Goal: Contribute content: Contribute content

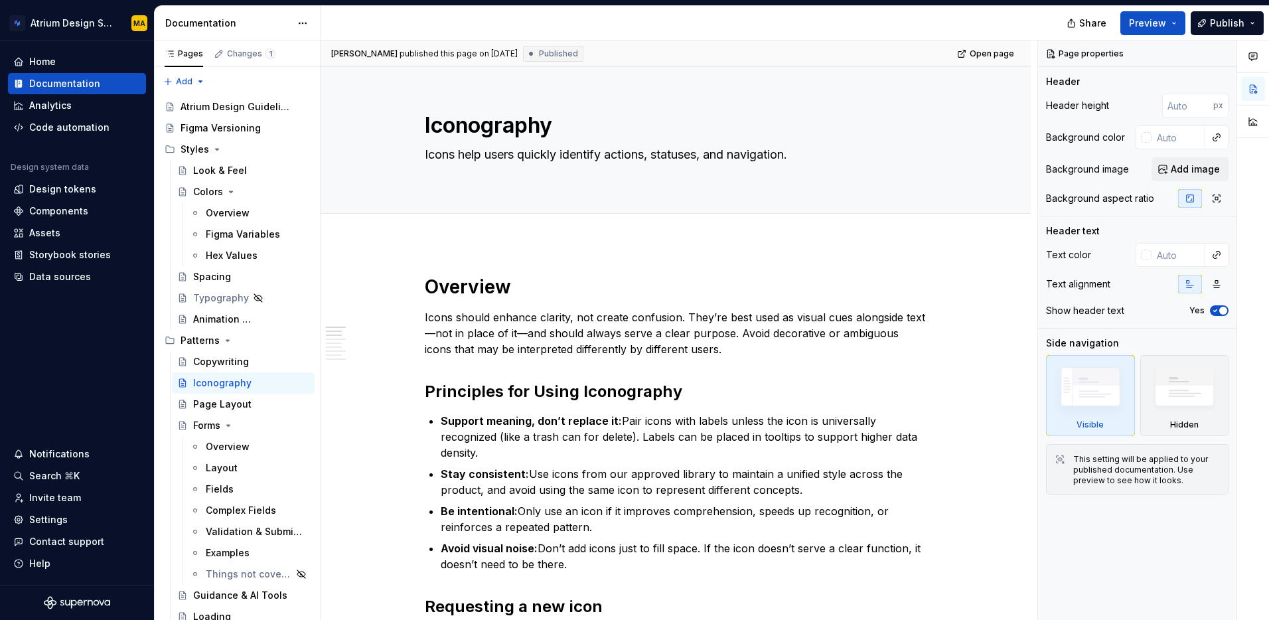
type textarea "*"
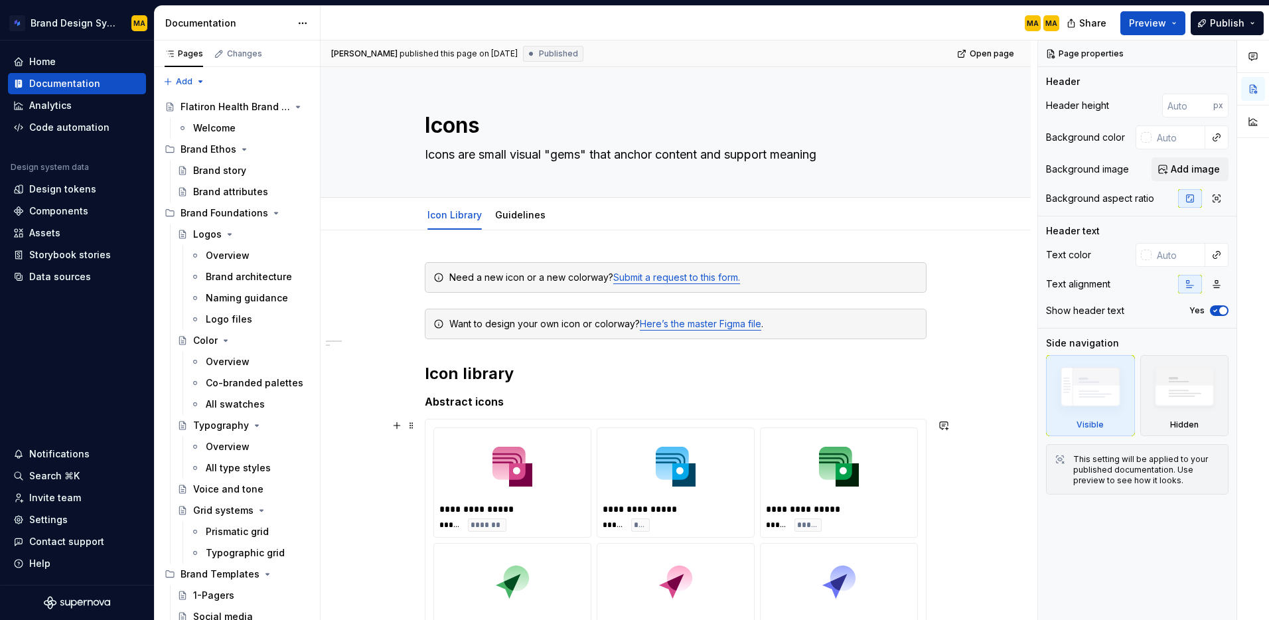
scroll to position [280, 0]
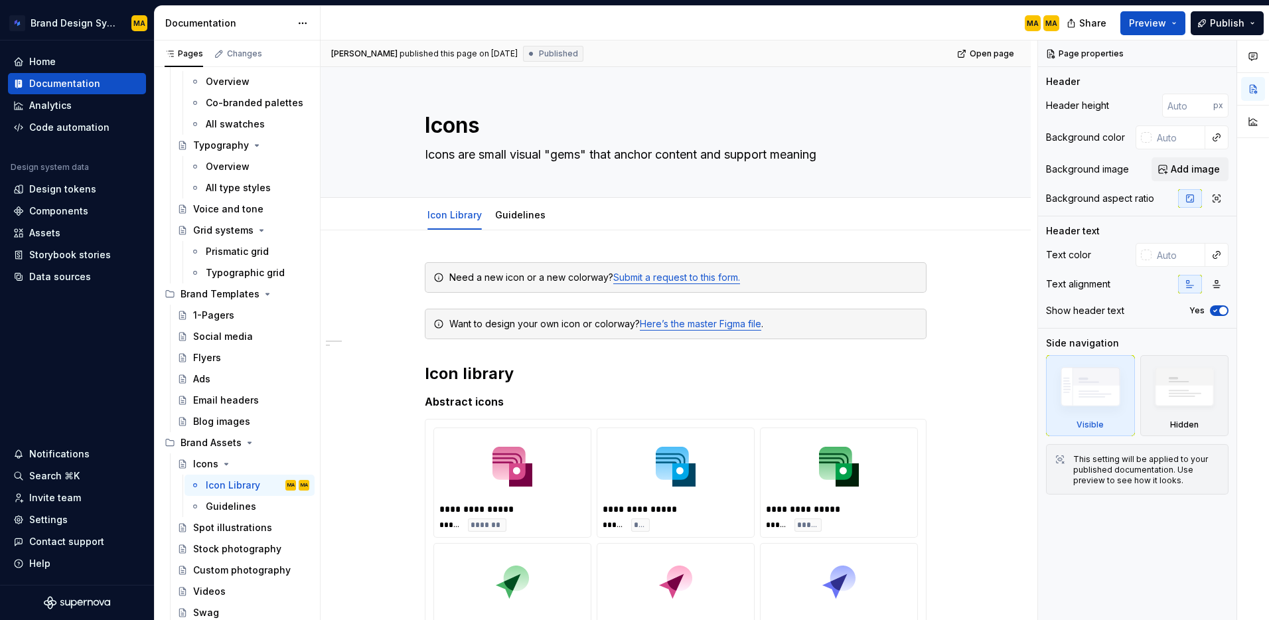
drag, startPoint x: 473, startPoint y: 453, endPoint x: 460, endPoint y: 431, distance: 25.3
click at [473, 453] on div at bounding box center [512, 466] width 146 height 66
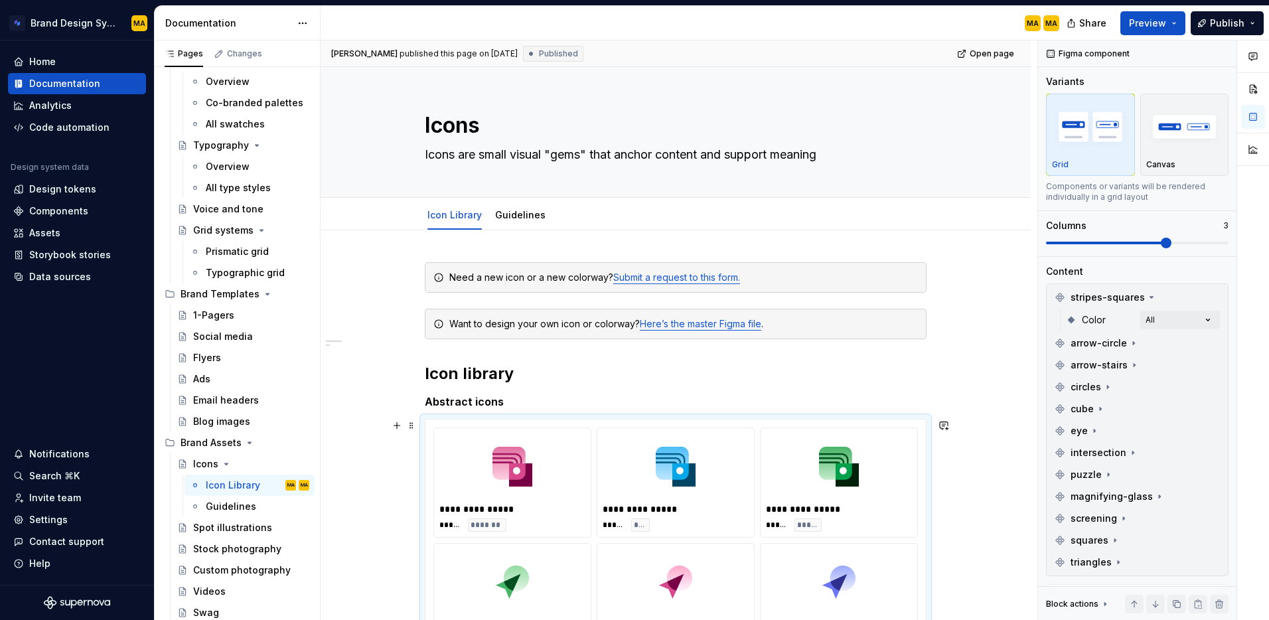
click at [460, 431] on div "**********" at bounding box center [512, 482] width 157 height 109
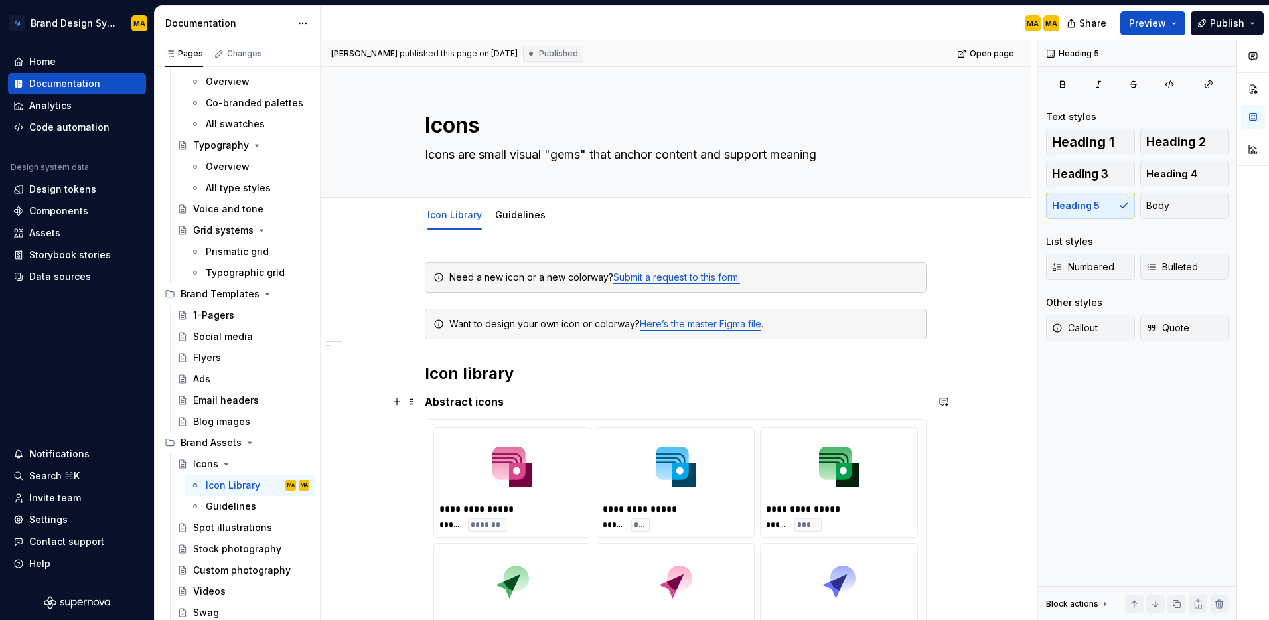
click at [567, 404] on h5 "Abstract icons" at bounding box center [676, 401] width 502 height 13
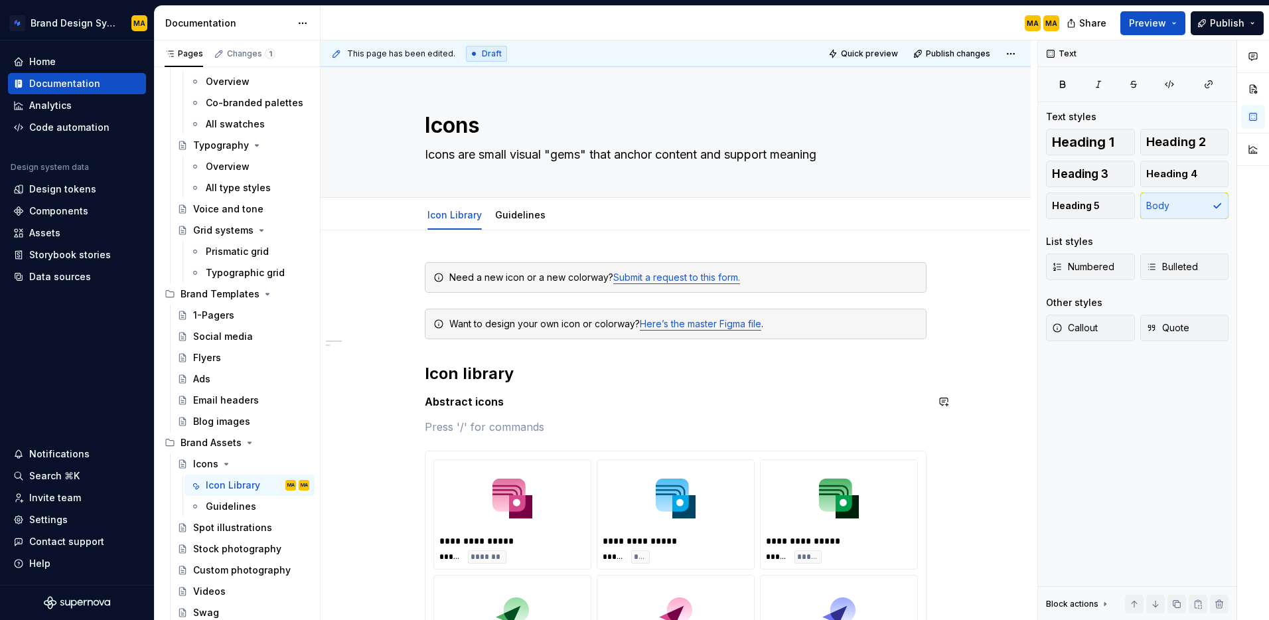
type textarea "*"
click at [554, 471] on div "Vector assets" at bounding box center [524, 473] width 110 height 13
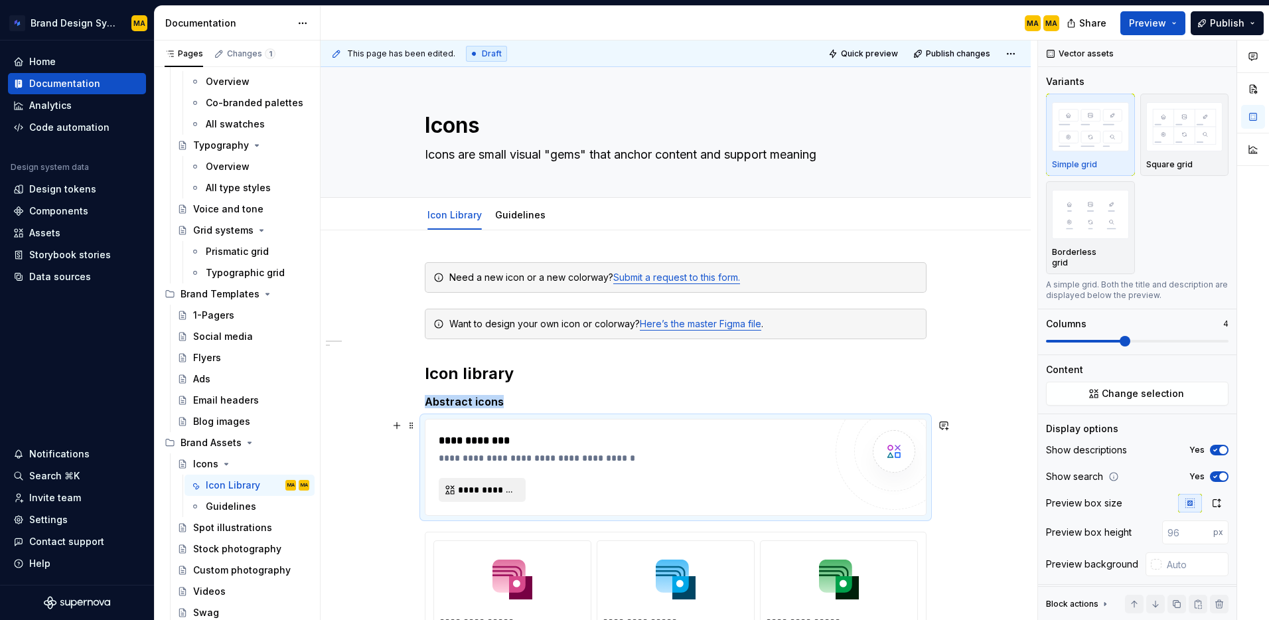
click at [481, 489] on span "**********" at bounding box center [487, 489] width 59 height 13
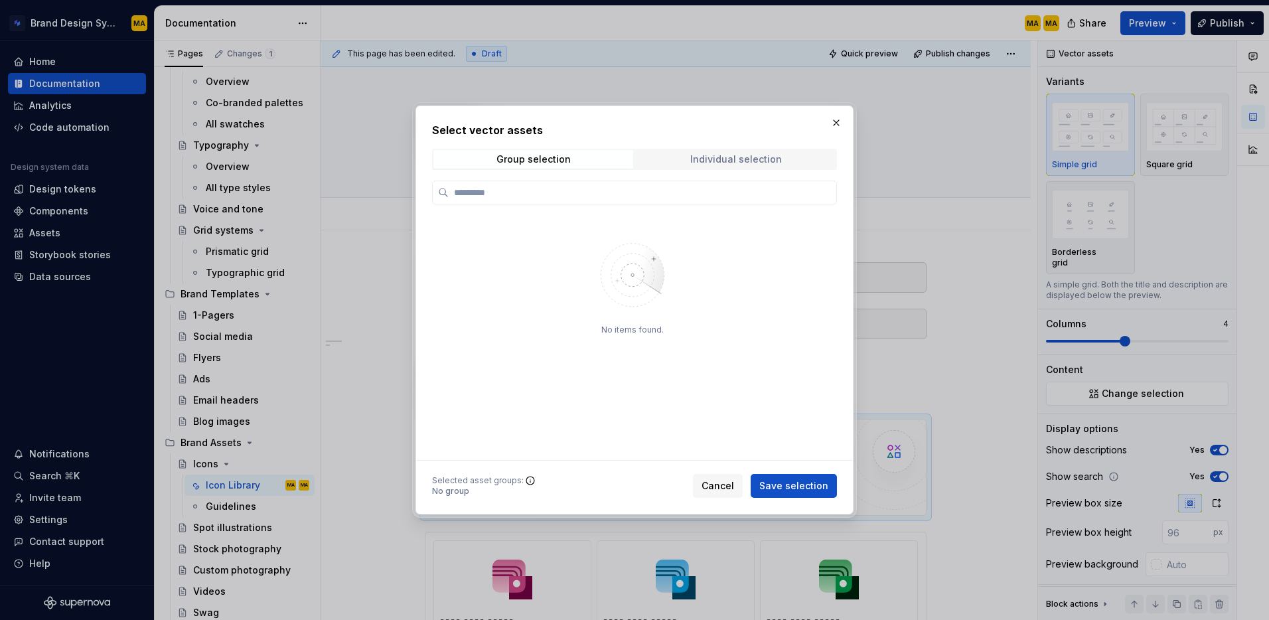
click at [708, 161] on div "Individual selection" at bounding box center [736, 159] width 92 height 11
click at [722, 489] on span "Cancel" at bounding box center [718, 485] width 33 height 13
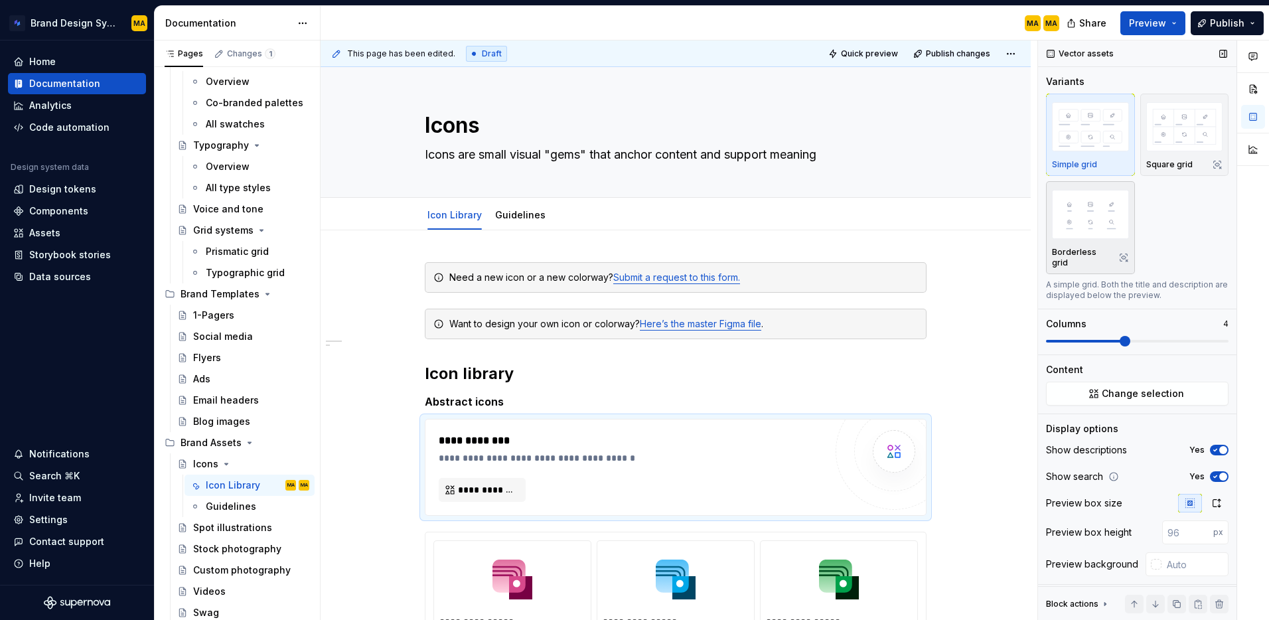
click at [1091, 226] on img "button" at bounding box center [1090, 214] width 77 height 48
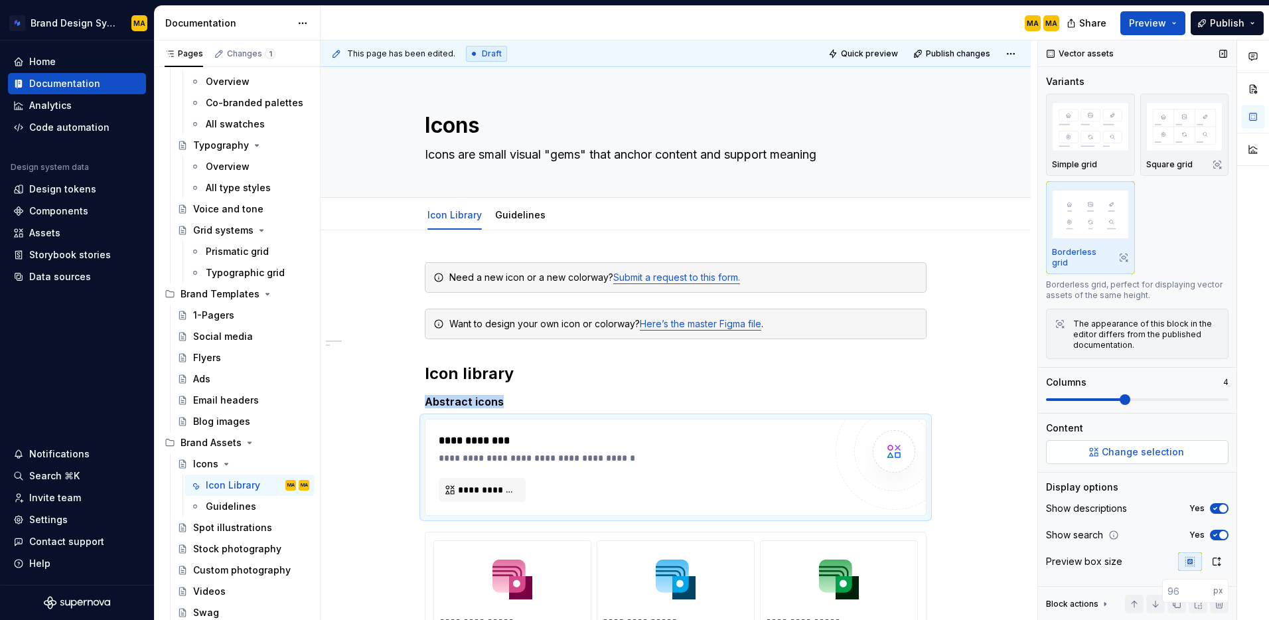
click at [1136, 445] on span "Change selection" at bounding box center [1143, 451] width 82 height 13
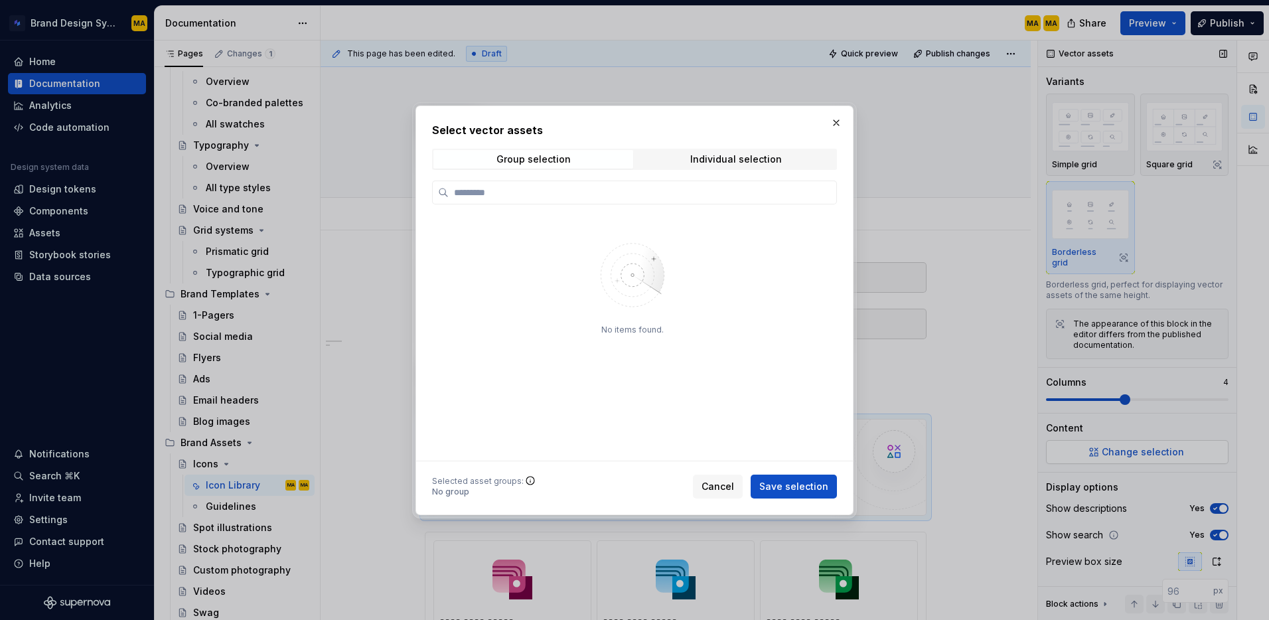
type textarea "*"
click at [712, 159] on div "Individual selection" at bounding box center [736, 159] width 92 height 11
click at [489, 155] on span "Group selection" at bounding box center [533, 159] width 200 height 19
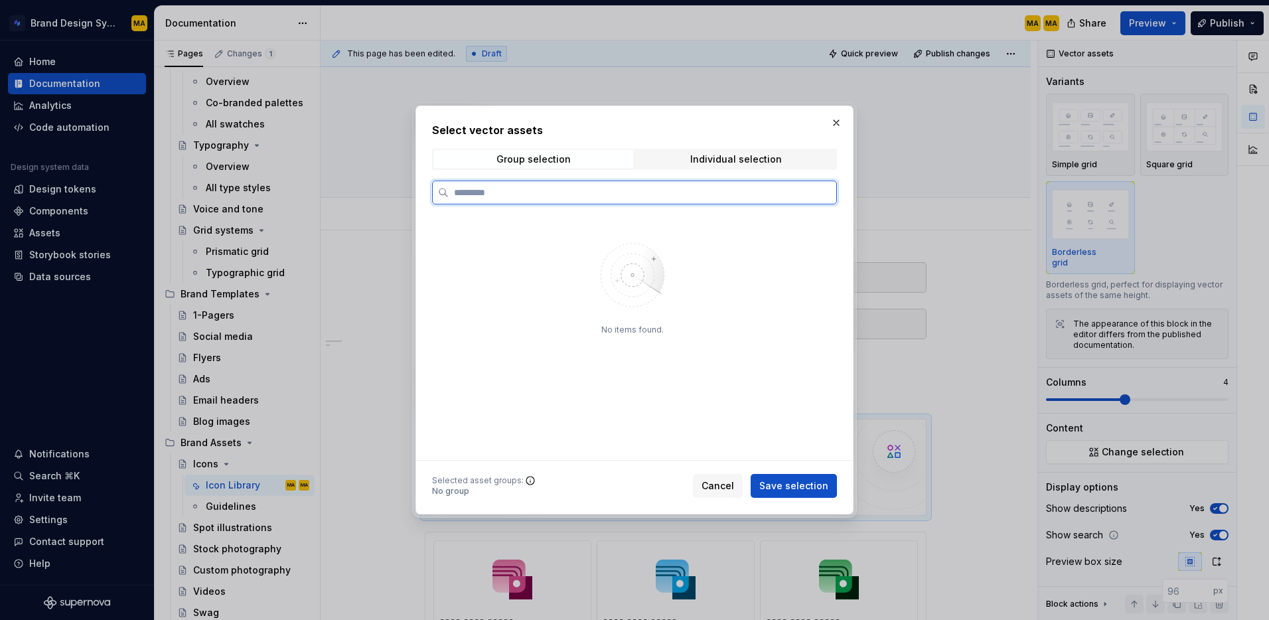
paste input "**********"
type input "**********"
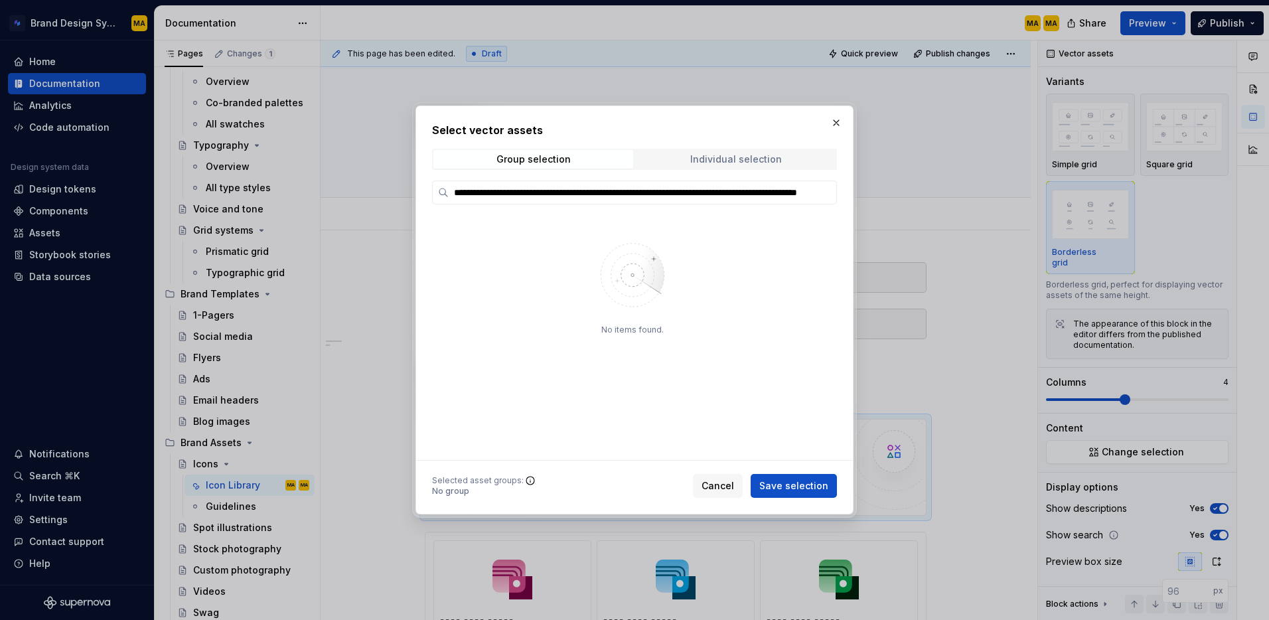
click at [692, 155] on span "Individual selection" at bounding box center [736, 159] width 200 height 19
type input "**********"
click at [727, 500] on div "**********" at bounding box center [635, 311] width 438 height 410
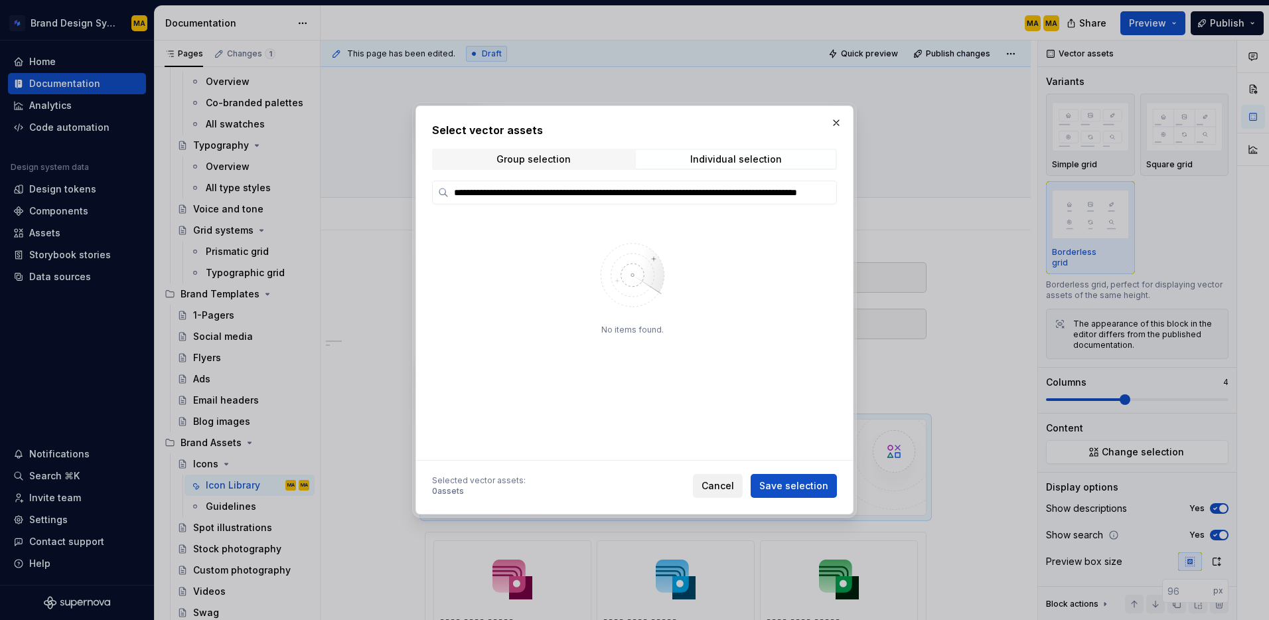
click at [723, 489] on span "Cancel" at bounding box center [718, 485] width 33 height 13
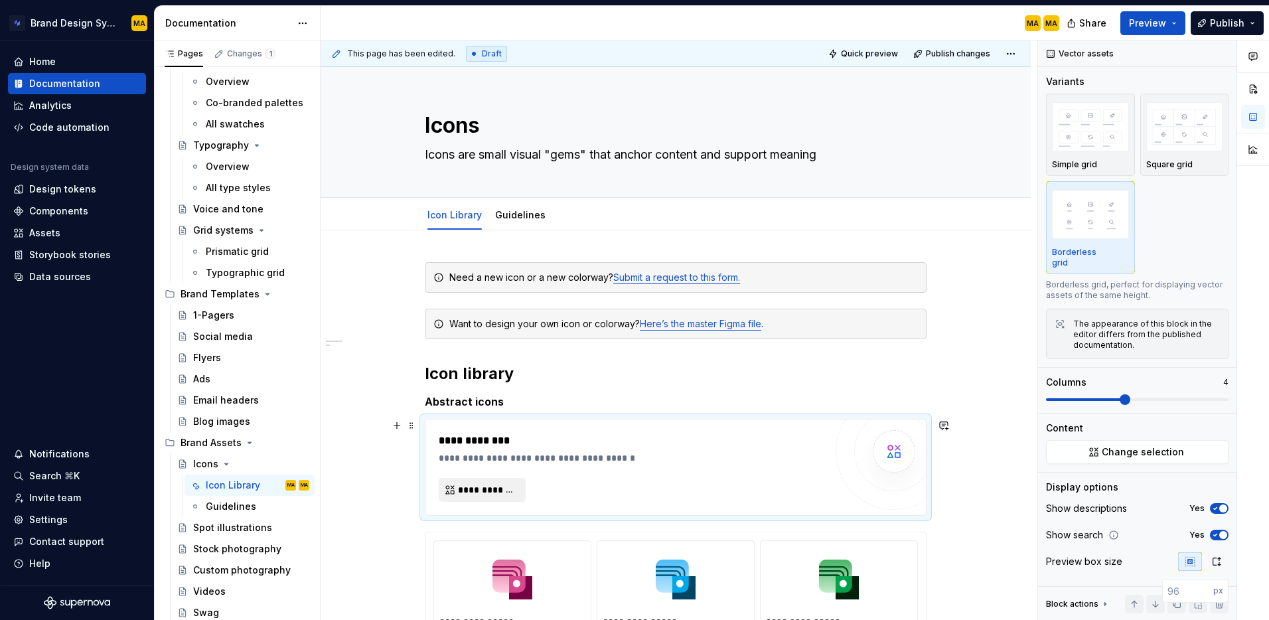
click at [502, 489] on span "**********" at bounding box center [487, 489] width 59 height 13
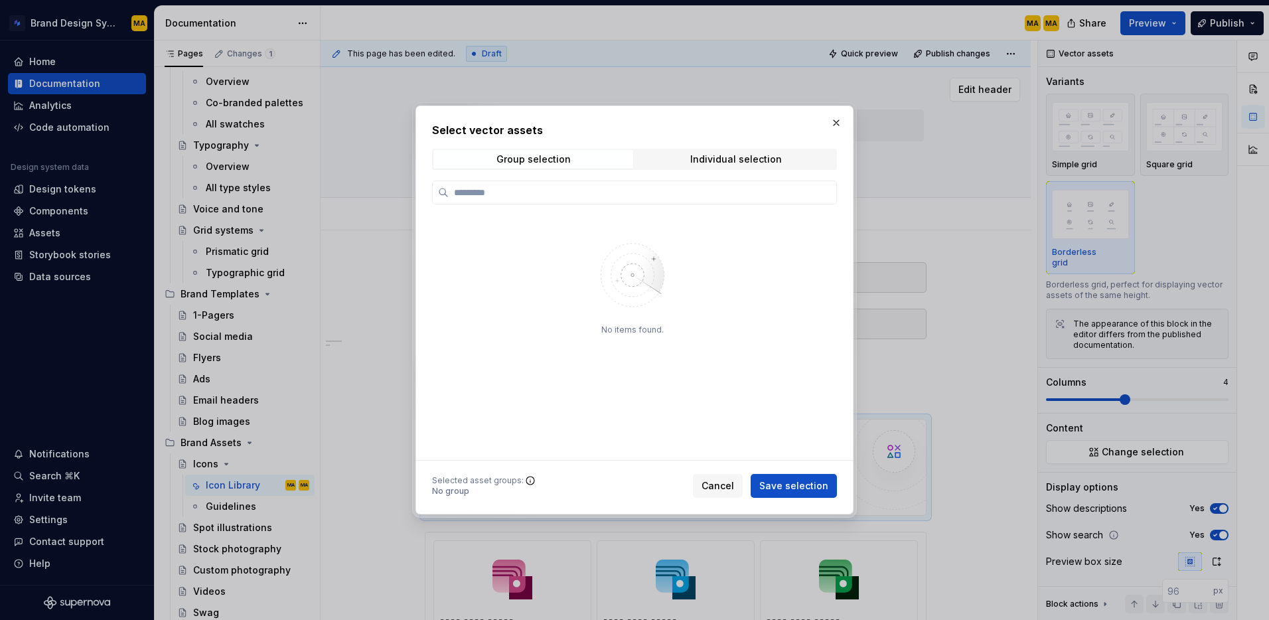
click at [831, 126] on button "button" at bounding box center [836, 123] width 19 height 19
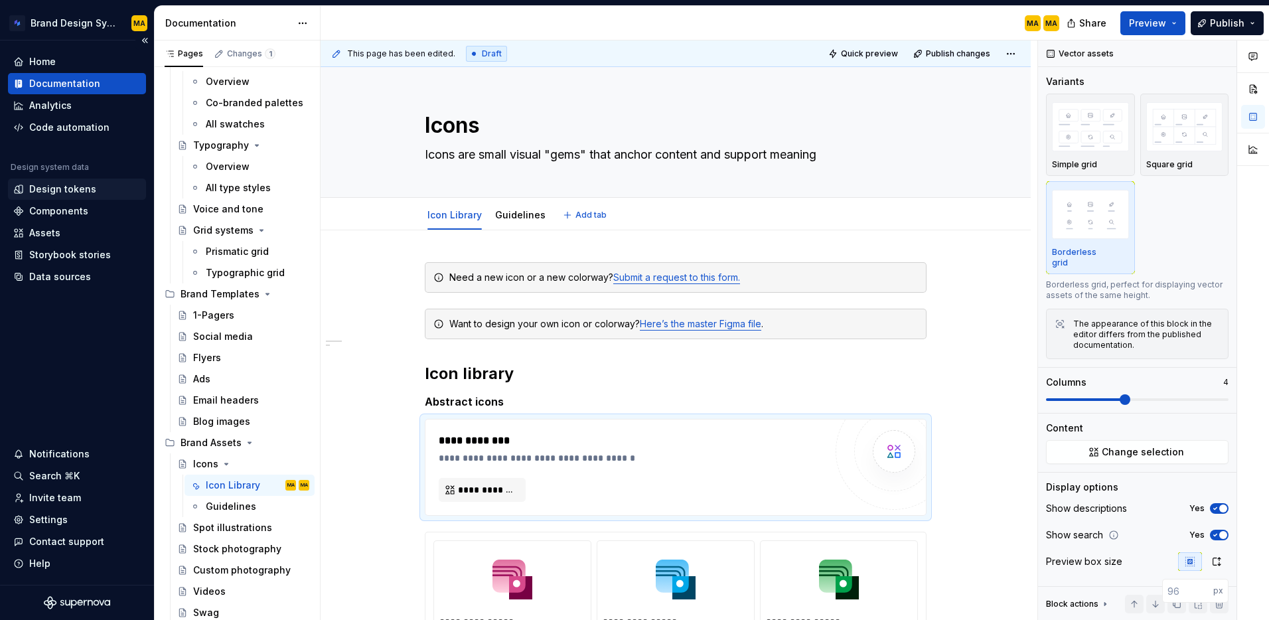
type textarea "*"
click at [56, 191] on div "Design tokens" at bounding box center [62, 189] width 67 height 13
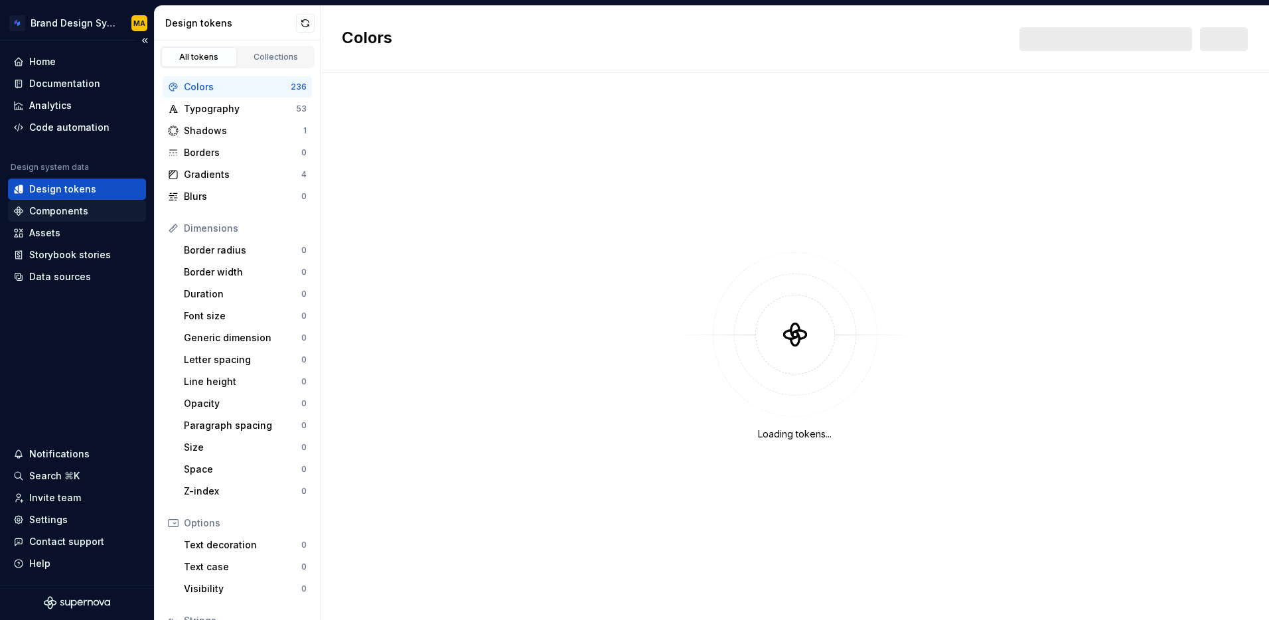
click at [52, 214] on div "Components" at bounding box center [58, 210] width 59 height 13
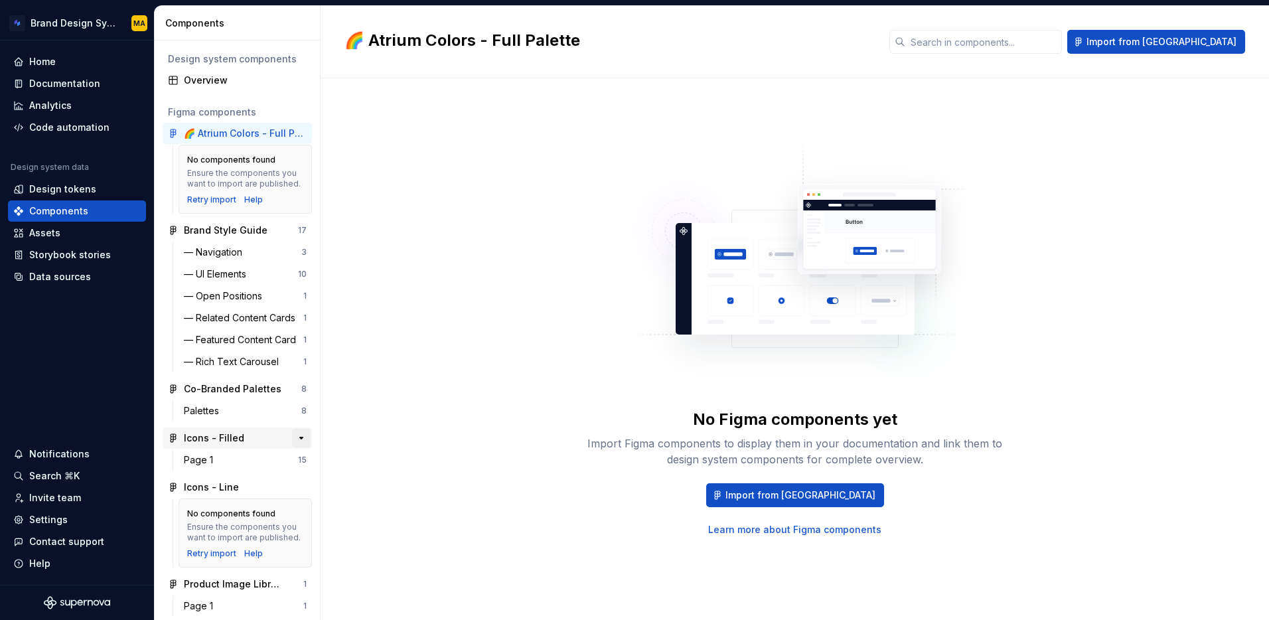
click at [302, 439] on button "button" at bounding box center [301, 438] width 19 height 19
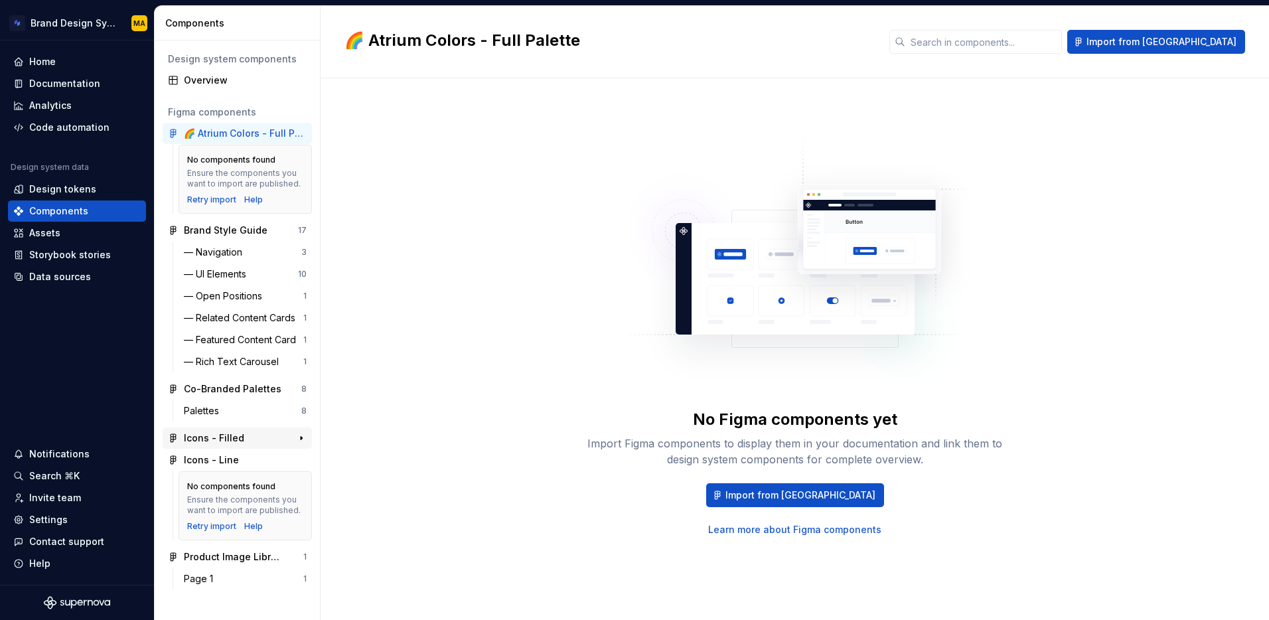
click at [210, 433] on div "Icons - Filled" at bounding box center [214, 437] width 60 height 13
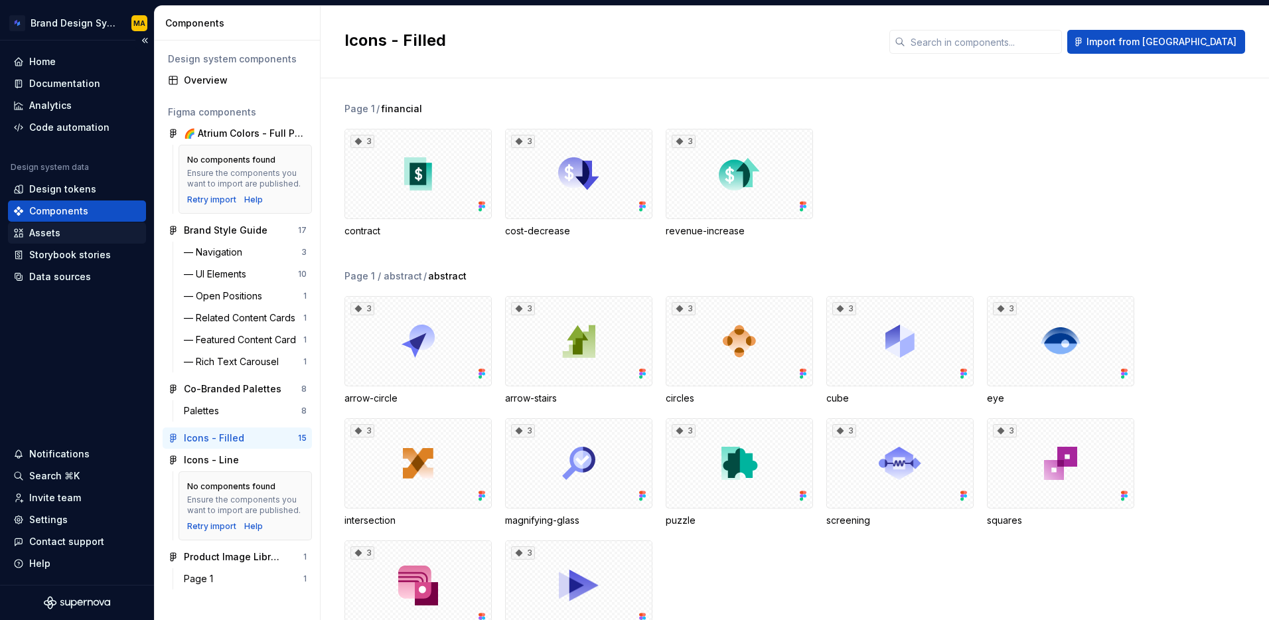
click at [80, 227] on div "Assets" at bounding box center [76, 232] width 127 height 13
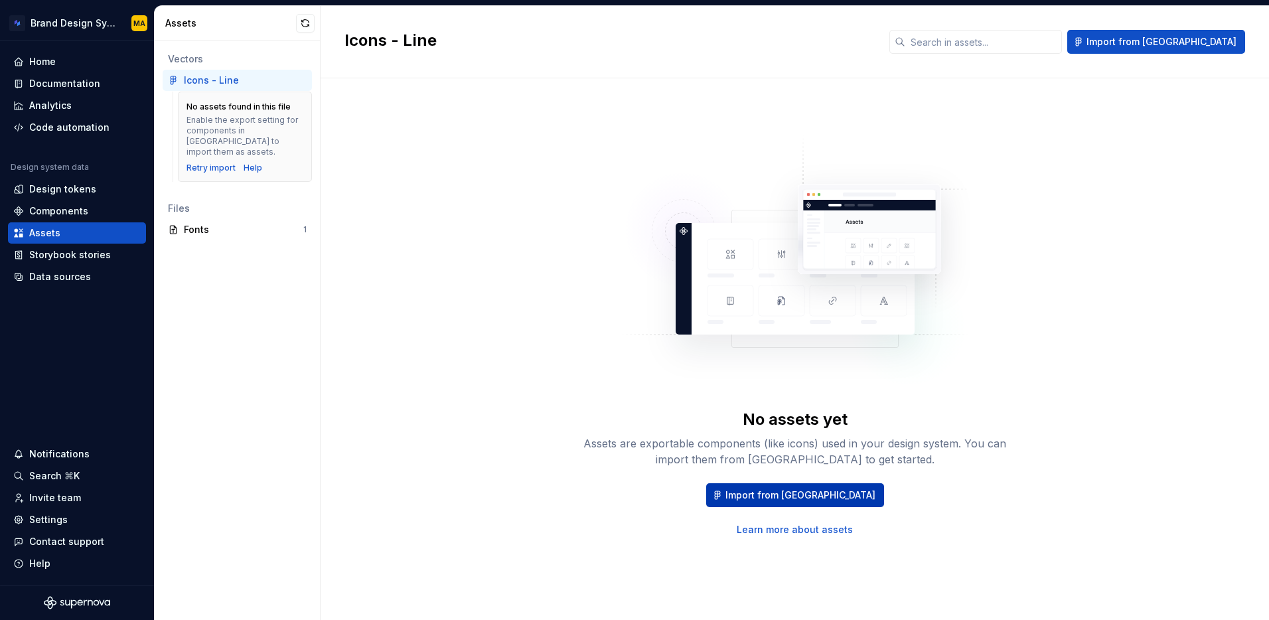
click at [808, 500] on span "Import from Figma" at bounding box center [800, 495] width 150 height 13
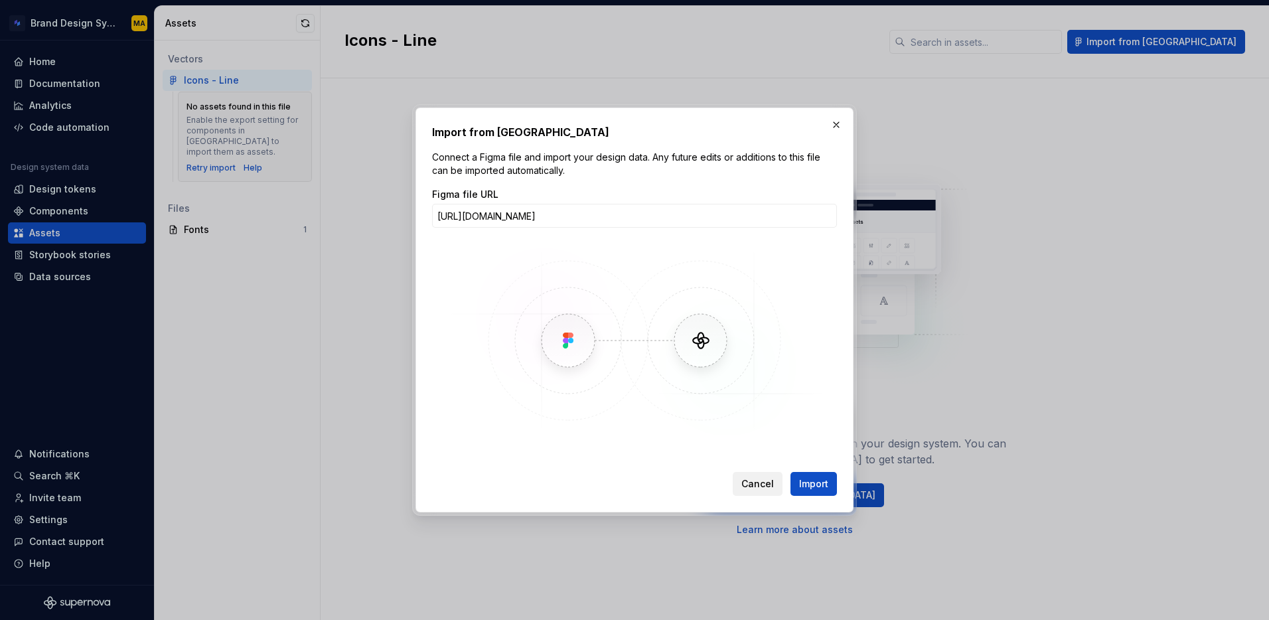
scroll to position [0, 127]
type input "https://www.figma.com/design/ZxZ2Uqun2BGX4IiDLrsVhz/Icons---Filled?node-id=0-1&…"
click at [812, 486] on span "Import" at bounding box center [813, 483] width 29 height 13
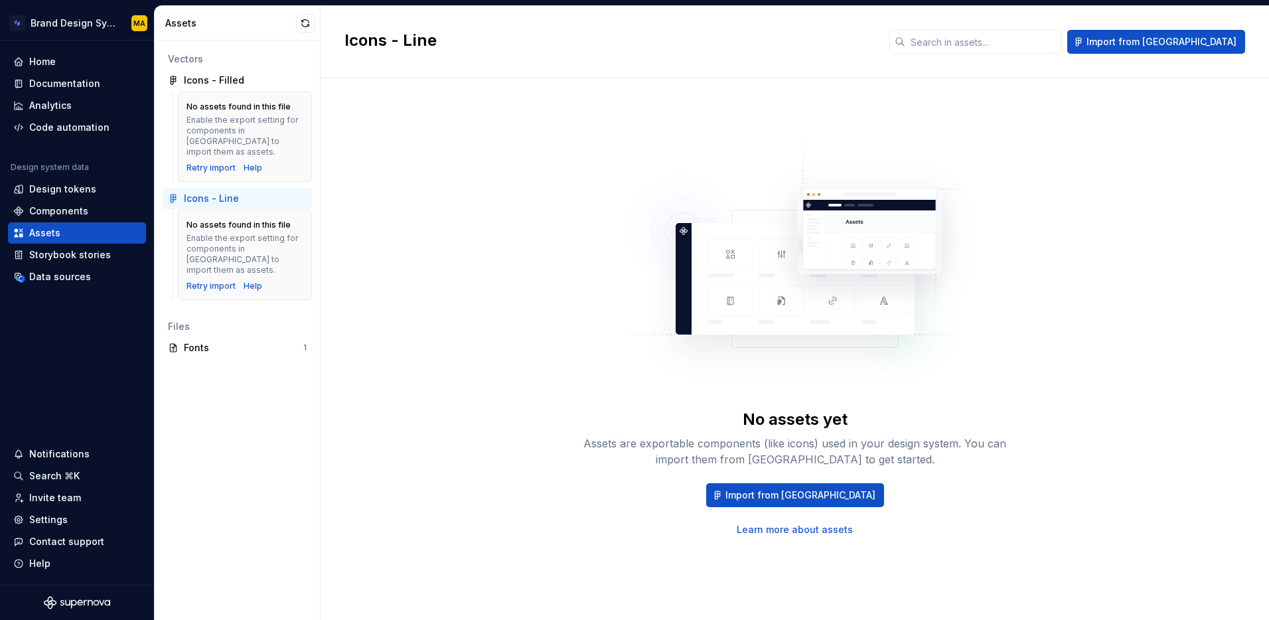
click at [206, 138] on div "Enable the export setting for components in Figma to import them as assets." at bounding box center [245, 136] width 117 height 42
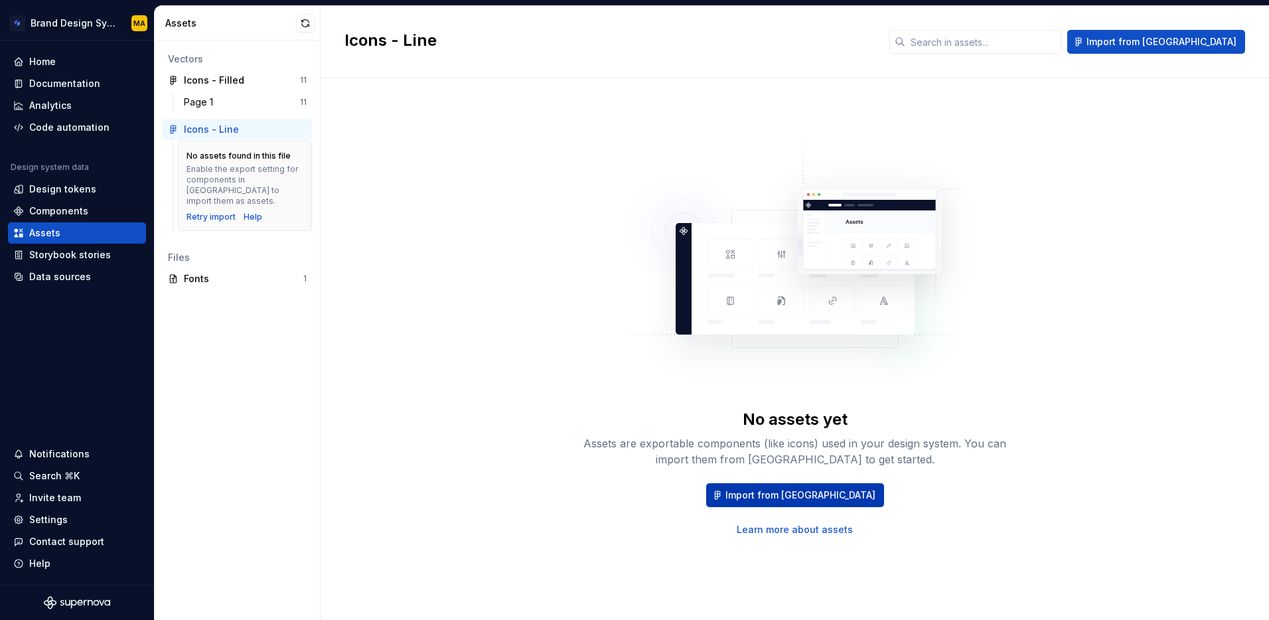
click at [810, 496] on span "Import from Figma" at bounding box center [800, 495] width 150 height 13
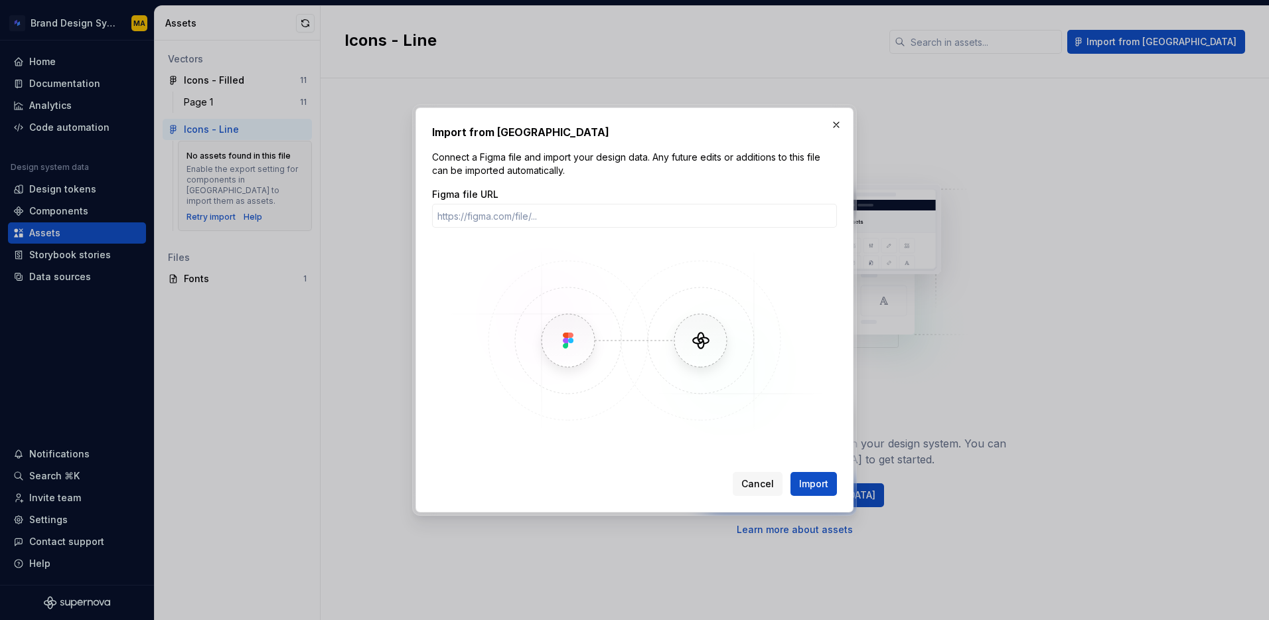
click at [758, 481] on span "Cancel" at bounding box center [757, 483] width 33 height 13
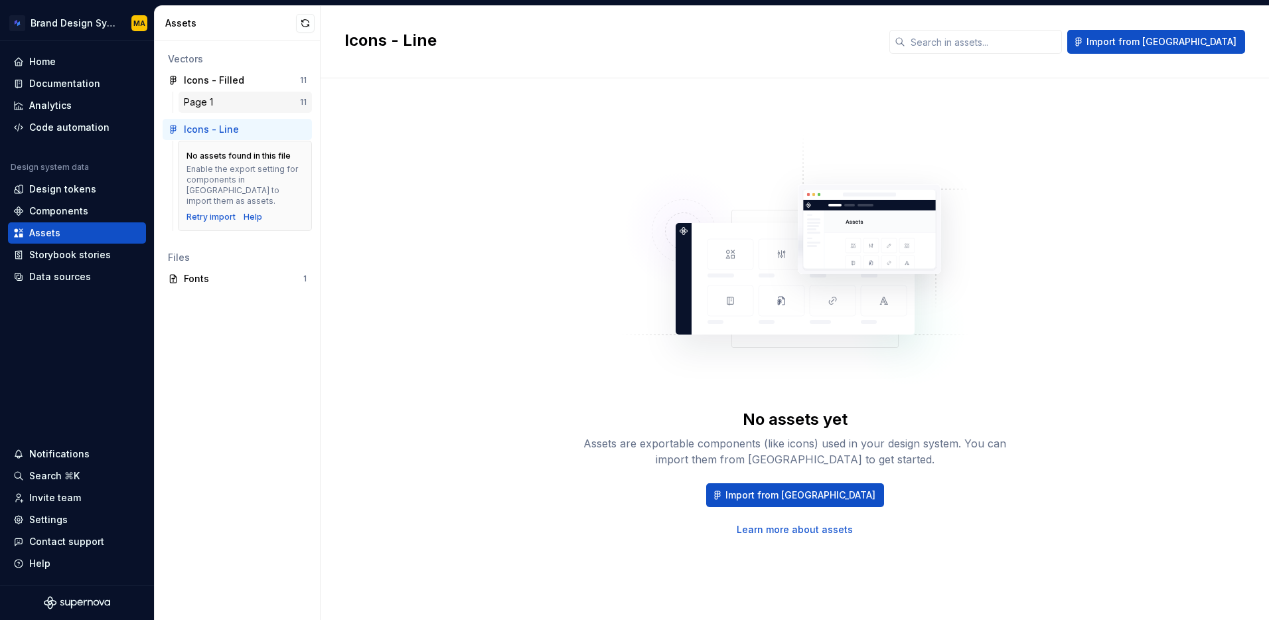
click at [201, 102] on div "Page 1" at bounding box center [201, 102] width 35 height 13
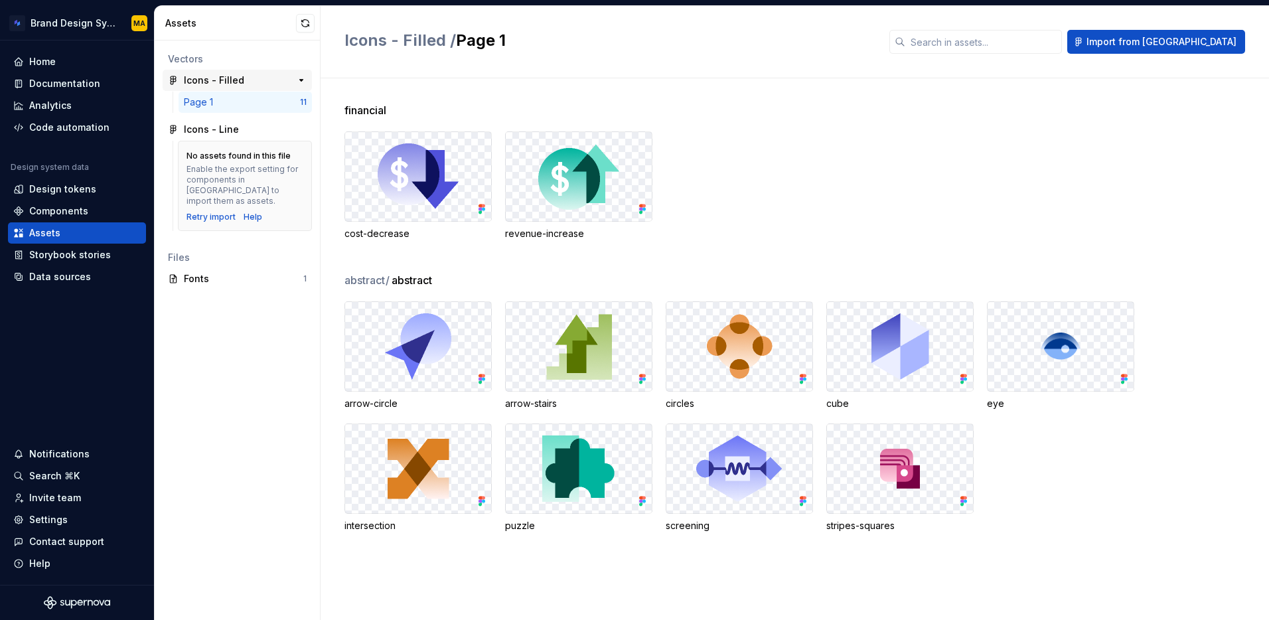
click at [246, 80] on div "Icons - Filled" at bounding box center [233, 80] width 99 height 13
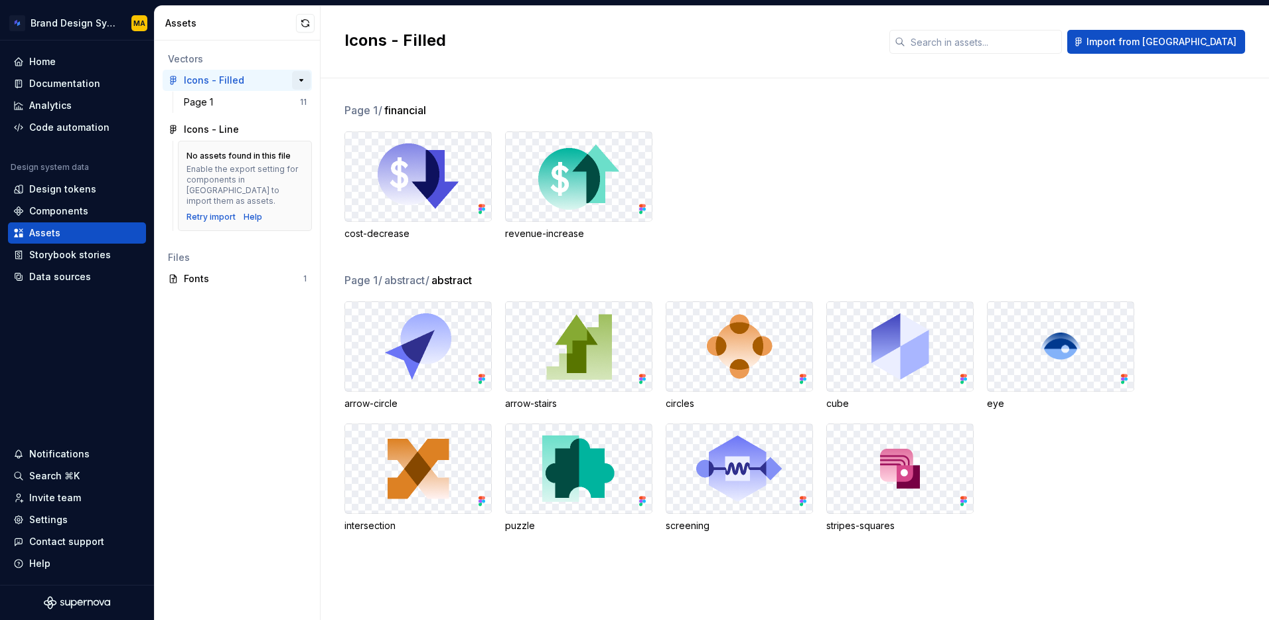
click at [304, 80] on button "button" at bounding box center [301, 80] width 19 height 19
click at [66, 86] on div "Documentation" at bounding box center [64, 83] width 71 height 13
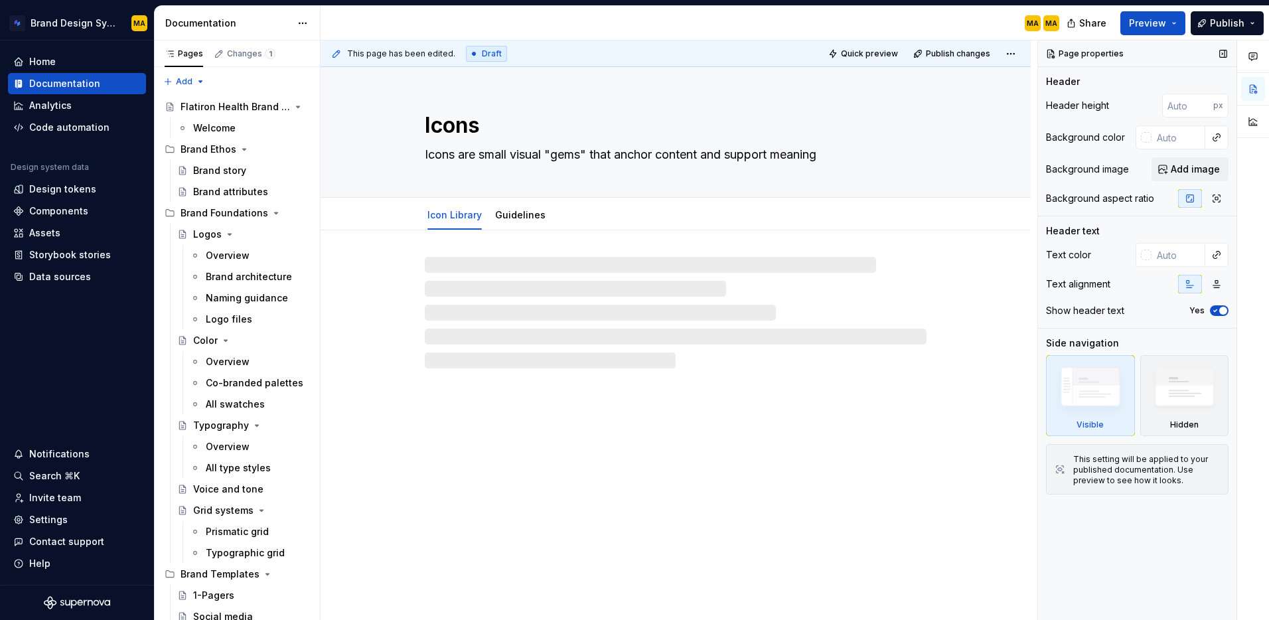
type textarea "*"
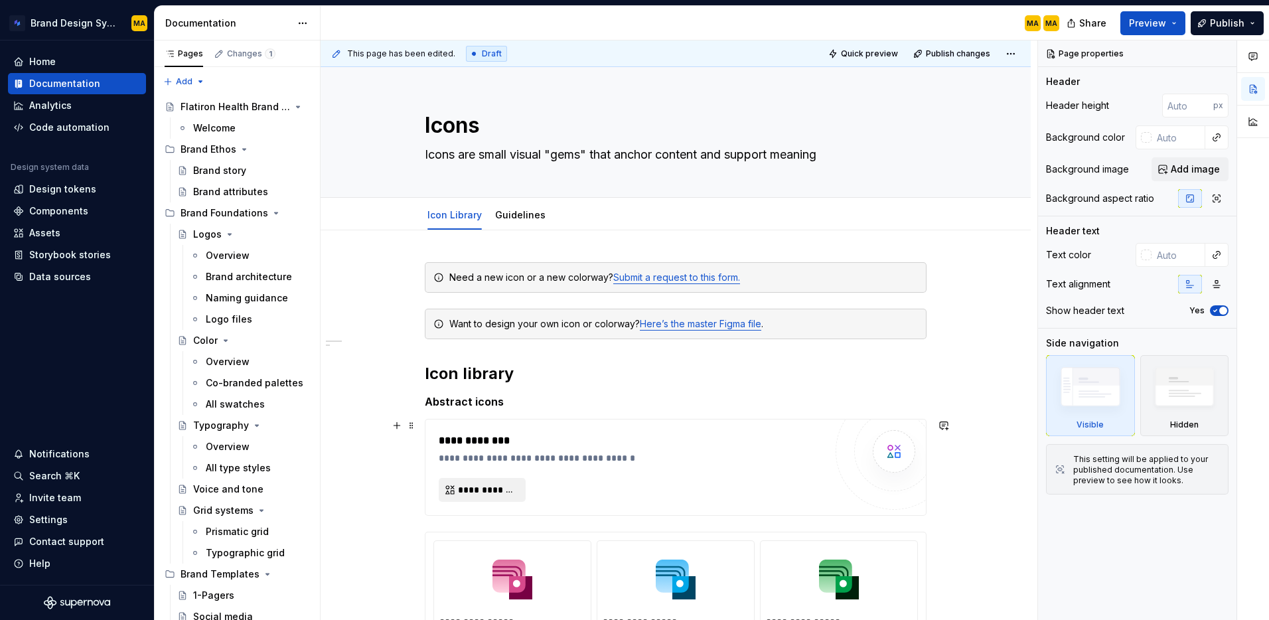
click at [496, 482] on button "**********" at bounding box center [482, 490] width 87 height 24
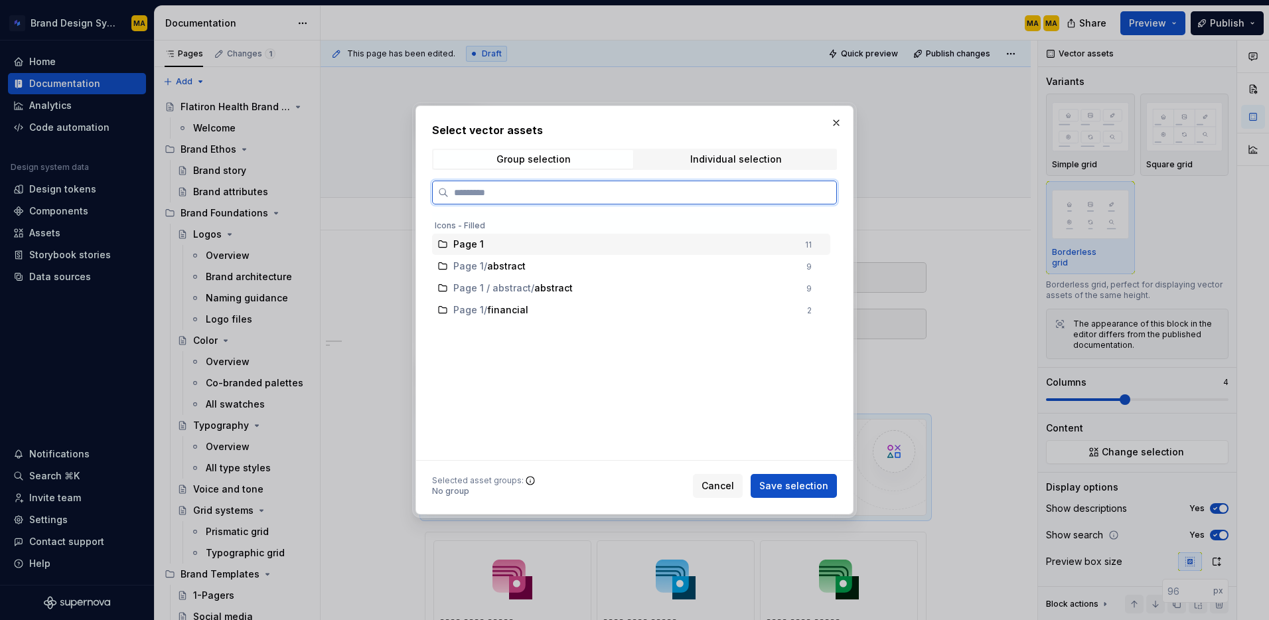
click at [642, 245] on div "Page 1" at bounding box center [625, 244] width 344 height 13
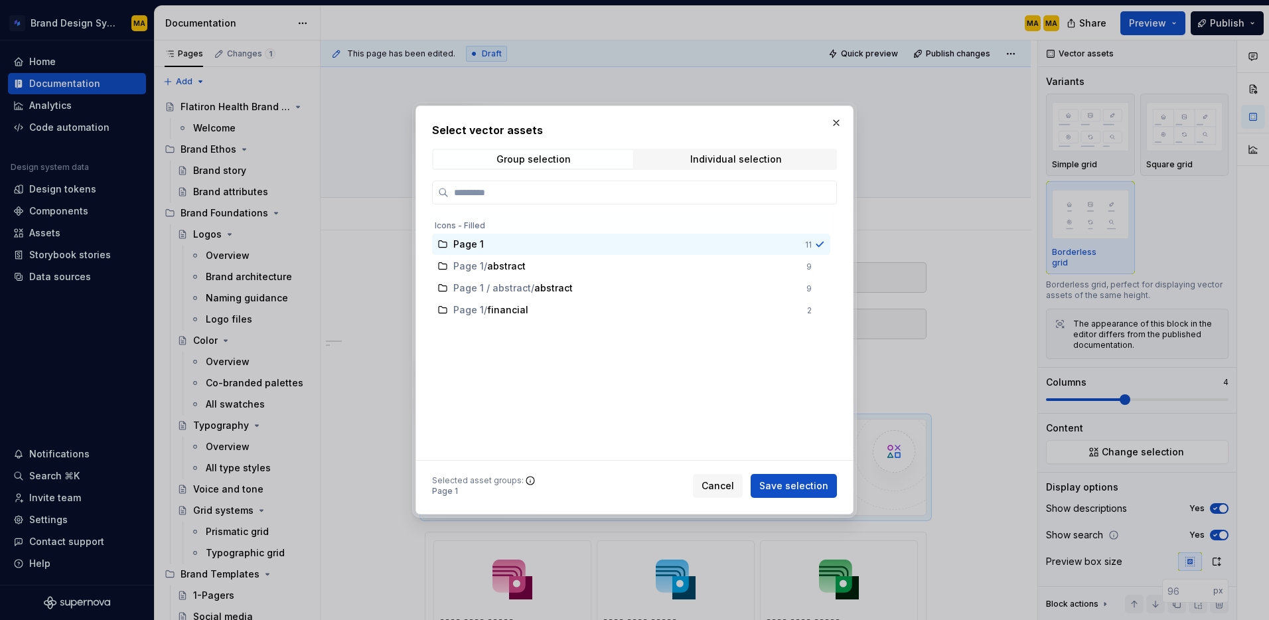
click at [797, 480] on span "Save selection" at bounding box center [793, 485] width 69 height 13
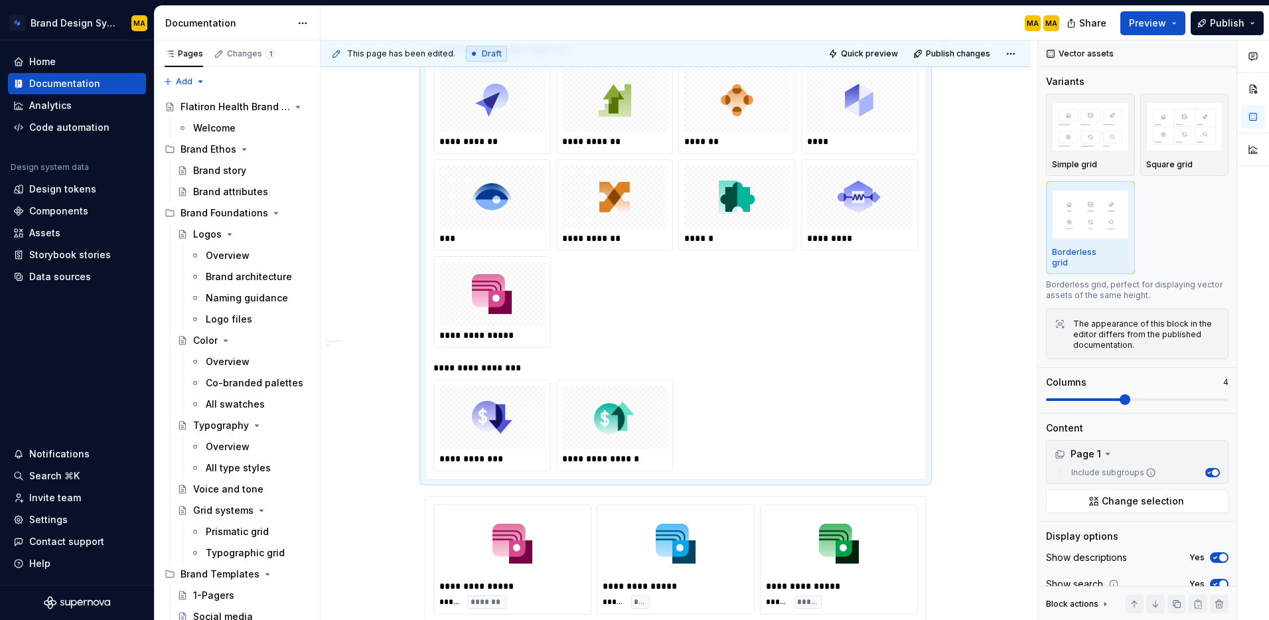
scroll to position [388, 0]
click at [627, 412] on img at bounding box center [614, 416] width 40 height 53
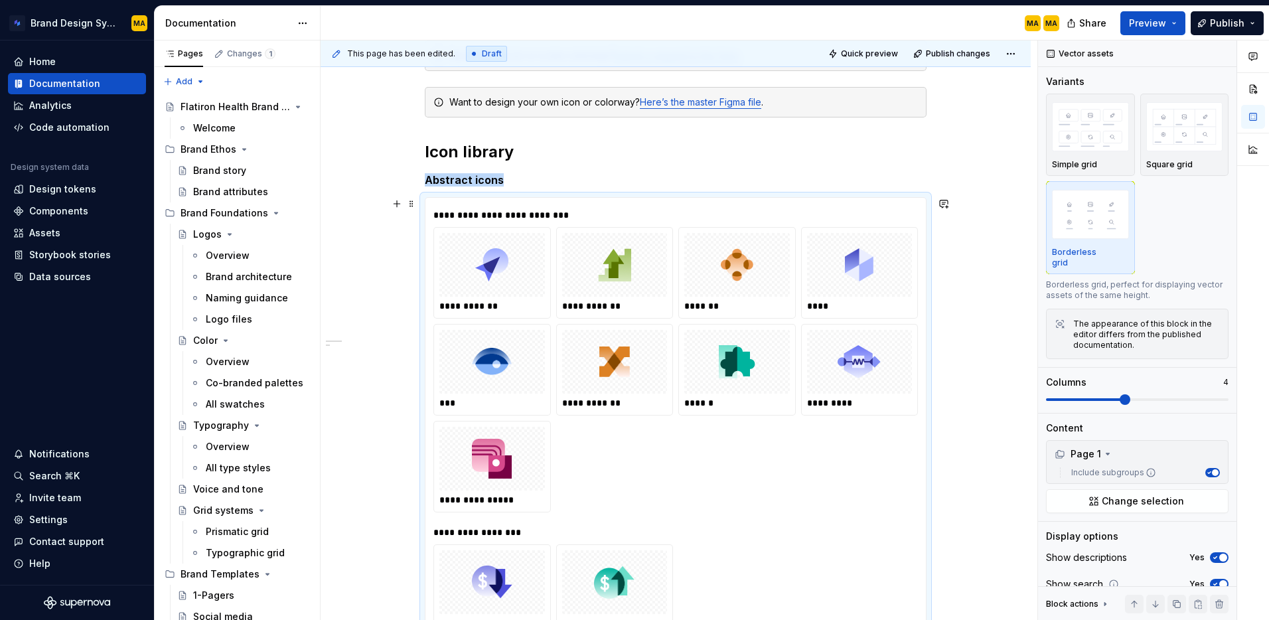
scroll to position [38, 0]
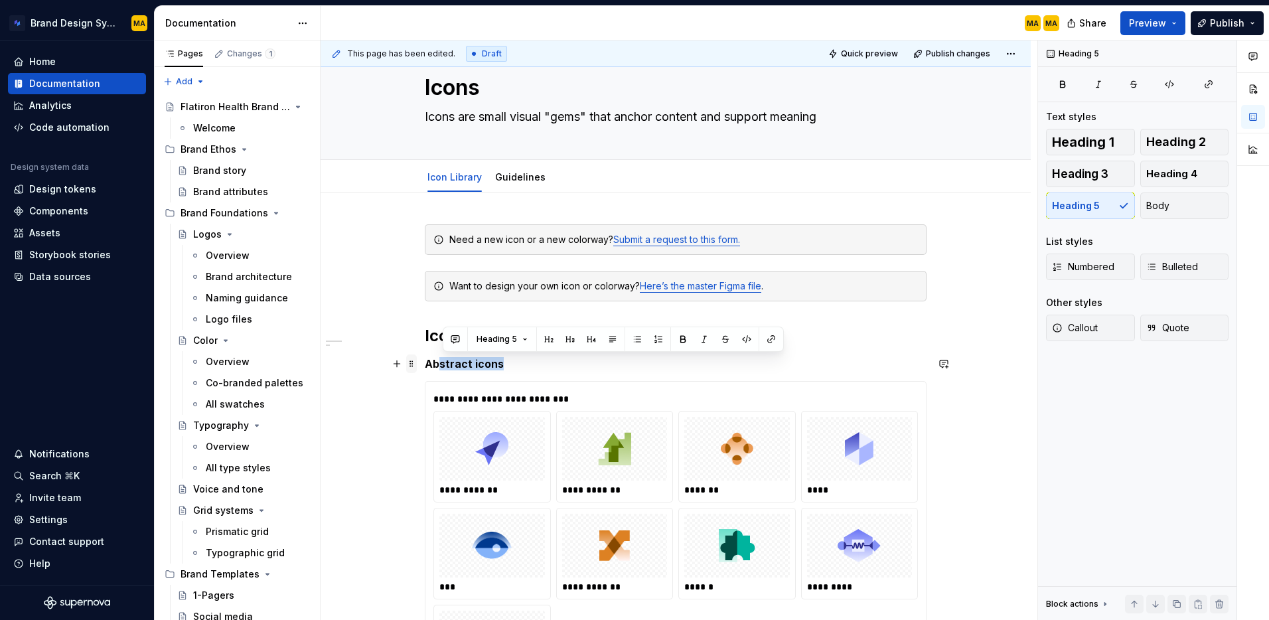
drag, startPoint x: 532, startPoint y: 368, endPoint x: 413, endPoint y: 365, distance: 119.5
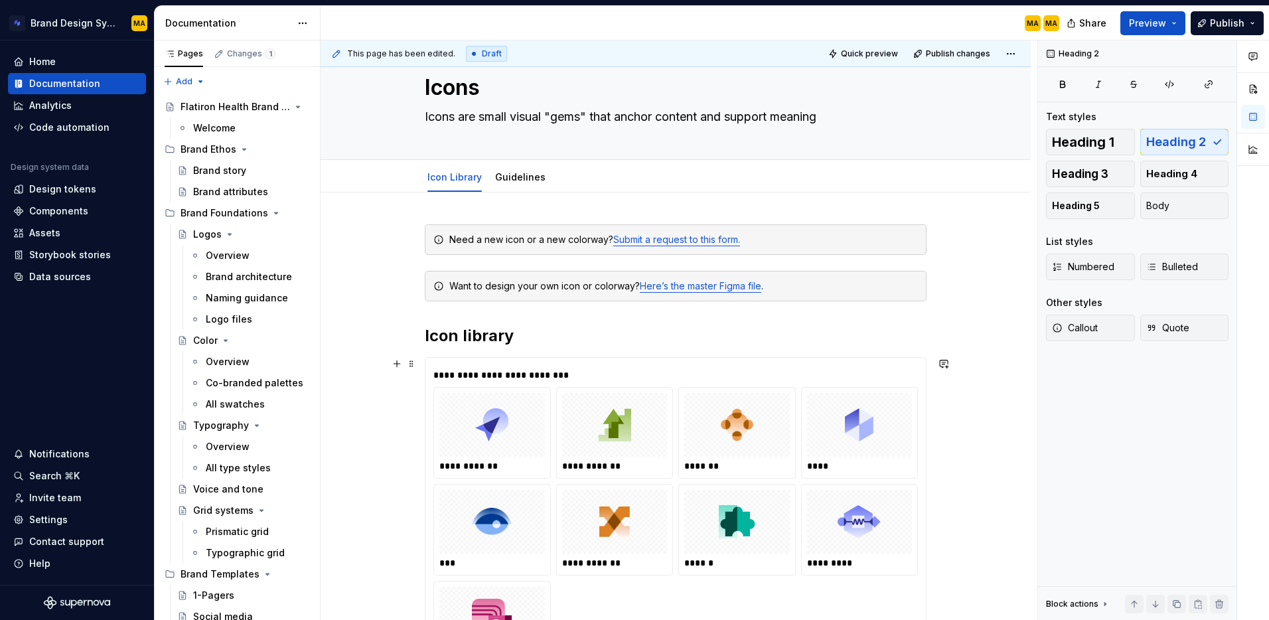
click at [467, 378] on div "**********" at bounding box center [675, 374] width 485 height 13
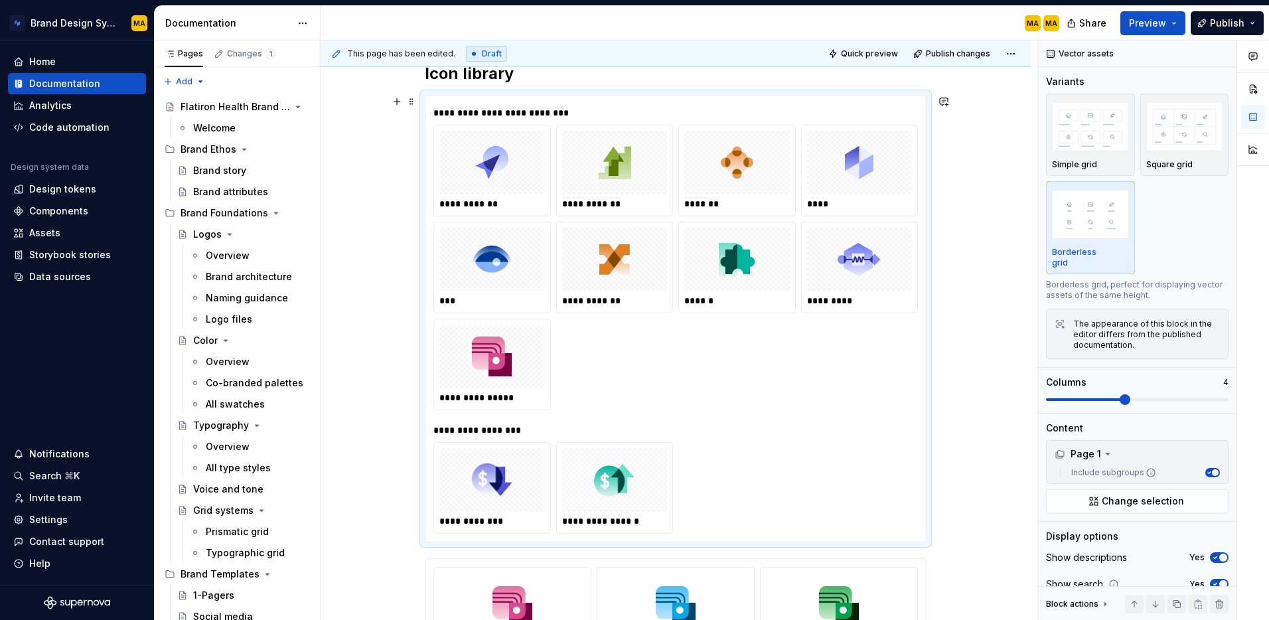
scroll to position [328, 0]
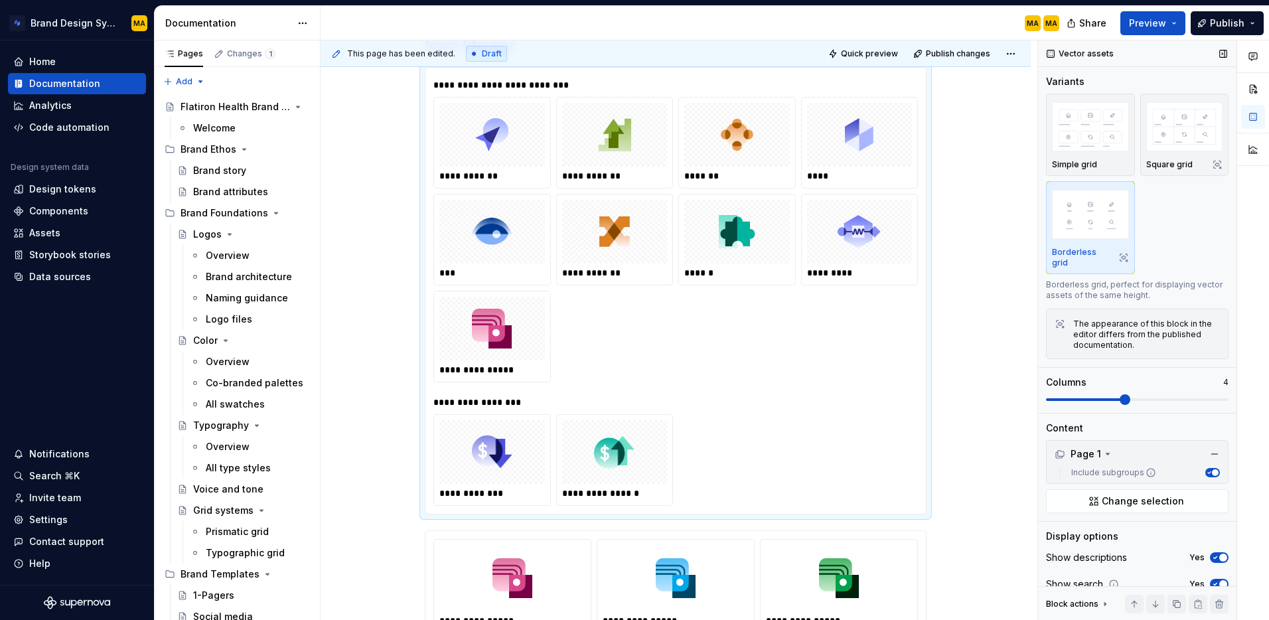
click at [1115, 467] on label "Include subgroups" at bounding box center [1111, 472] width 90 height 11
click at [1205, 468] on button "Include subgroups" at bounding box center [1212, 472] width 15 height 9
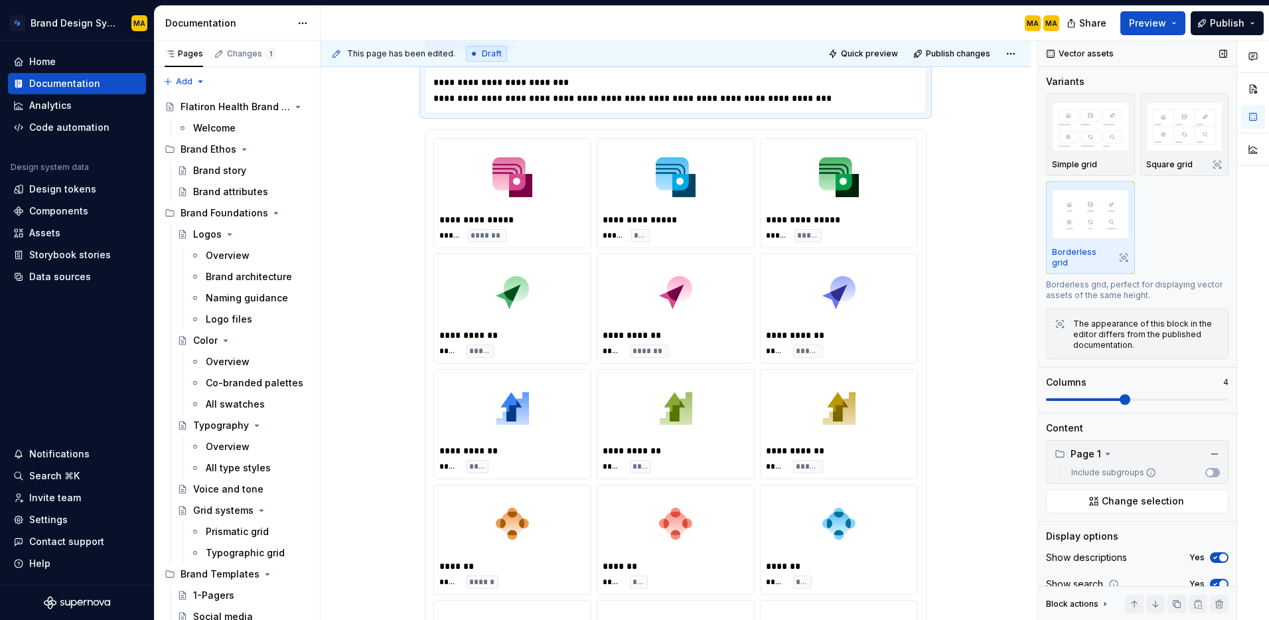
click at [1115, 467] on label "Include subgroups" at bounding box center [1111, 472] width 90 height 11
click at [1205, 468] on button "Include subgroups" at bounding box center [1212, 472] width 15 height 9
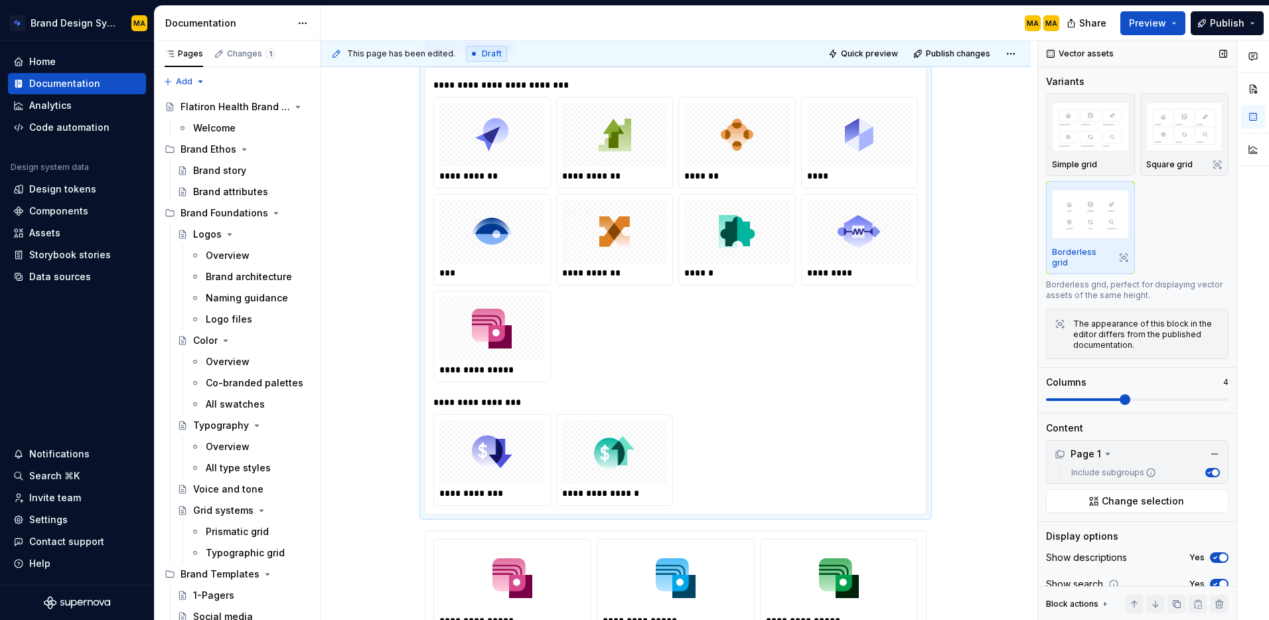
click at [1115, 467] on label "Include subgroups" at bounding box center [1111, 472] width 90 height 11
click at [1205, 468] on button "Include subgroups" at bounding box center [1212, 472] width 15 height 9
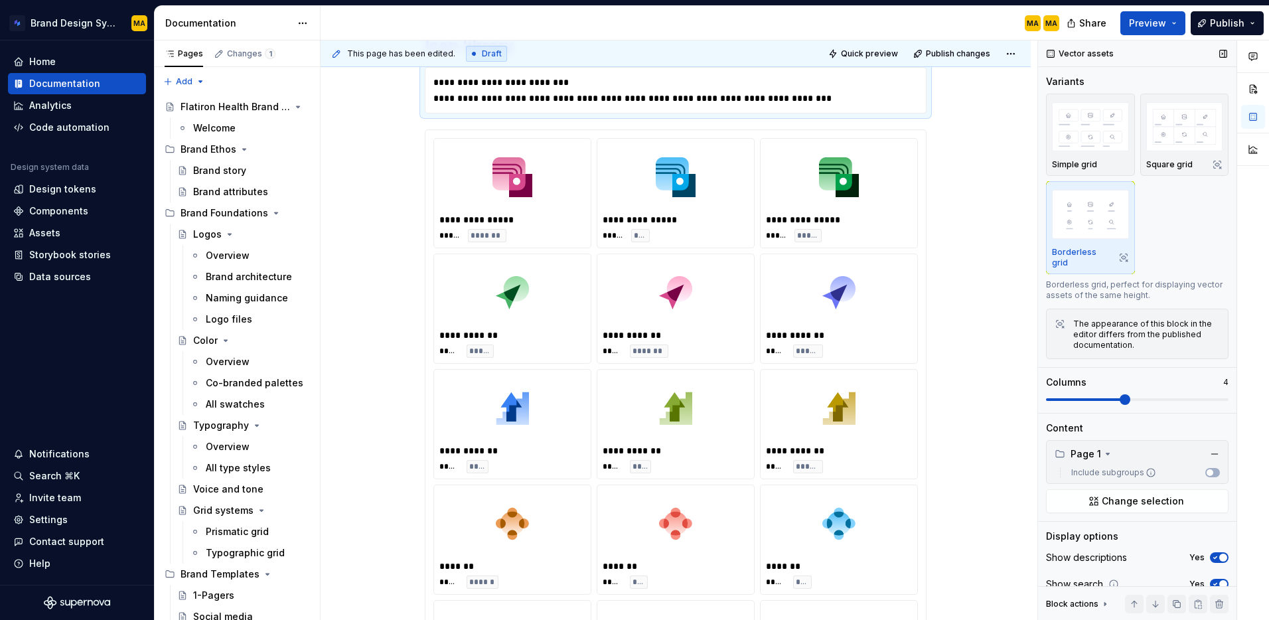
click at [1115, 467] on label "Include subgroups" at bounding box center [1111, 472] width 90 height 11
click at [1205, 468] on button "Include subgroups" at bounding box center [1212, 472] width 15 height 9
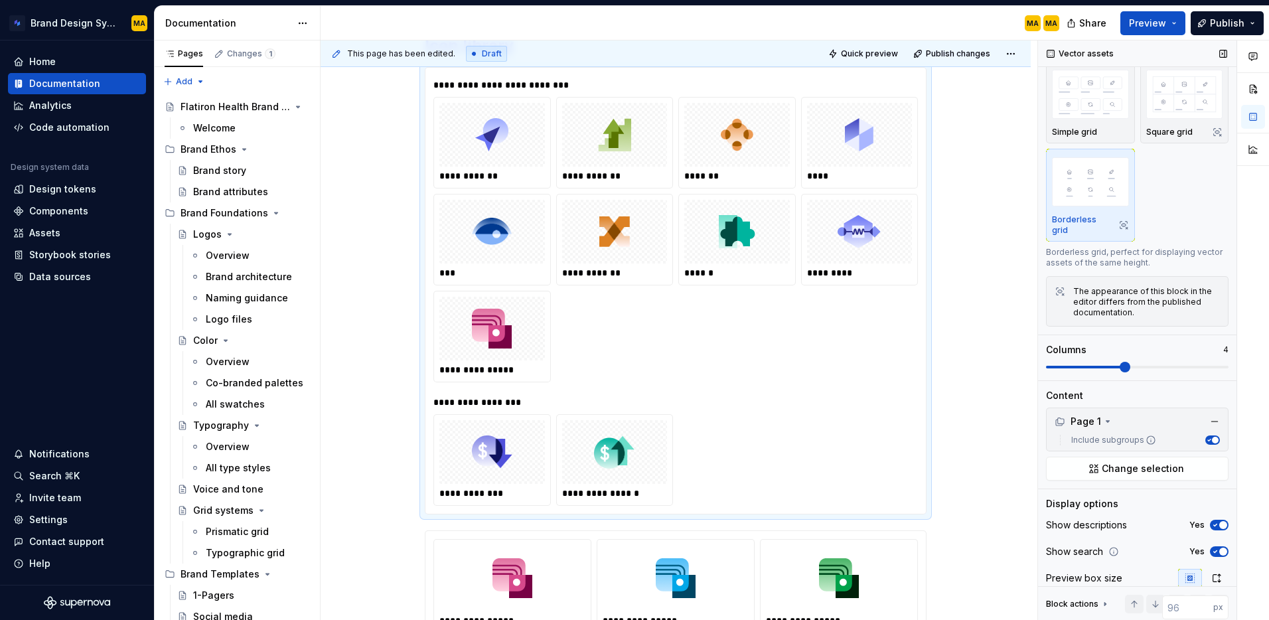
scroll to position [0, 0]
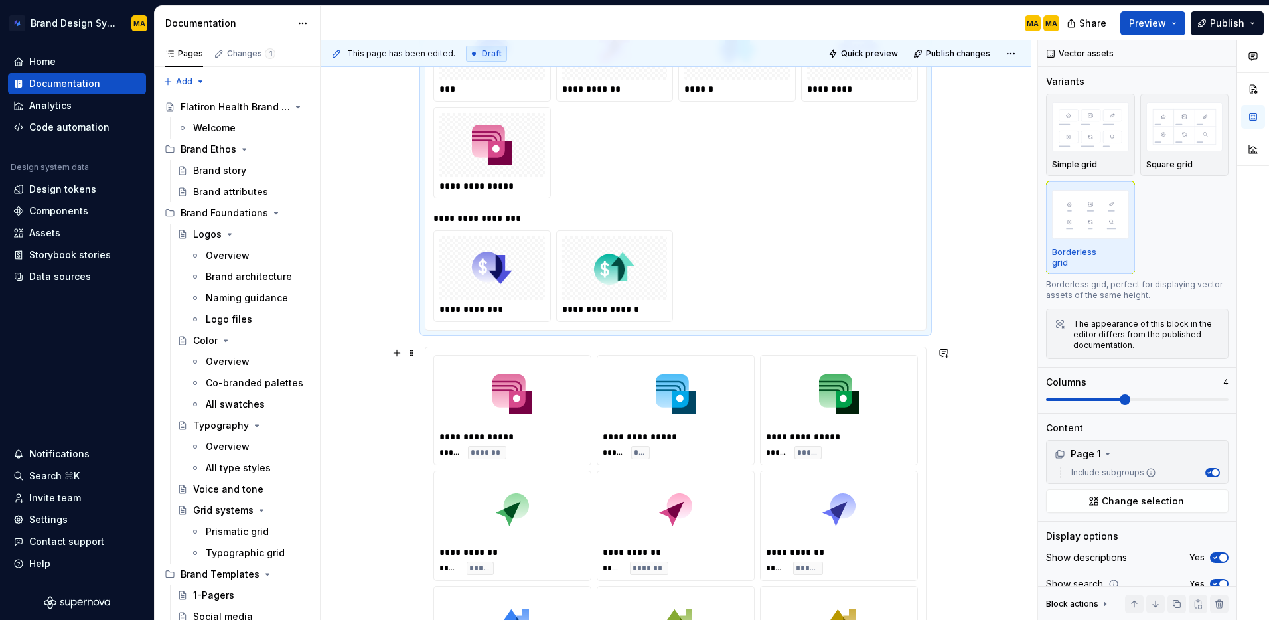
scroll to position [565, 0]
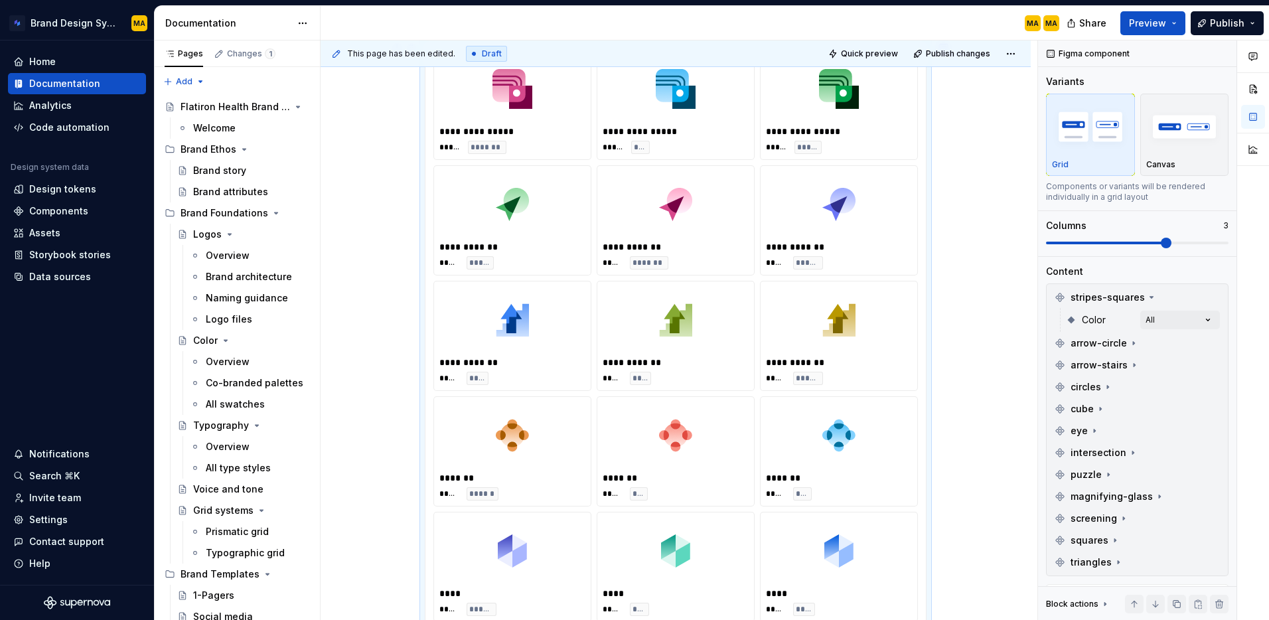
click at [835, 435] on img at bounding box center [838, 436] width 33 height 56
click at [1152, 25] on span "Preview" at bounding box center [1147, 23] width 37 height 13
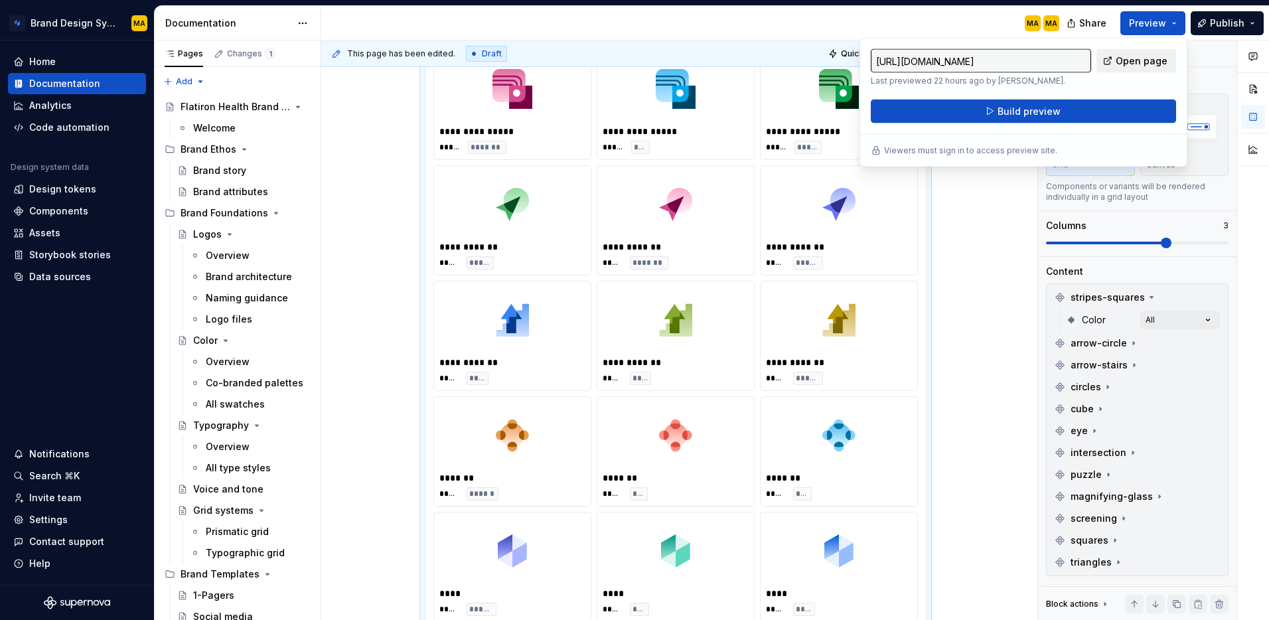
click at [1128, 61] on span "Open page" at bounding box center [1142, 60] width 52 height 13
click at [980, 280] on div "**********" at bounding box center [676, 583] width 710 height 2340
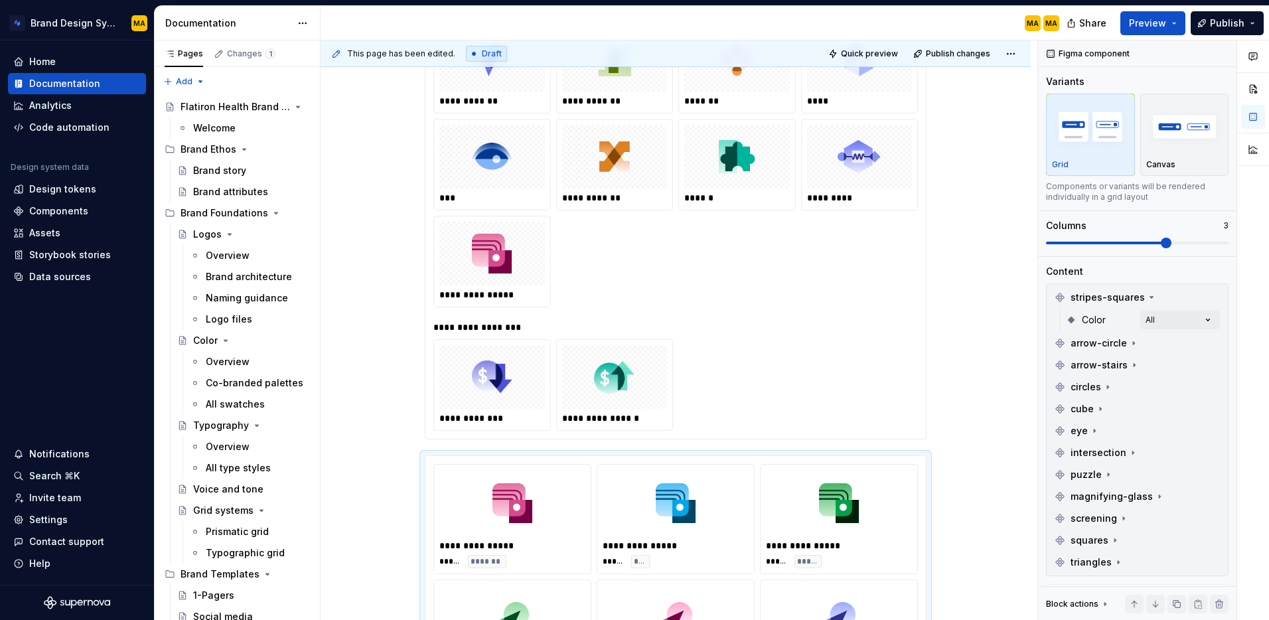
scroll to position [398, 0]
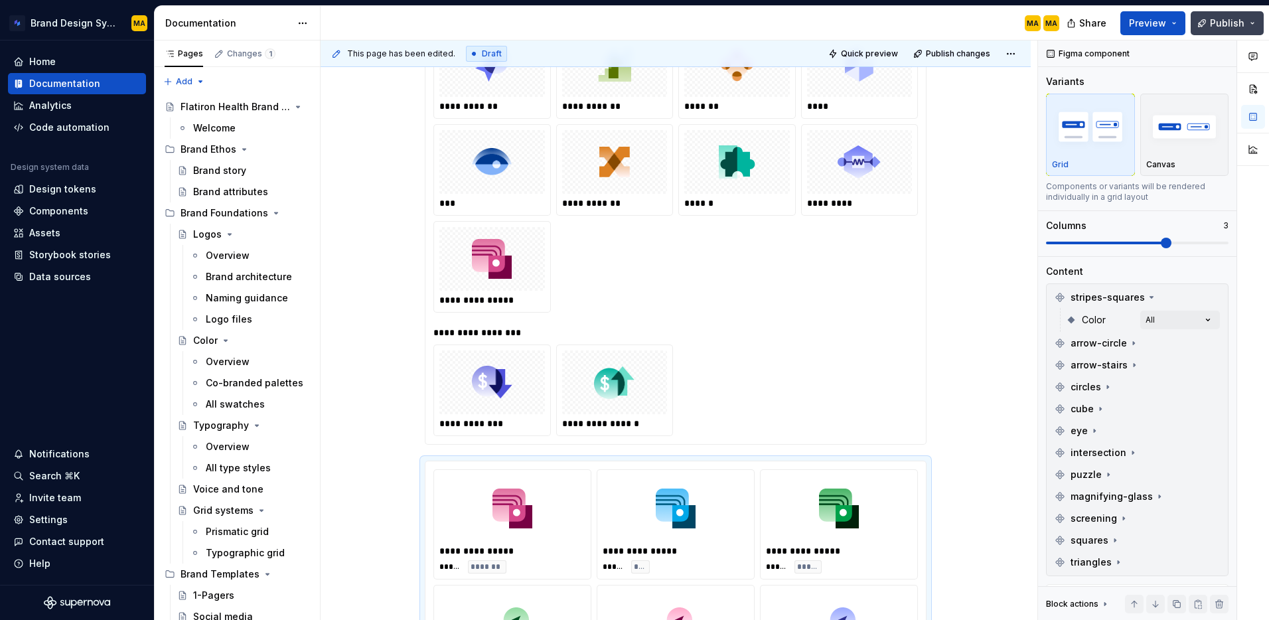
click at [1214, 27] on span "Publish" at bounding box center [1227, 23] width 35 height 13
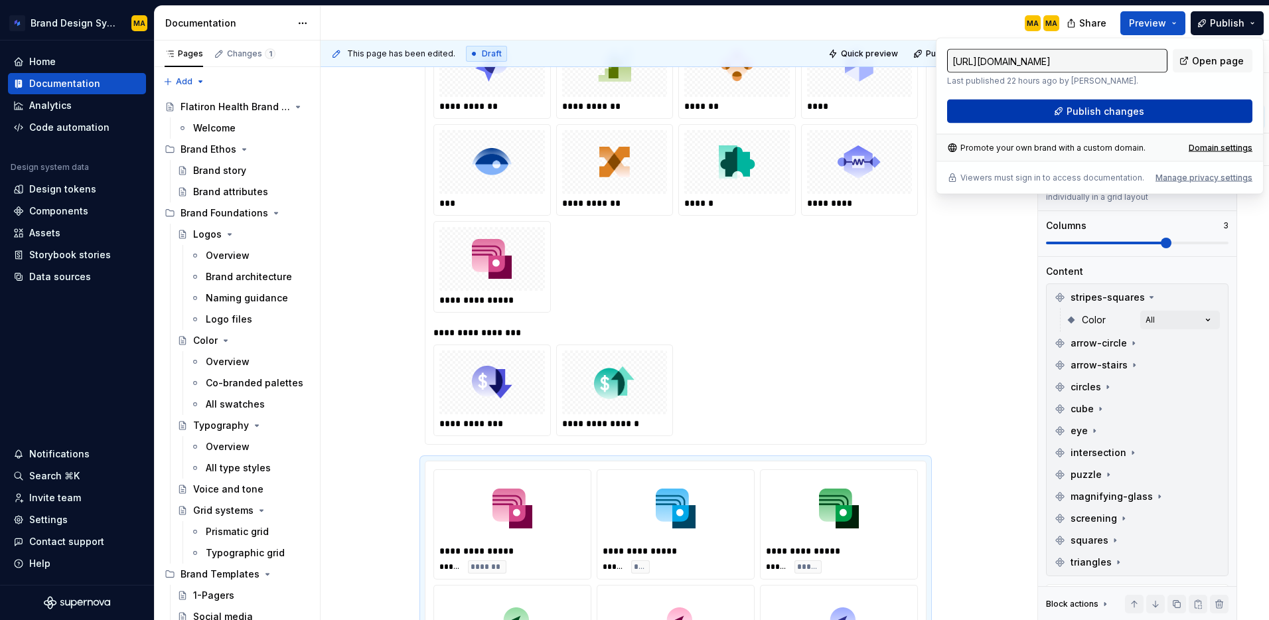
click at [1130, 110] on span "Publish changes" at bounding box center [1106, 111] width 78 height 13
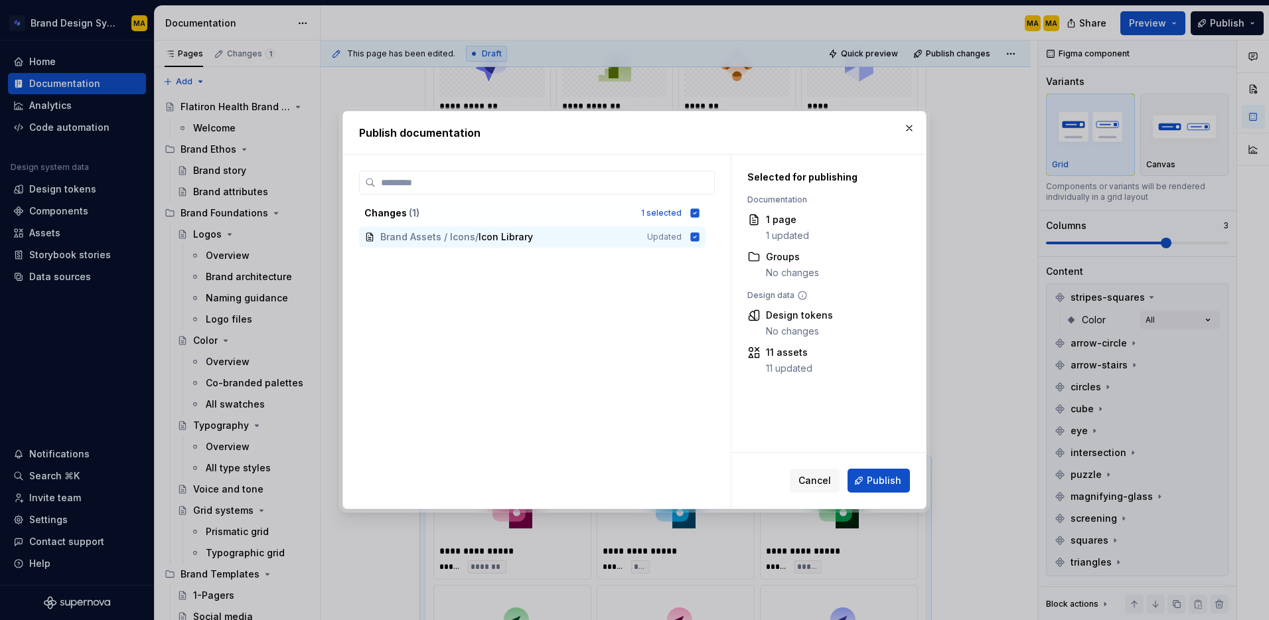
drag, startPoint x: 891, startPoint y: 477, endPoint x: 1018, endPoint y: 449, distance: 130.0
click at [892, 478] on span "Publish" at bounding box center [884, 480] width 35 height 13
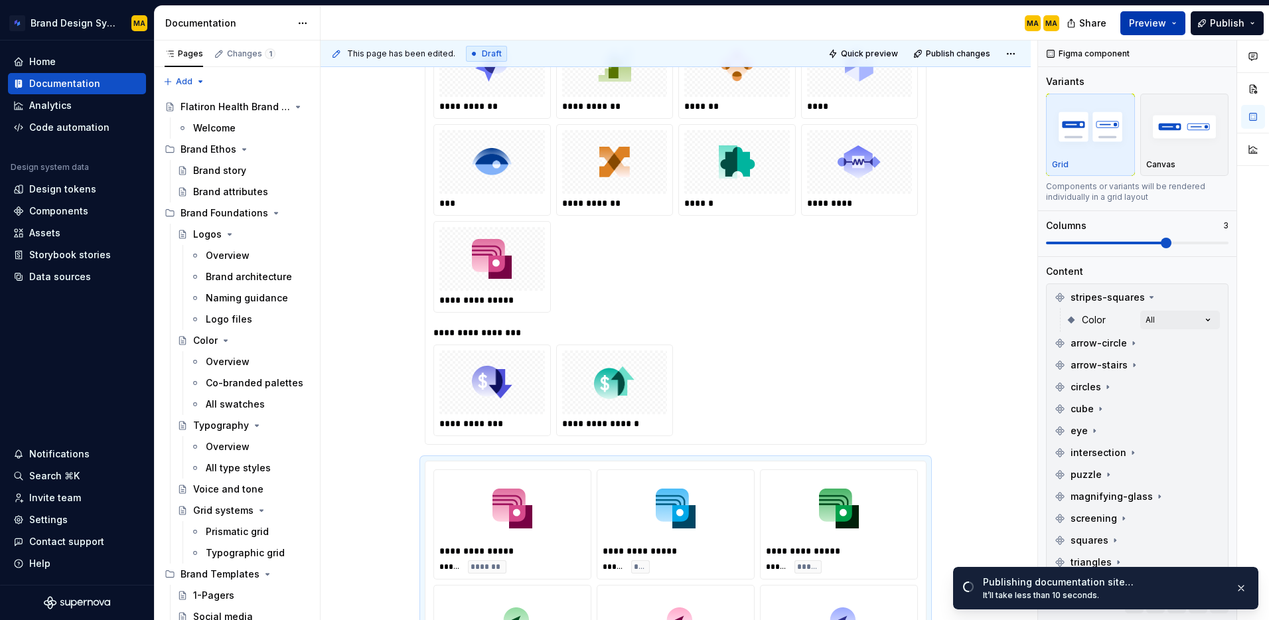
click at [1136, 31] on button "Preview" at bounding box center [1152, 23] width 65 height 24
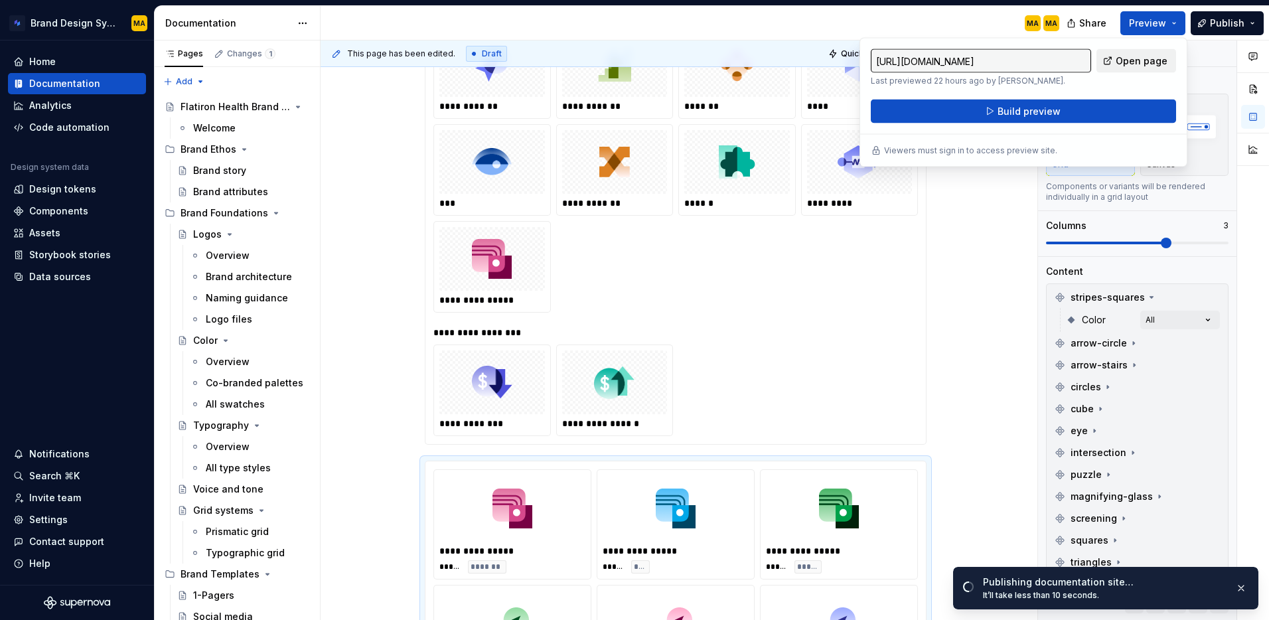
click at [1142, 62] on span "Open page" at bounding box center [1142, 60] width 52 height 13
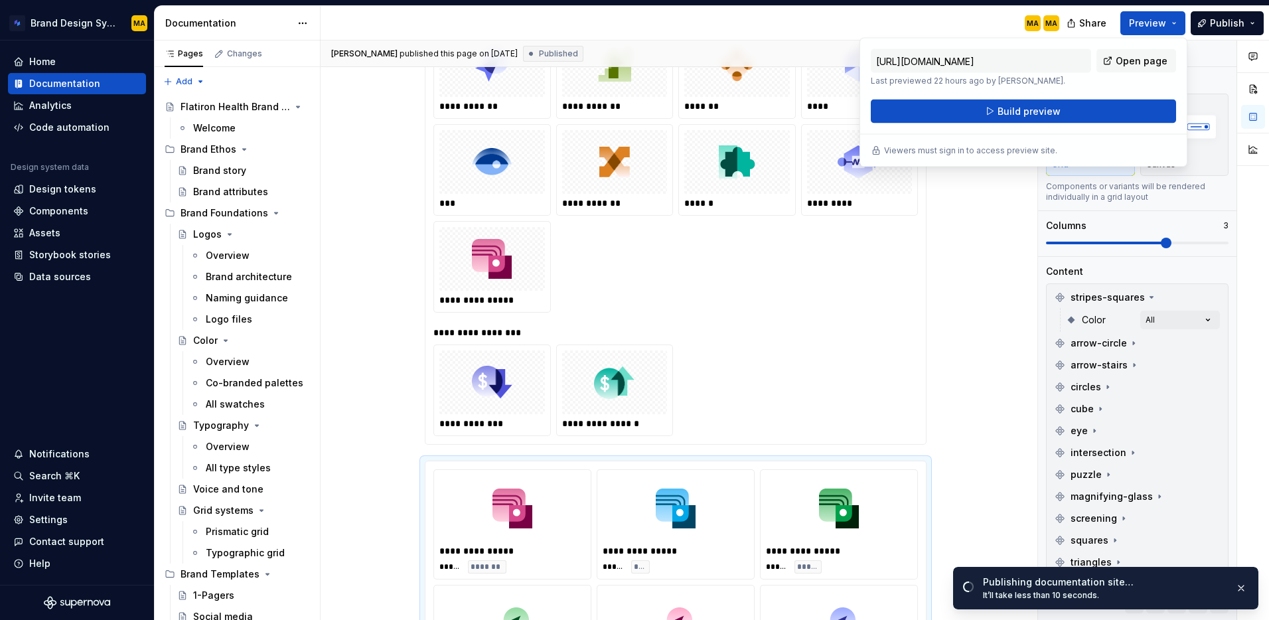
click at [951, 18] on div "MA MA" at bounding box center [695, 23] width 749 height 35
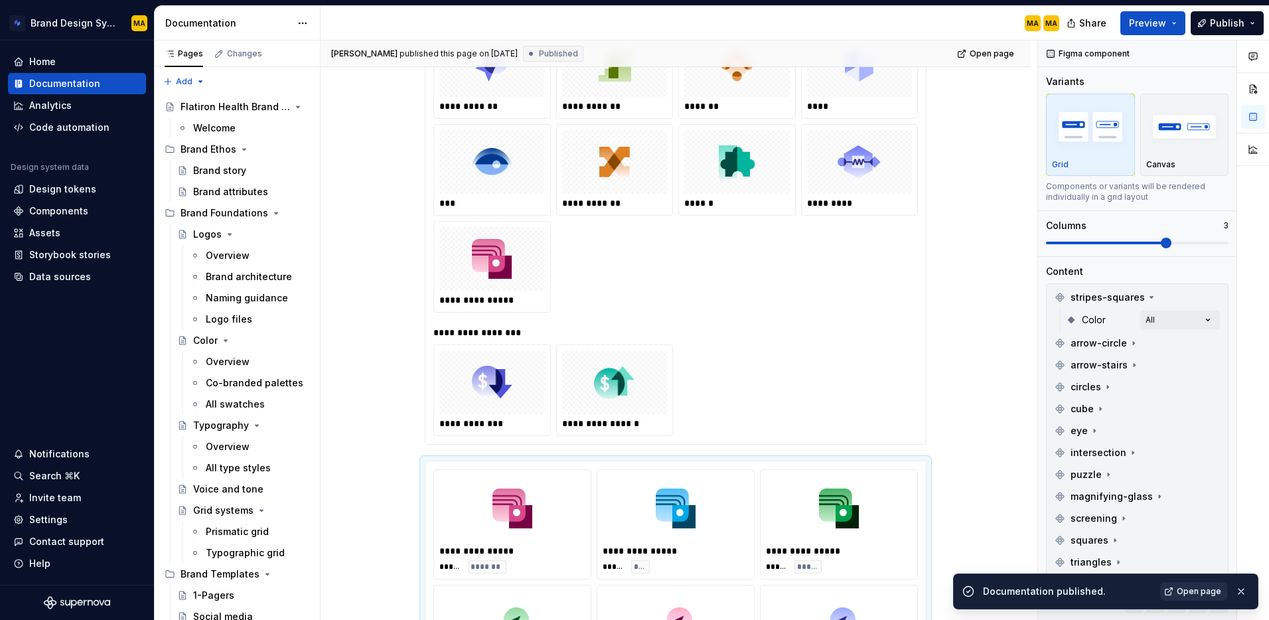
click at [1194, 589] on span "Open page" at bounding box center [1199, 591] width 44 height 11
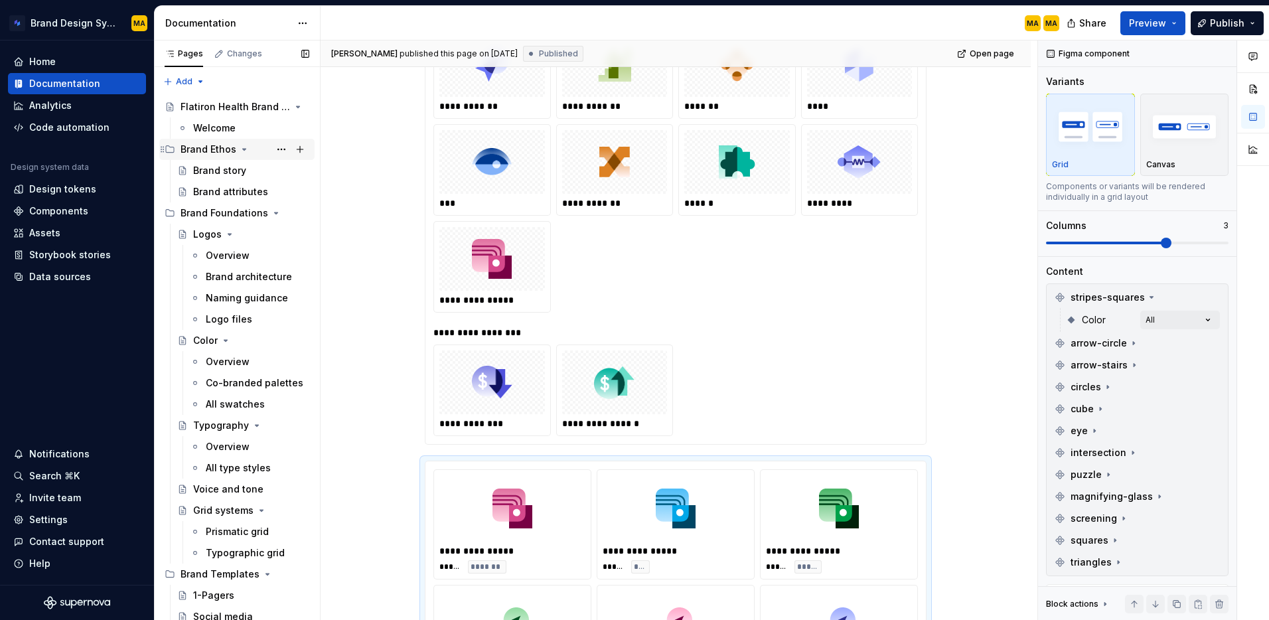
click at [216, 149] on div "Brand Ethos" at bounding box center [209, 149] width 56 height 13
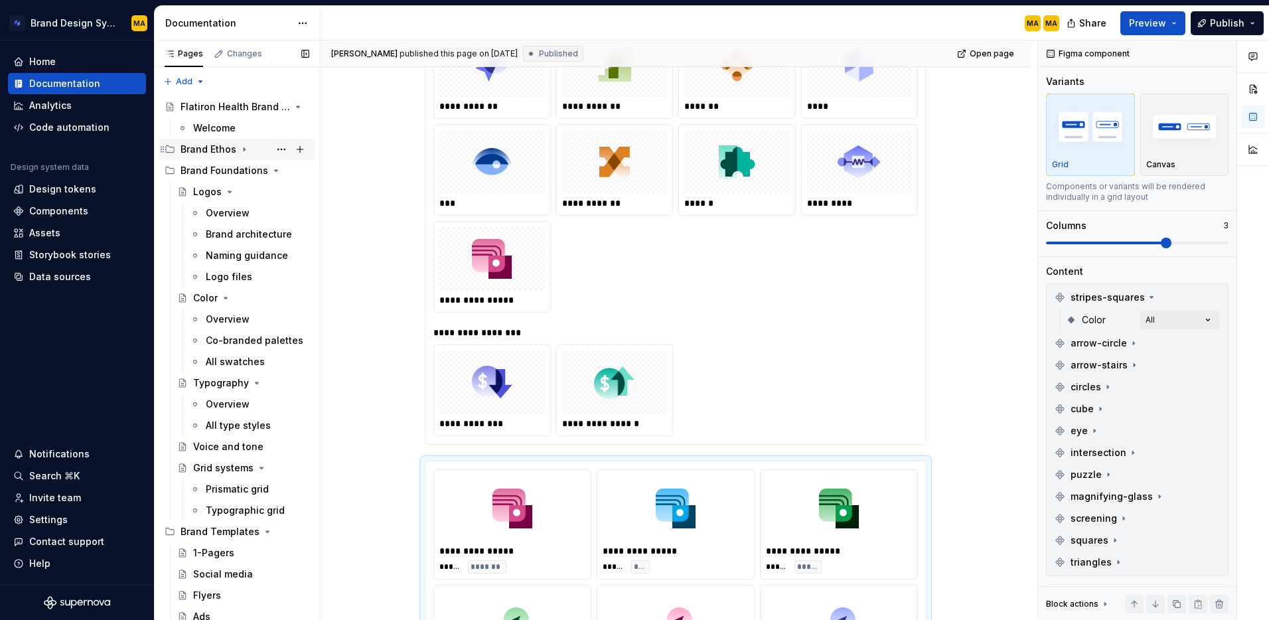
click at [211, 152] on div "Brand Ethos" at bounding box center [209, 149] width 56 height 13
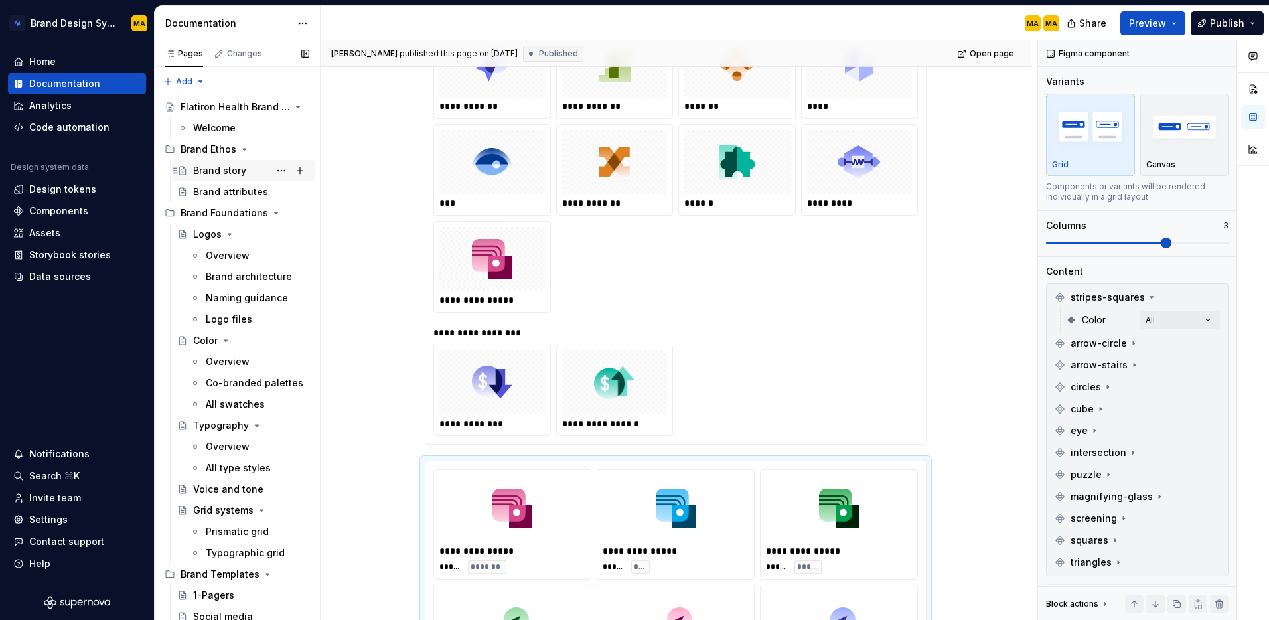
click at [218, 167] on div "Brand story" at bounding box center [219, 170] width 53 height 13
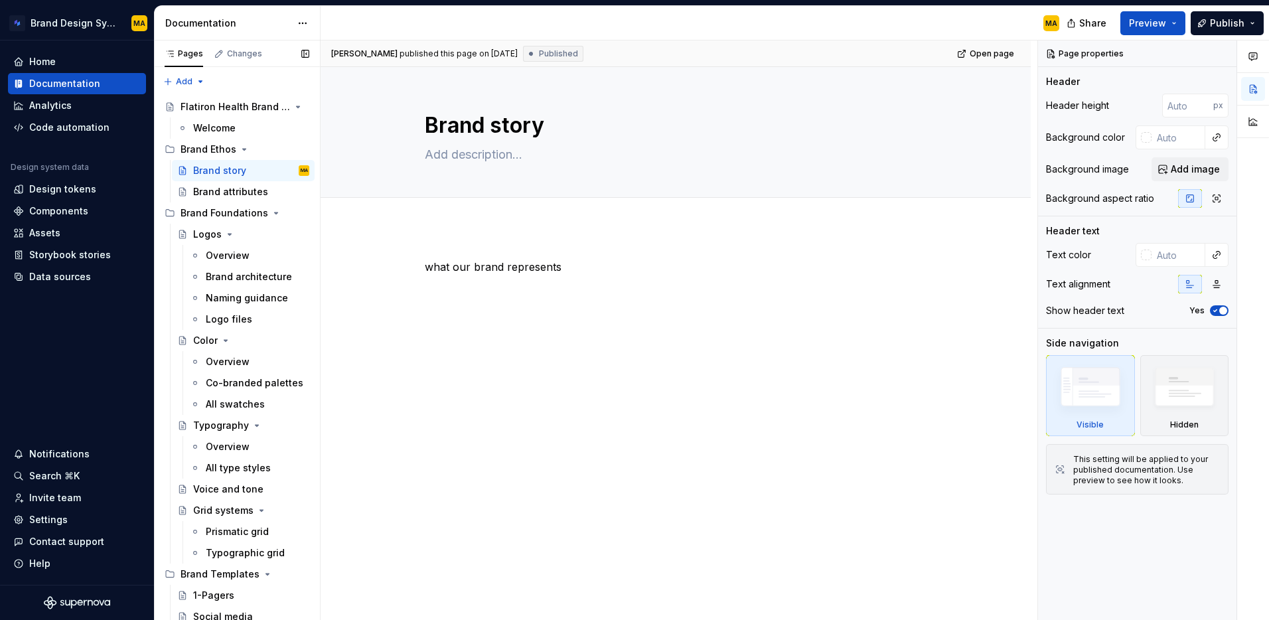
click at [0, 0] on button "Page tree" at bounding box center [0, 0] width 0 height 0
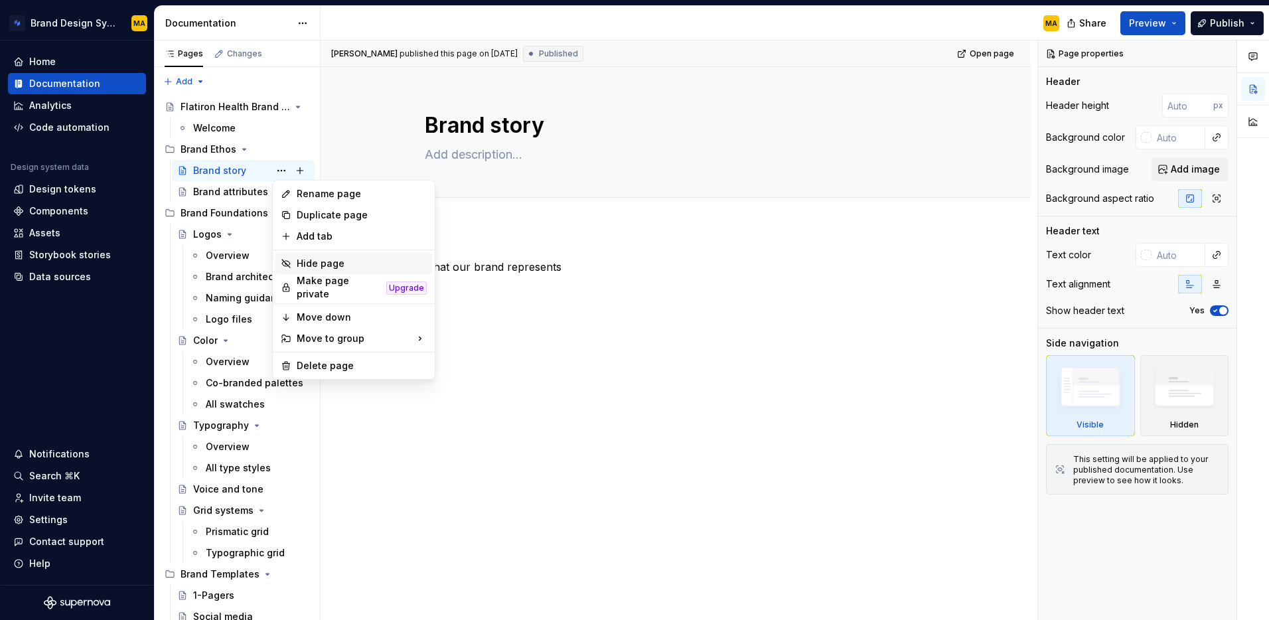
click at [330, 258] on div "Hide page" at bounding box center [362, 263] width 130 height 13
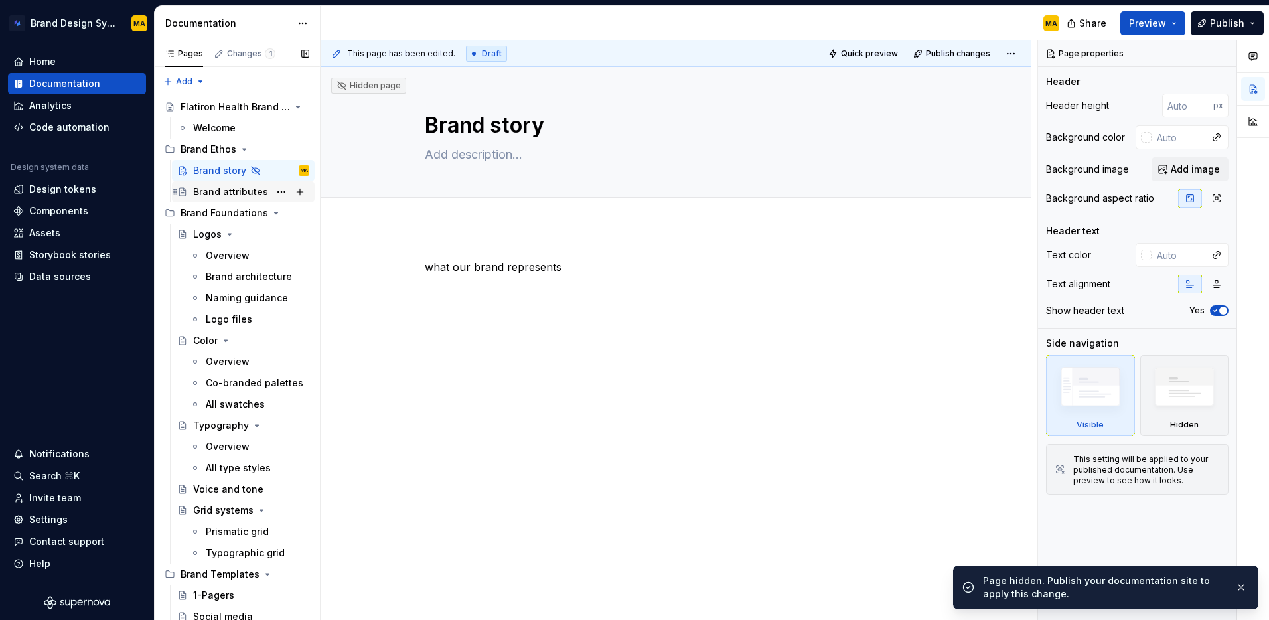
click at [247, 192] on div "Brand attributes" at bounding box center [230, 191] width 75 height 13
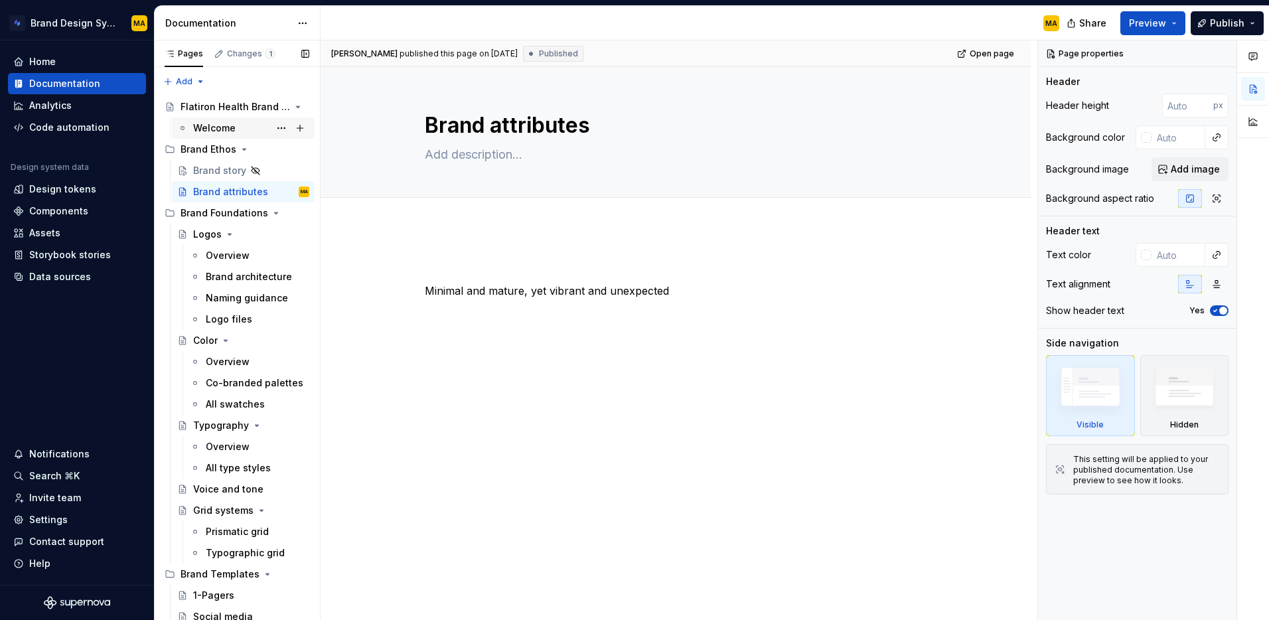
click at [206, 128] on div "Welcome" at bounding box center [214, 127] width 42 height 13
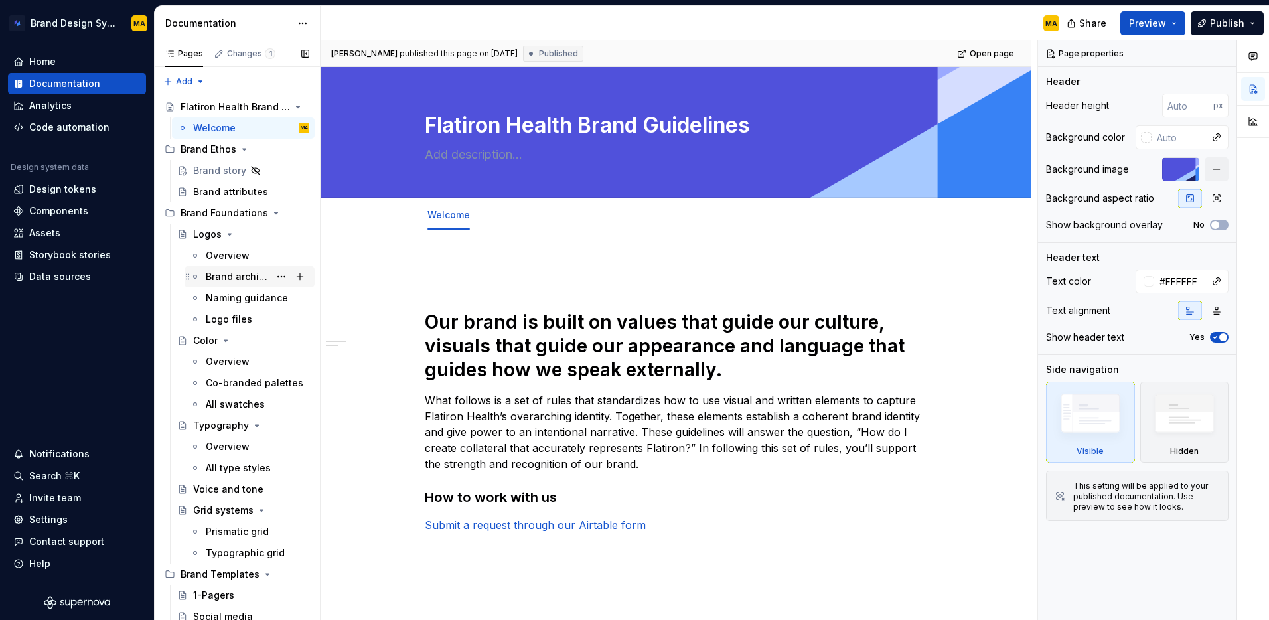
click at [228, 282] on div "Brand architecture" at bounding box center [238, 276] width 64 height 13
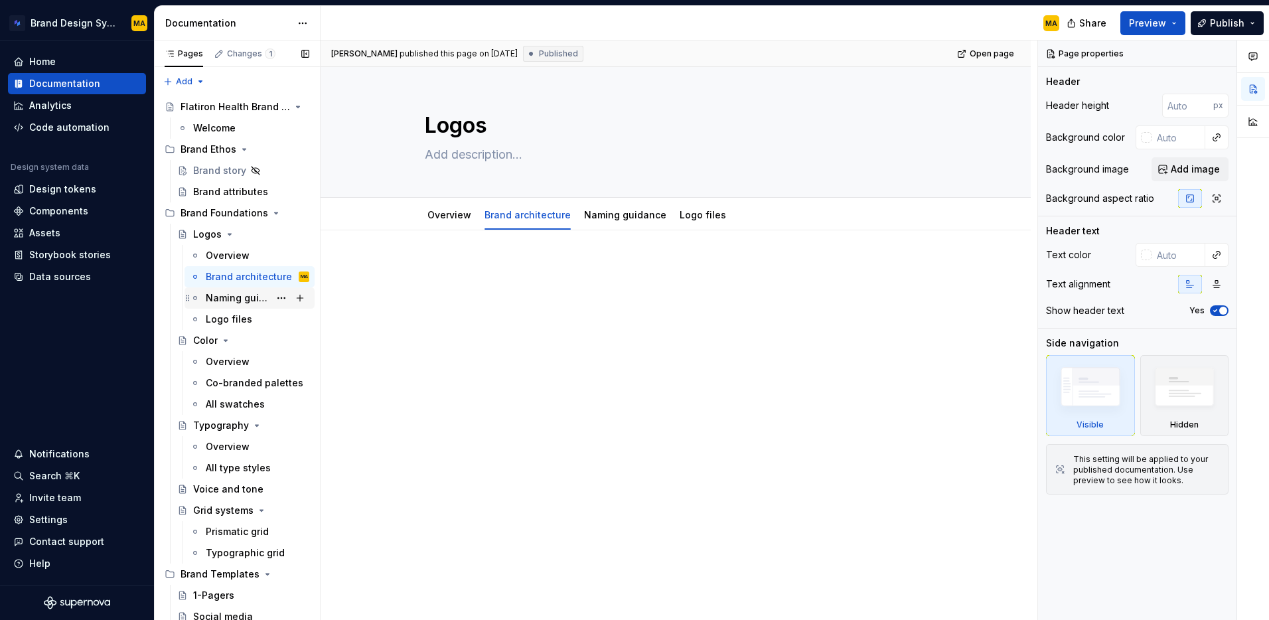
click at [224, 295] on div "Naming guidance" at bounding box center [238, 297] width 64 height 13
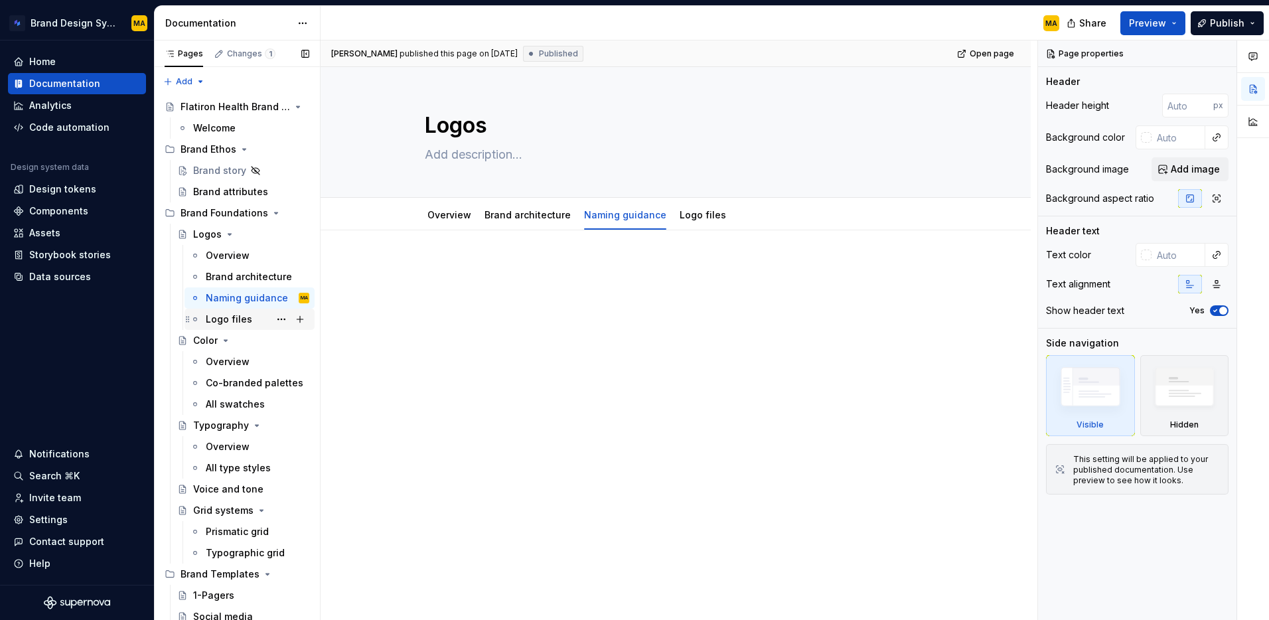
click at [217, 322] on div "Logo files" at bounding box center [229, 319] width 46 height 13
click at [222, 263] on div "Overview" at bounding box center [258, 255] width 104 height 19
click at [208, 343] on div "Color" at bounding box center [205, 340] width 25 height 13
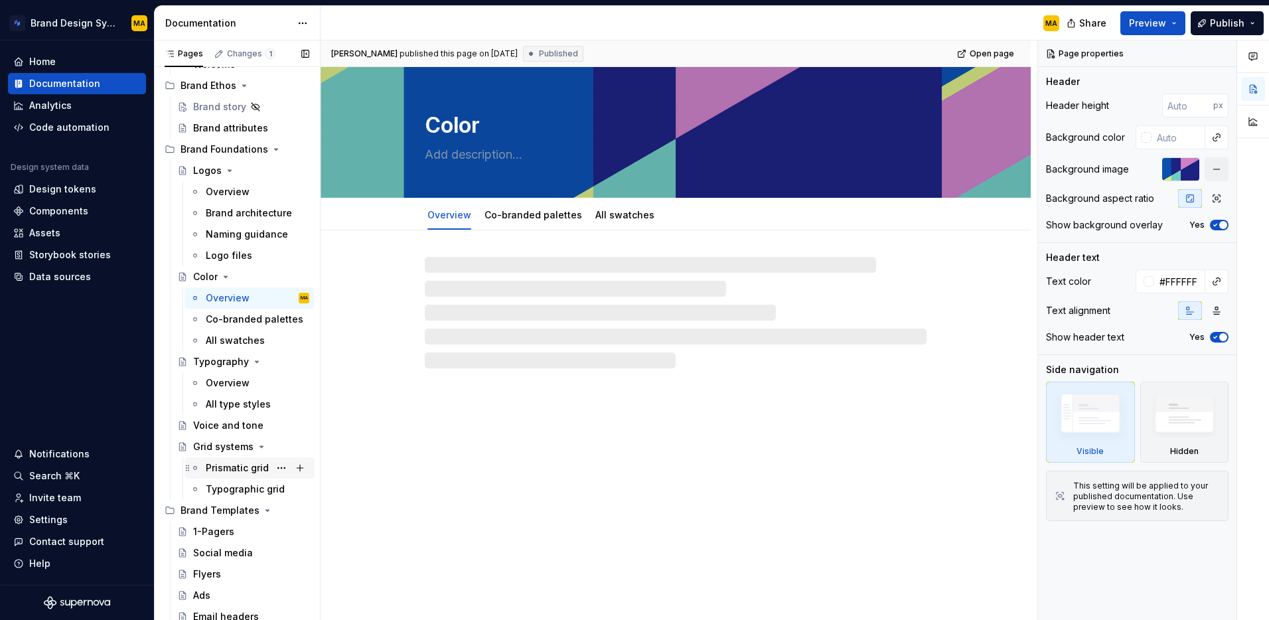
scroll to position [81, 0]
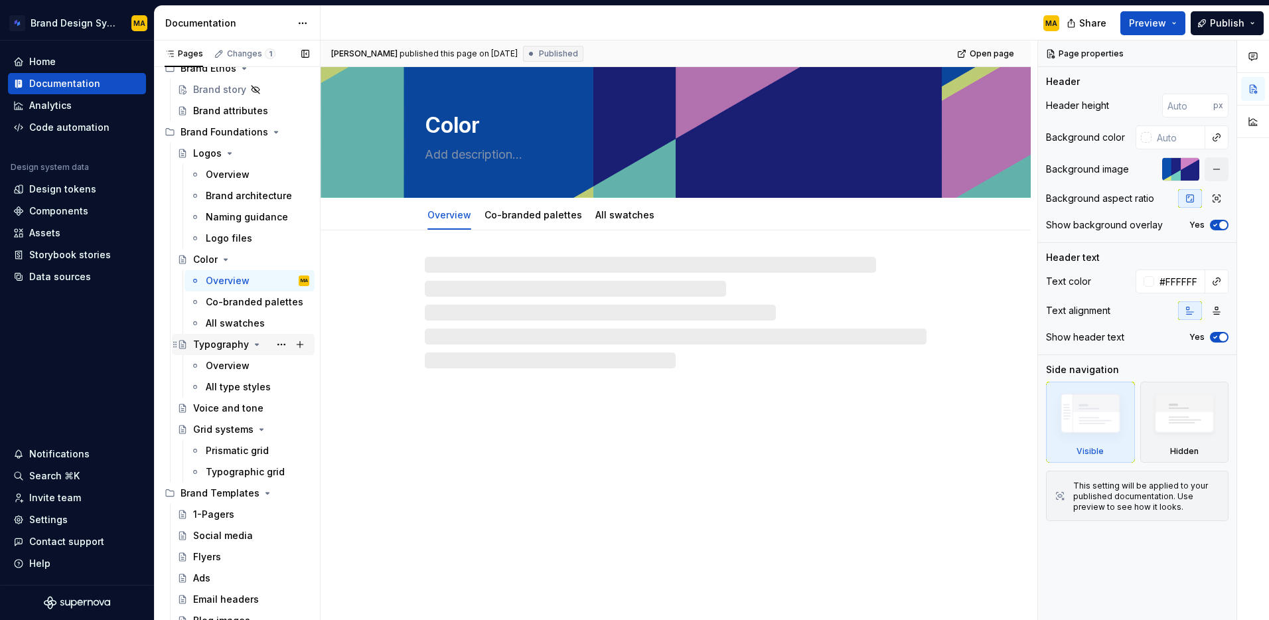
click at [222, 342] on div "Typography" at bounding box center [221, 344] width 56 height 13
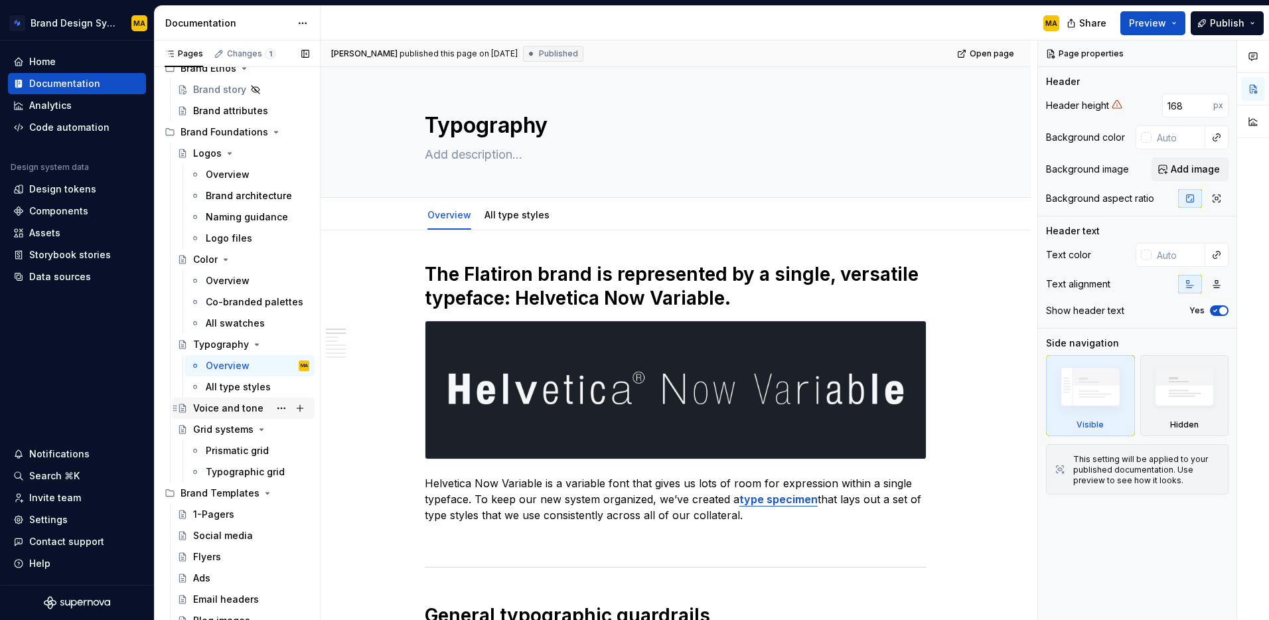
click at [228, 410] on div "Voice and tone" at bounding box center [228, 408] width 70 height 13
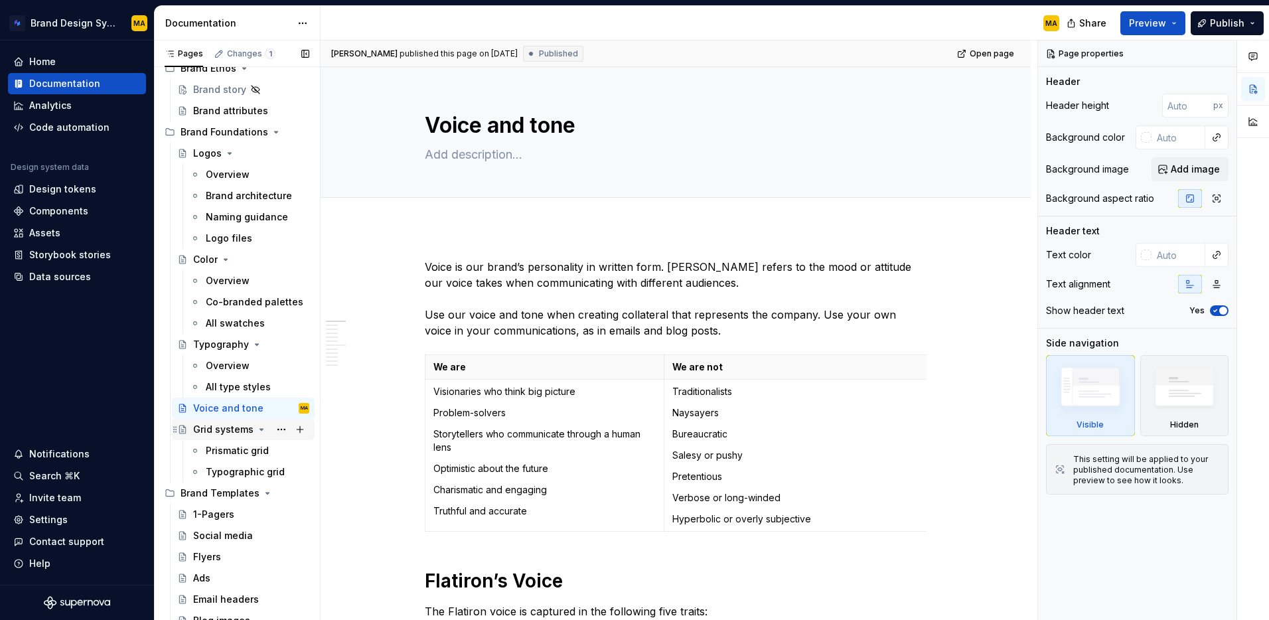
click at [224, 431] on div "Grid systems" at bounding box center [223, 429] width 60 height 13
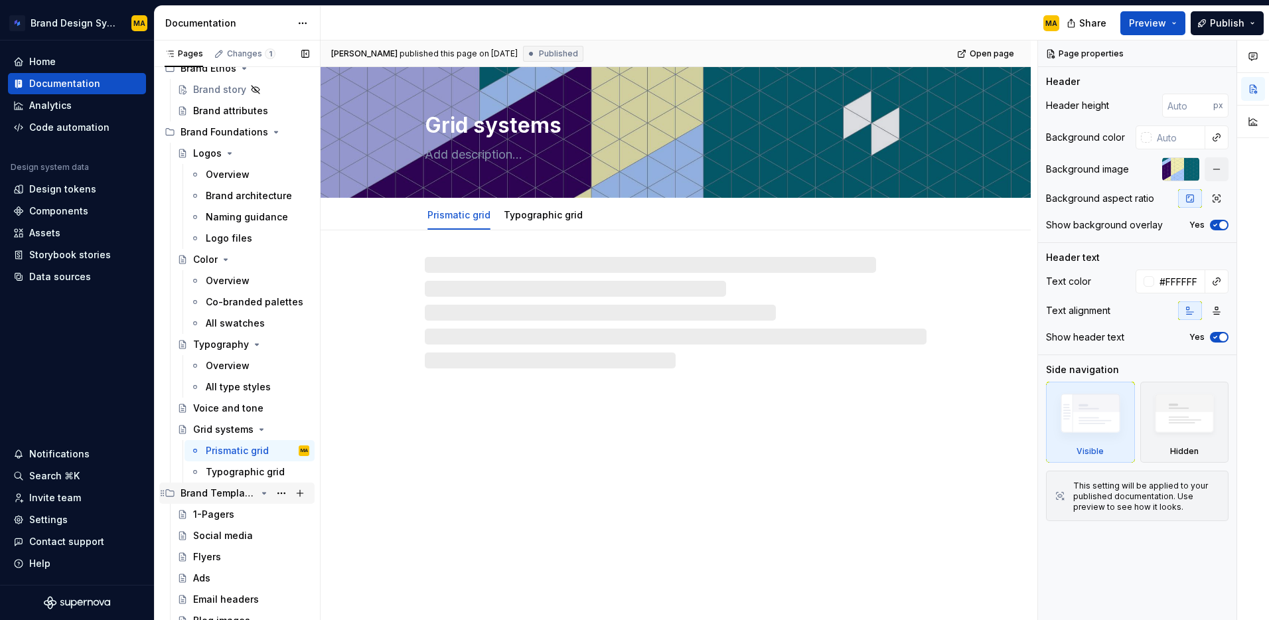
click at [214, 495] on div "Brand Templates" at bounding box center [219, 493] width 76 height 13
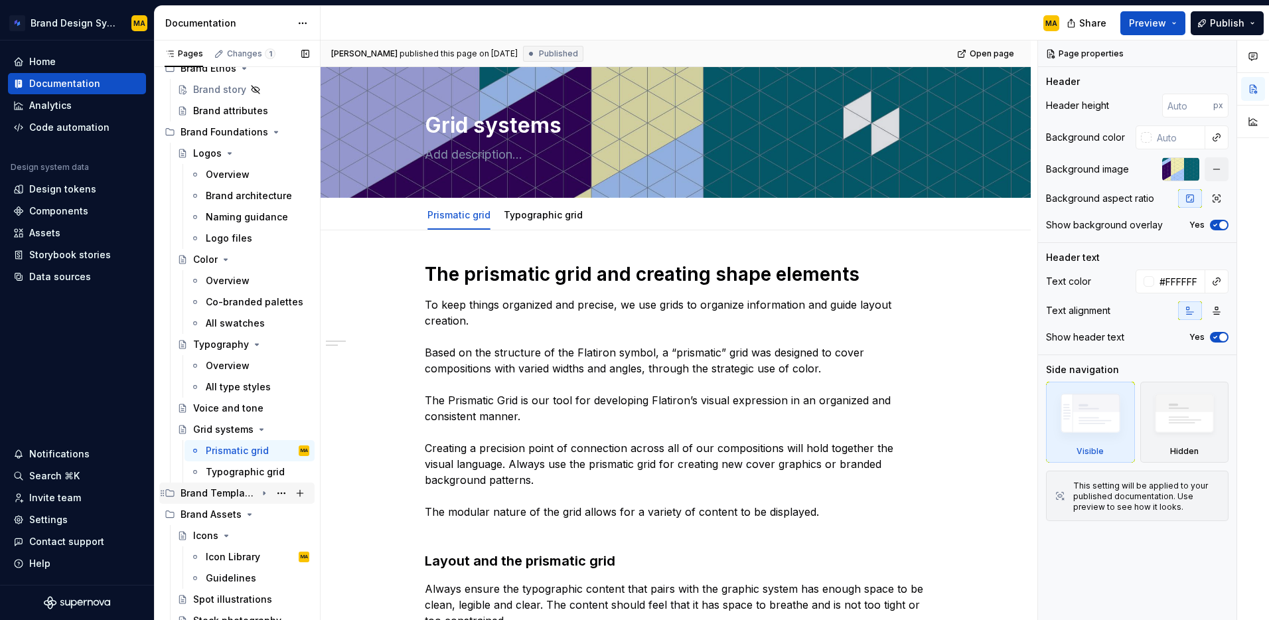
click at [264, 494] on icon "Page tree" at bounding box center [264, 493] width 1 height 3
click at [213, 510] on div "1-Pagers" at bounding box center [213, 514] width 41 height 13
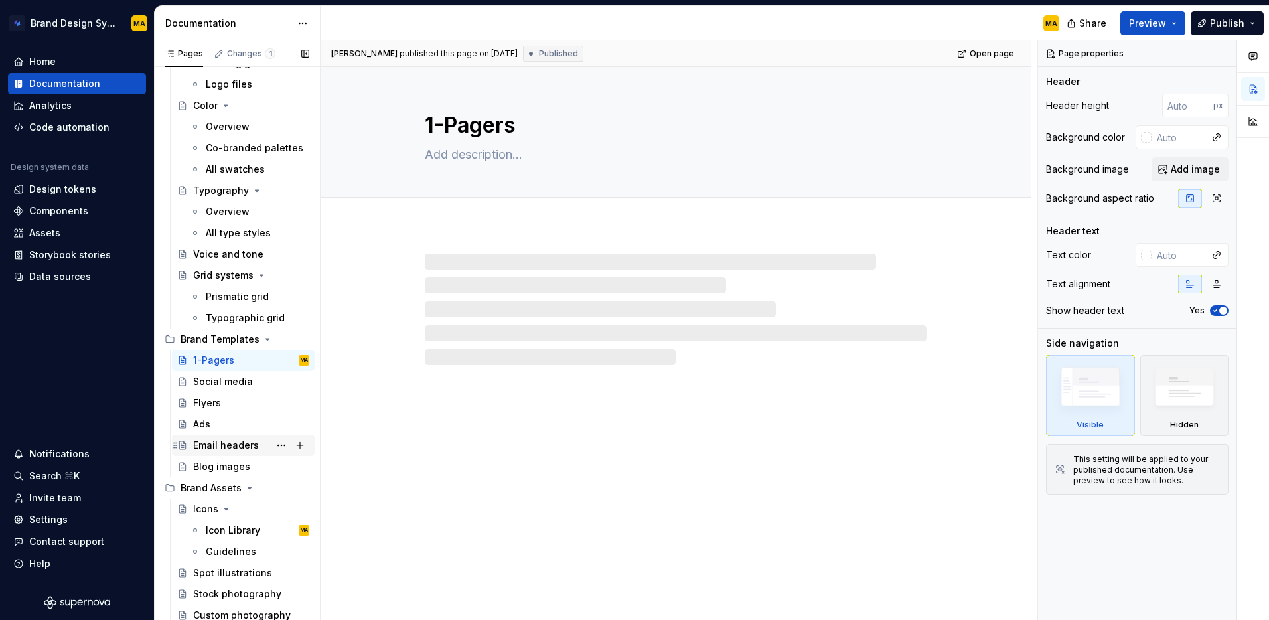
scroll to position [237, 0]
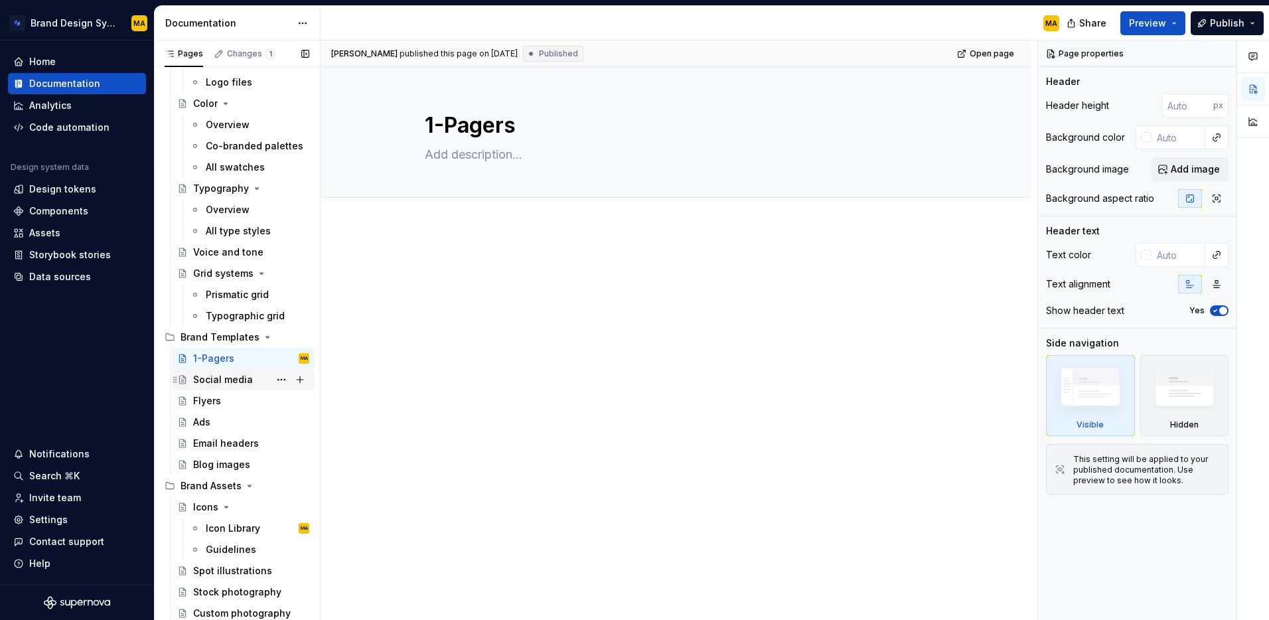
click at [216, 382] on div "Social media" at bounding box center [223, 379] width 60 height 13
click at [236, 397] on div "Flyers" at bounding box center [251, 401] width 116 height 19
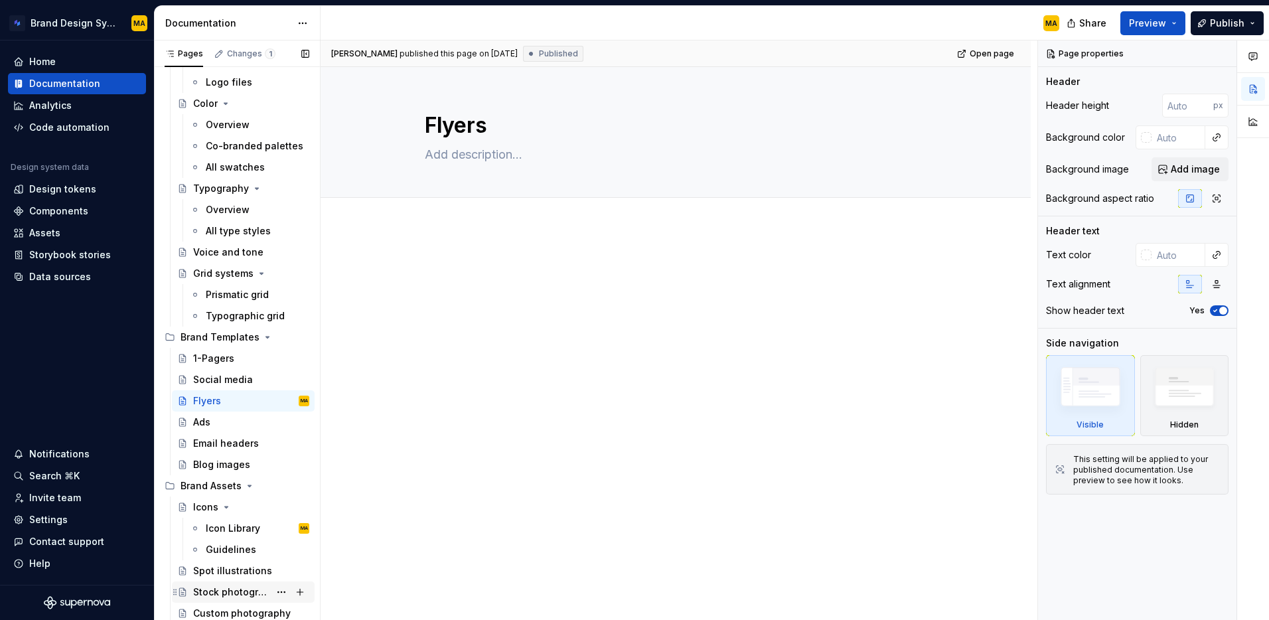
scroll to position [280, 0]
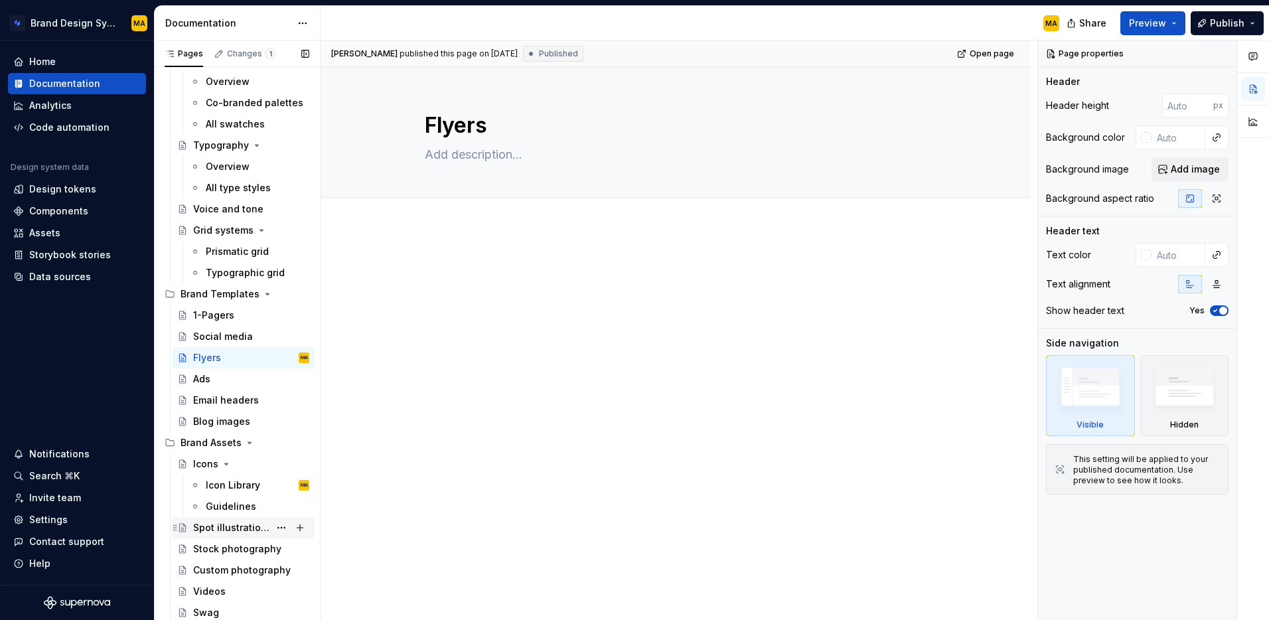
click at [222, 530] on div "Spot illustrations" at bounding box center [231, 527] width 76 height 13
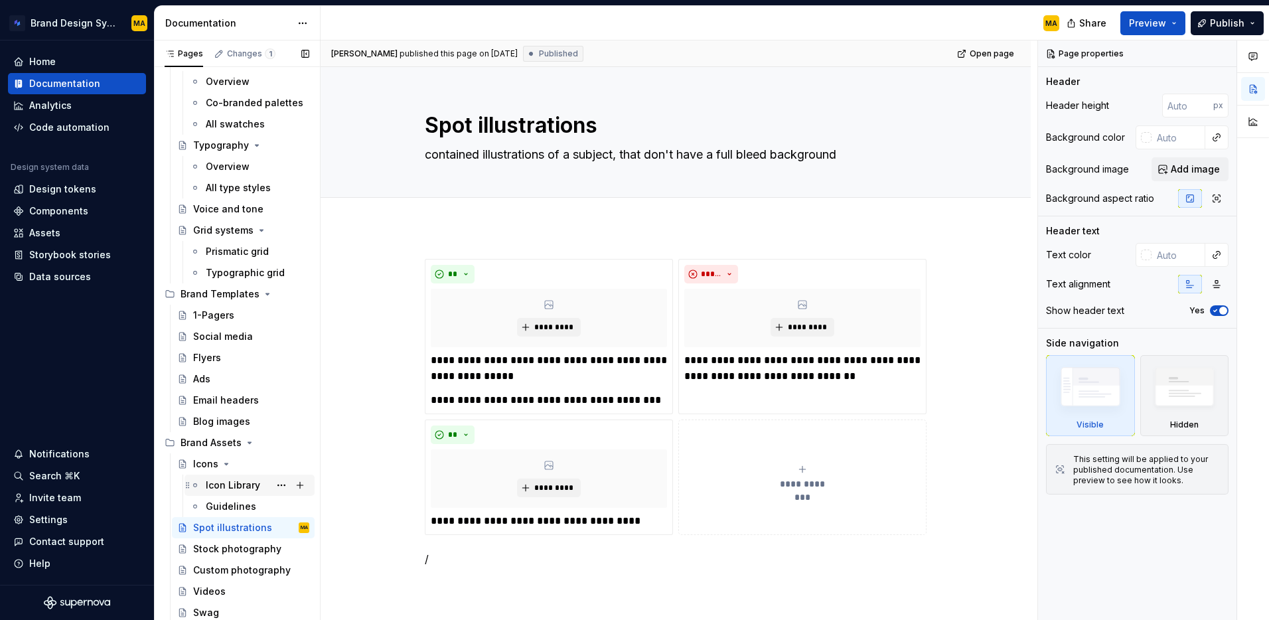
click at [239, 486] on div "Icon Library" at bounding box center [233, 485] width 54 height 13
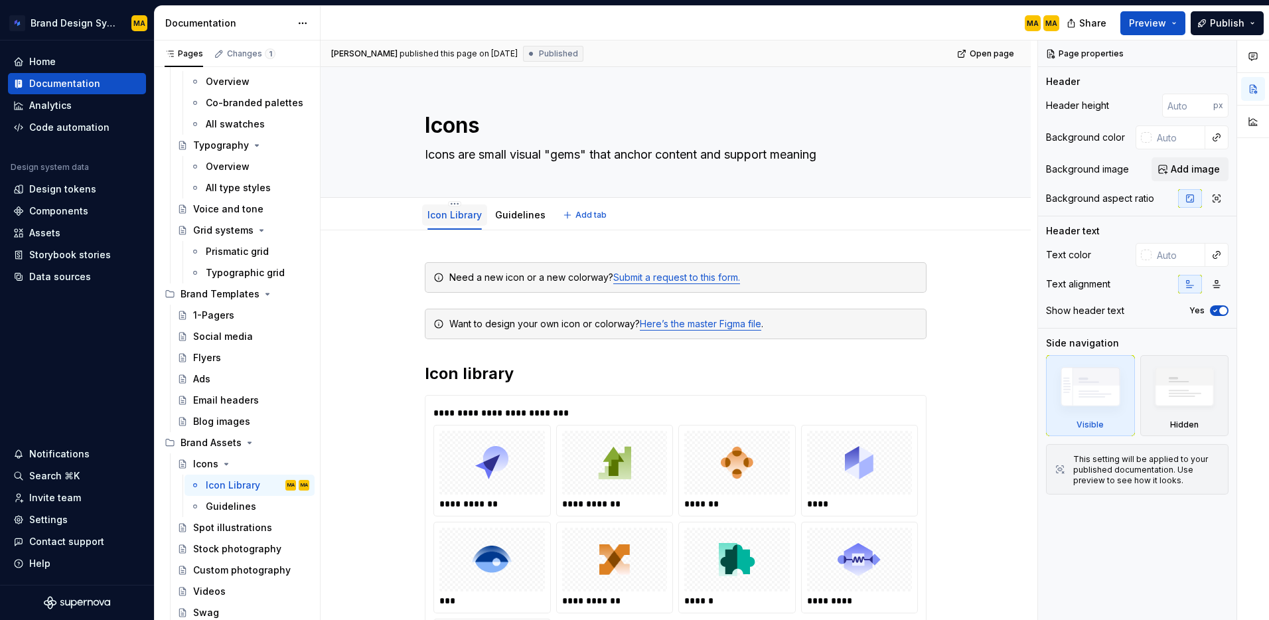
click at [453, 218] on link "Icon Library" at bounding box center [454, 214] width 54 height 11
click at [444, 218] on link "Icon Library" at bounding box center [454, 214] width 54 height 11
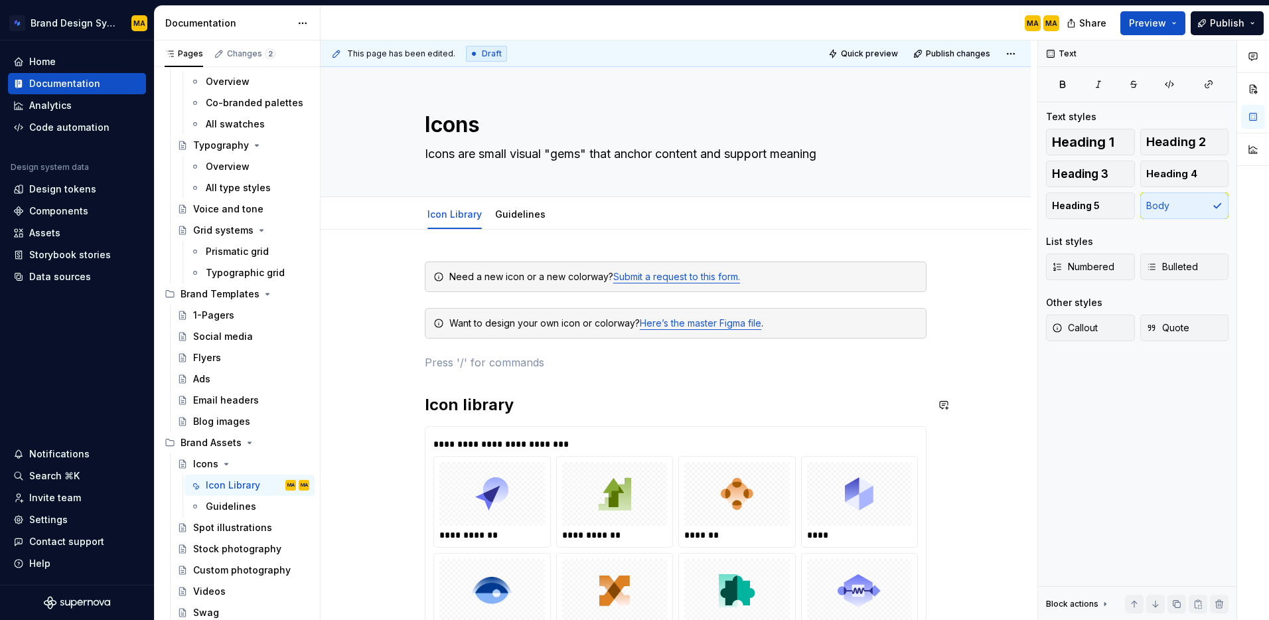
type textarea "*"
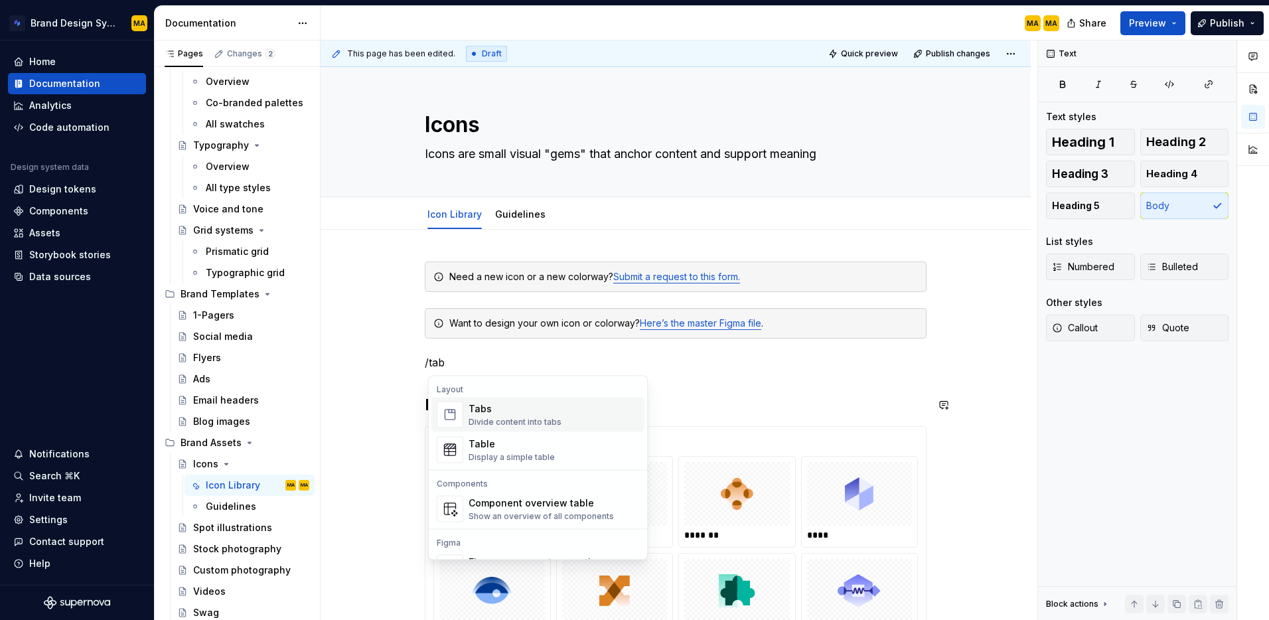
click at [500, 409] on div "Tabs" at bounding box center [515, 408] width 93 height 13
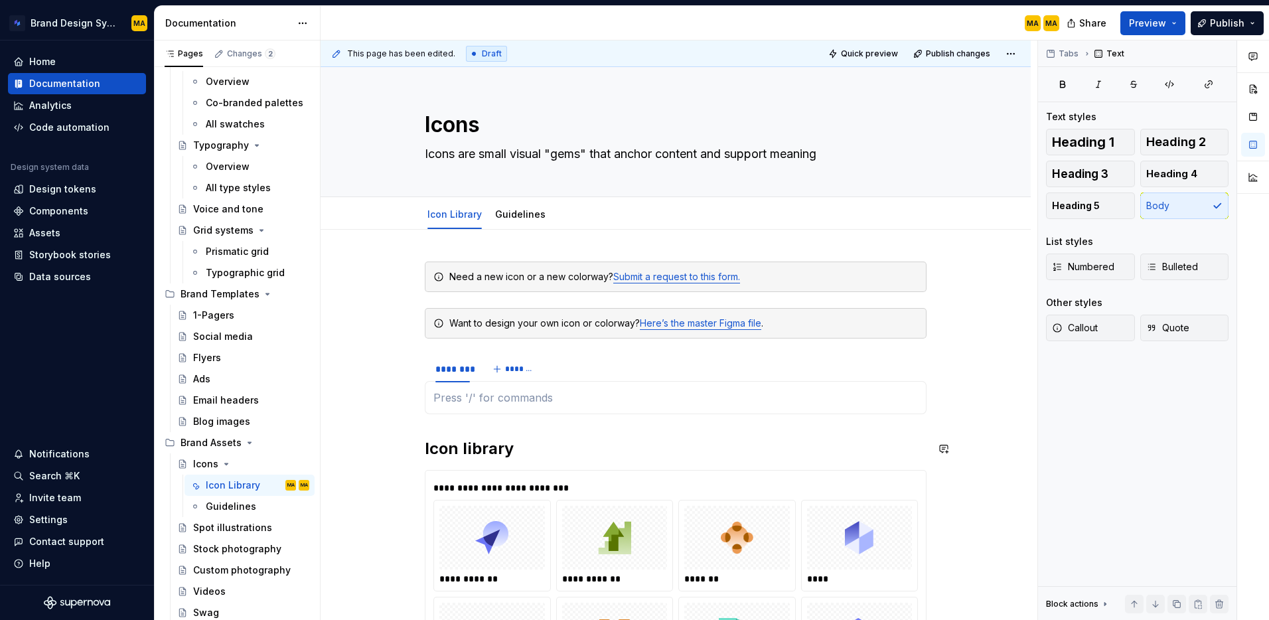
type textarea "*"
click at [516, 370] on span "*******" at bounding box center [520, 369] width 30 height 11
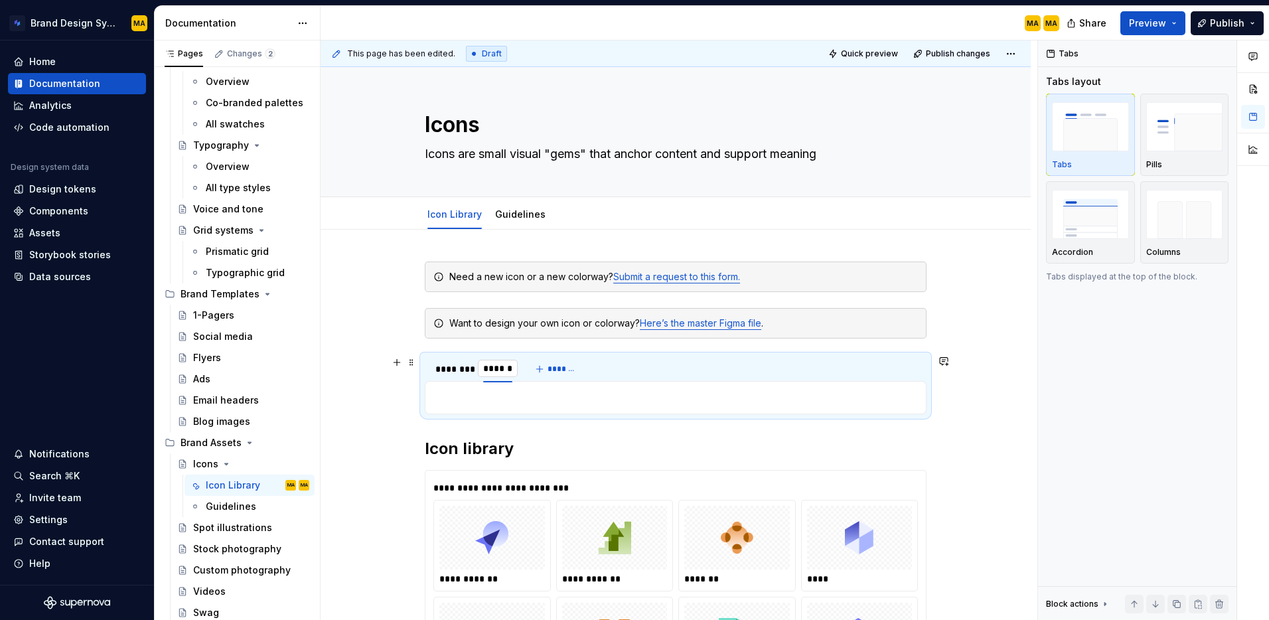
type input "**********"
click at [1062, 418] on div "Tabs Tabs layout Tabs Pills Accordion Columns Tabs displayed at the top of the …" at bounding box center [1137, 330] width 198 height 580
click at [460, 376] on div "********" at bounding box center [452, 369] width 45 height 19
click at [453, 368] on div "********" at bounding box center [452, 368] width 35 height 13
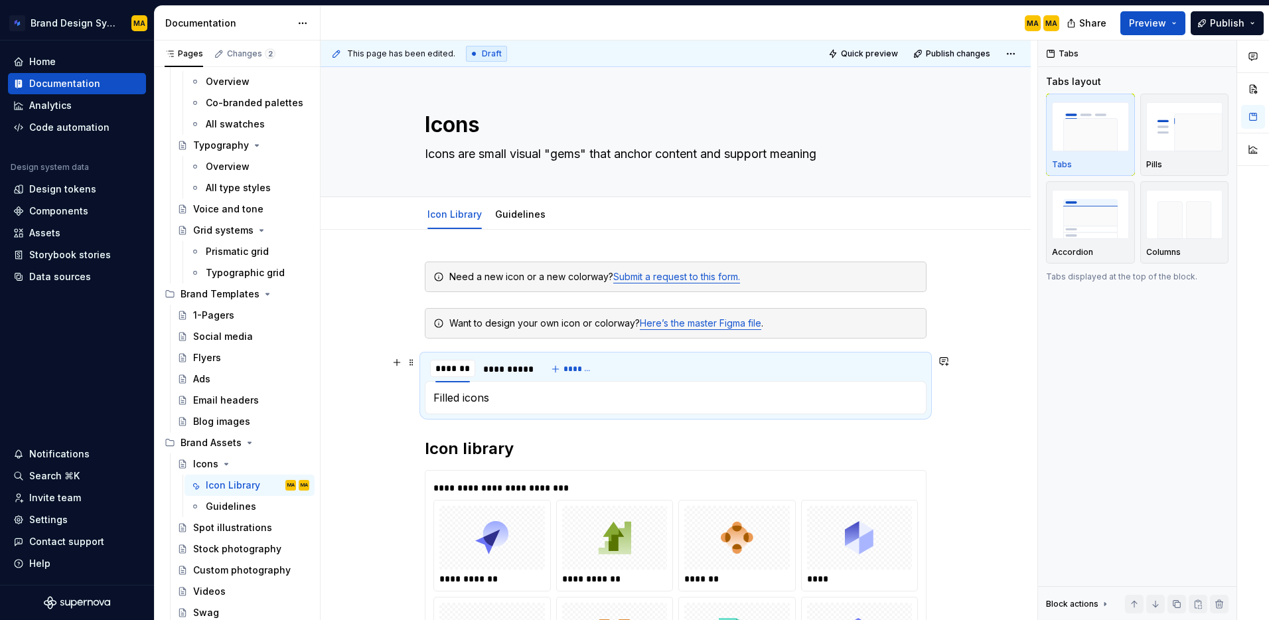
click at [453, 368] on input "********" at bounding box center [452, 368] width 45 height 24
type input "**********"
click at [1084, 398] on div "Tabs Tabs layout Tabs Pills Accordion Columns Tabs displayed at the top of the …" at bounding box center [1137, 330] width 198 height 580
click at [456, 371] on div "**********" at bounding box center [459, 368] width 48 height 13
click at [461, 370] on div "**********" at bounding box center [459, 368] width 48 height 13
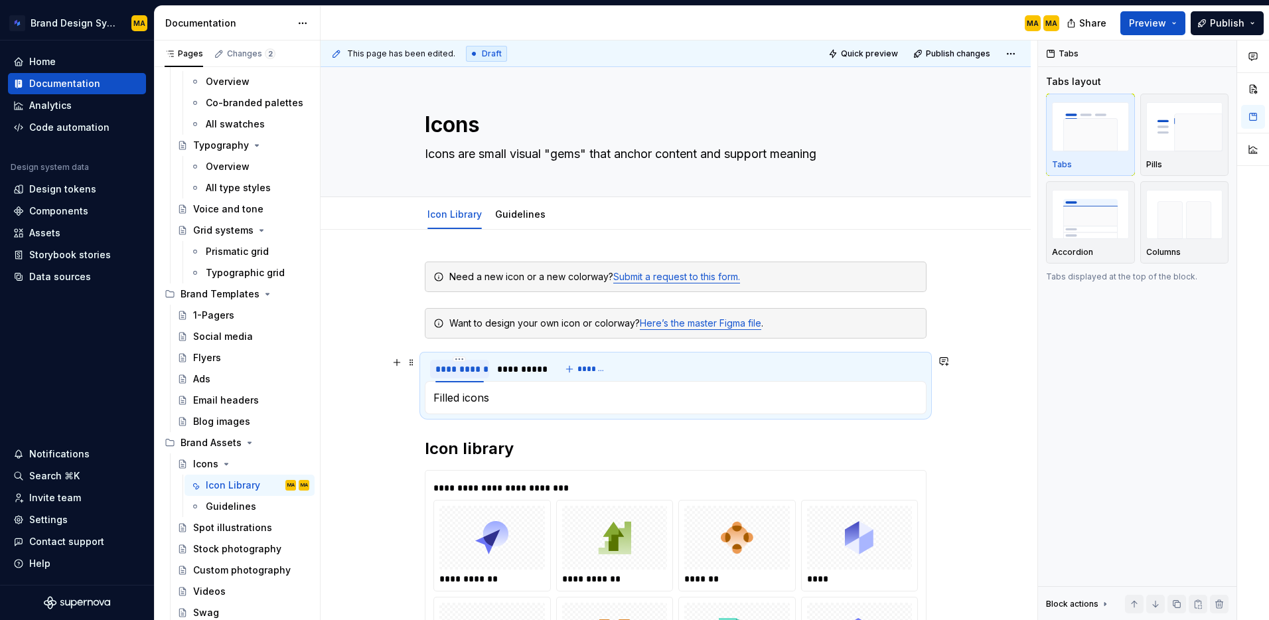
click at [455, 370] on div "**********" at bounding box center [459, 368] width 48 height 13
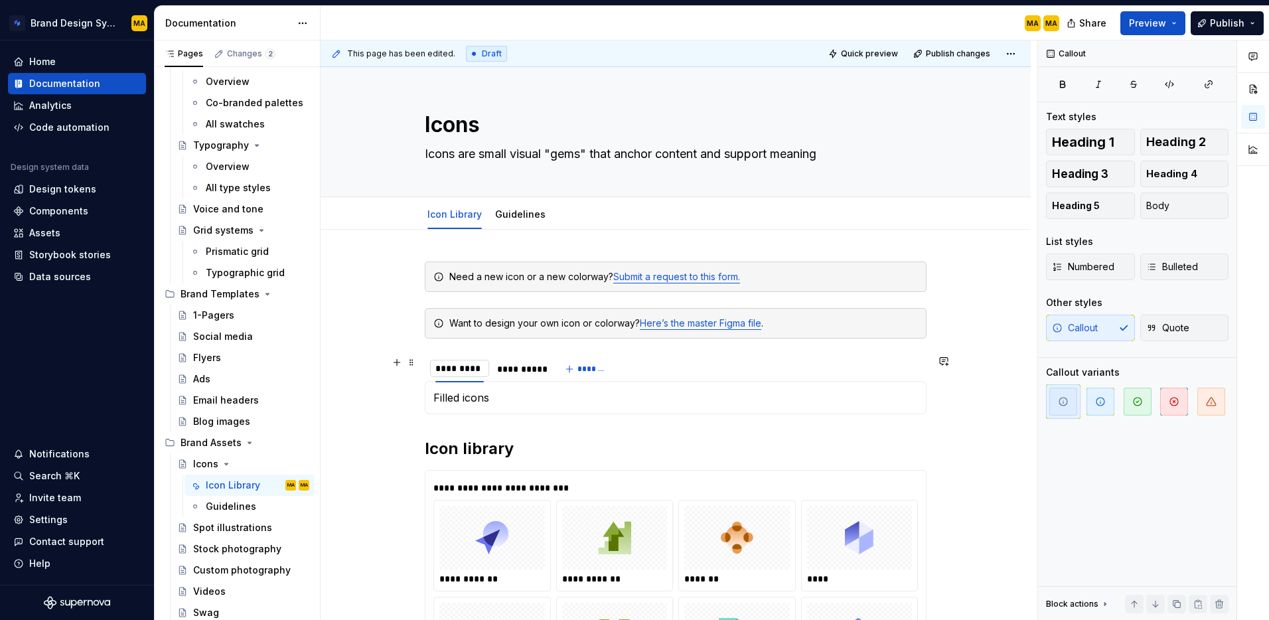
click at [447, 370] on input "**********" at bounding box center [459, 368] width 59 height 24
drag, startPoint x: 459, startPoint y: 366, endPoint x: 401, endPoint y: 362, distance: 57.8
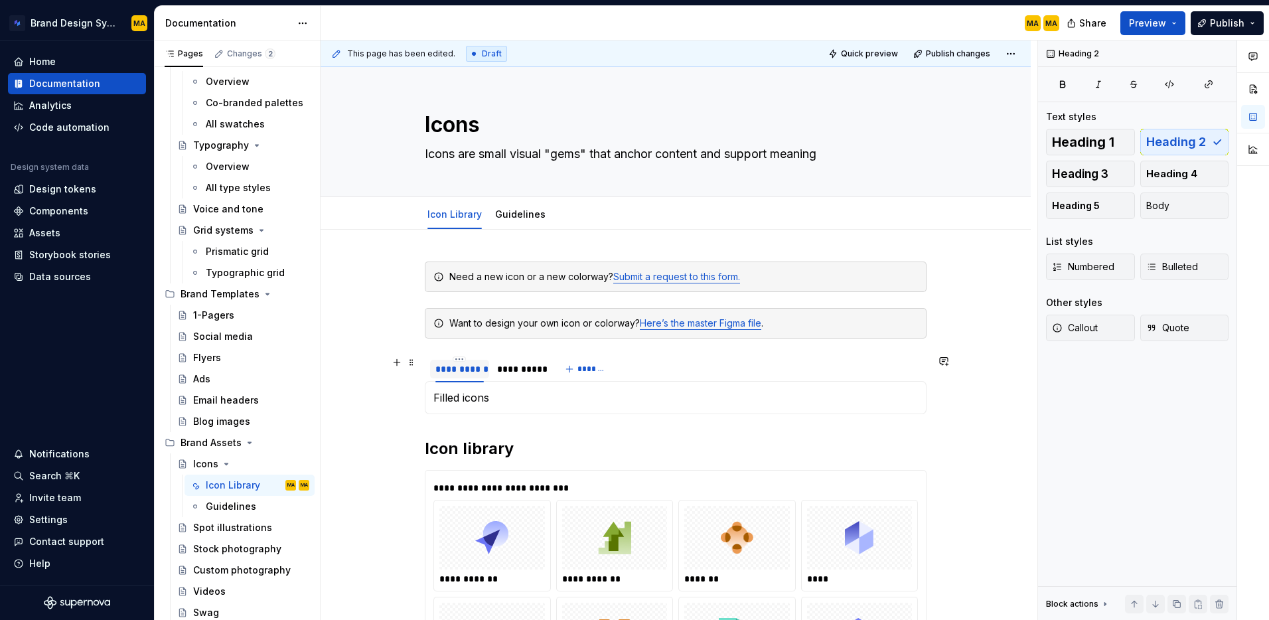
click at [463, 368] on div "**********" at bounding box center [459, 368] width 48 height 13
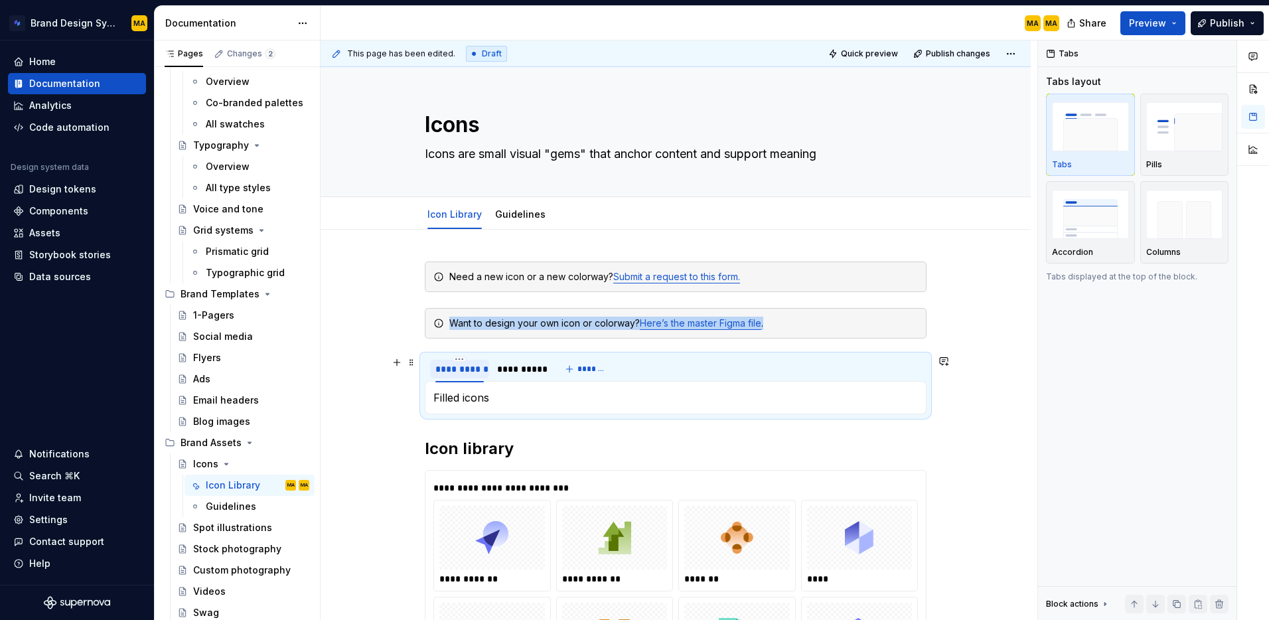
click at [463, 368] on div "**********" at bounding box center [459, 368] width 48 height 13
click at [463, 368] on input "**********" at bounding box center [459, 368] width 59 height 24
type input "**********"
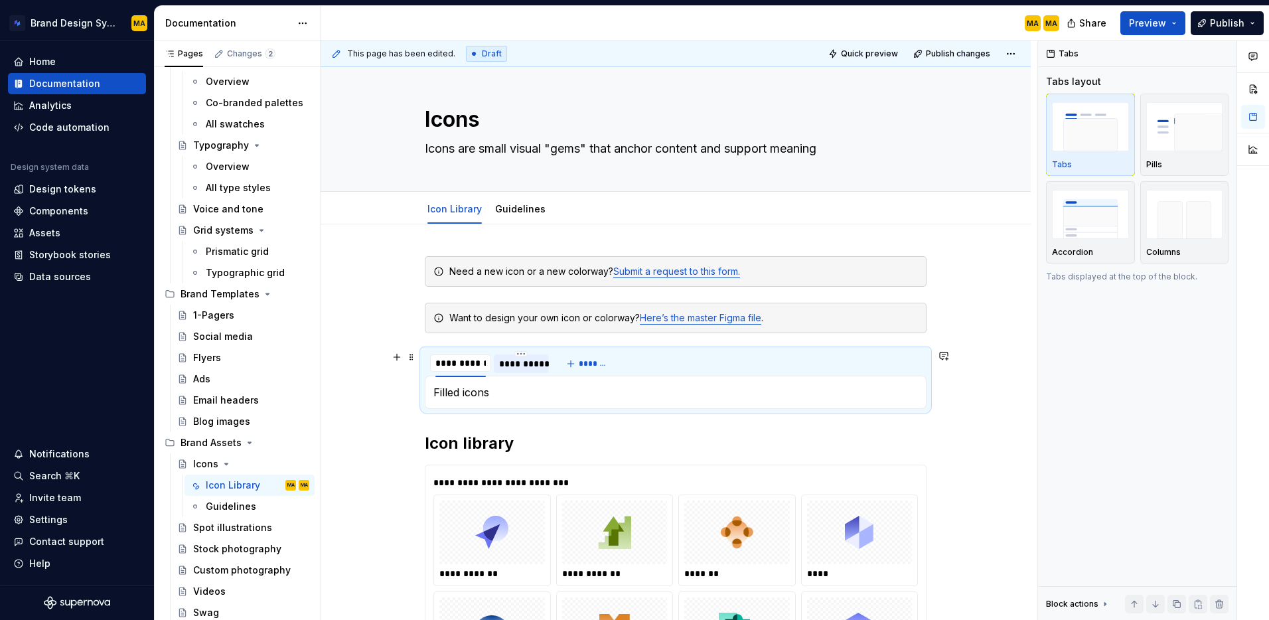
click at [518, 365] on div "**********" at bounding box center [521, 363] width 45 height 13
click at [1109, 464] on div "Tabs Tabs layout Tabs Pills Accordion Columns Tabs displayed at the top of the …" at bounding box center [1137, 330] width 198 height 580
click at [1106, 464] on div "Tabs Tabs layout Tabs Pills Accordion Columns Tabs displayed at the top of the …" at bounding box center [1137, 330] width 198 height 580
click at [506, 210] on link "Guidelines" at bounding box center [520, 208] width 50 height 11
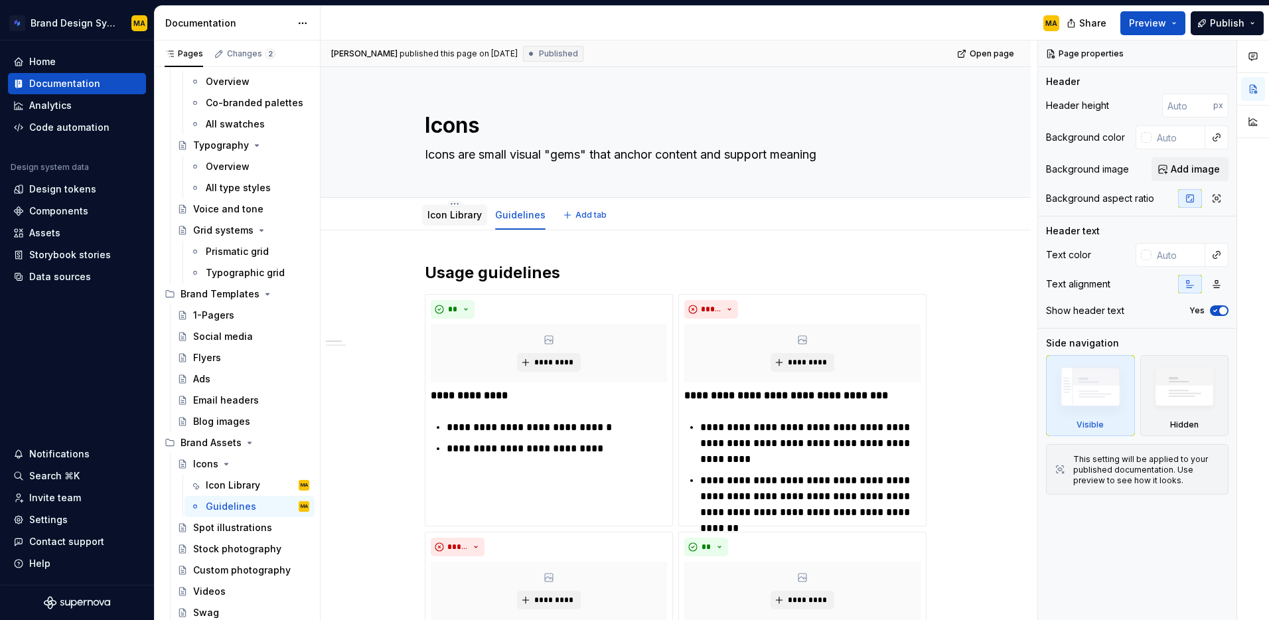
click at [431, 213] on link "Icon Library" at bounding box center [454, 214] width 54 height 11
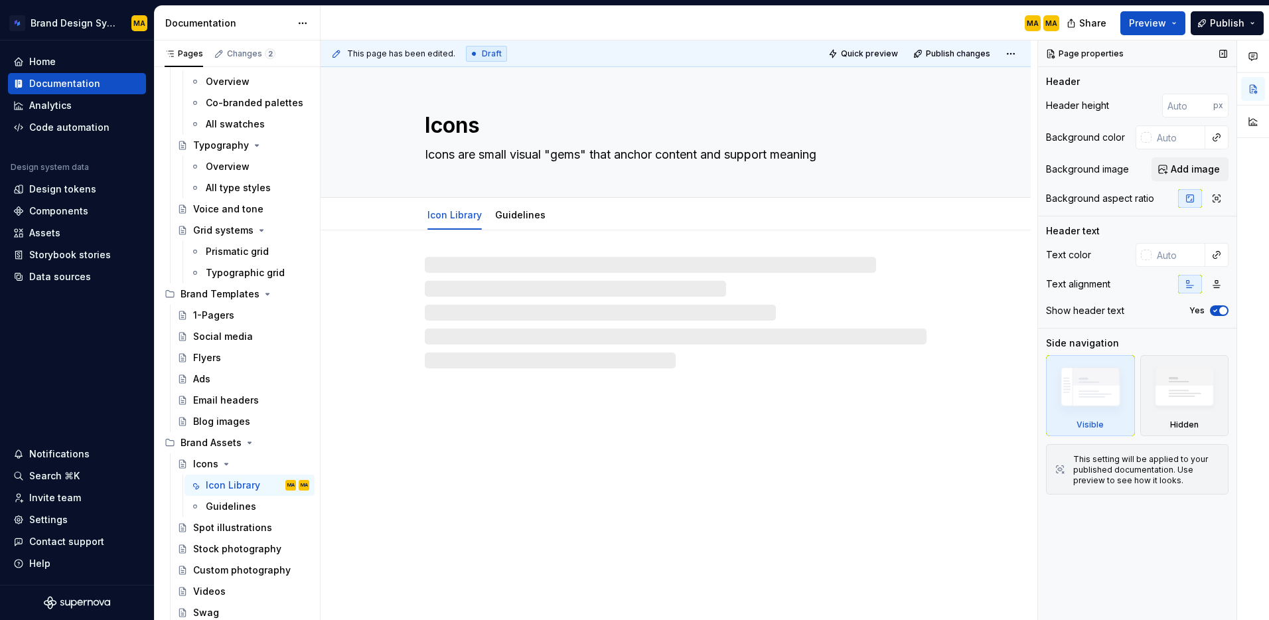
type textarea "*"
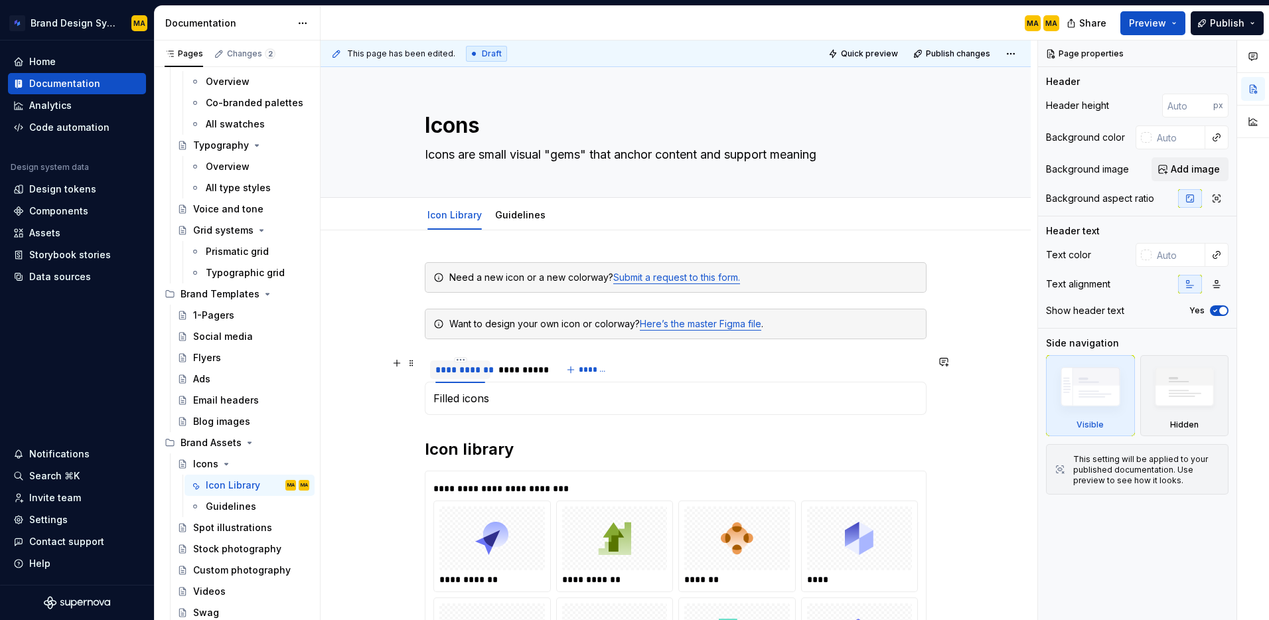
click at [453, 367] on div "**********" at bounding box center [460, 369] width 50 height 13
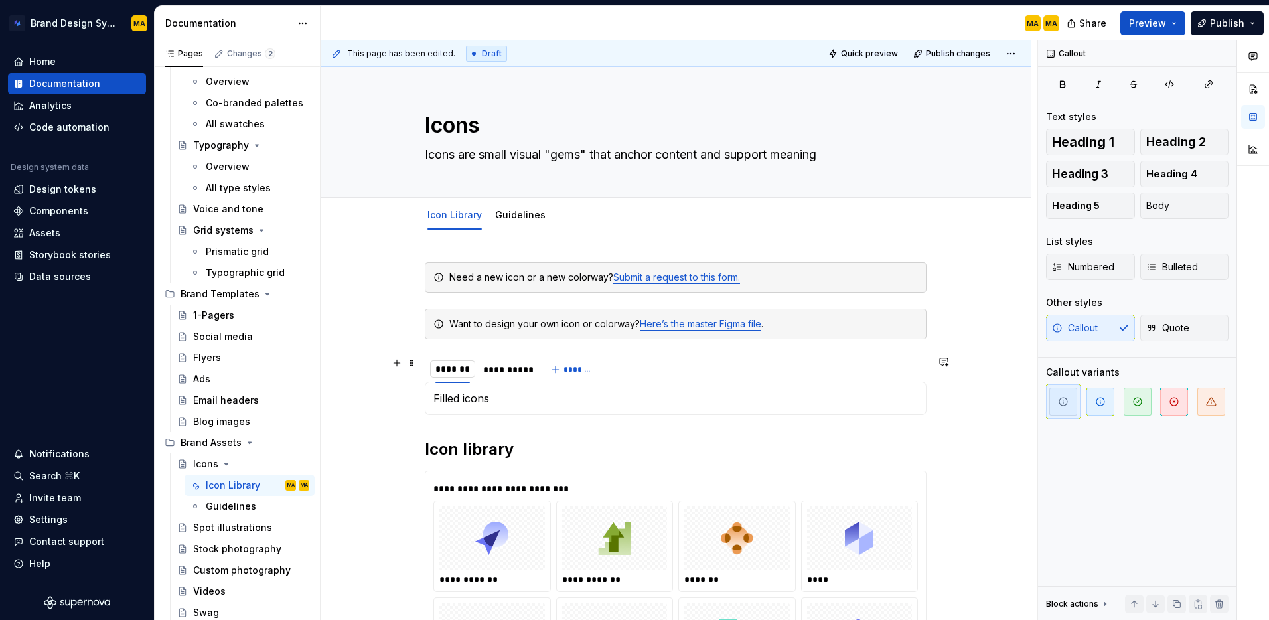
type input "********"
click at [516, 368] on div "**********" at bounding box center [509, 369] width 45 height 13
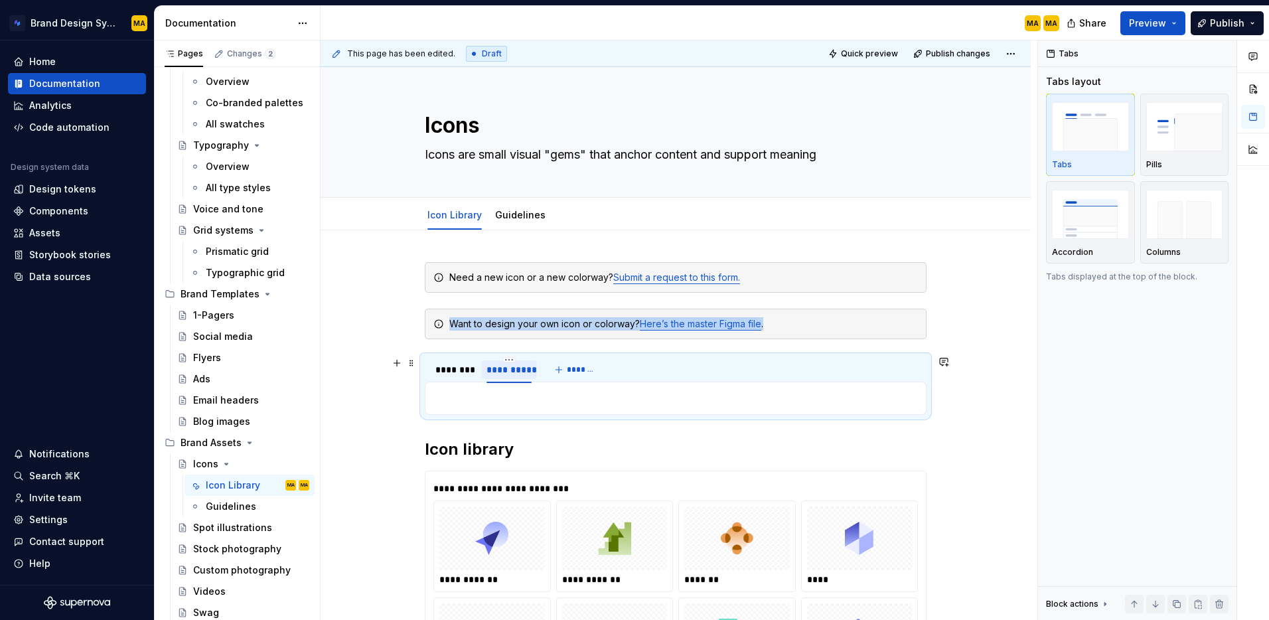
click at [516, 368] on div "**********" at bounding box center [509, 369] width 45 height 13
type input "********"
click at [573, 370] on span "*******" at bounding box center [579, 369] width 30 height 11
click at [573, 370] on input "********" at bounding box center [559, 369] width 45 height 24
type textarea "*"
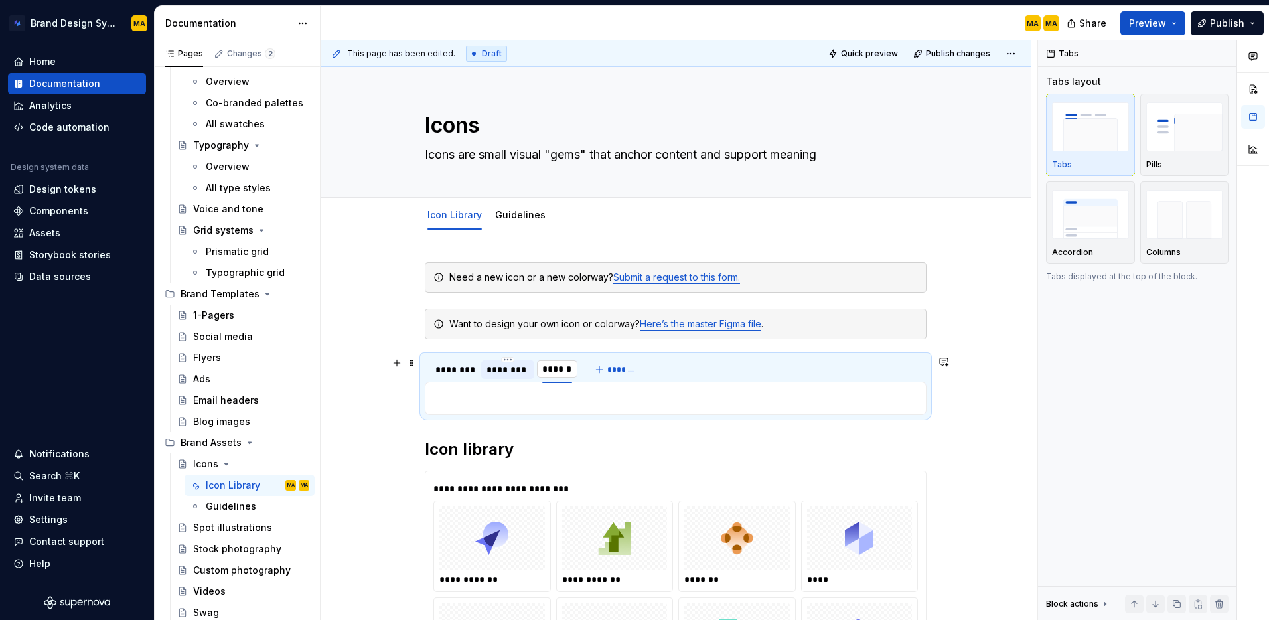
type input "*******"
click at [621, 370] on span "*******" at bounding box center [628, 369] width 30 height 11
type input "*******"
click at [670, 370] on span "*******" at bounding box center [676, 369] width 30 height 11
type input "**********"
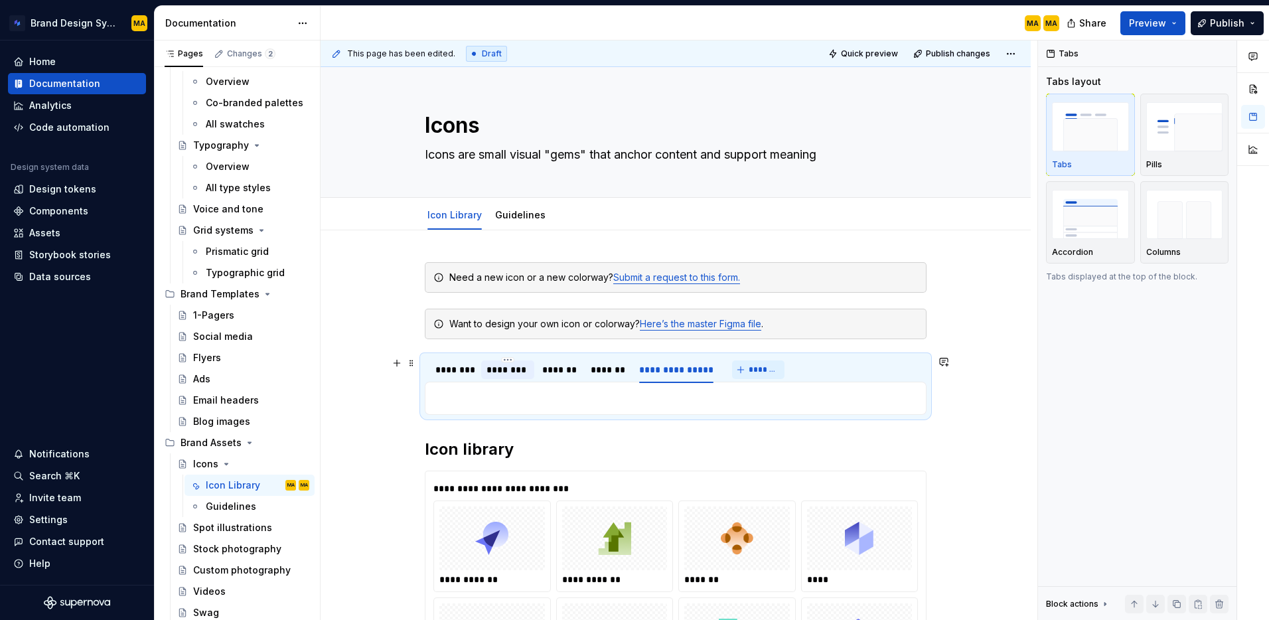
click at [758, 375] on button "*******" at bounding box center [758, 369] width 52 height 19
type input "**********"
click at [1049, 435] on div "Tabs Tabs layout Tabs Pills Accordion Columns Tabs displayed at the top of the …" at bounding box center [1137, 330] width 198 height 580
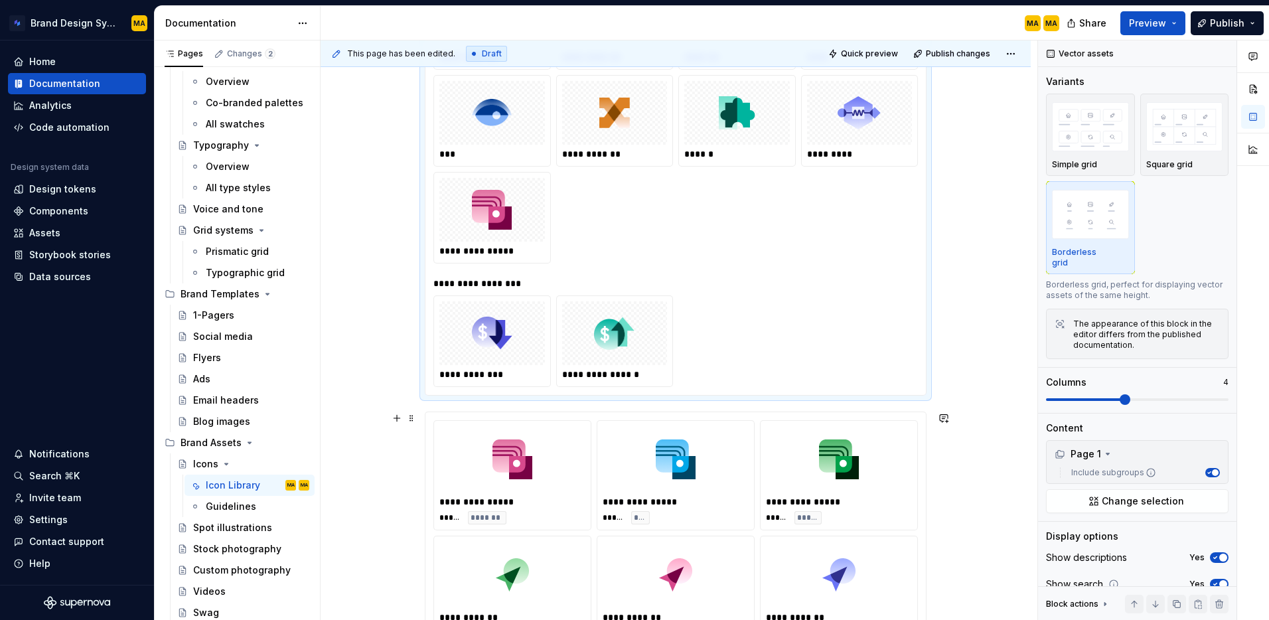
scroll to position [523, 0]
click at [463, 464] on div at bounding box center [512, 458] width 146 height 66
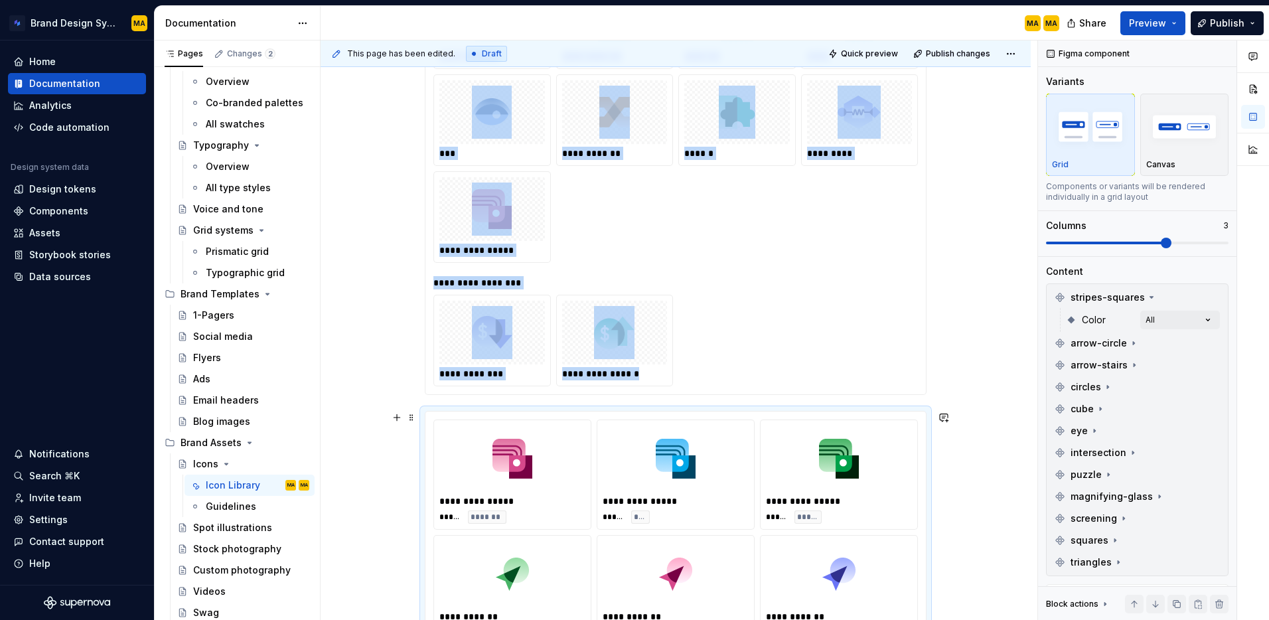
type textarea "*"
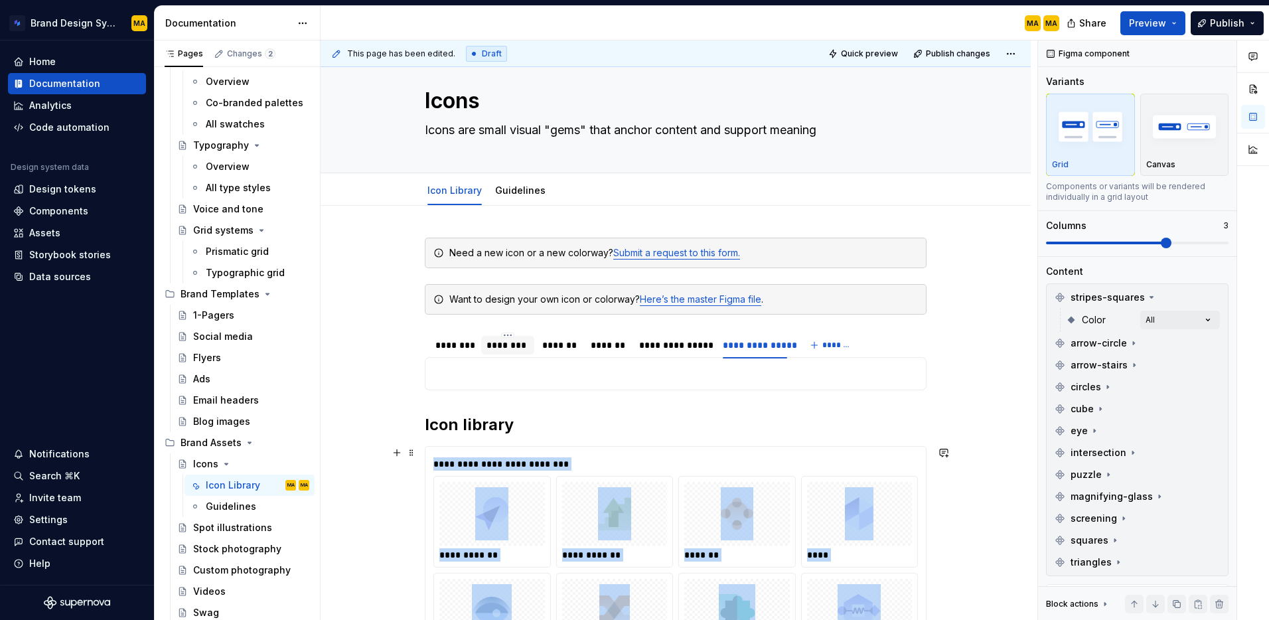
scroll to position [0, 0]
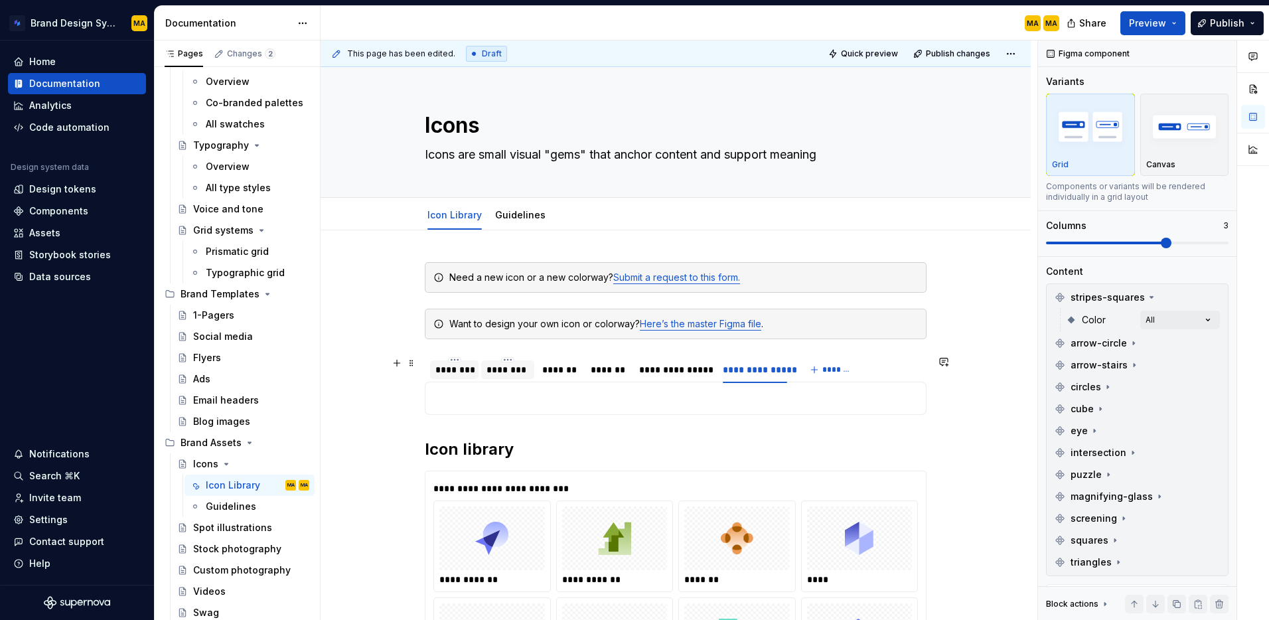
click at [450, 371] on div "********" at bounding box center [454, 369] width 38 height 13
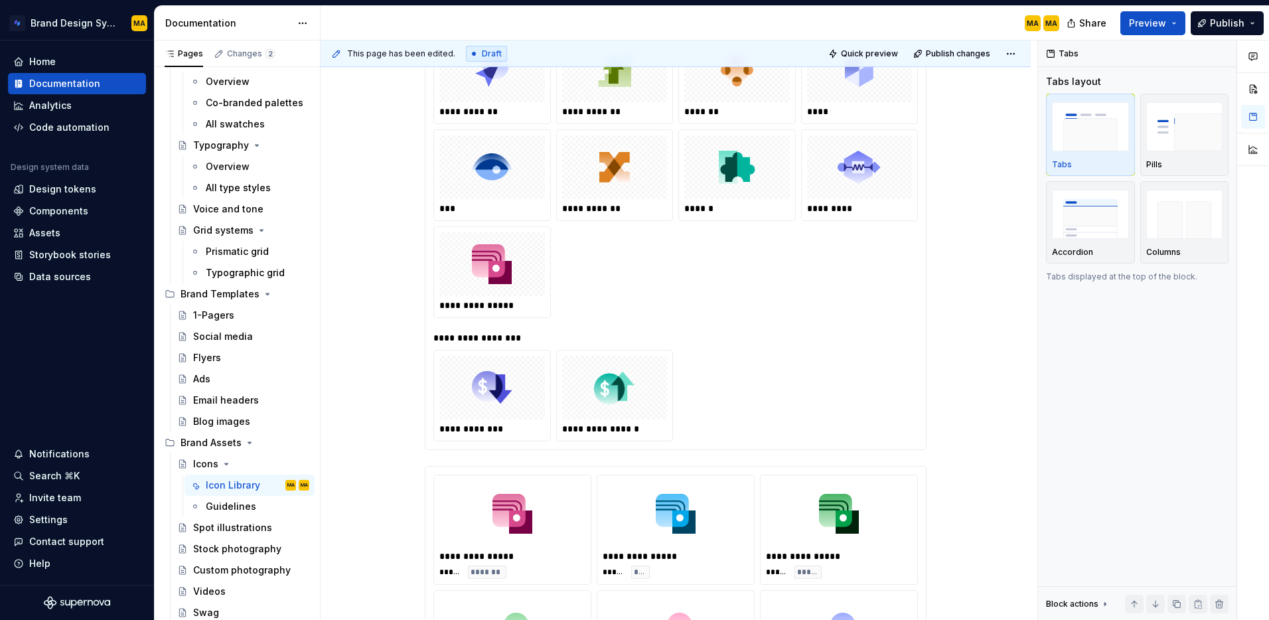
scroll to position [475, 0]
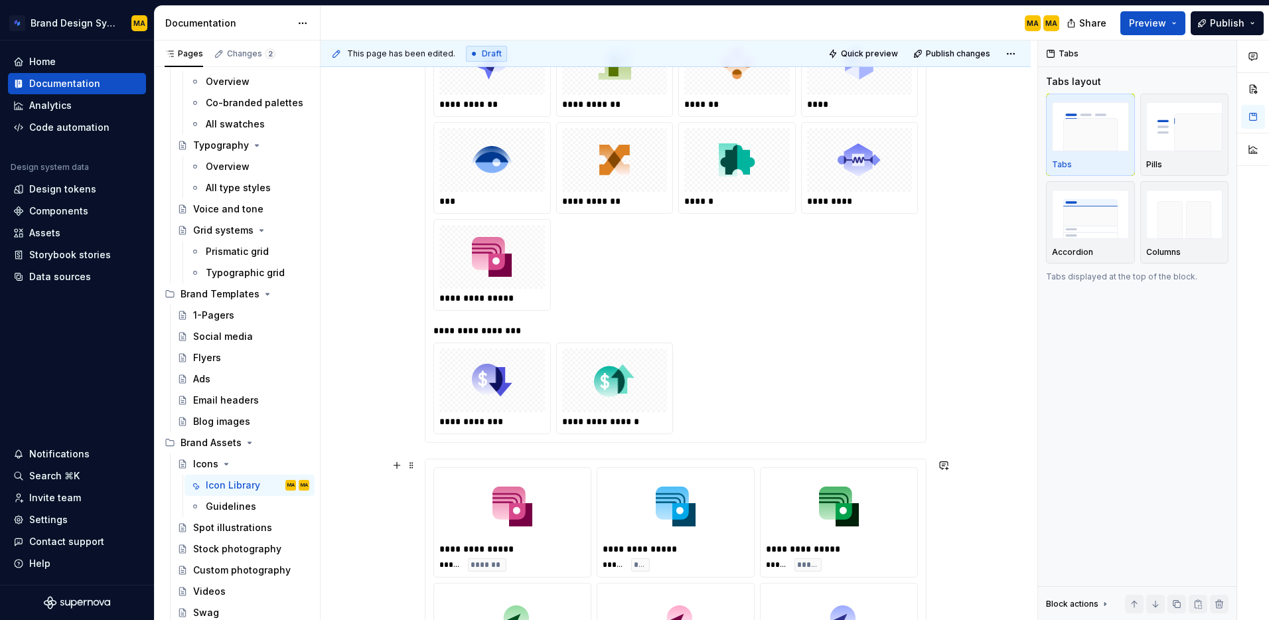
click at [558, 494] on div at bounding box center [512, 506] width 146 height 66
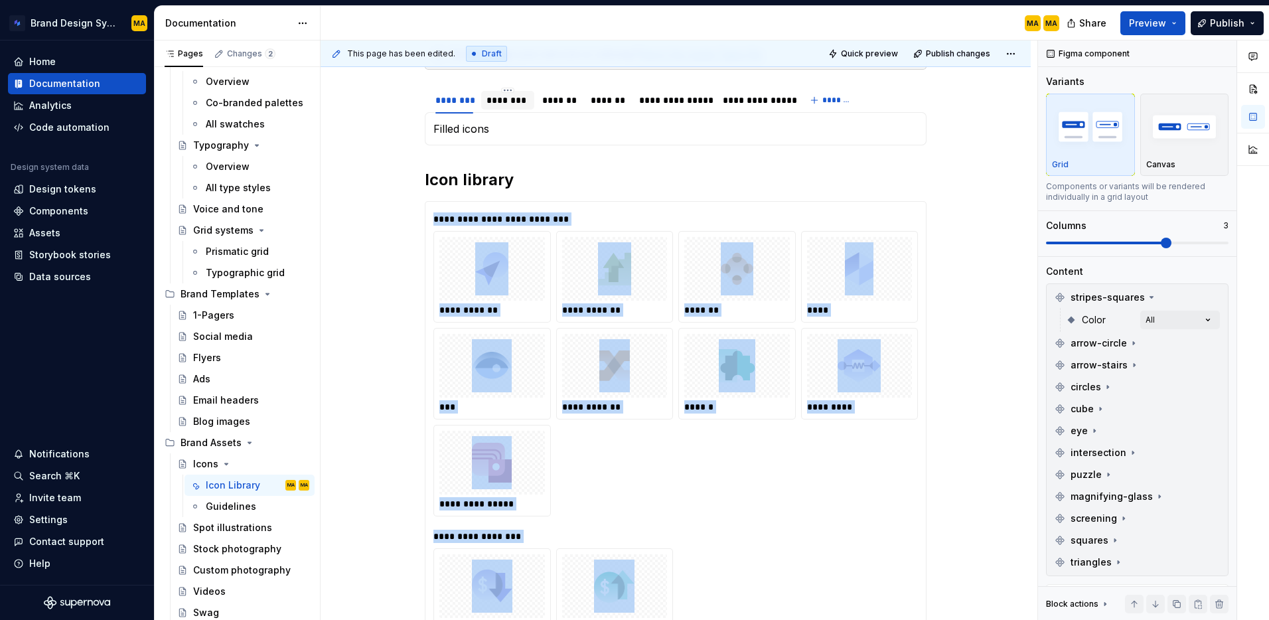
scroll to position [232, 0]
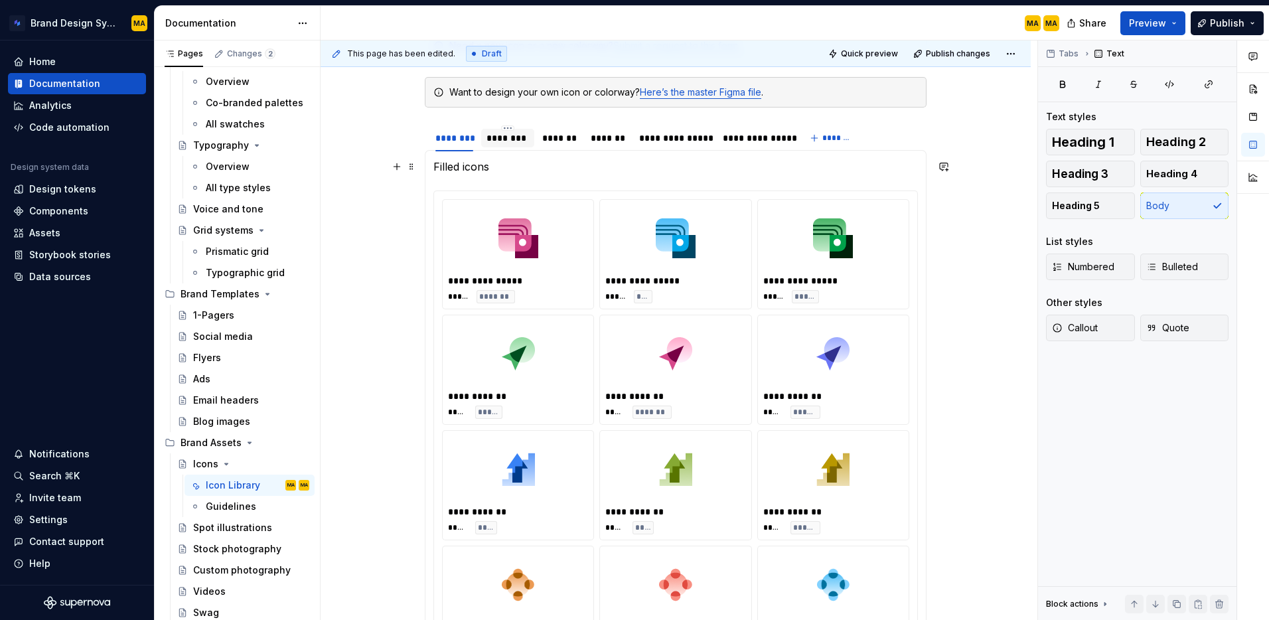
click at [500, 167] on p "Filled icons" at bounding box center [675, 167] width 485 height 16
drag, startPoint x: 516, startPoint y: 170, endPoint x: 465, endPoint y: 170, distance: 50.4
click at [465, 170] on p "Filled icons" at bounding box center [675, 167] width 485 height 16
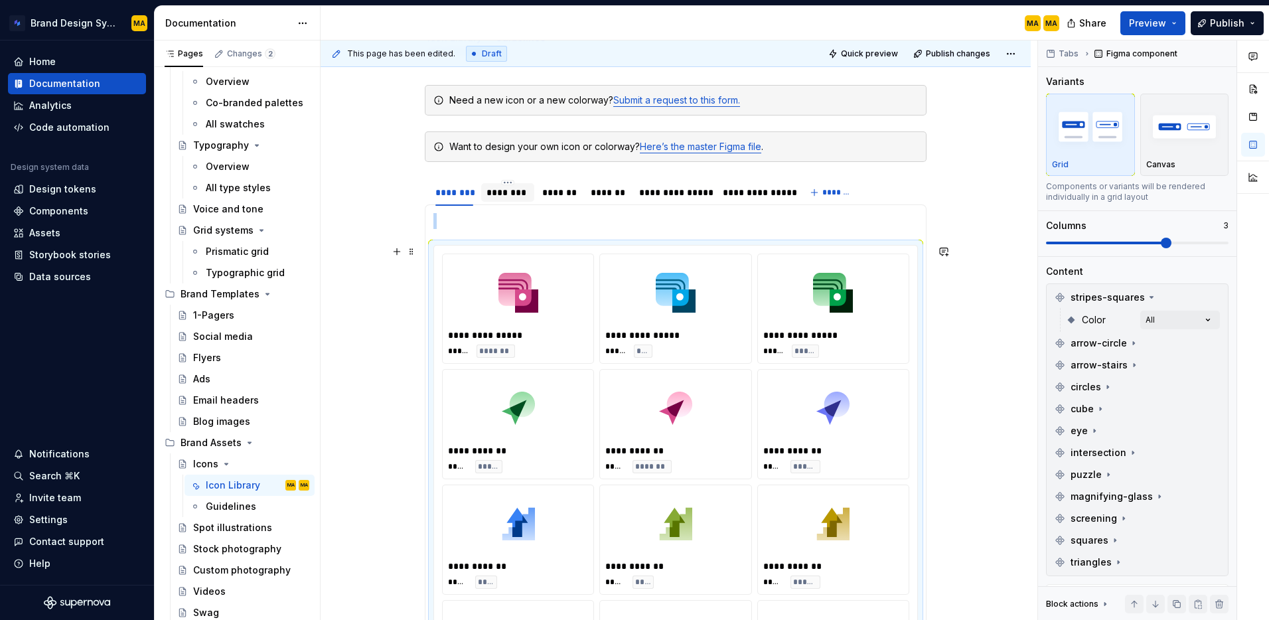
scroll to position [0, 0]
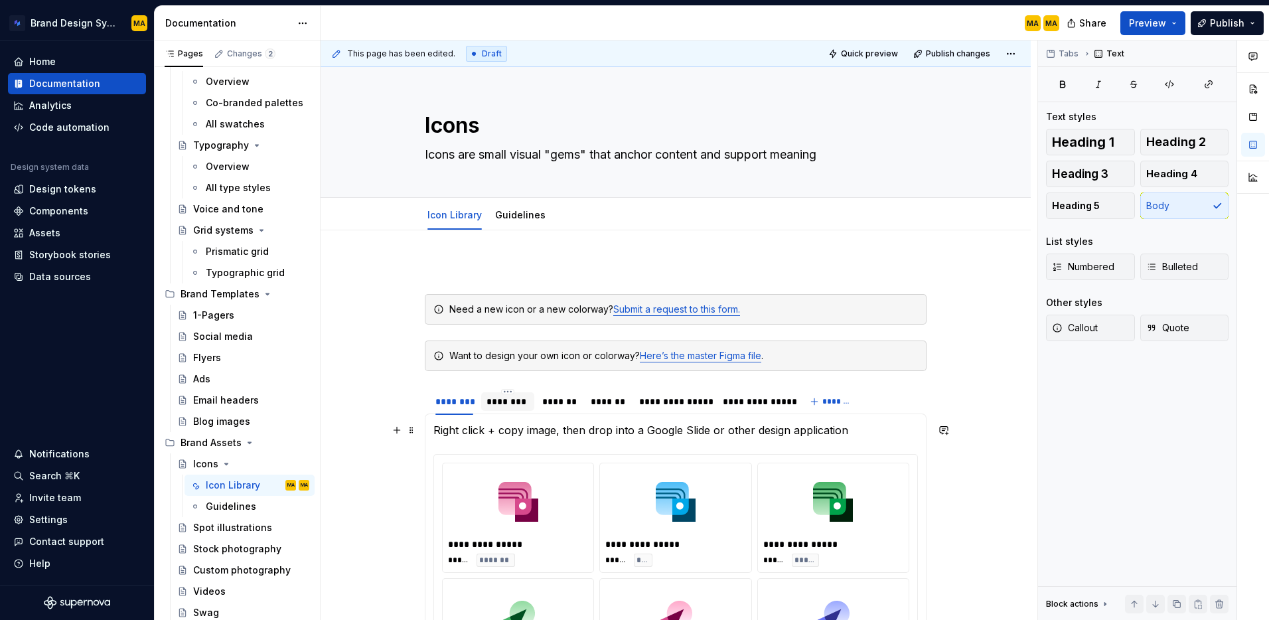
click at [436, 427] on p "Right click + copy image, then drop into a Google Slide or other design applica…" at bounding box center [675, 430] width 485 height 16
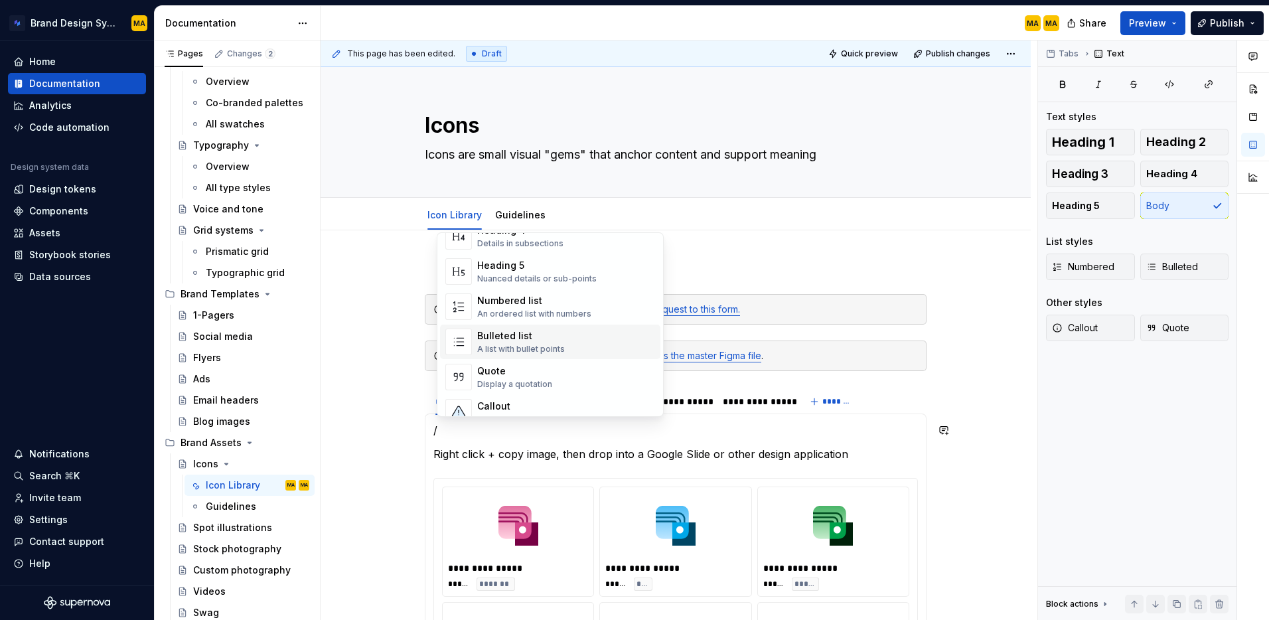
scroll to position [287, 0]
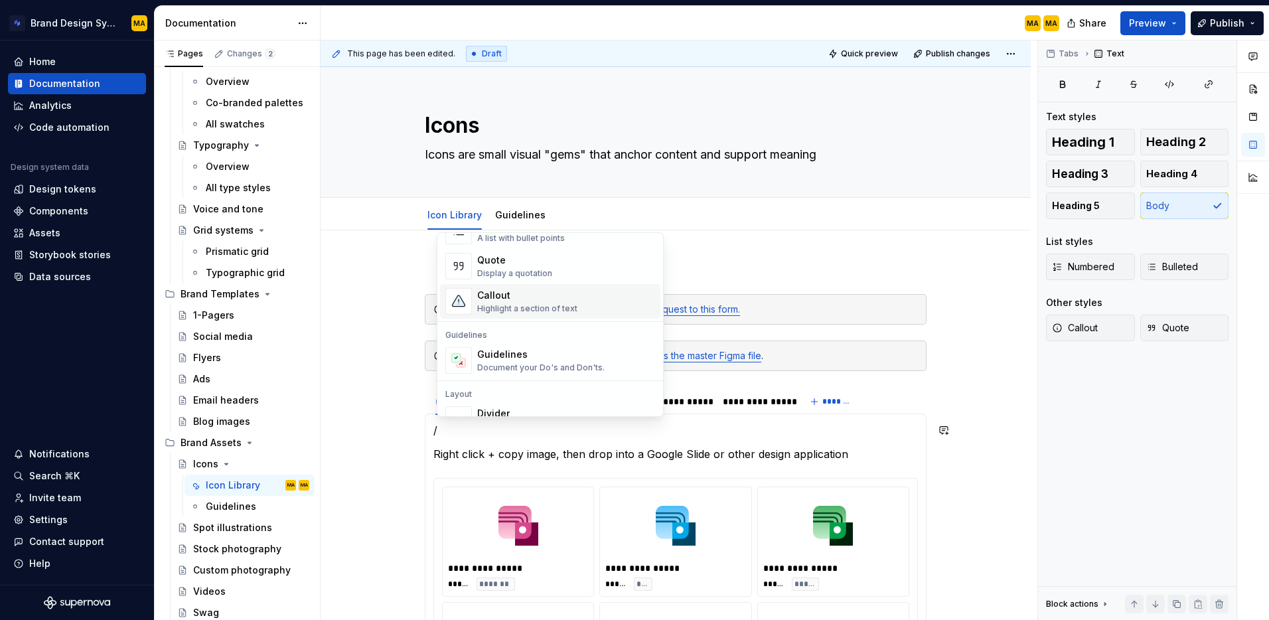
click at [524, 295] on div "Callout" at bounding box center [527, 295] width 100 height 13
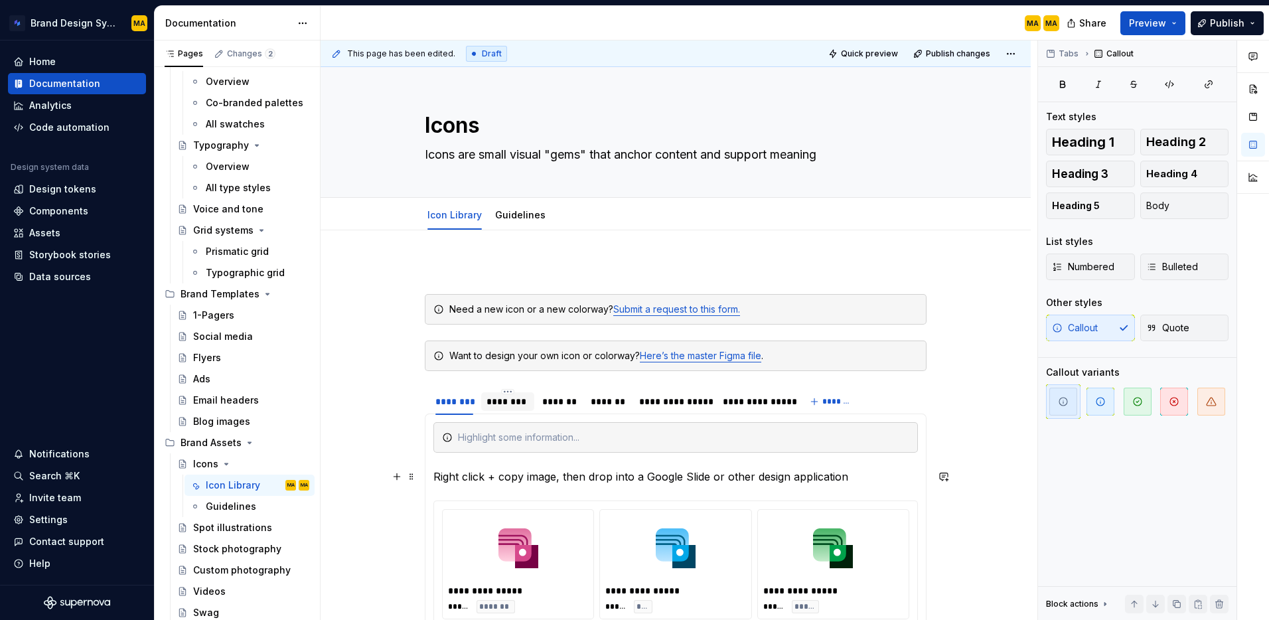
click at [572, 481] on p "Right click + copy image, then drop into a Google Slide or other design applica…" at bounding box center [675, 477] width 485 height 16
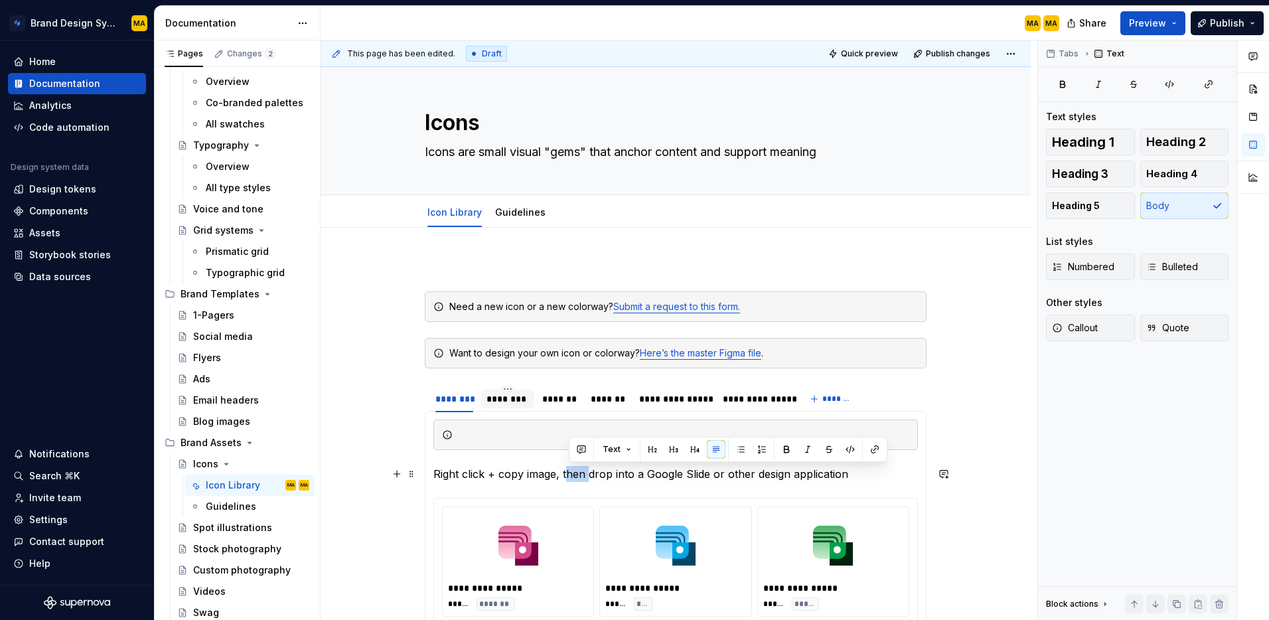
click at [572, 481] on p "Right click + copy image, then drop into a Google Slide or other design applica…" at bounding box center [675, 474] width 485 height 16
copy p "Right click + copy image, then drop into a Google Slide or other design applica…"
click at [504, 424] on div at bounding box center [675, 434] width 485 height 31
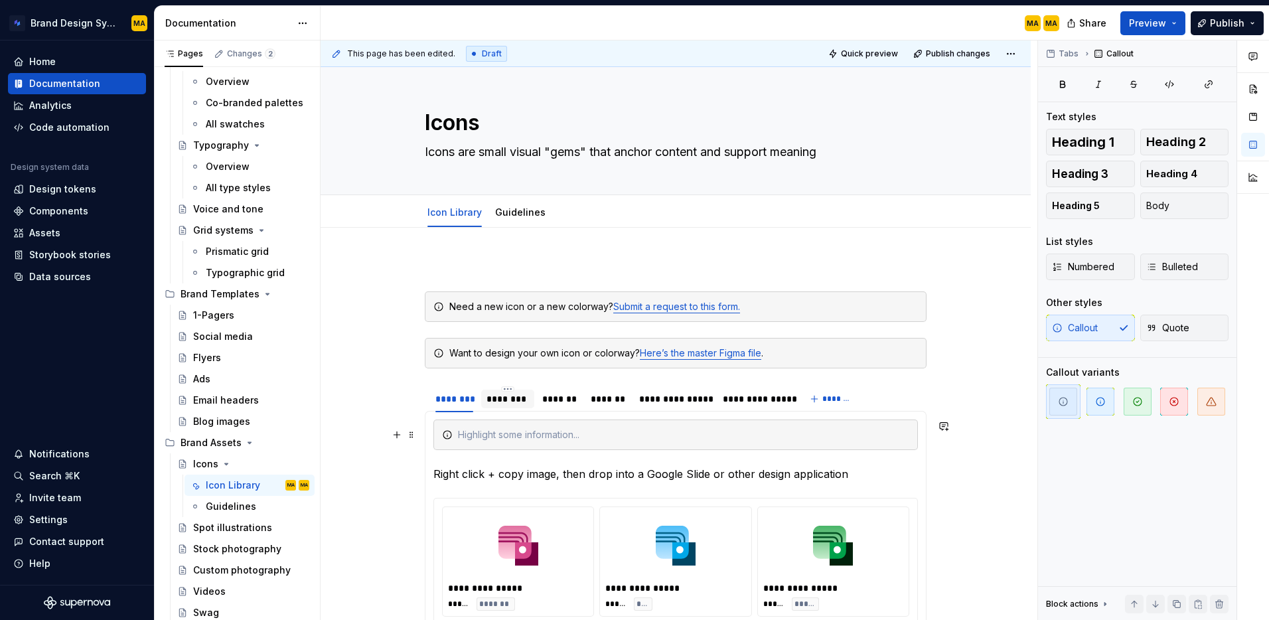
click at [508, 435] on div at bounding box center [683, 434] width 451 height 13
click at [465, 433] on div "Ctrl+click, copy image, then drop into a Google Slide or other design applicati…" at bounding box center [683, 434] width 451 height 13
click at [548, 431] on div "Tip: ctrl+click, copy image, then drop into a Google Slide or other design appl…" at bounding box center [683, 434] width 451 height 13
click at [522, 472] on p "Right click + copy image, then drop into a Google Slide or other design applica…" at bounding box center [675, 474] width 485 height 16
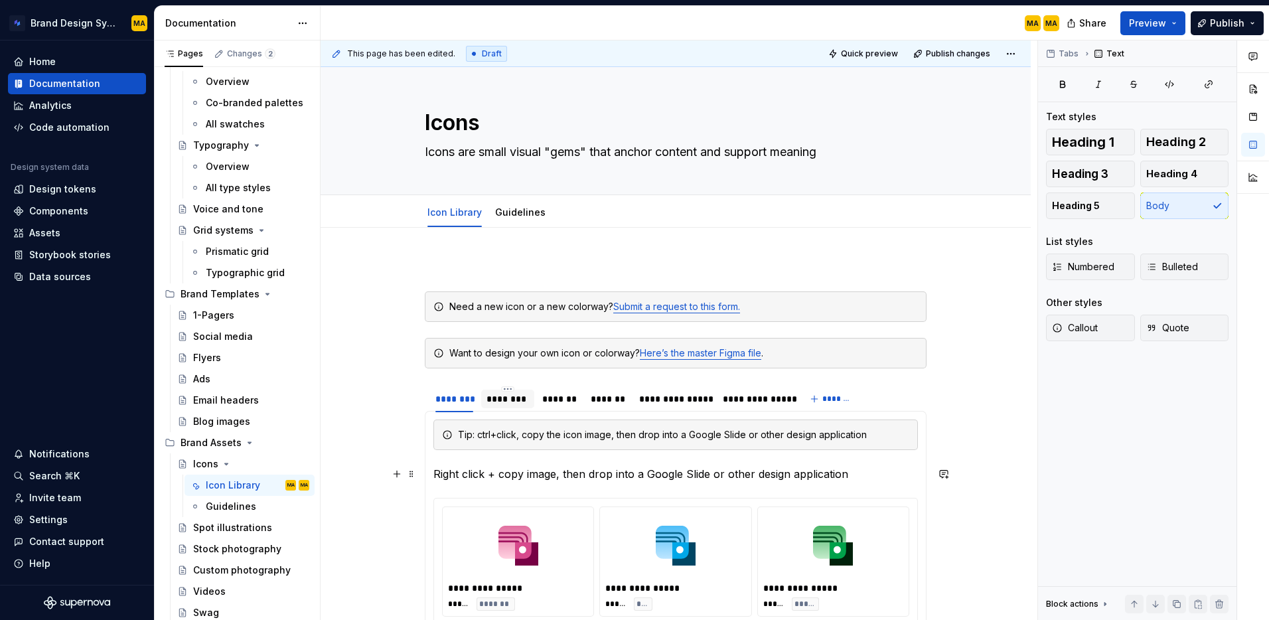
click at [522, 472] on p "Right click + copy image, then drop into a Google Slide or other design applica…" at bounding box center [675, 474] width 485 height 16
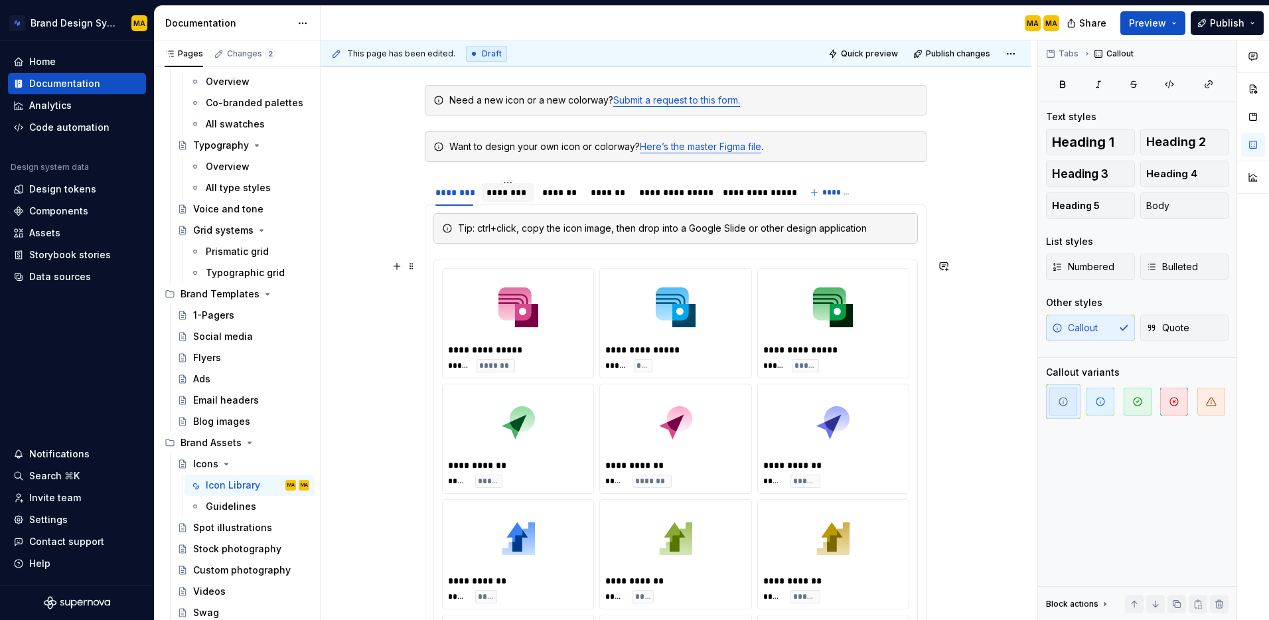
scroll to position [169, 0]
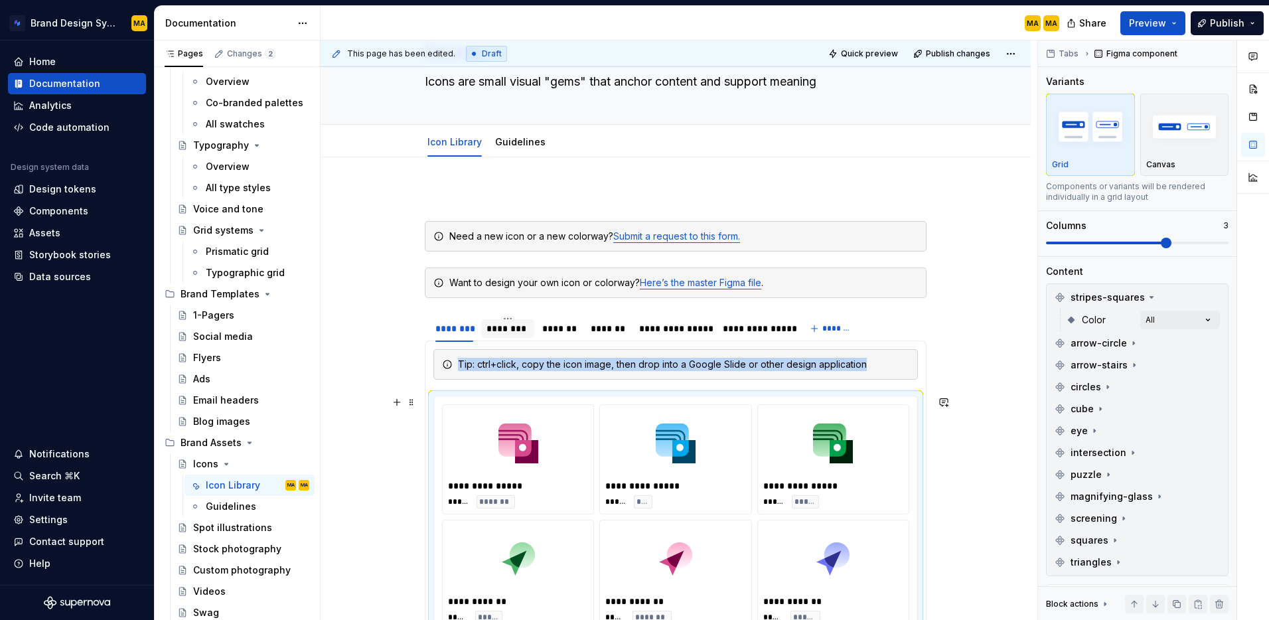
scroll to position [0, 0]
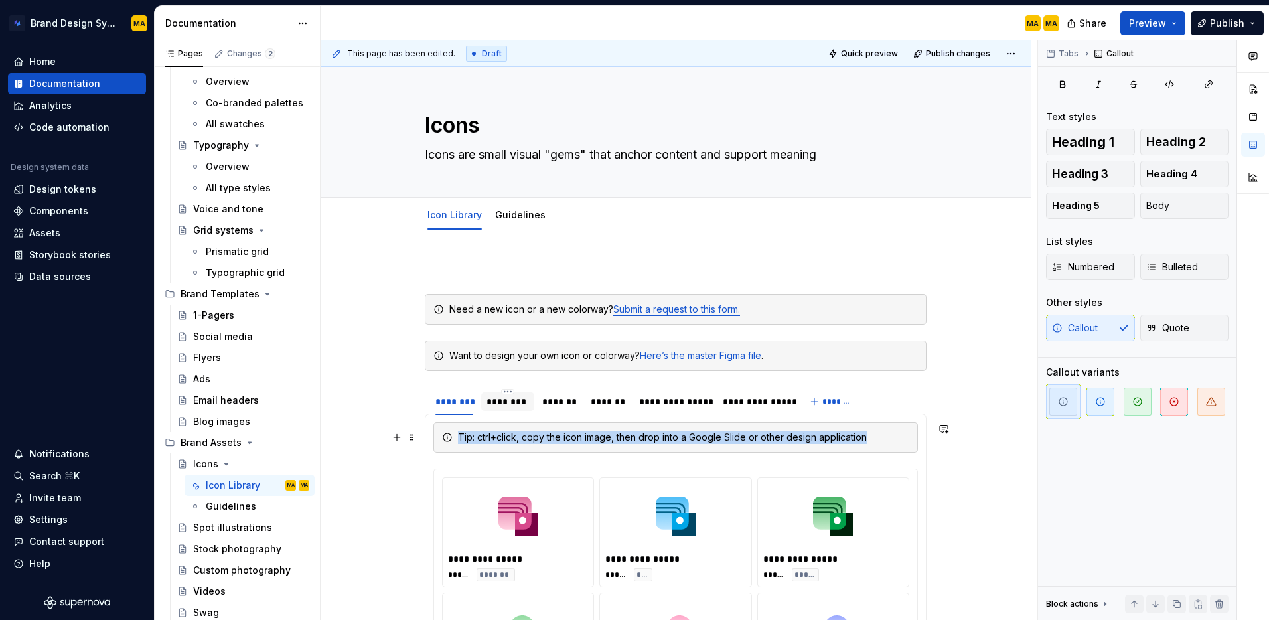
click at [474, 433] on div "Tip: ctrl+click, copy the icon image, then drop into a Google Slide or other de…" at bounding box center [683, 437] width 451 height 13
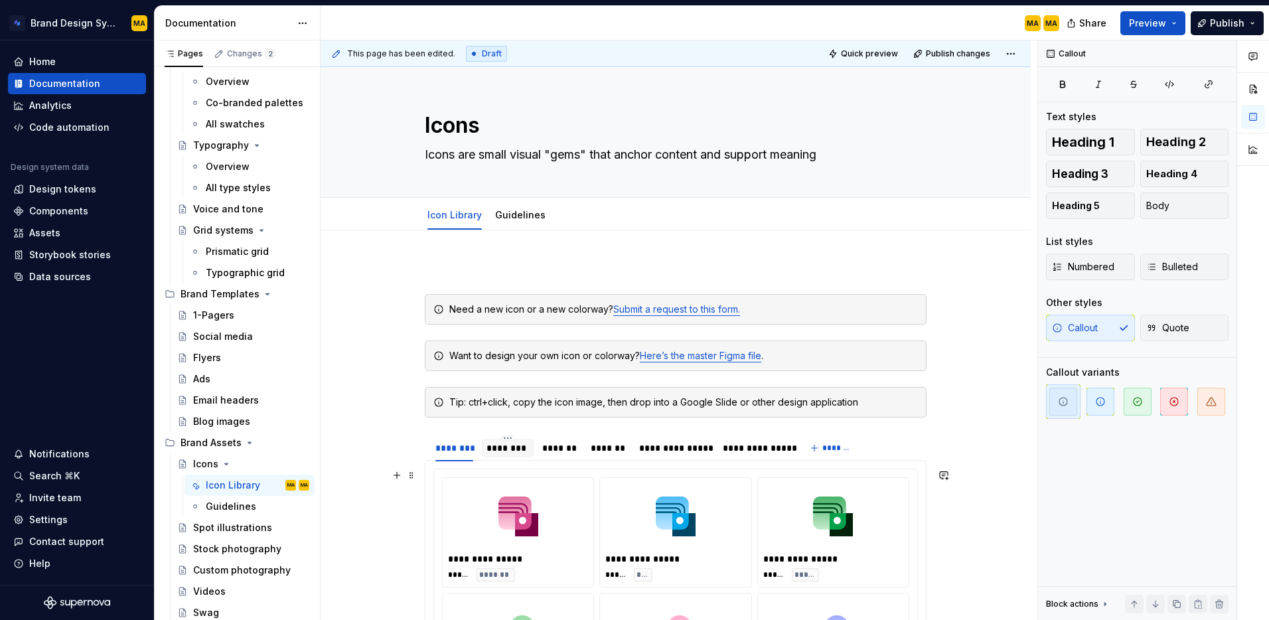
drag, startPoint x: 386, startPoint y: 510, endPoint x: 380, endPoint y: 547, distance: 37.6
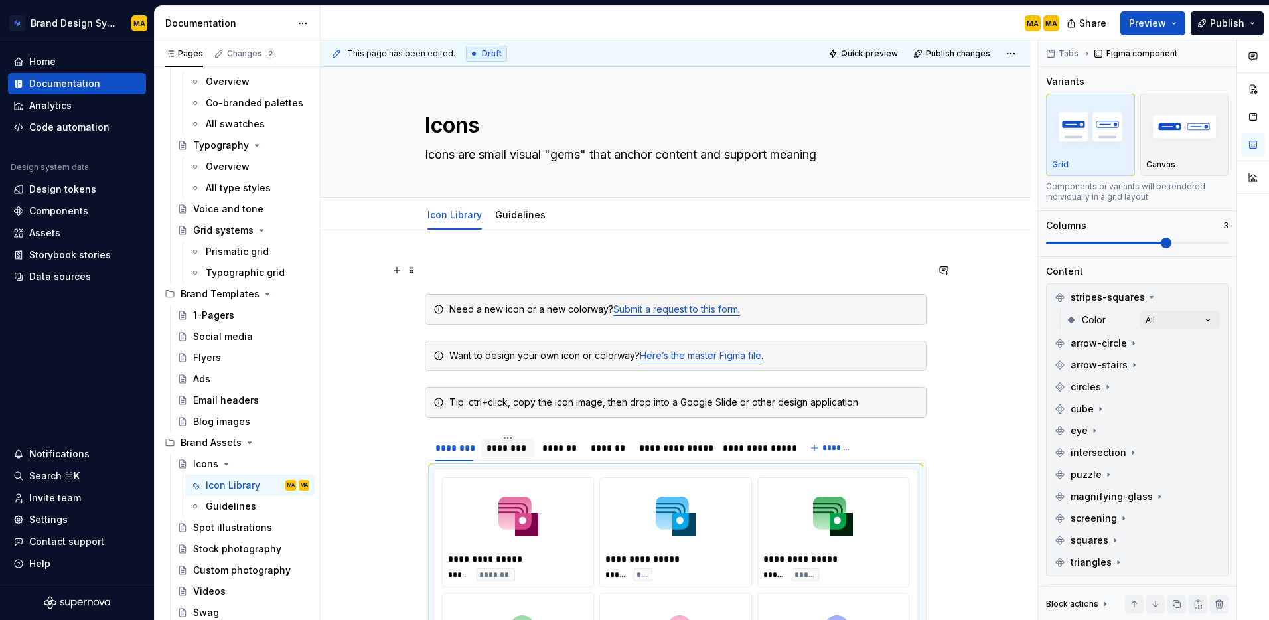
click at [459, 277] on p at bounding box center [676, 270] width 502 height 16
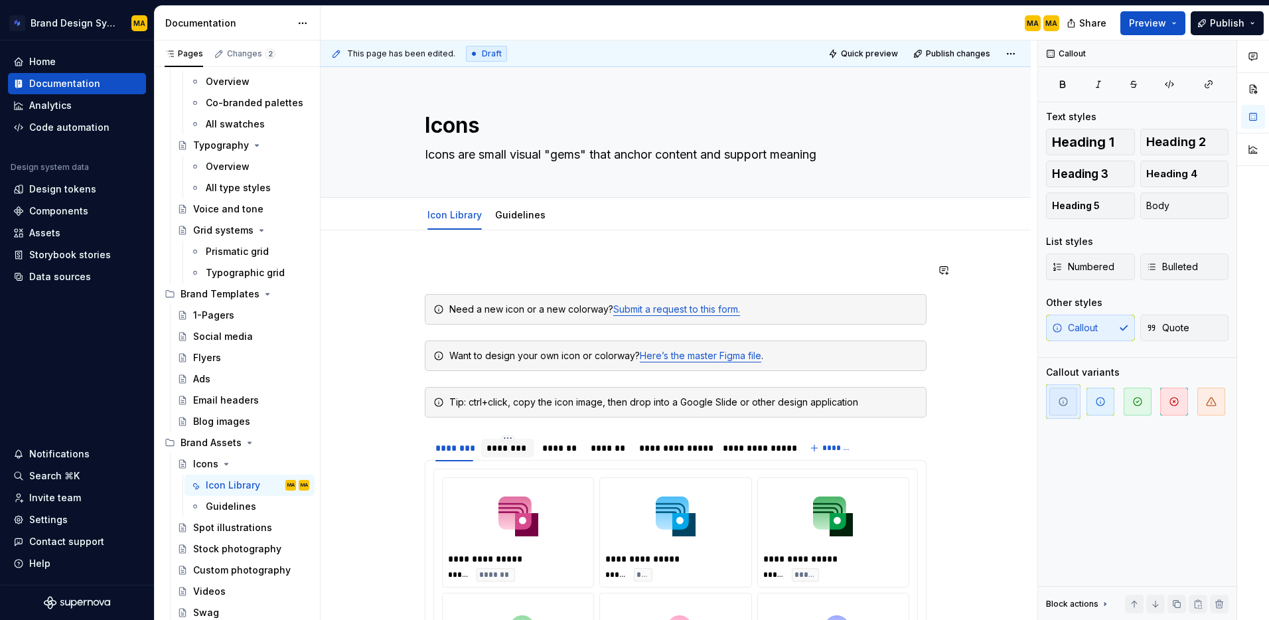
click at [467, 273] on p at bounding box center [676, 270] width 502 height 16
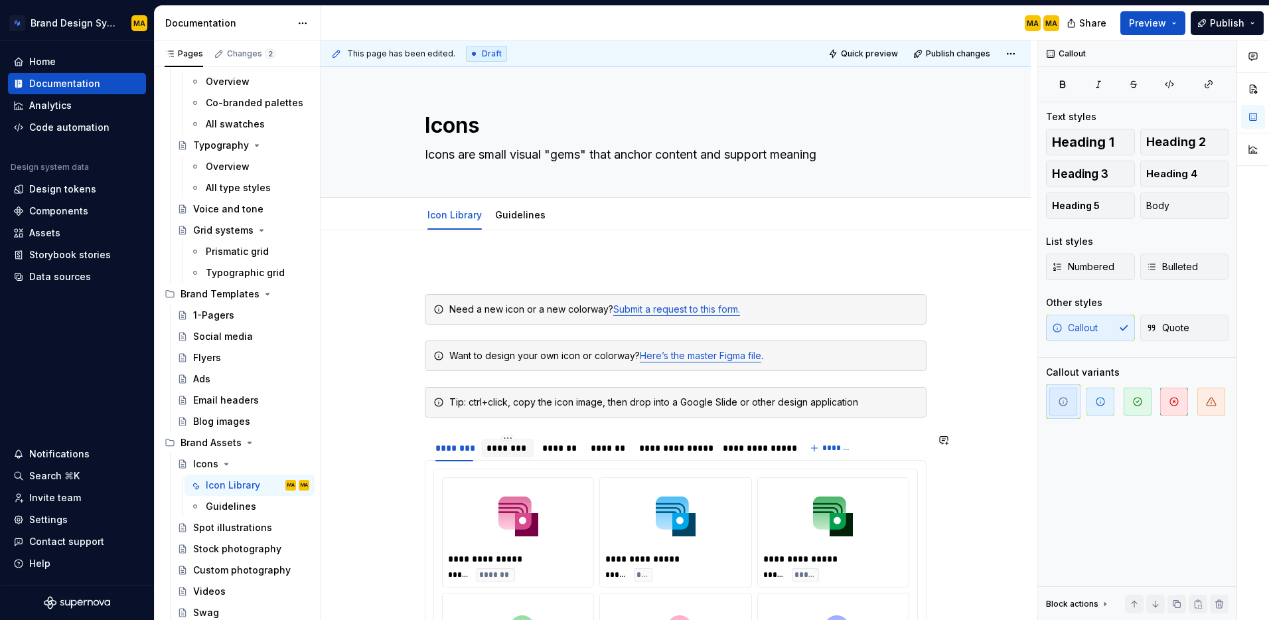
click at [466, 265] on p at bounding box center [676, 270] width 502 height 16
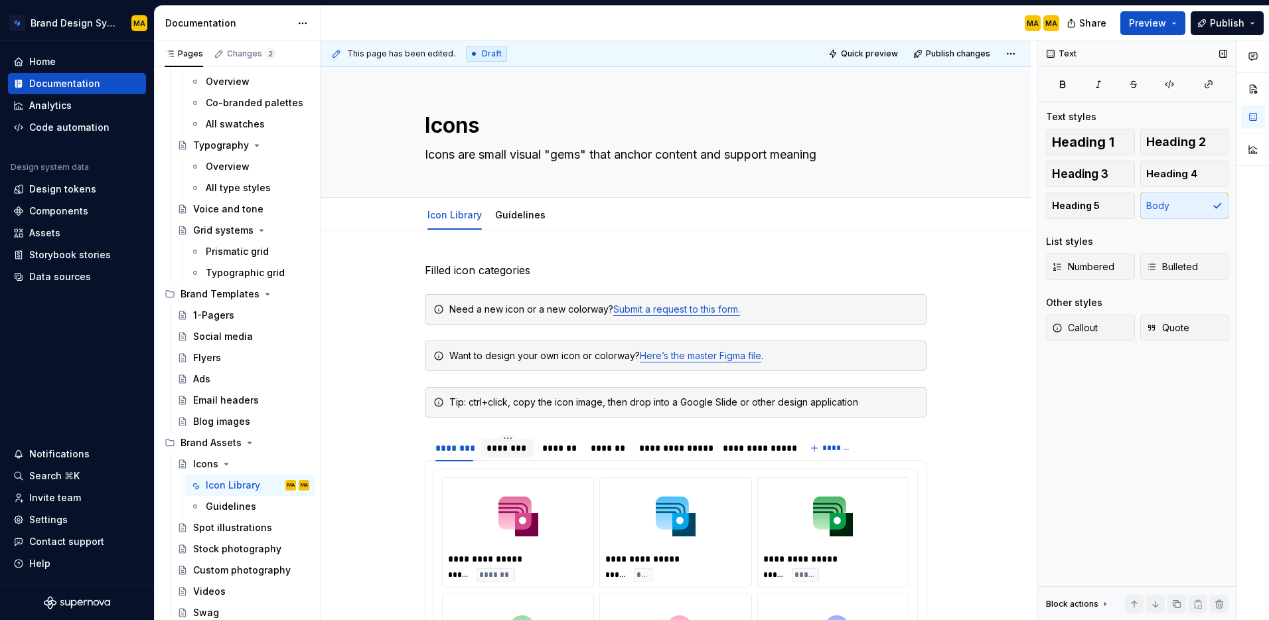
click at [1133, 451] on div "Text Text styles Heading 1 Heading 2 Heading 3 Heading 4 Heading 5 Body List st…" at bounding box center [1137, 330] width 198 height 580
click at [471, 264] on p "Filled icon categories" at bounding box center [676, 270] width 502 height 16
click at [477, 265] on p "Filled icon categories" at bounding box center [676, 270] width 502 height 16
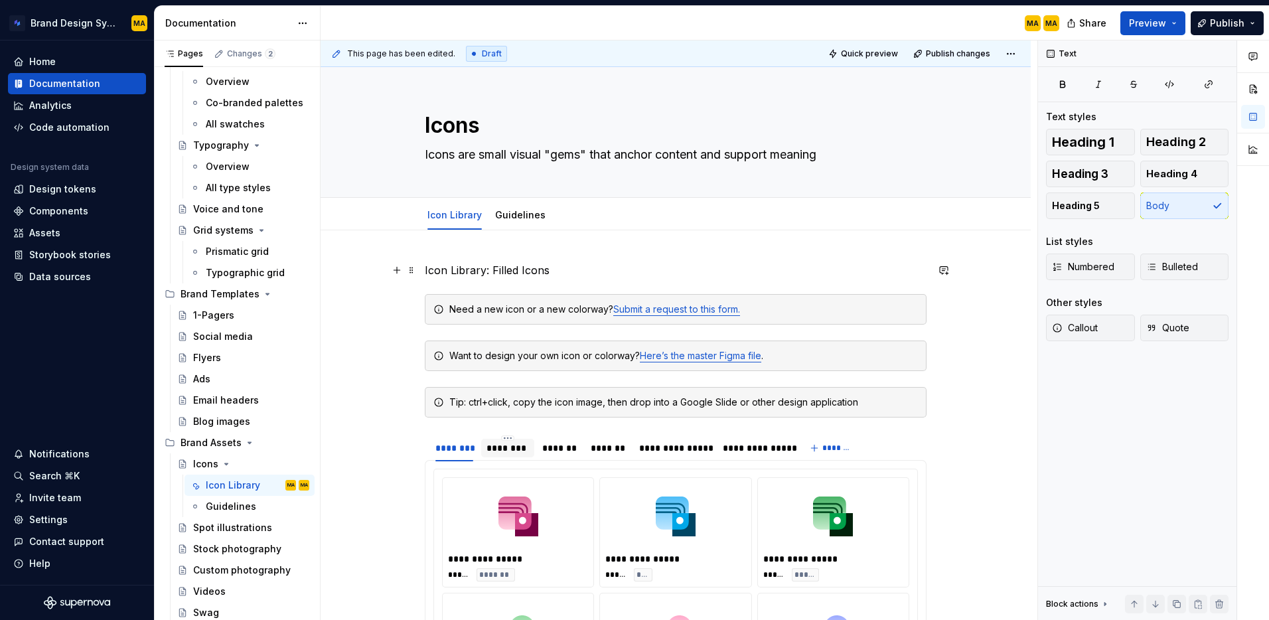
click at [461, 268] on p "Icon Library: Filled Icons" at bounding box center [676, 270] width 502 height 16
click at [508, 247] on button "button" at bounding box center [511, 245] width 19 height 19
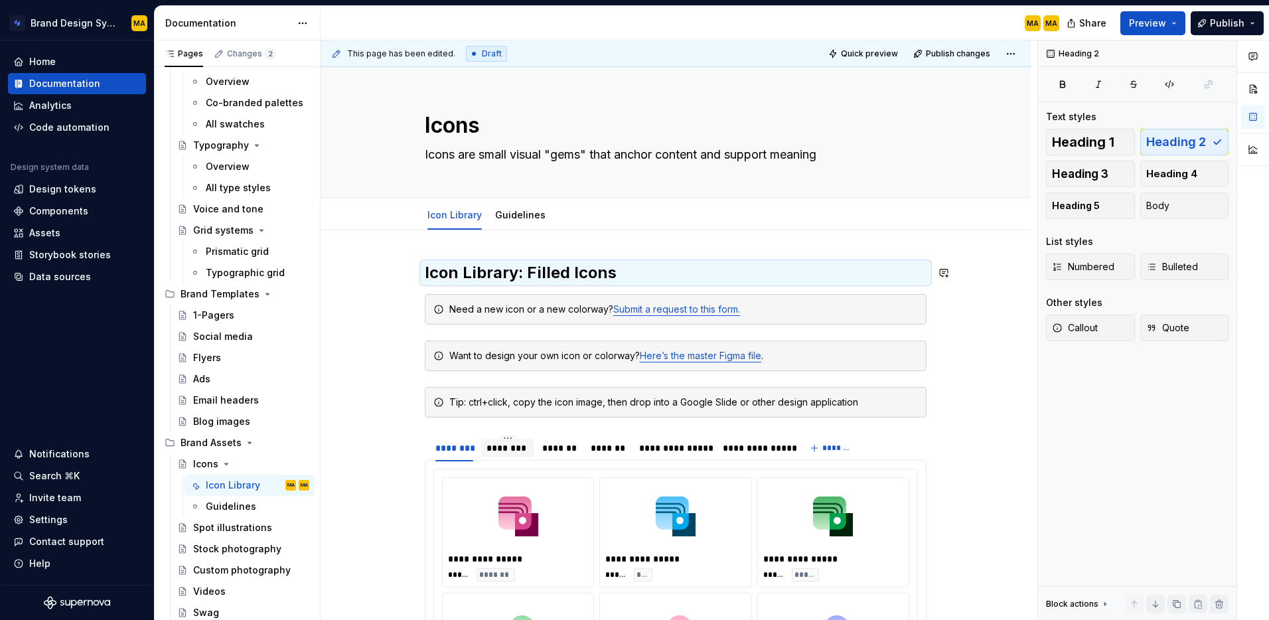
click at [508, 272] on h2 "Icon Library: Filled Icons" at bounding box center [676, 272] width 502 height 21
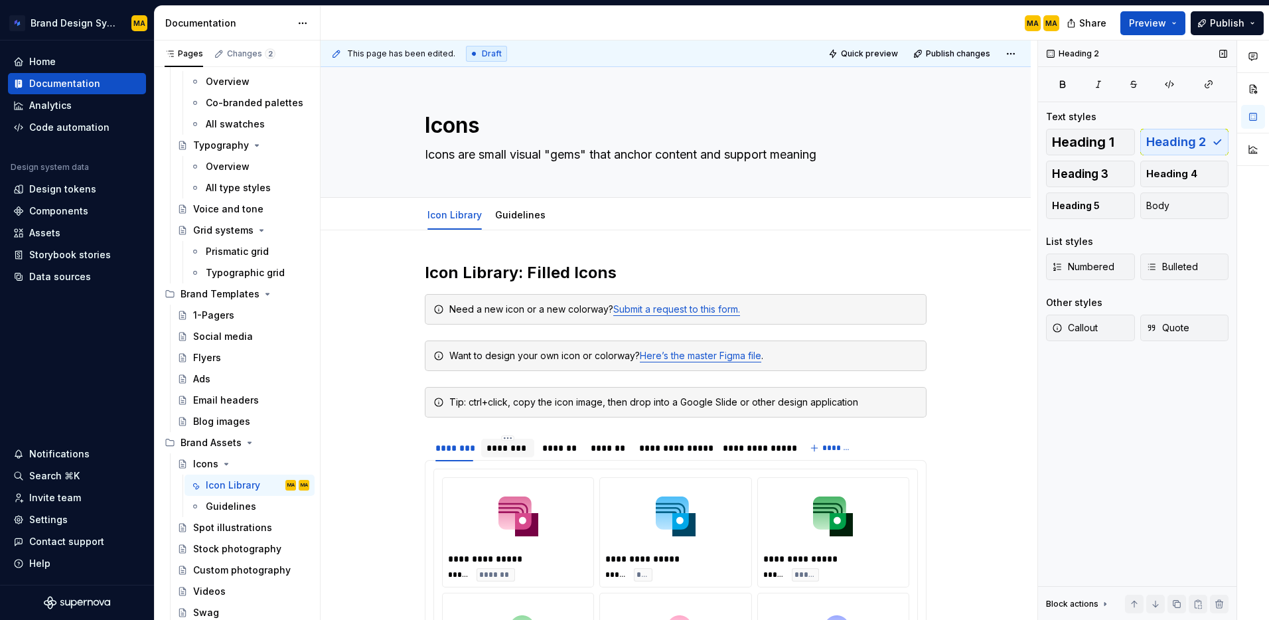
click at [1163, 493] on div "Heading 2 Text styles Heading 1 Heading 2 Heading 3 Heading 4 Heading 5 Body Li…" at bounding box center [1137, 330] width 198 height 580
click at [767, 309] on div "Need a new icon or a new colorway? Submit a request to this form." at bounding box center [683, 309] width 469 height 13
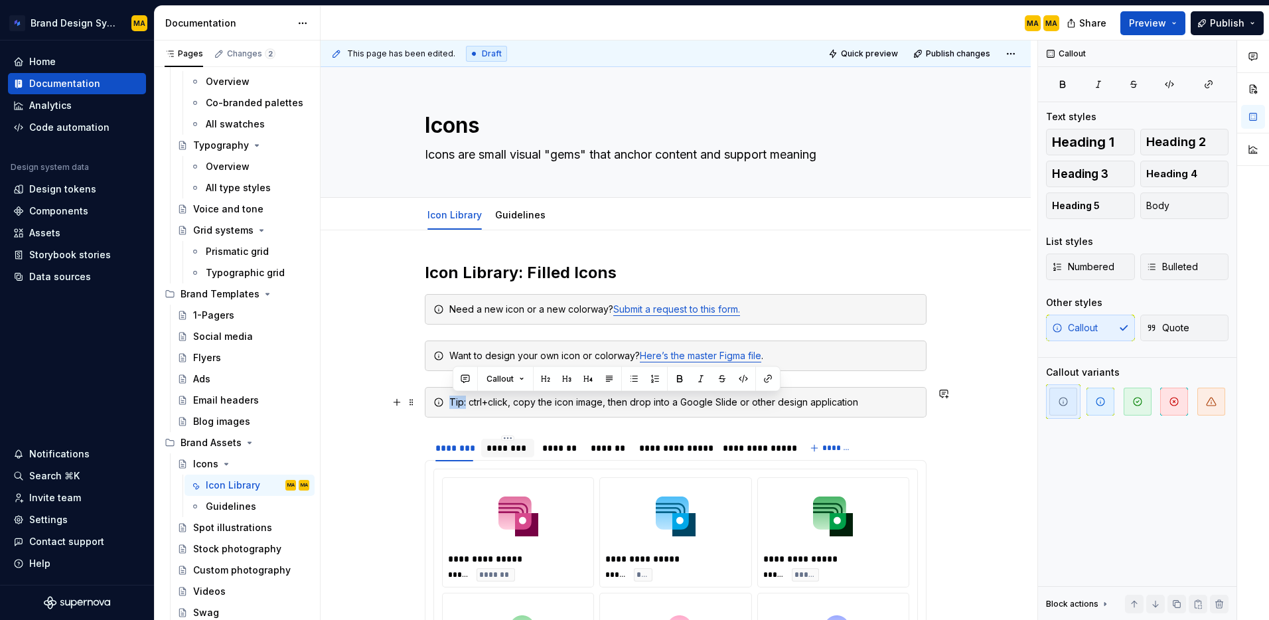
drag, startPoint x: 463, startPoint y: 402, endPoint x: 453, endPoint y: 403, distance: 10.7
click at [453, 402] on div "Tip: ctrl+click, copy the icon image, then drop into a Google Slide or other de…" at bounding box center [683, 402] width 469 height 13
click at [1163, 527] on div "Callout Text styles Heading 1 Heading 2 Heading 3 Heading 4 Heading 5 Body List…" at bounding box center [1137, 330] width 198 height 580
click at [972, 430] on div "**********" at bounding box center [679, 330] width 717 height 580
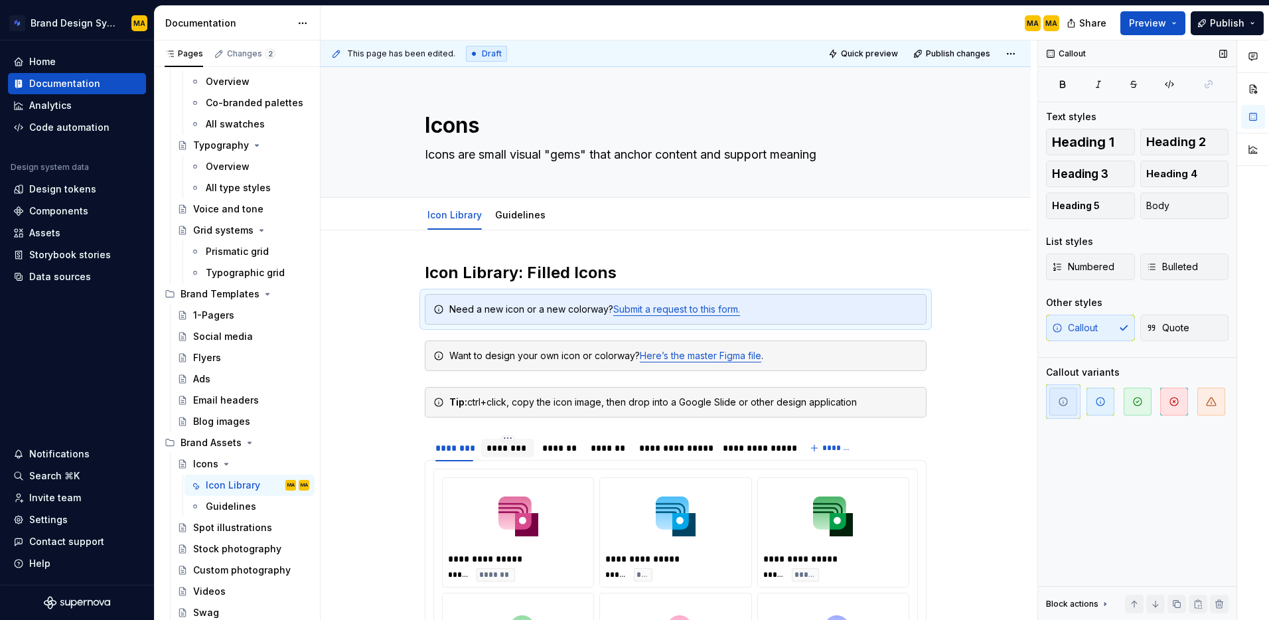
click at [1128, 532] on div "Callout Text styles Heading 1 Heading 2 Heading 3 Heading 4 Heading 5 Body List…" at bounding box center [1137, 330] width 198 height 580
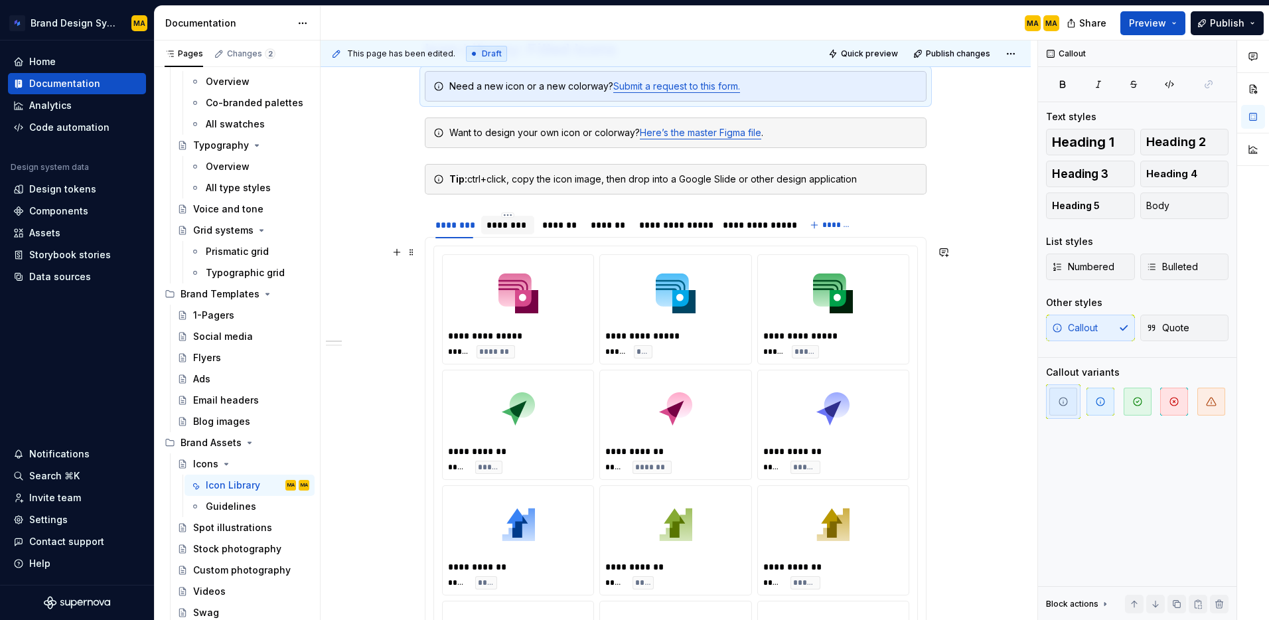
scroll to position [155, 0]
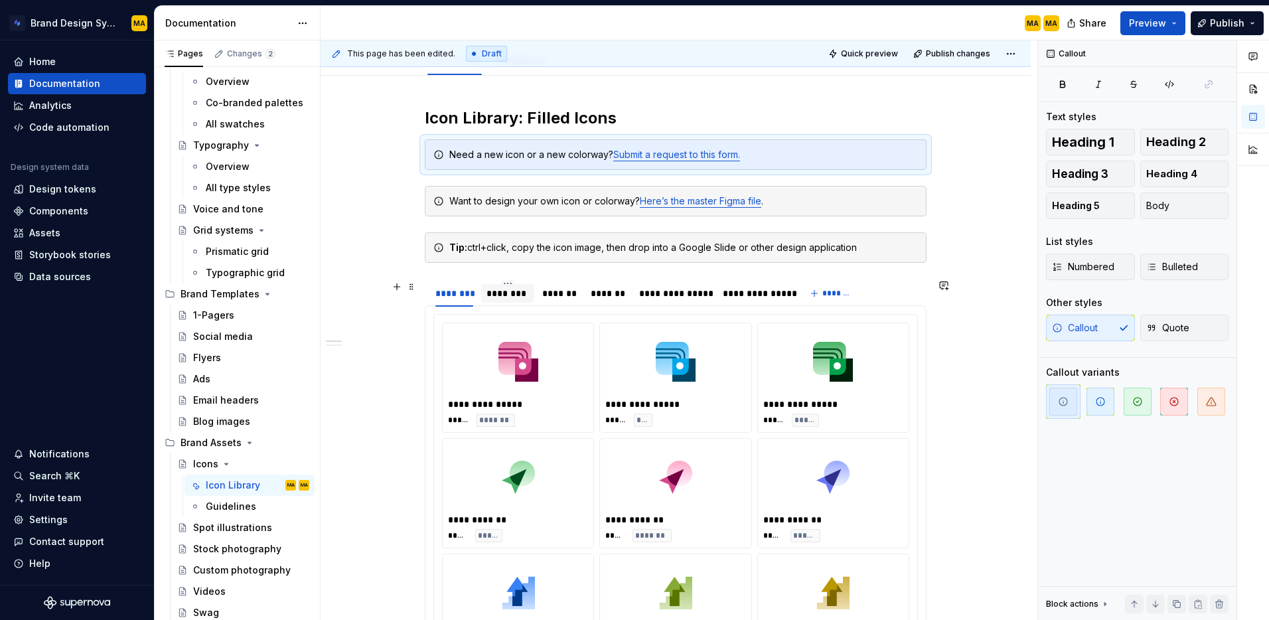
click at [504, 295] on div "********" at bounding box center [508, 293] width 42 height 13
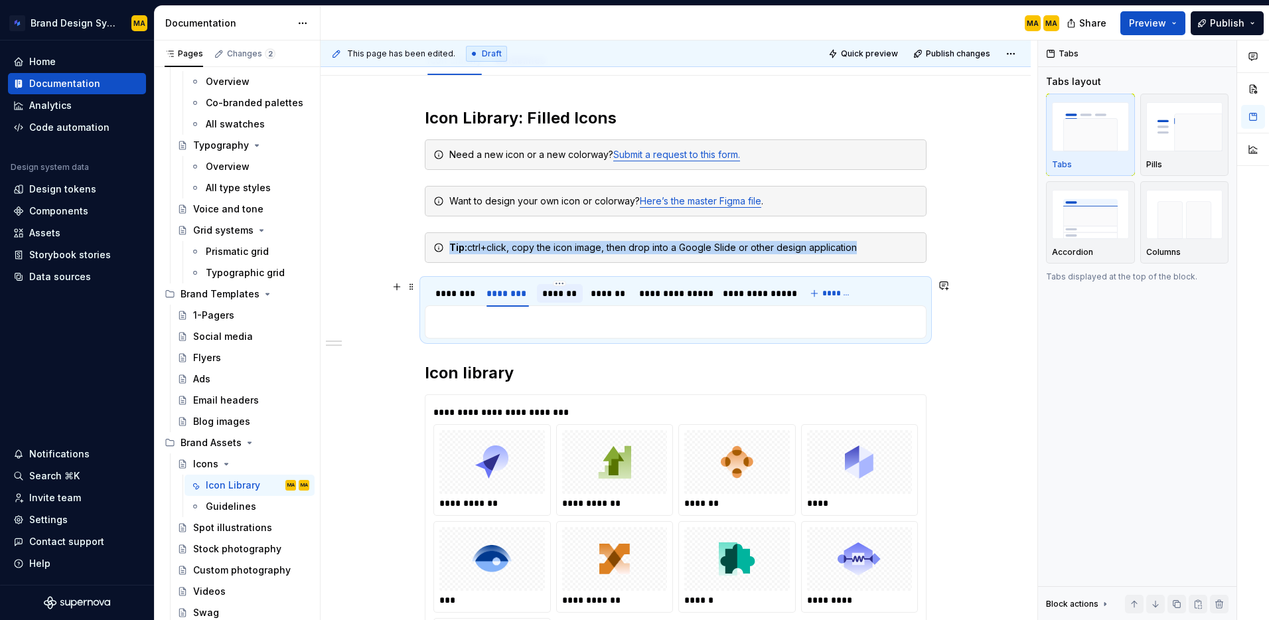
click at [551, 295] on div "*******" at bounding box center [559, 293] width 35 height 13
click at [520, 329] on p at bounding box center [675, 322] width 485 height 16
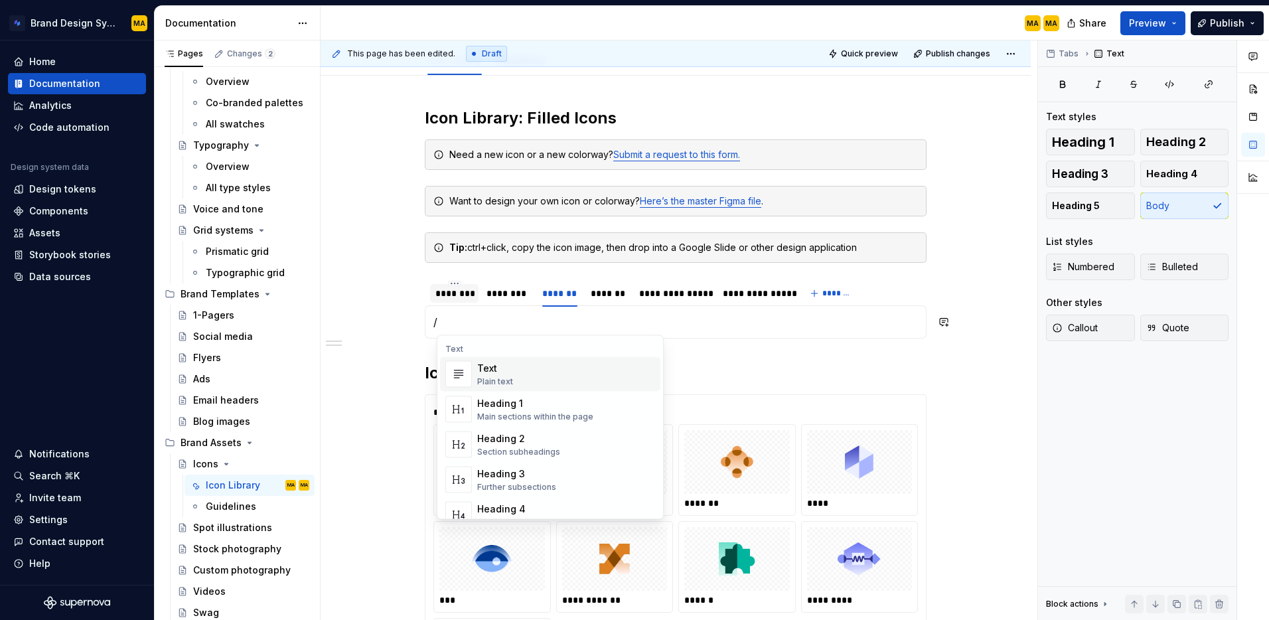
click at [456, 299] on div "********" at bounding box center [454, 293] width 38 height 13
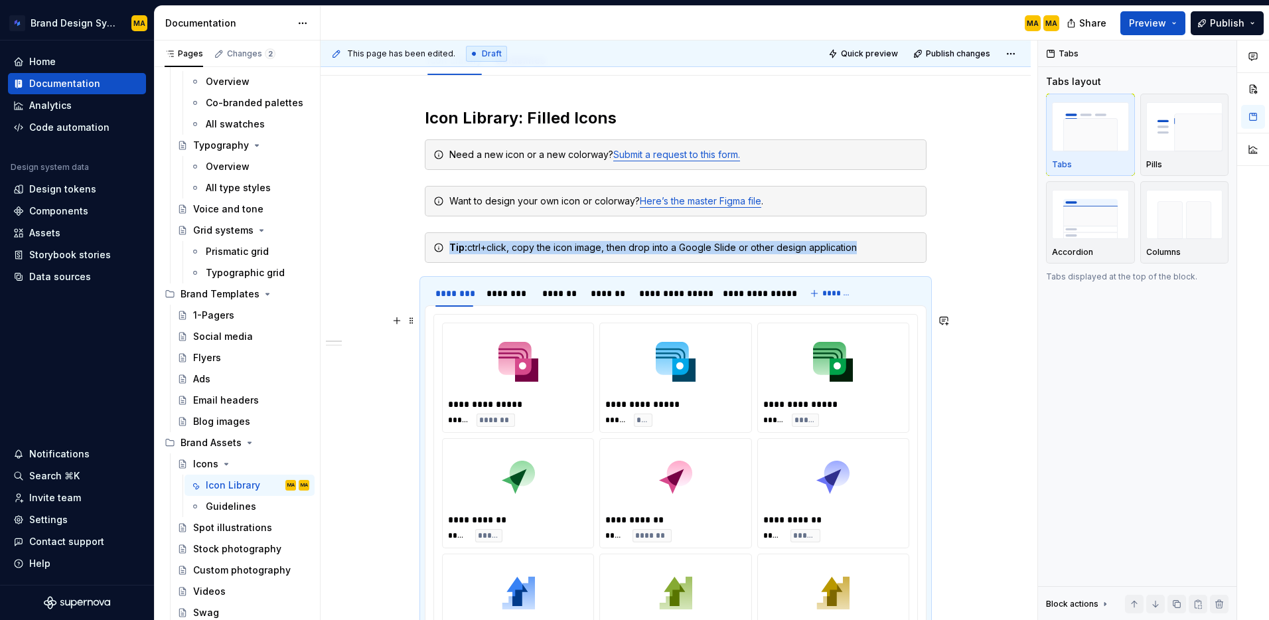
click at [551, 407] on div "**********" at bounding box center [518, 404] width 140 height 13
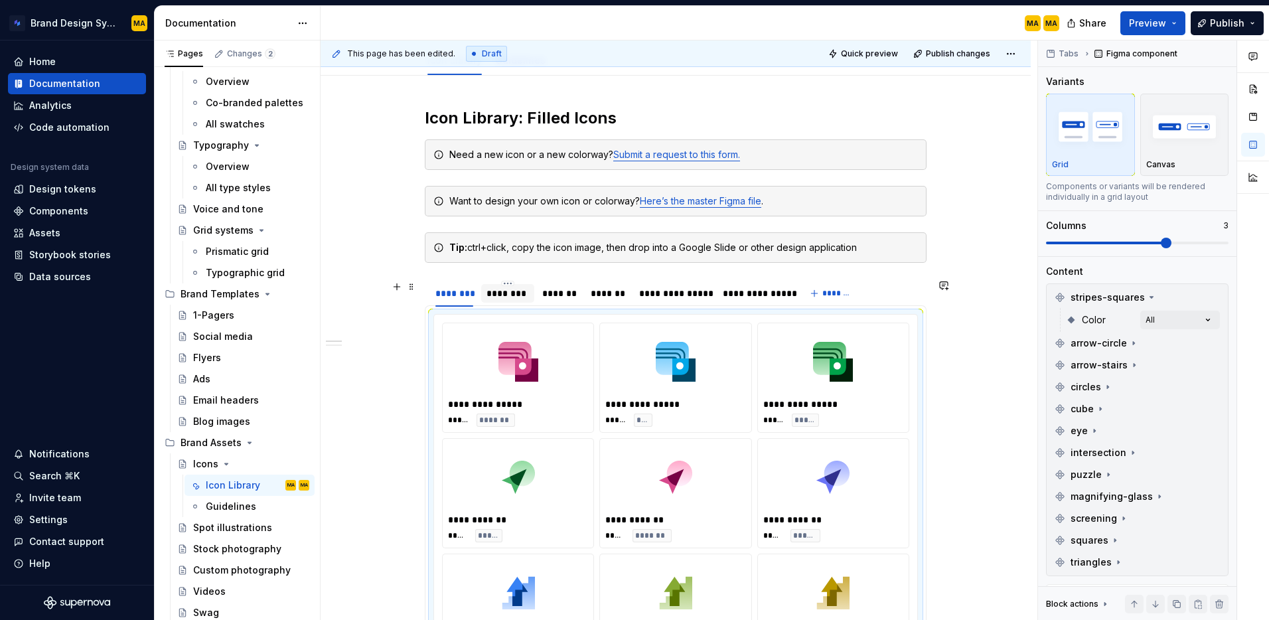
click at [514, 290] on div "********" at bounding box center [508, 293] width 42 height 13
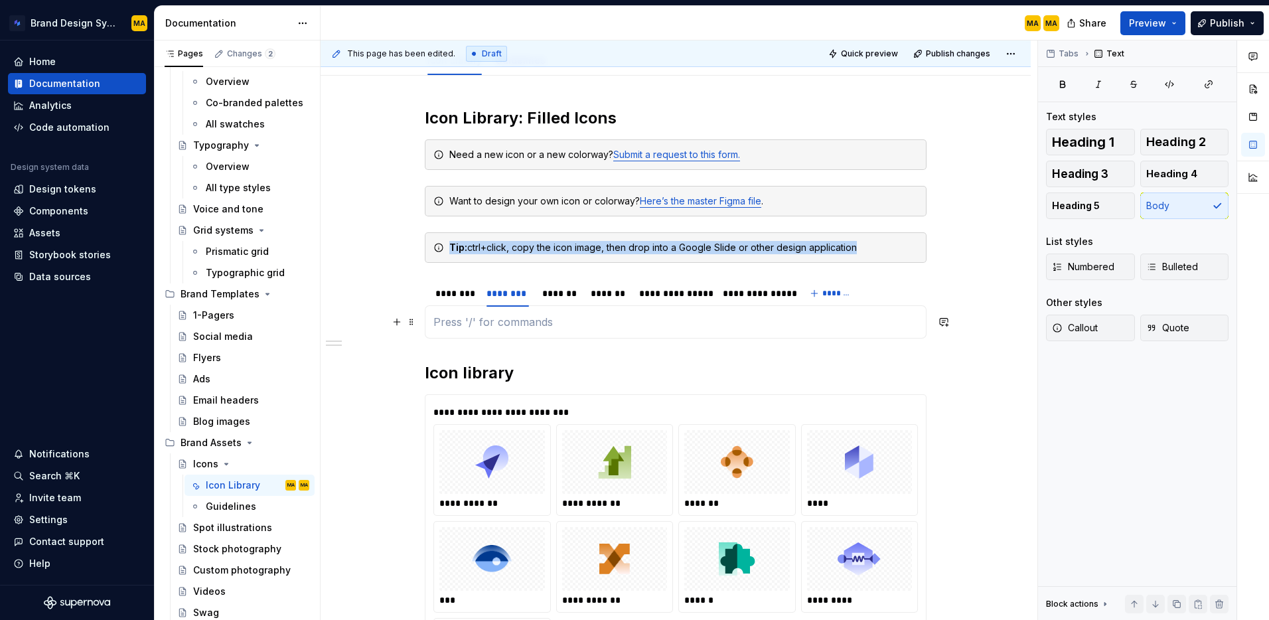
click at [522, 319] on p at bounding box center [675, 322] width 485 height 16
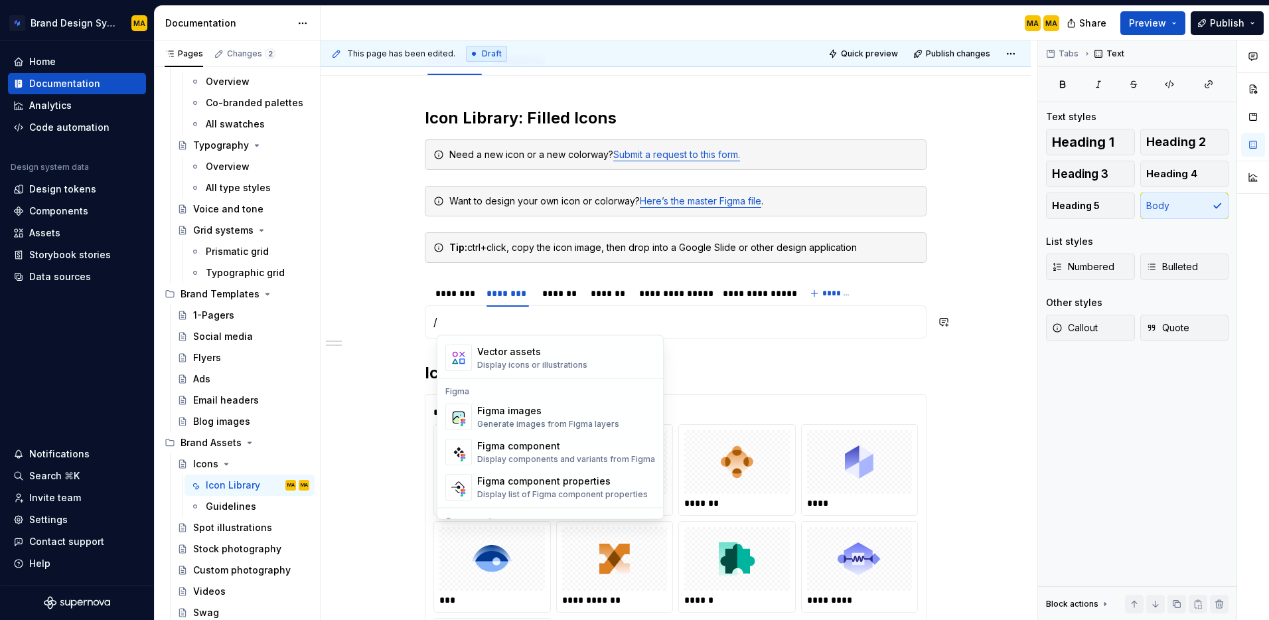
scroll to position [1167, 0]
click at [563, 456] on div "Display components and variants from Figma" at bounding box center [566, 461] width 178 height 11
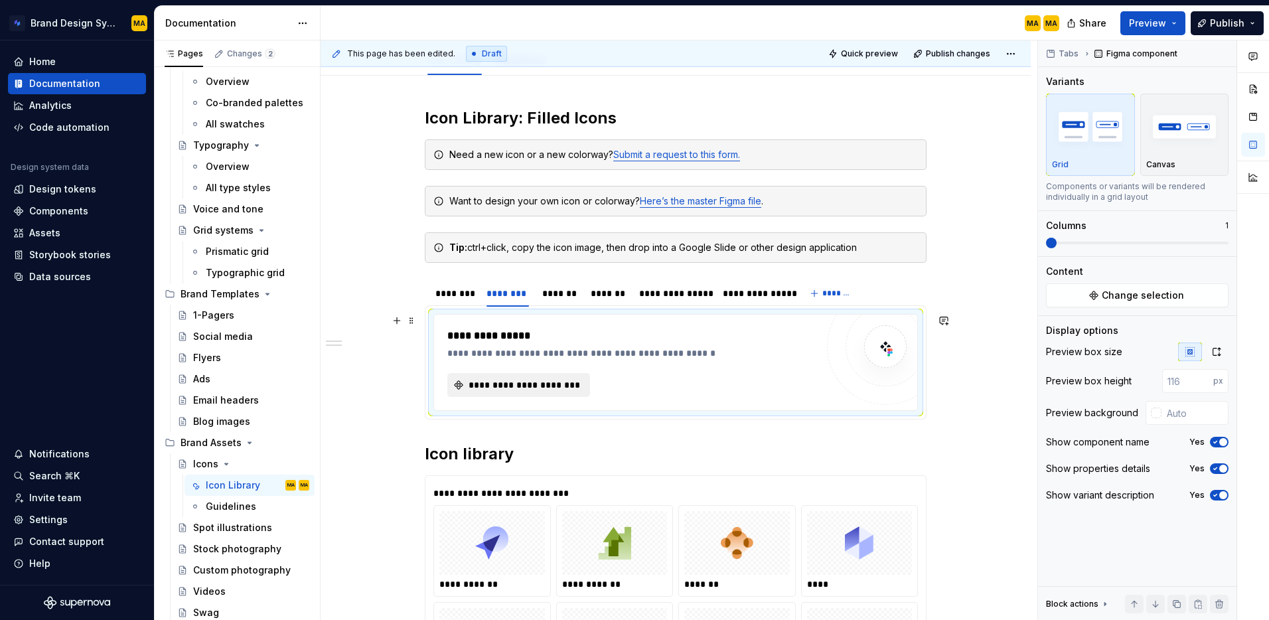
click at [499, 388] on span "**********" at bounding box center [524, 384] width 115 height 13
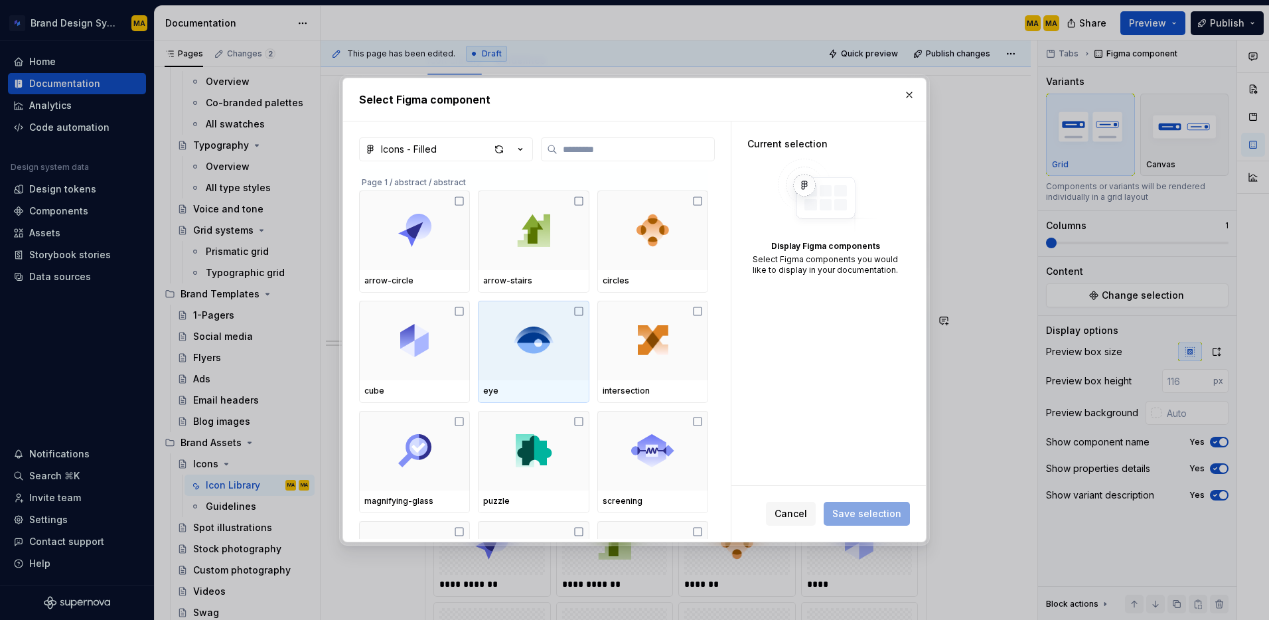
scroll to position [207, 0]
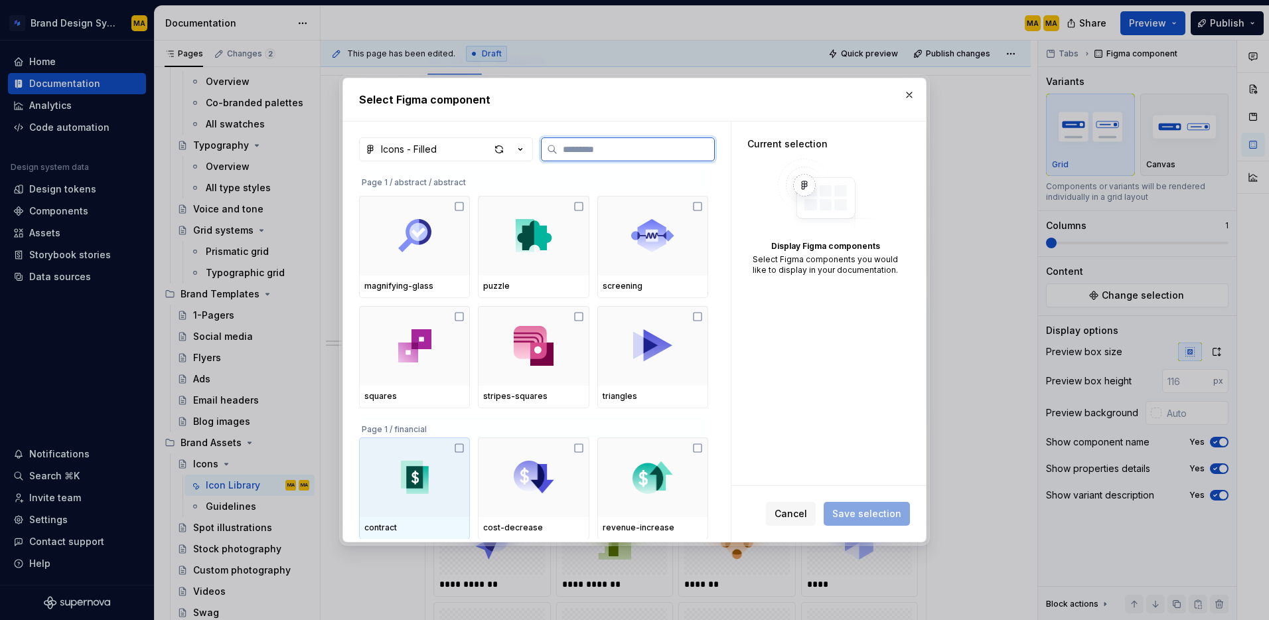
click at [462, 451] on icon at bounding box center [459, 448] width 11 height 11
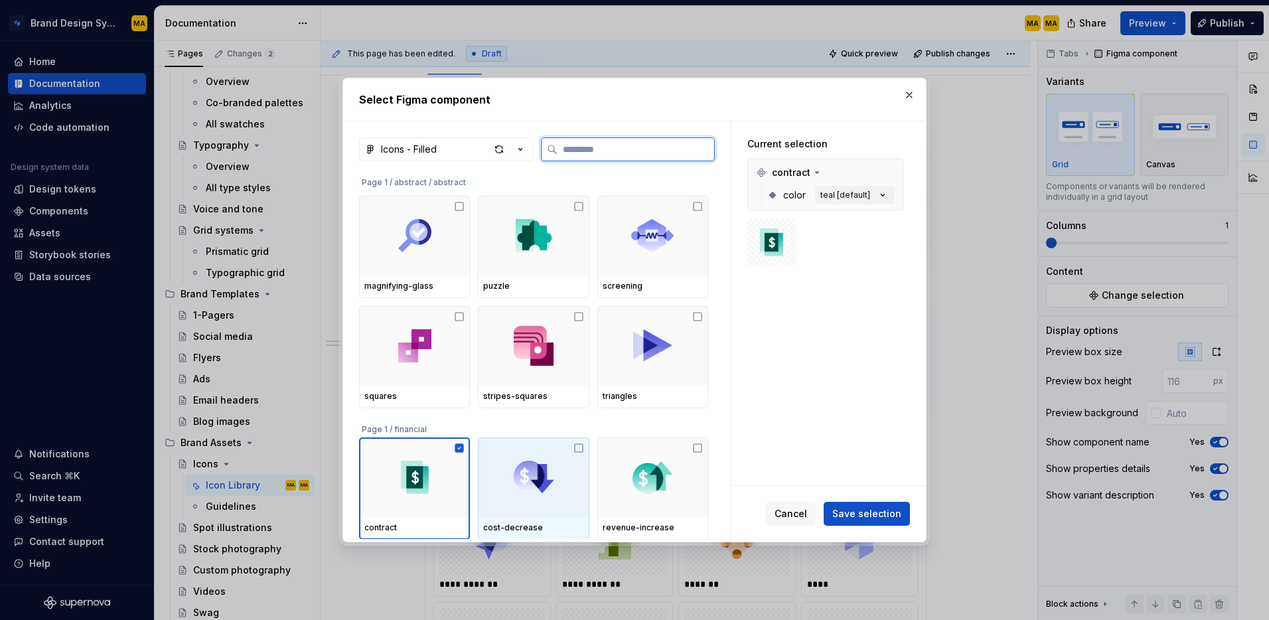
drag, startPoint x: 584, startPoint y: 448, endPoint x: 591, endPoint y: 458, distance: 12.3
click at [584, 449] on icon at bounding box center [578, 448] width 11 height 11
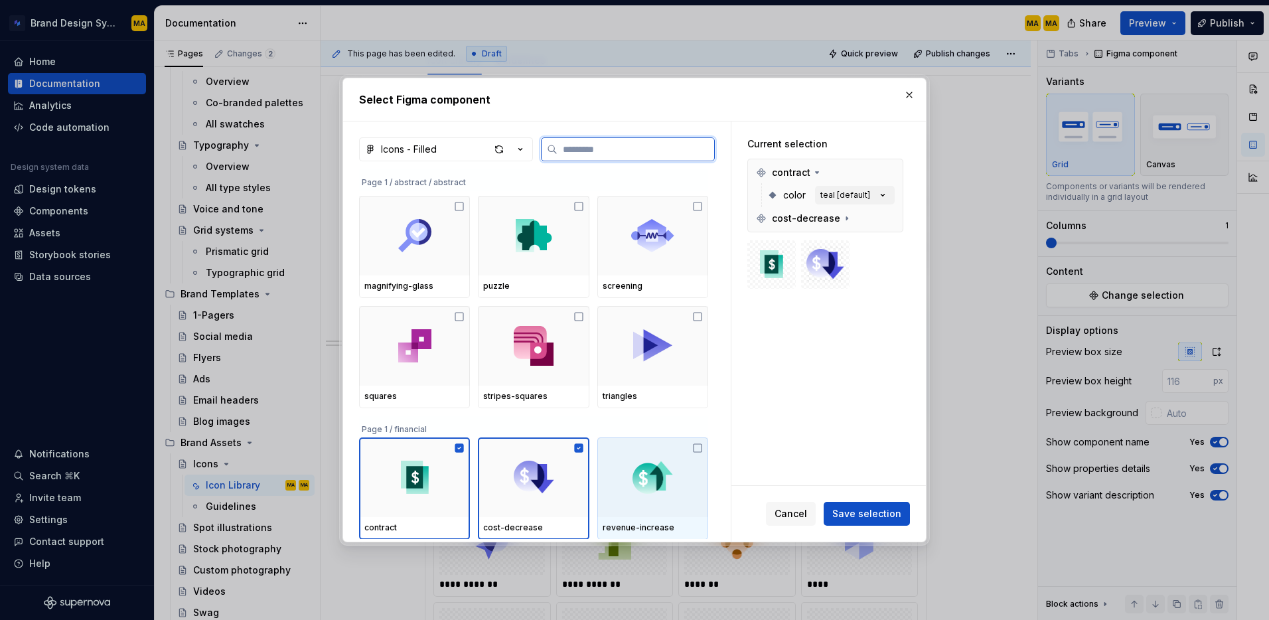
drag, startPoint x: 706, startPoint y: 446, endPoint x: 707, endPoint y: 469, distance: 23.2
click at [703, 446] on icon at bounding box center [697, 448] width 11 height 11
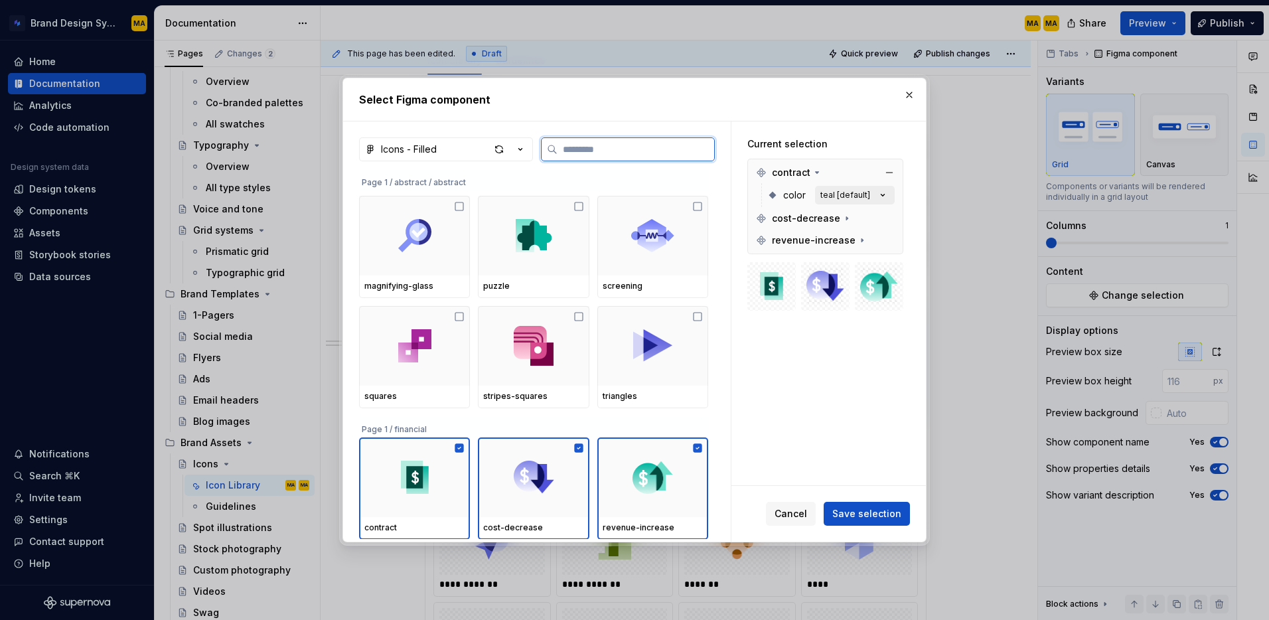
click at [840, 192] on div "teal [default]" at bounding box center [845, 195] width 50 height 11
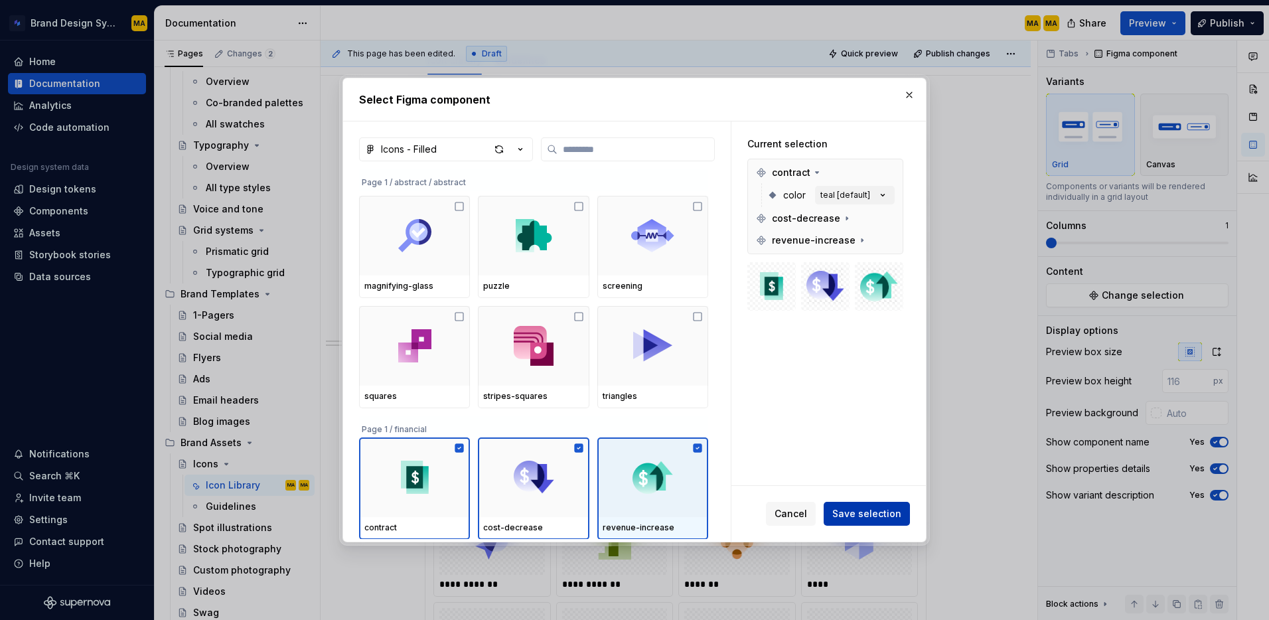
click at [847, 522] on button "Save selection" at bounding box center [867, 514] width 86 height 24
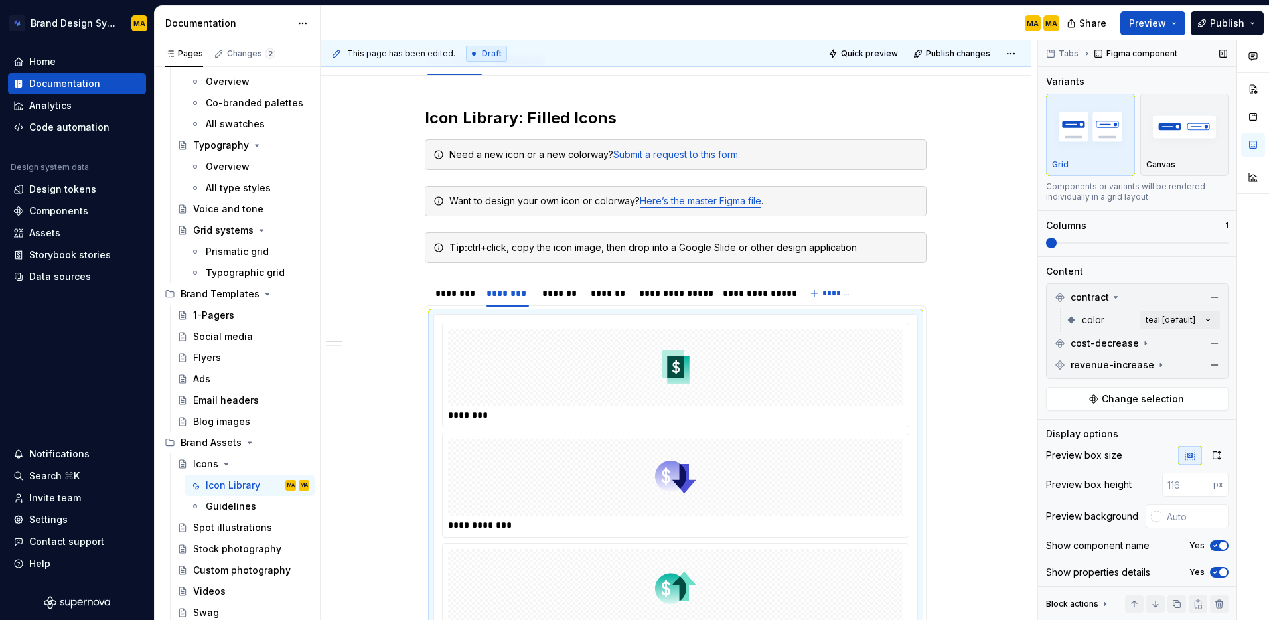
scroll to position [30, 0]
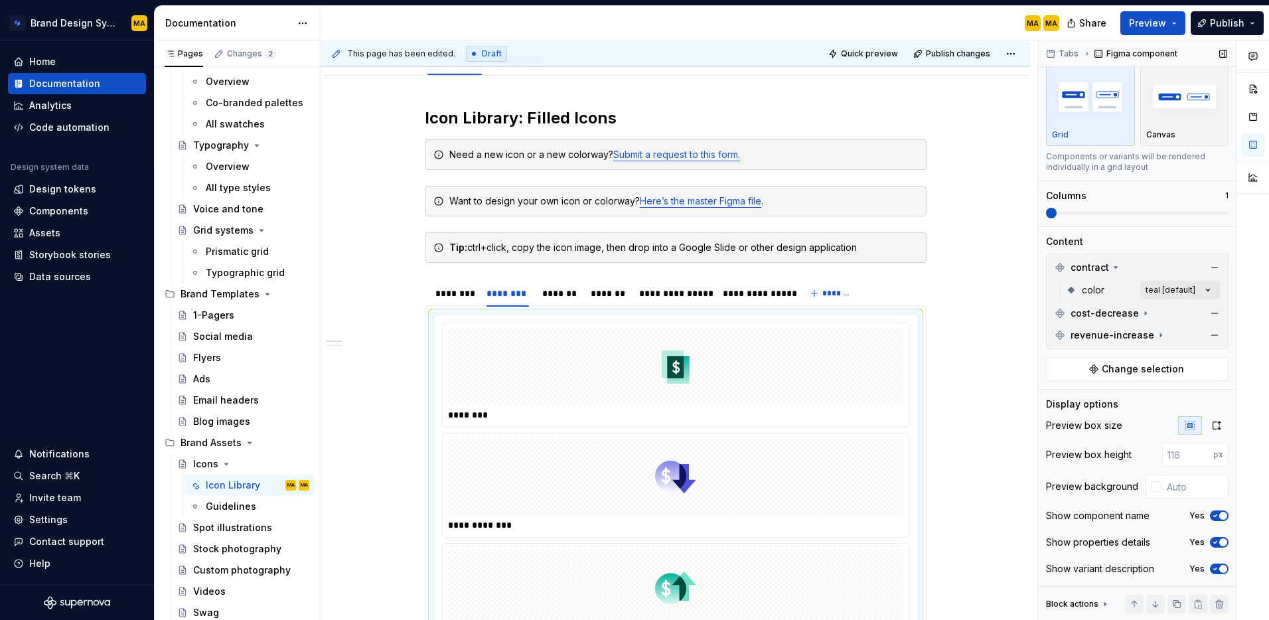
click at [1180, 290] on div "Comments Open comments No comments yet Select ‘Comment’ from the block context …" at bounding box center [1153, 330] width 231 height 580
click at [1201, 313] on span "button" at bounding box center [1198, 313] width 8 height 8
click at [1247, 325] on div at bounding box center [1253, 330] width 32 height 580
click at [1118, 318] on span "cost-decrease" at bounding box center [1105, 313] width 68 height 13
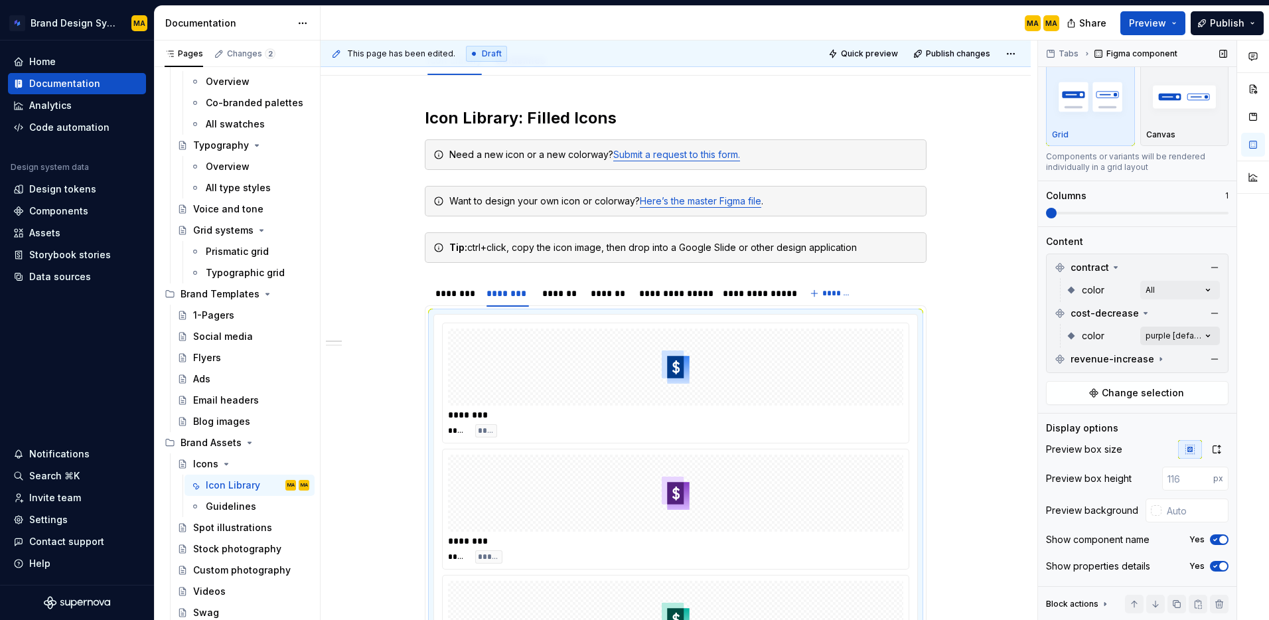
click at [1177, 334] on div "Comments Open comments No comments yet Select ‘Comment’ from the block context …" at bounding box center [1153, 330] width 231 height 580
click at [1205, 357] on button "button" at bounding box center [1202, 359] width 19 height 11
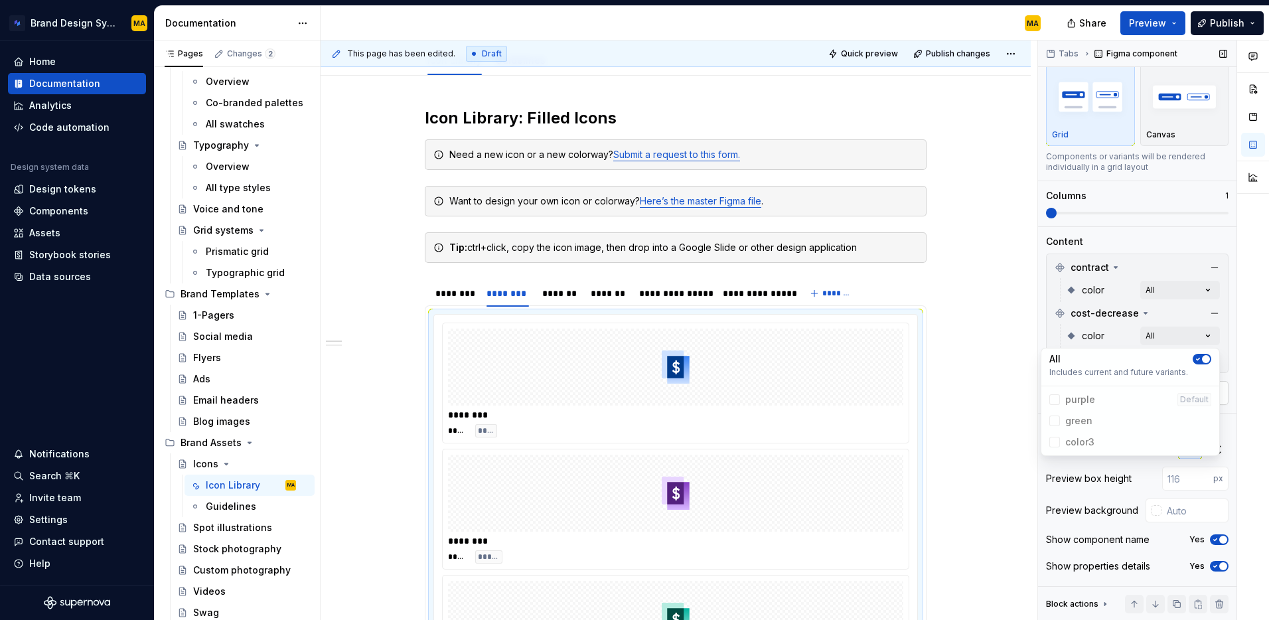
click at [1256, 341] on div at bounding box center [1253, 330] width 32 height 580
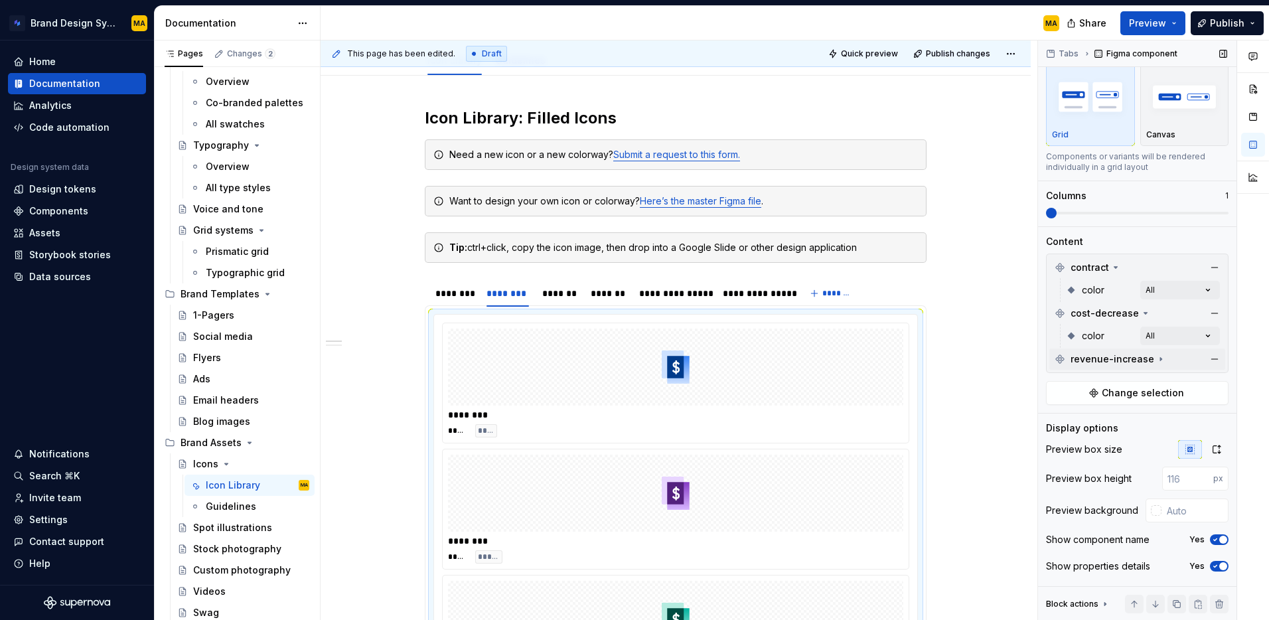
click at [1089, 360] on span "revenue-increase" at bounding box center [1113, 358] width 84 height 13
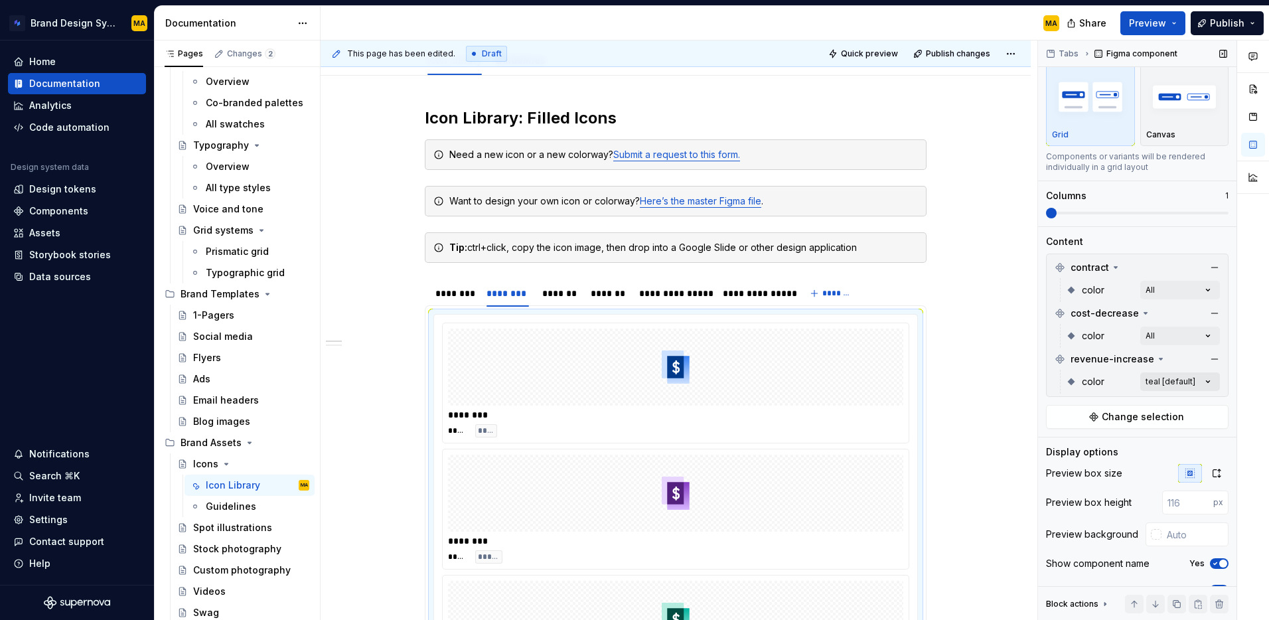
click at [1183, 376] on div "Comments Open comments No comments yet Select ‘Comment’ from the block context …" at bounding box center [1153, 330] width 231 height 580
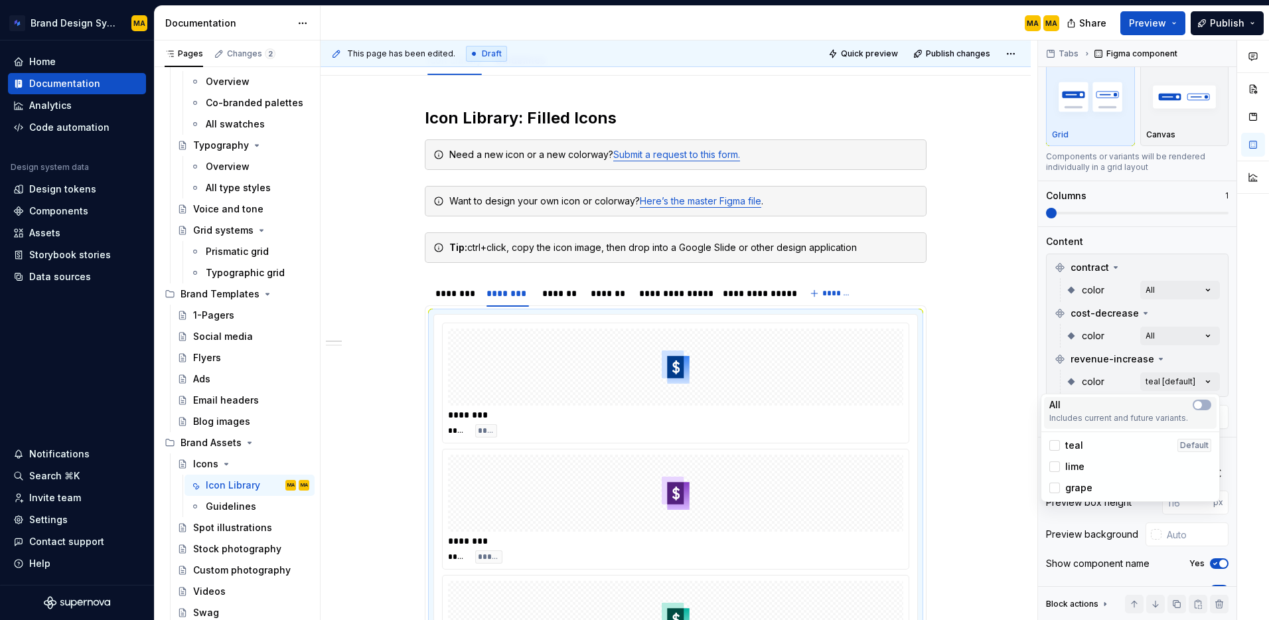
drag, startPoint x: 1206, startPoint y: 406, endPoint x: 1215, endPoint y: 404, distance: 8.7
click at [1209, 406] on button "button" at bounding box center [1202, 405] width 19 height 11
click at [1249, 346] on div at bounding box center [1253, 330] width 32 height 580
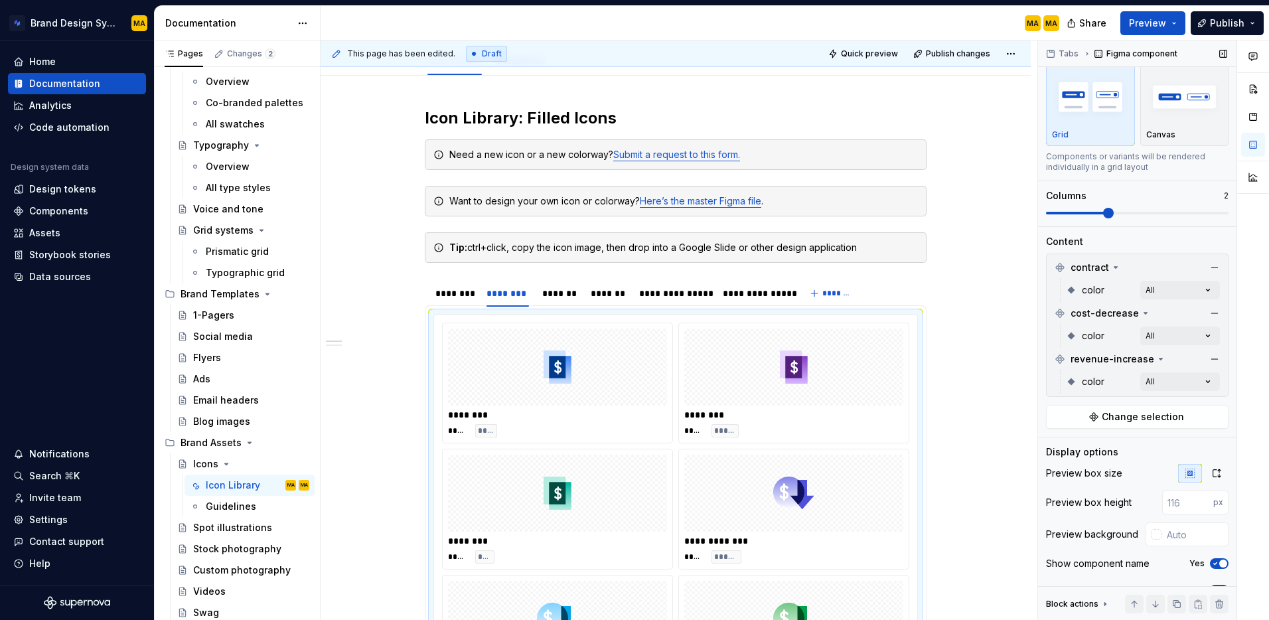
scroll to position [428, 0]
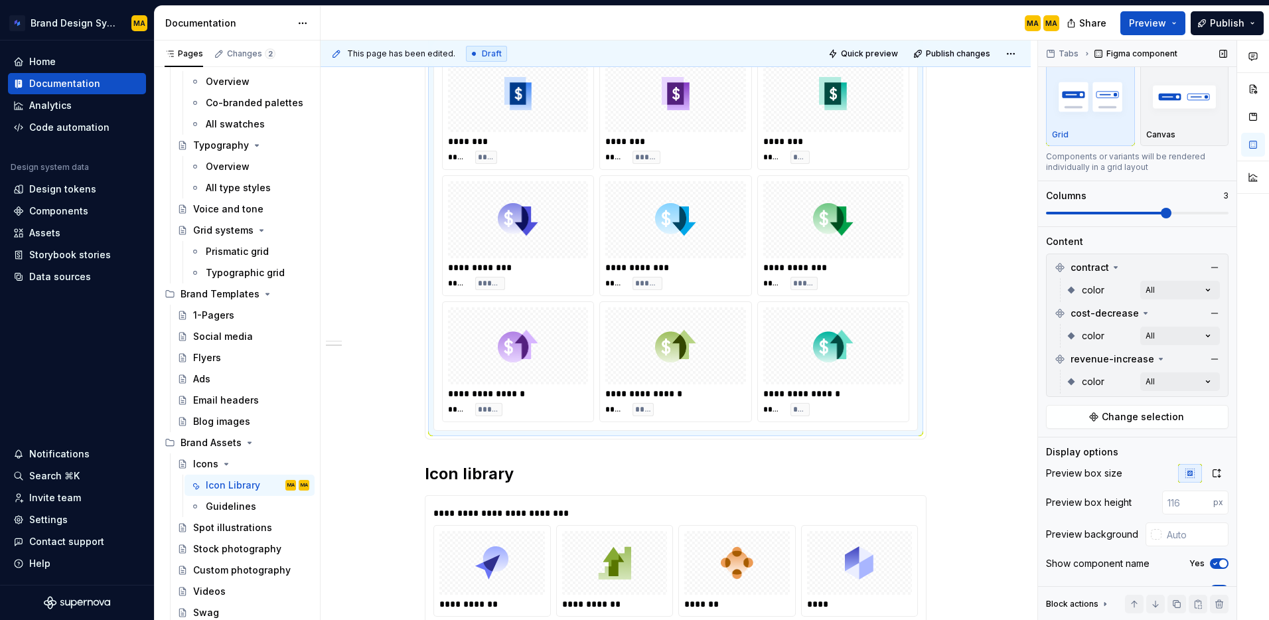
click at [1169, 210] on span at bounding box center [1166, 213] width 11 height 11
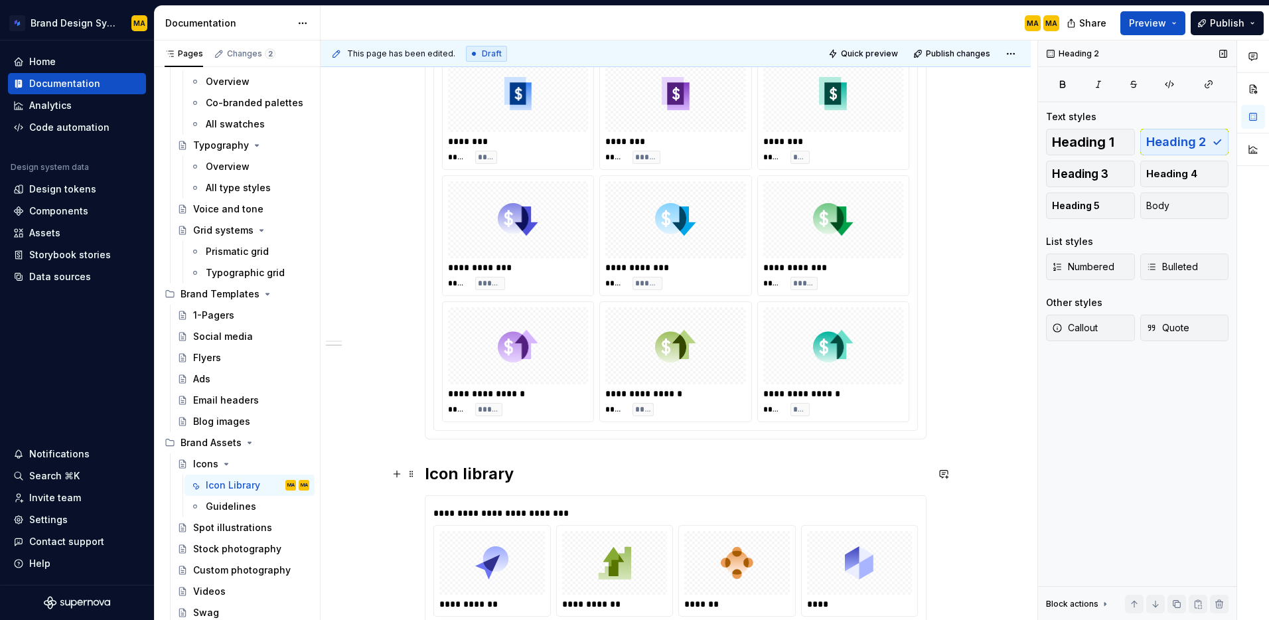
click at [498, 470] on h2 "Icon library" at bounding box center [676, 473] width 502 height 21
click at [522, 471] on h2 "Icon library" at bounding box center [676, 473] width 502 height 21
click at [491, 510] on div "**********" at bounding box center [675, 512] width 485 height 13
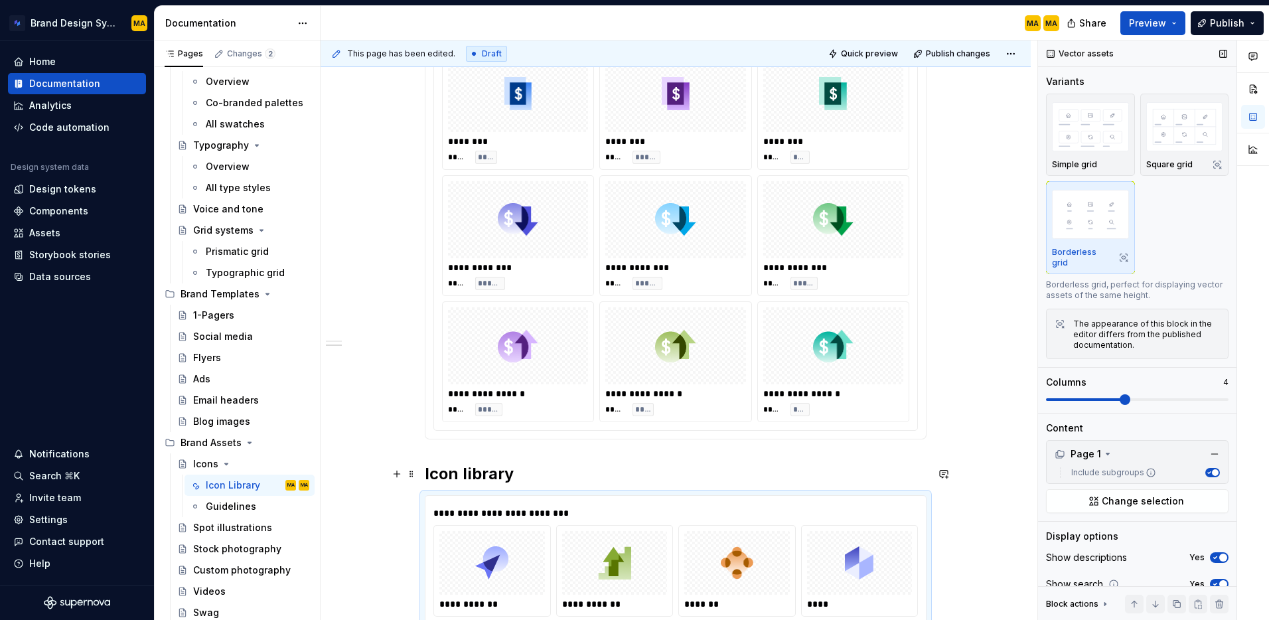
click at [439, 481] on h2 "Icon library" at bounding box center [676, 473] width 502 height 21
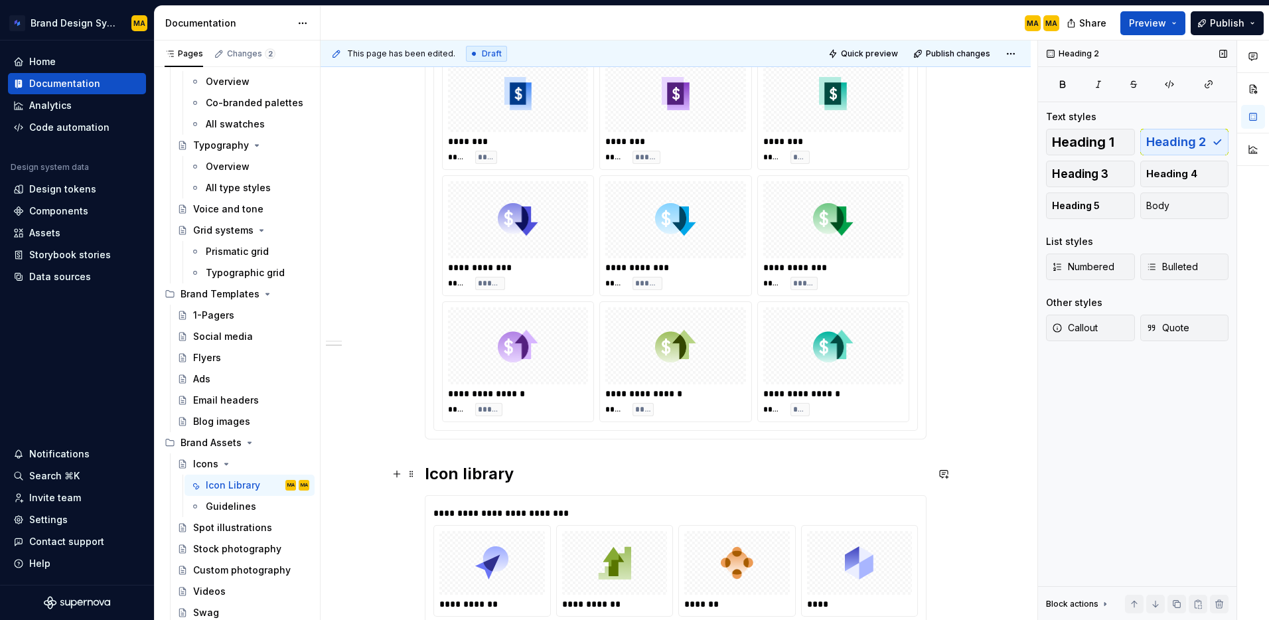
click at [570, 480] on h2 "Icon library" at bounding box center [676, 473] width 502 height 21
click at [1248, 37] on div "Share Preview Publish" at bounding box center [1169, 23] width 199 height 34
click at [1231, 23] on span "Publish" at bounding box center [1227, 23] width 35 height 13
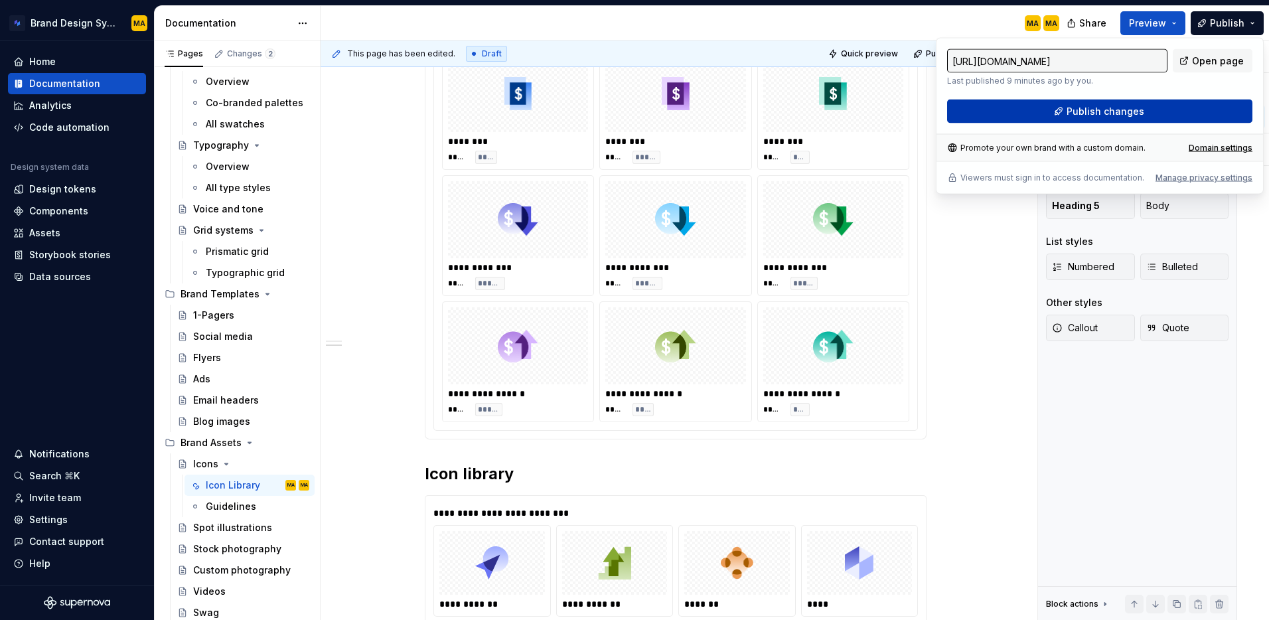
click at [1083, 115] on span "Publish changes" at bounding box center [1106, 111] width 78 height 13
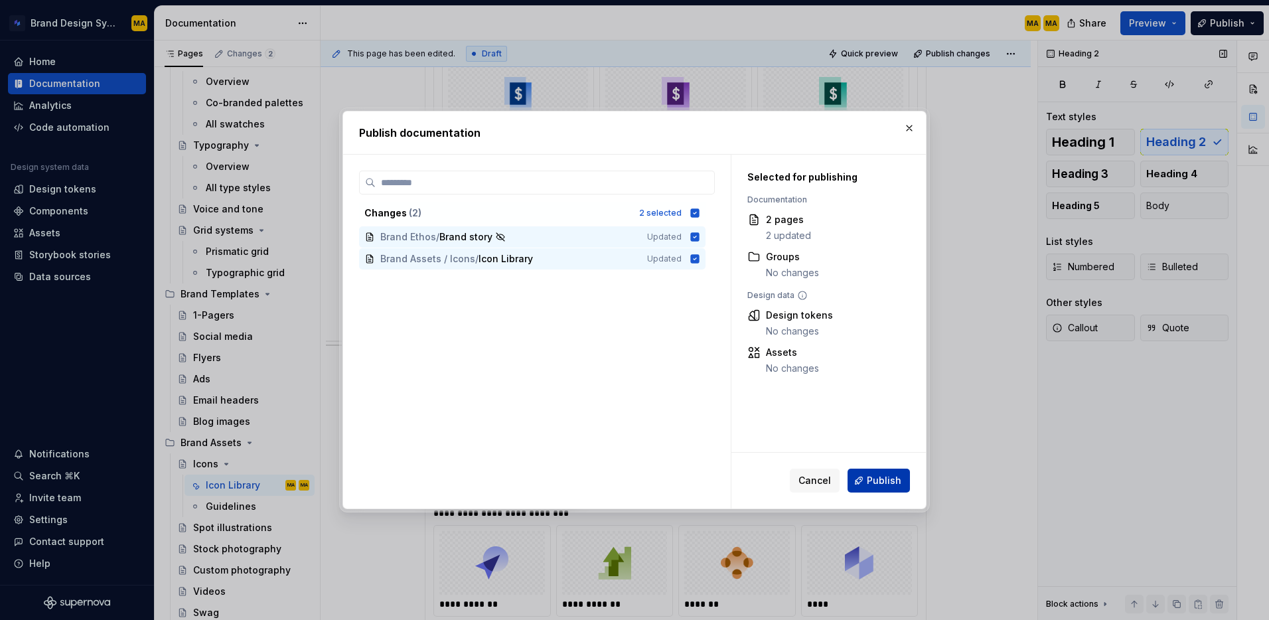
click at [870, 479] on span "Publish" at bounding box center [884, 480] width 35 height 13
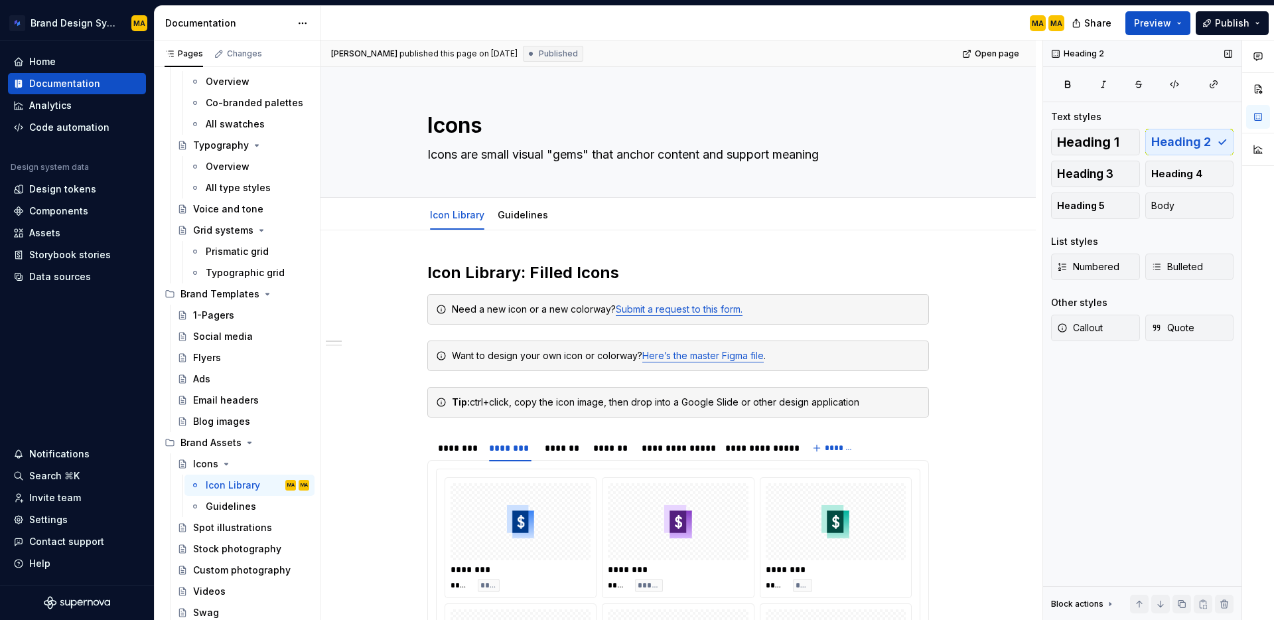
click at [1198, 427] on div "Heading 2 Text styles Heading 1 Heading 2 Heading 3 Heading 4 Heading 5 Body Li…" at bounding box center [1142, 330] width 198 height 580
click at [1197, 372] on div "Heading 2 Text styles Heading 1 Heading 2 Heading 3 Heading 4 Heading 5 Body Li…" at bounding box center [1142, 330] width 198 height 580
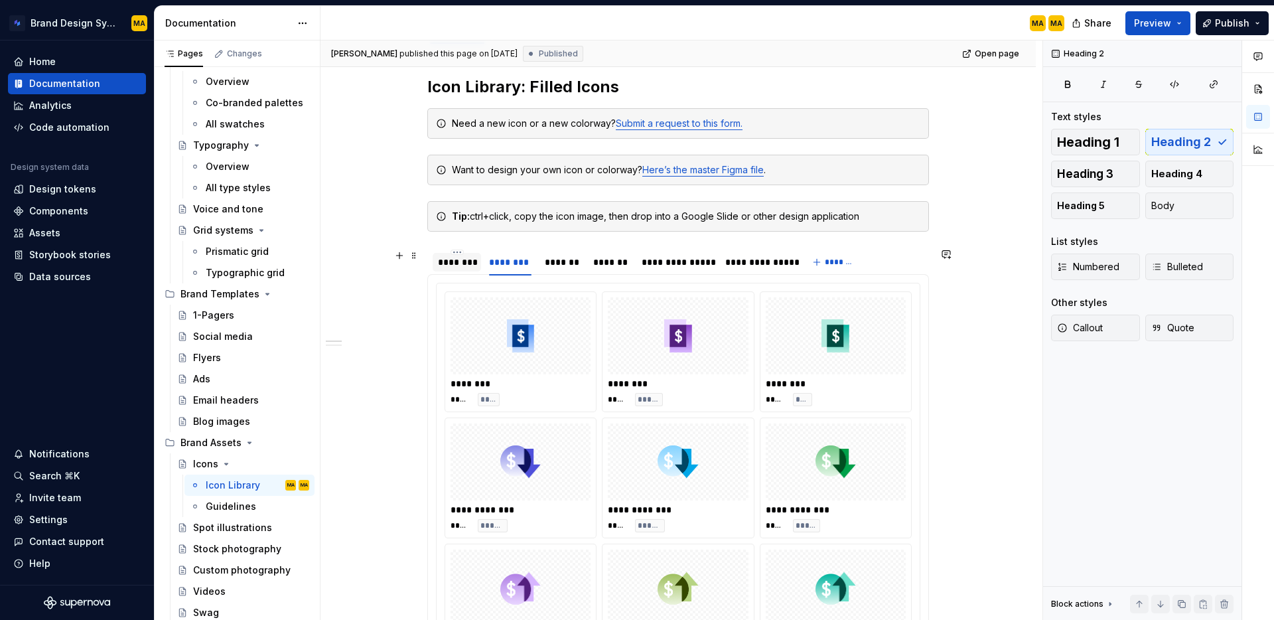
click at [457, 265] on div "********" at bounding box center [457, 262] width 38 height 13
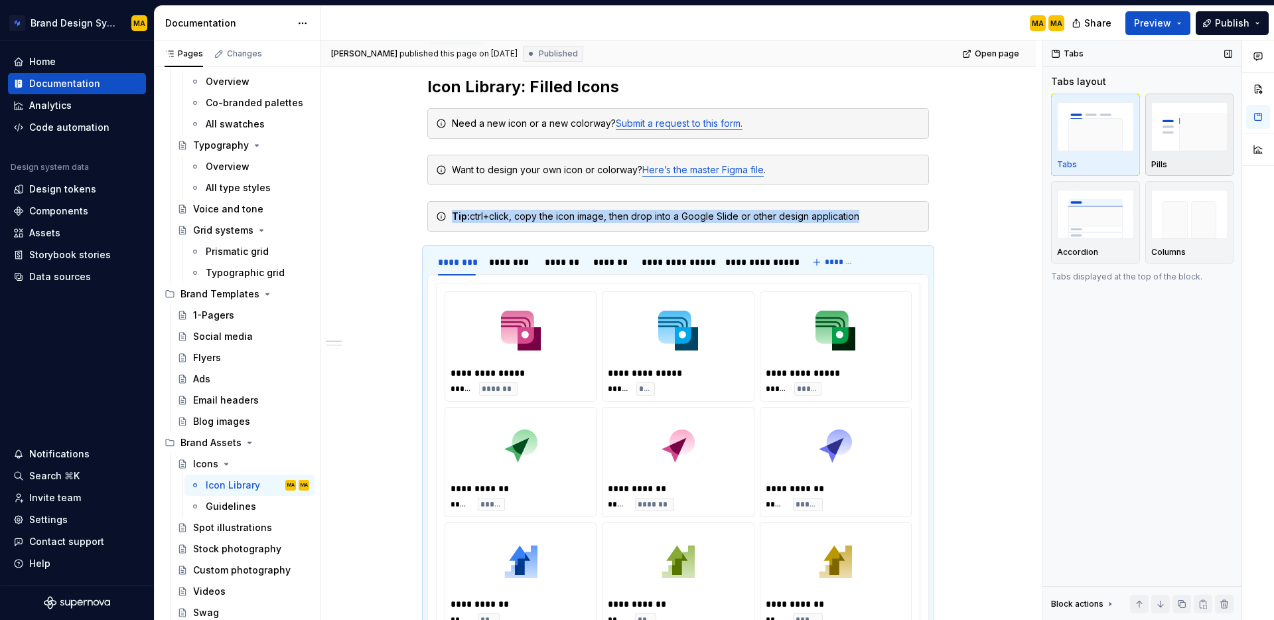
click at [1206, 147] on img "button" at bounding box center [1190, 126] width 77 height 48
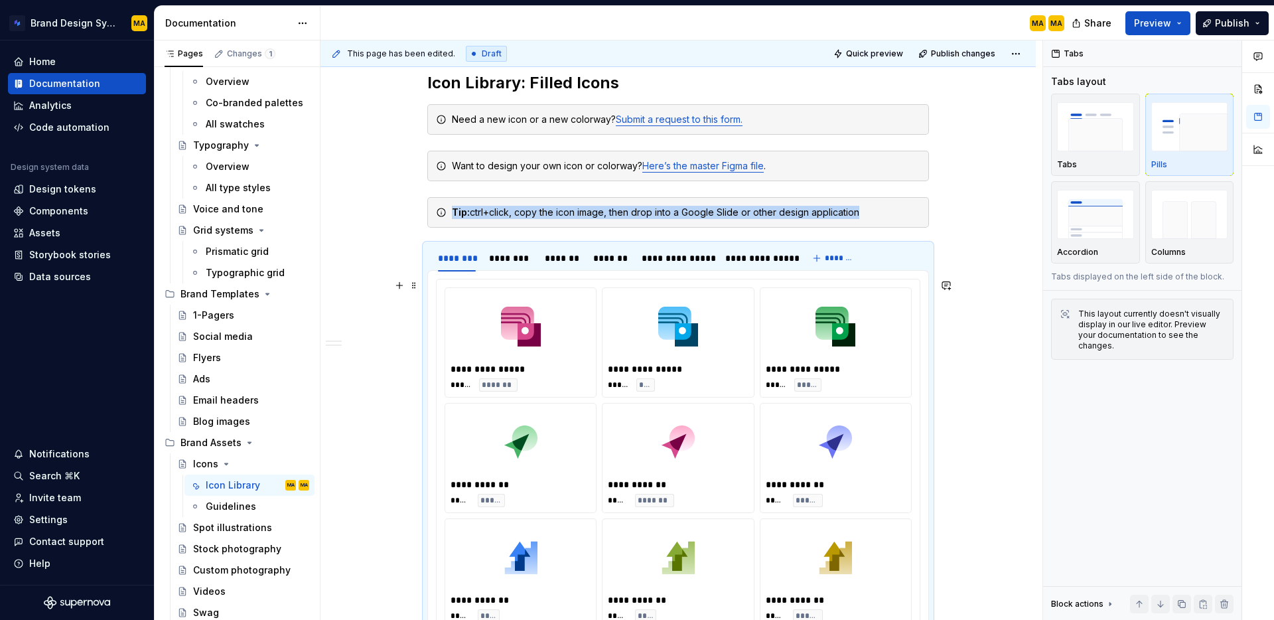
scroll to position [157, 0]
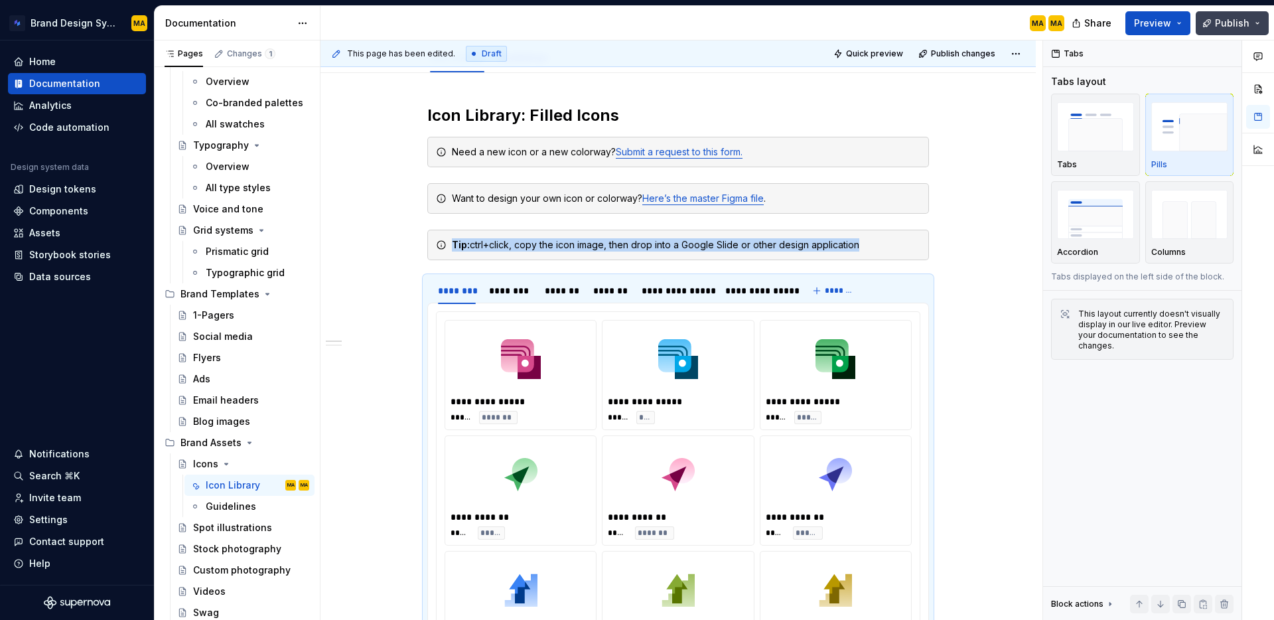
click at [1218, 26] on span "Publish" at bounding box center [1232, 23] width 35 height 13
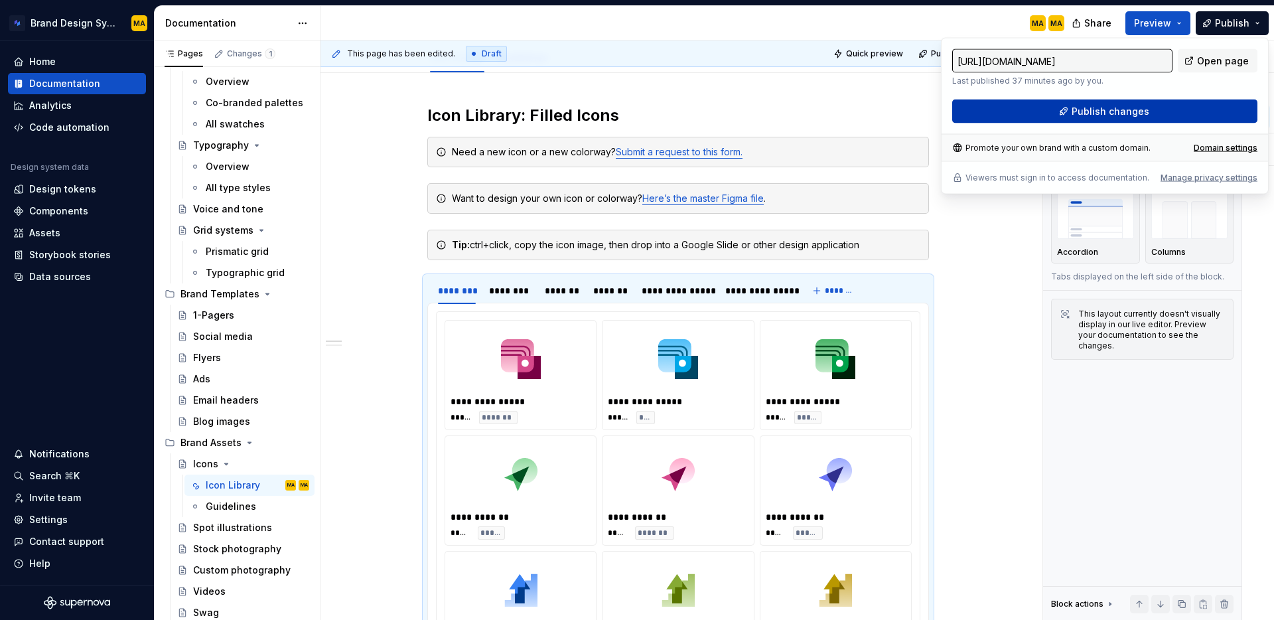
click at [1106, 114] on span "Publish changes" at bounding box center [1111, 111] width 78 height 13
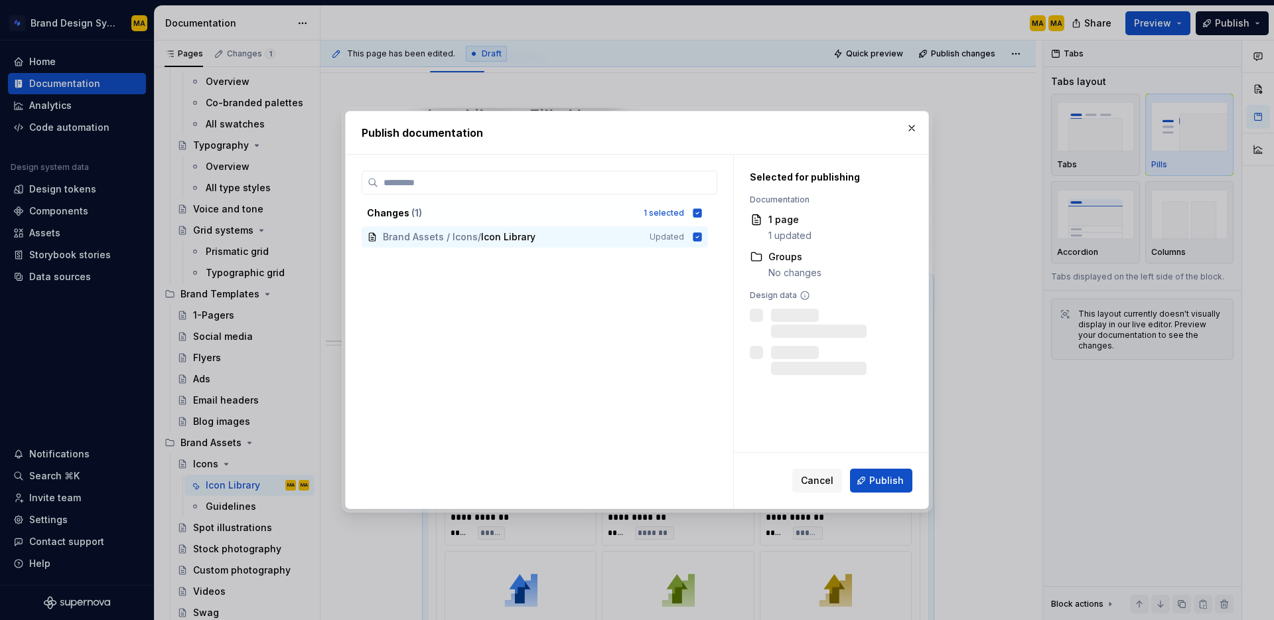
click at [867, 483] on button "Publish" at bounding box center [881, 481] width 62 height 24
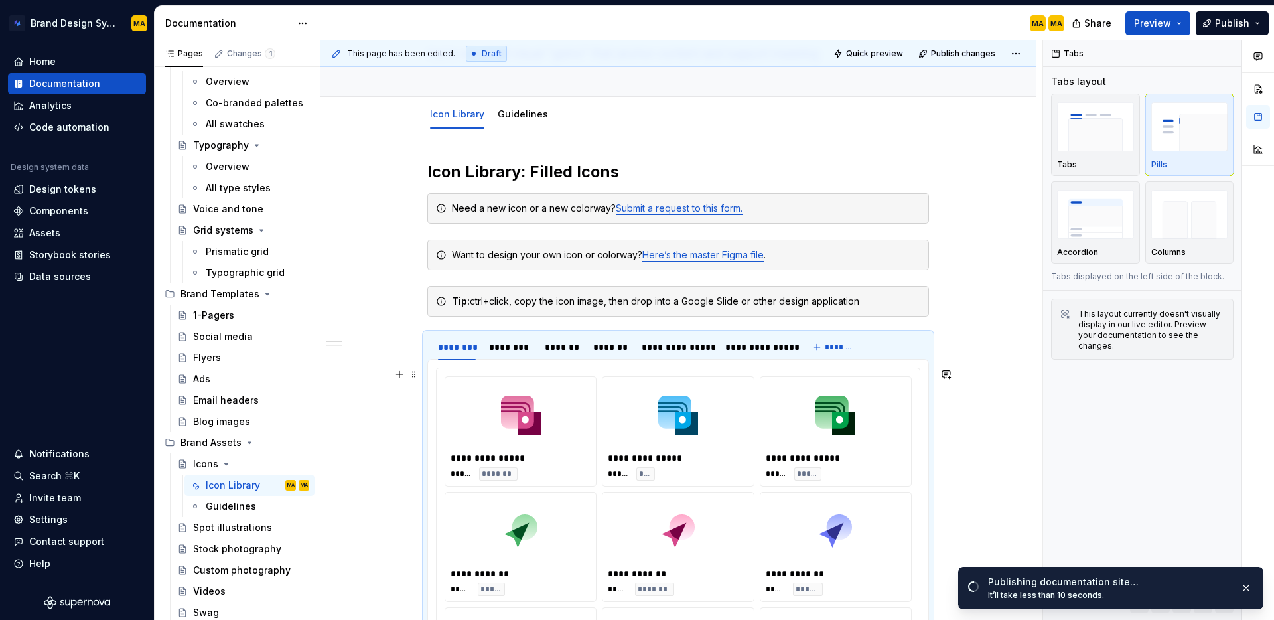
scroll to position [102, 0]
click at [1156, 386] on div "Tabs Tabs layout Tabs Pills Accordion Columns Tabs displayed on the left side o…" at bounding box center [1142, 330] width 198 height 580
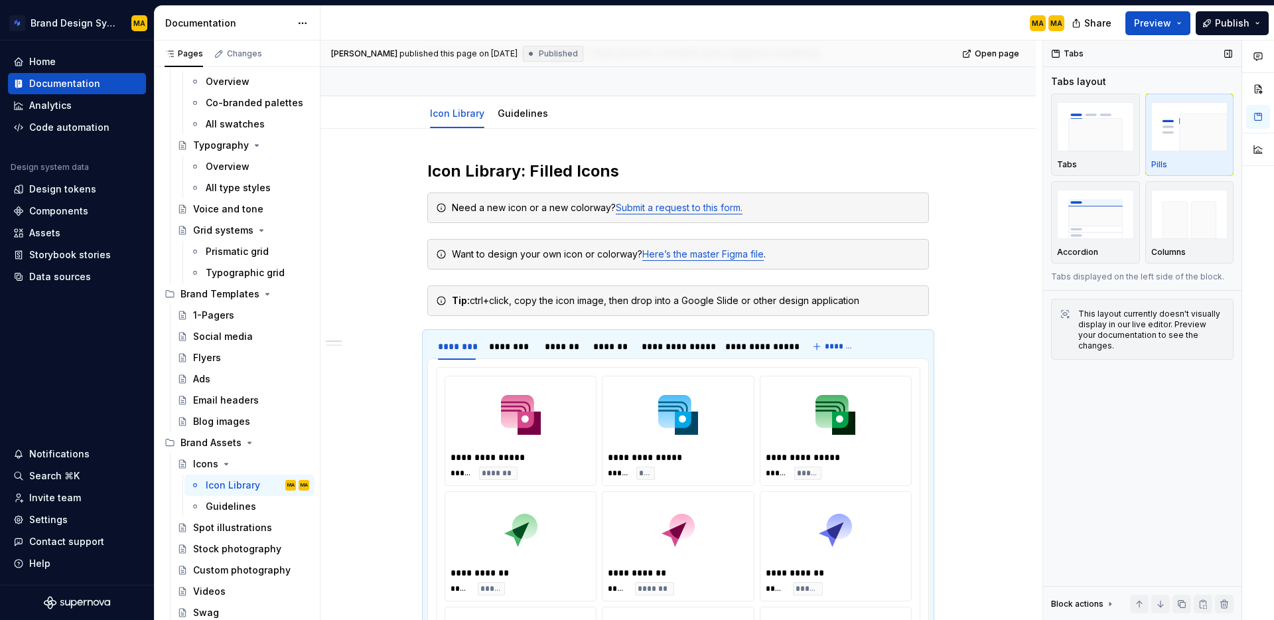
click at [1148, 414] on div "Tabs Tabs layout Tabs Pills Accordion Columns Tabs displayed on the left side o…" at bounding box center [1142, 330] width 198 height 580
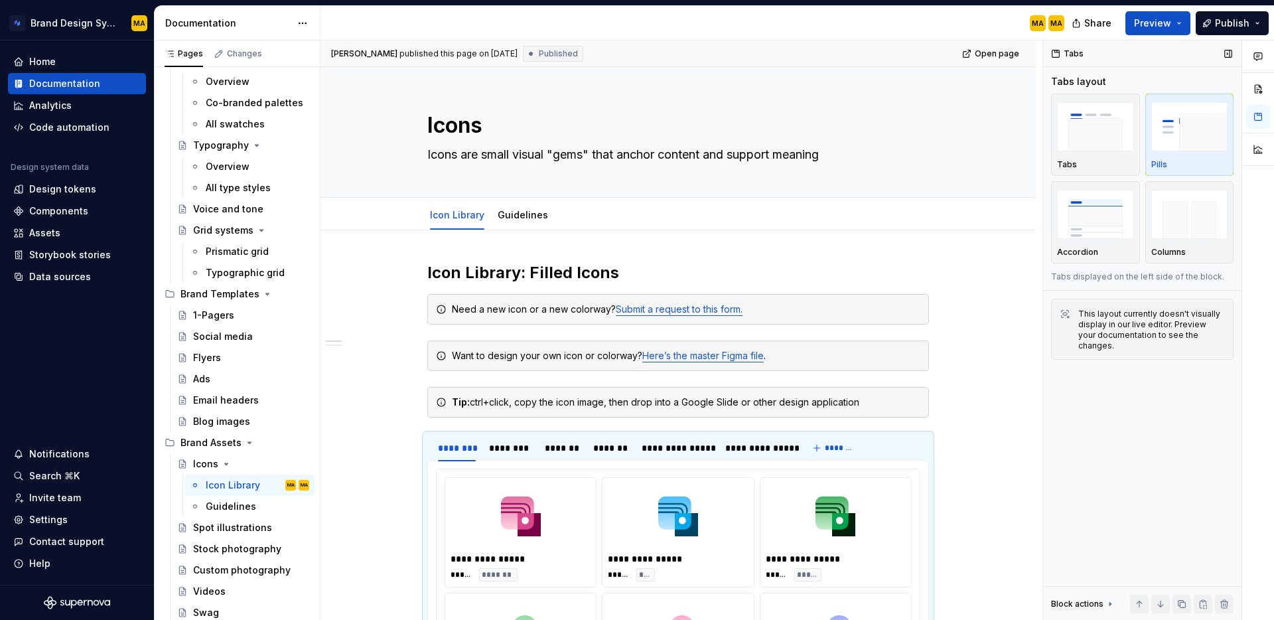
click at [1217, 452] on div "Tabs Tabs layout Tabs Pills Accordion Columns Tabs displayed on the left side o…" at bounding box center [1142, 330] width 198 height 580
click at [1120, 437] on div "Tabs Tabs layout Tabs Pills Accordion Columns Tabs displayed on the left side o…" at bounding box center [1142, 330] width 198 height 580
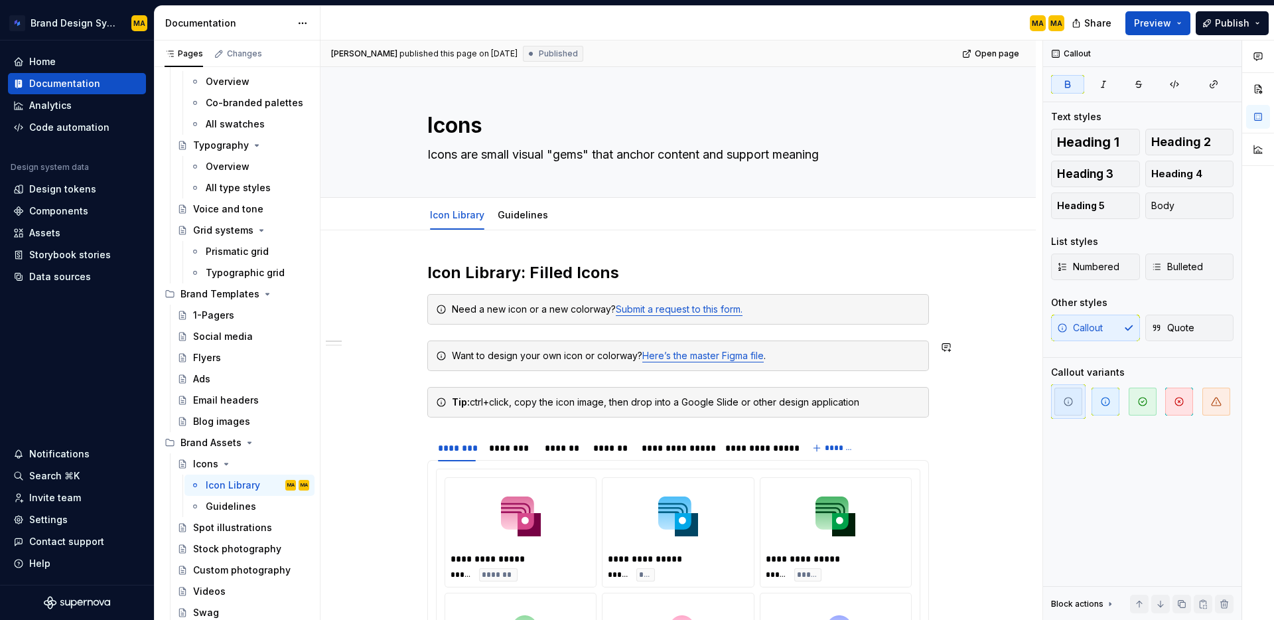
click at [441, 317] on div "Need a new icon or a new colorway? Submit a request to this form." at bounding box center [678, 309] width 502 height 31
click at [621, 271] on h2 "Icon Library: Filled Icons" at bounding box center [678, 272] width 502 height 21
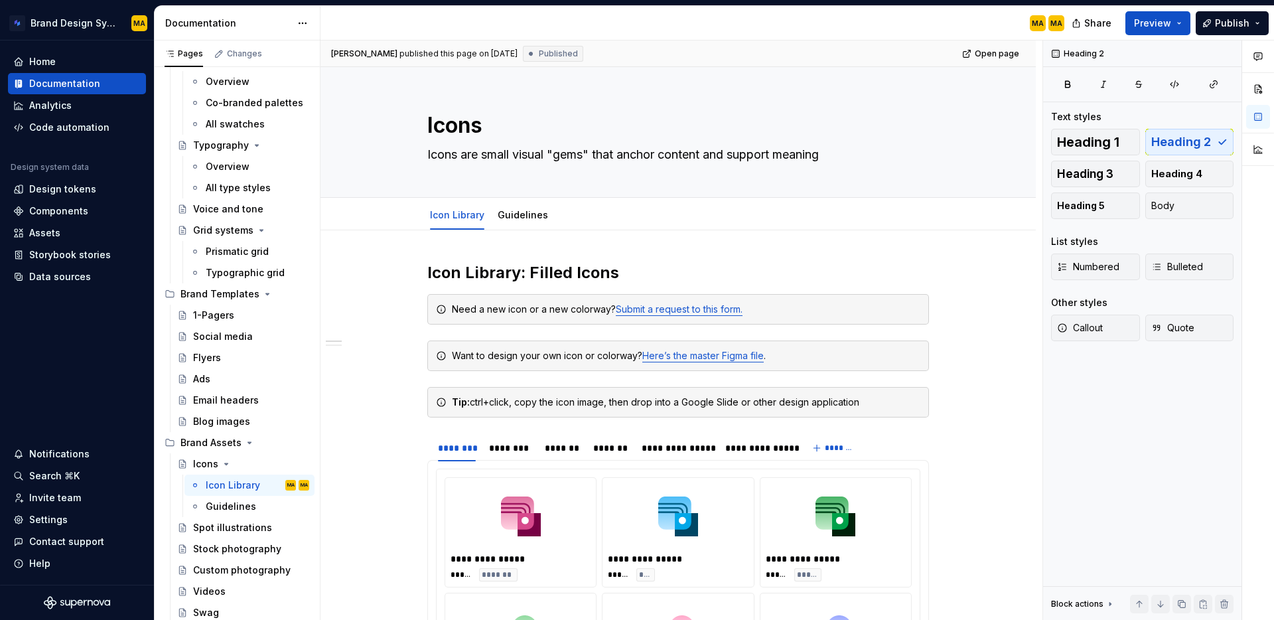
click at [601, 44] on div "Martina Ackermann published this page on August 14, 2025 Published Open page" at bounding box center [679, 53] width 716 height 27
click at [574, 44] on div "Martina Ackermann published this page on August 14, 2025 Published Open page" at bounding box center [679, 53] width 716 height 27
click at [701, 60] on div "Martina Ackermann published this page on August 14, 2025 Published Open page" at bounding box center [679, 53] width 716 height 27
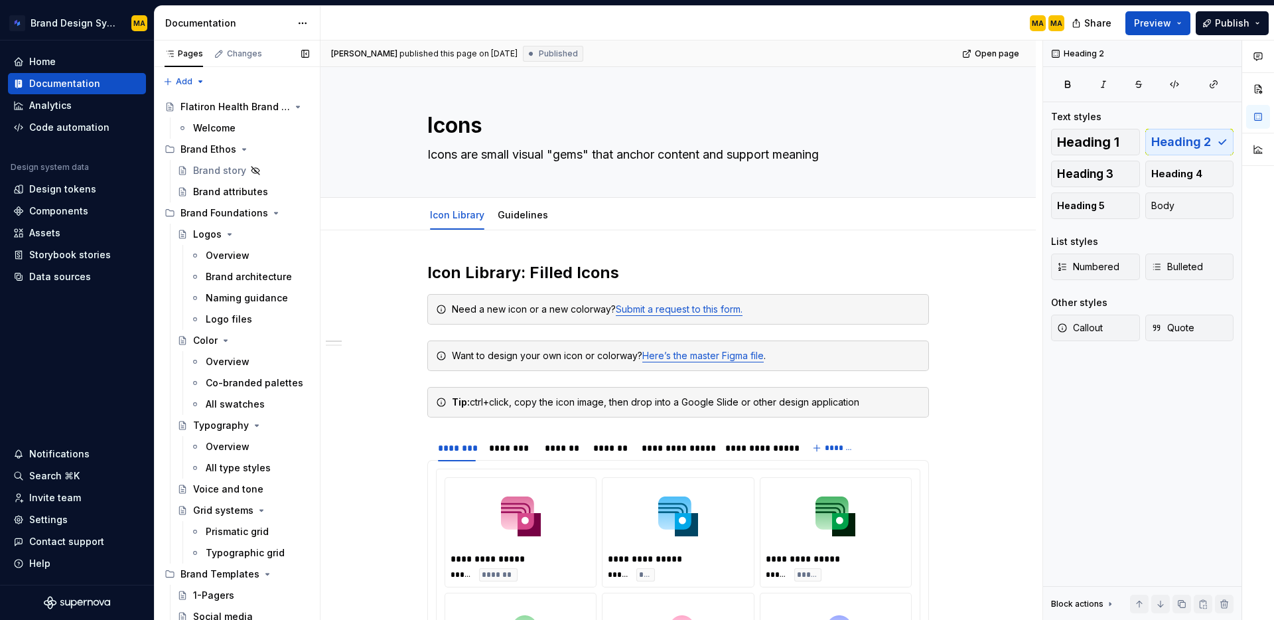
scroll to position [280, 0]
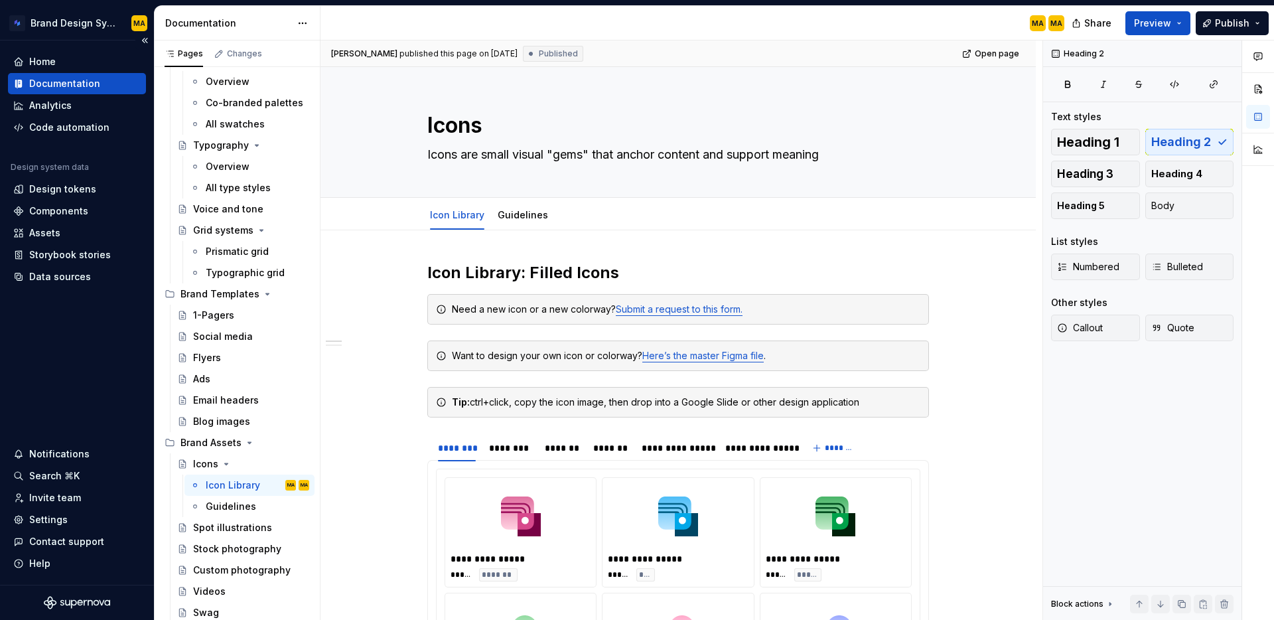
click at [68, 378] on div "Home Documentation Analytics Code automation Design system data Design tokens C…" at bounding box center [77, 312] width 154 height 544
click at [1133, 433] on div "Heading 2 Text styles Heading 1 Heading 2 Heading 3 Heading 4 Heading 5 Body Li…" at bounding box center [1142, 330] width 198 height 580
click at [1085, 408] on div "Heading 2 Text styles Heading 1 Heading 2 Heading 3 Heading 4 Heading 5 Body Li…" at bounding box center [1142, 330] width 198 height 580
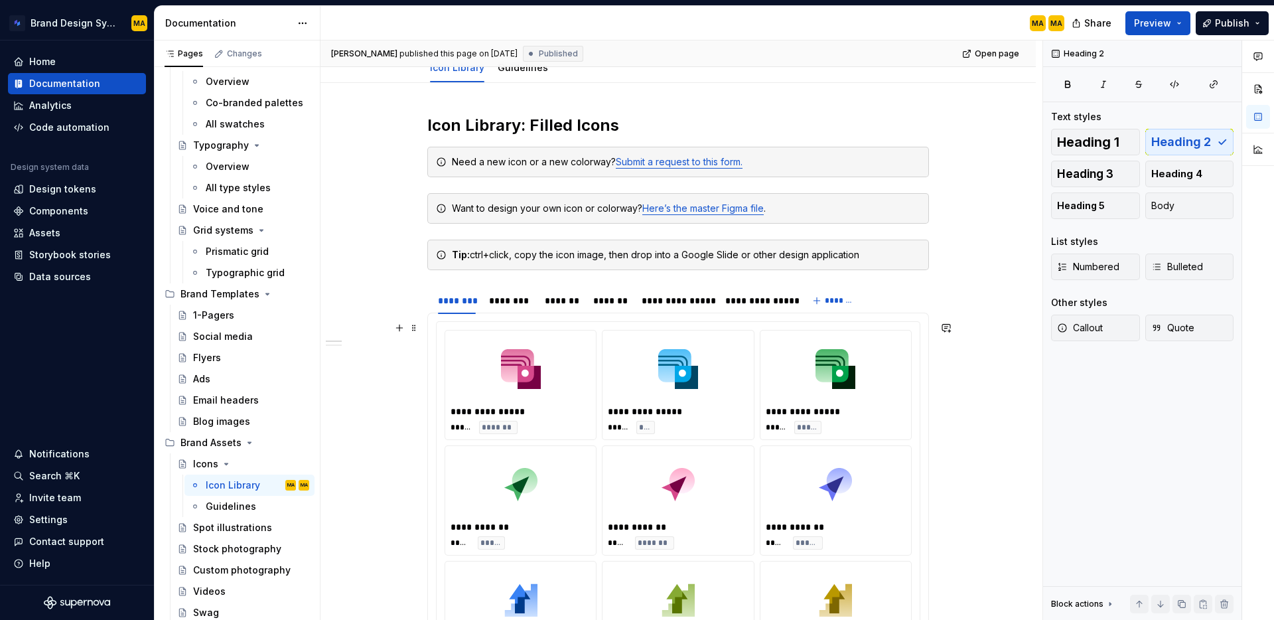
scroll to position [178, 0]
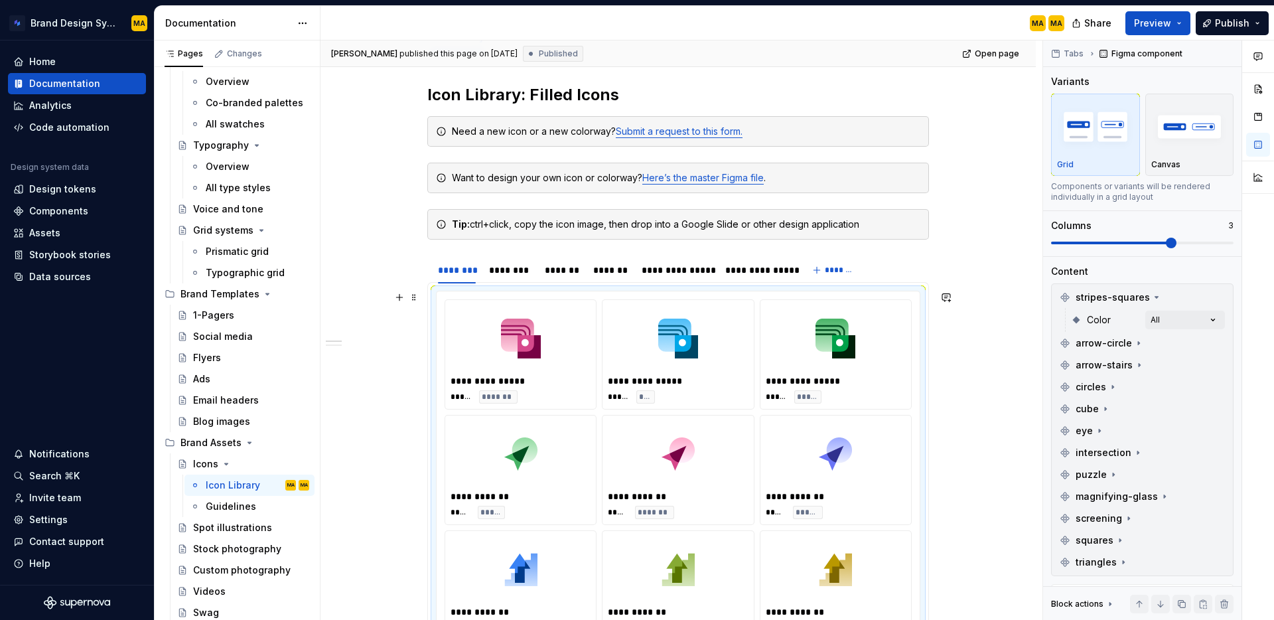
click at [528, 303] on div "**********" at bounding box center [520, 354] width 151 height 109
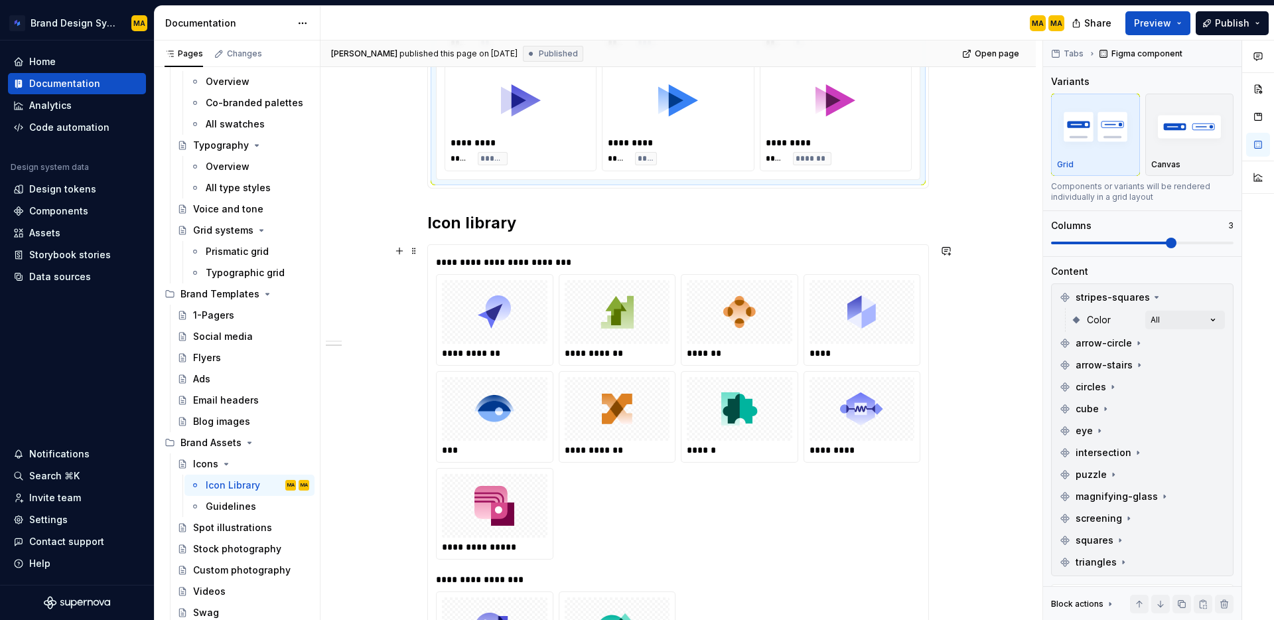
scroll to position [1699, 0]
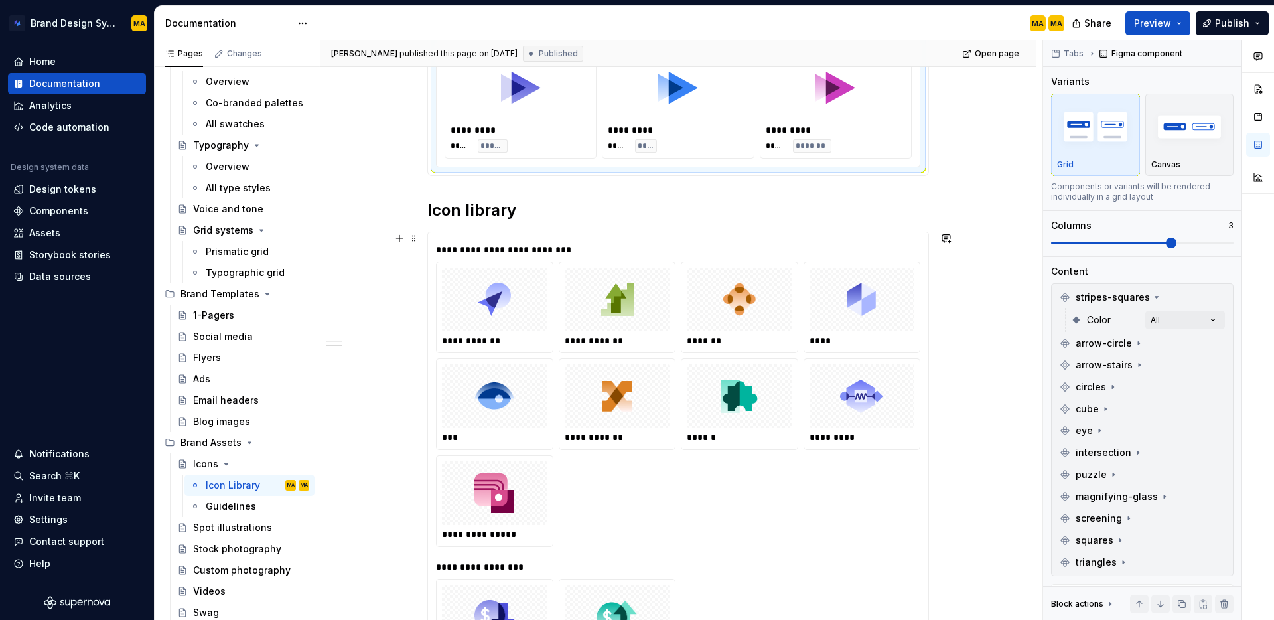
click at [471, 236] on div "**********" at bounding box center [678, 455] width 500 height 446
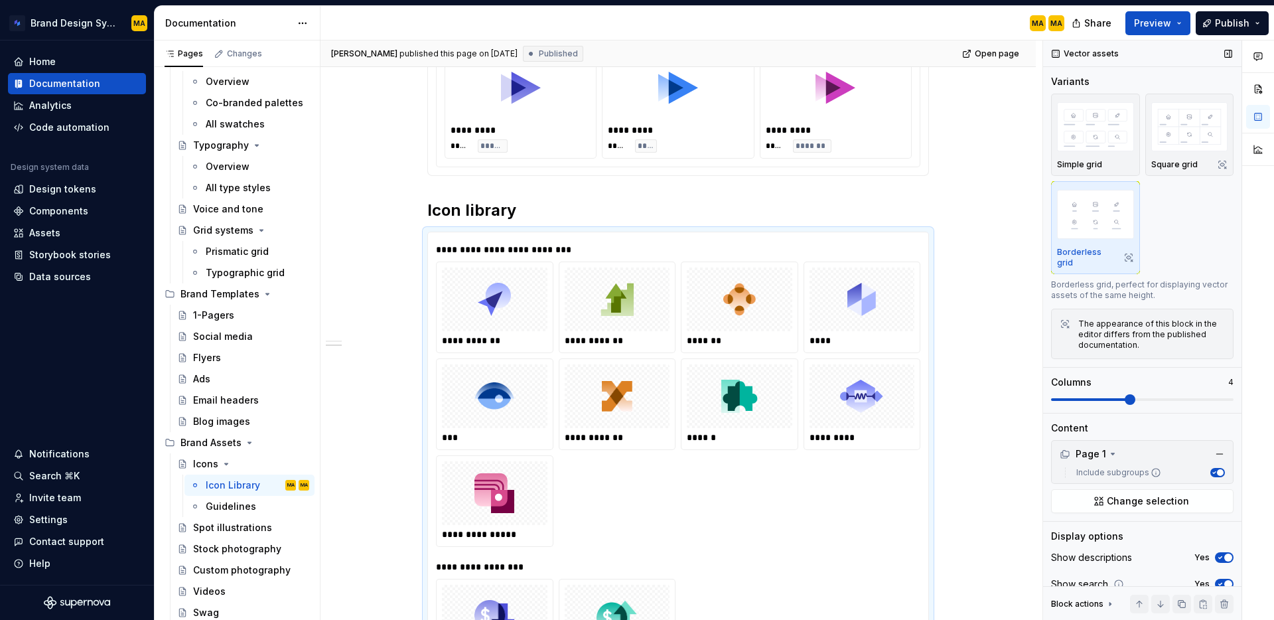
scroll to position [104, 0]
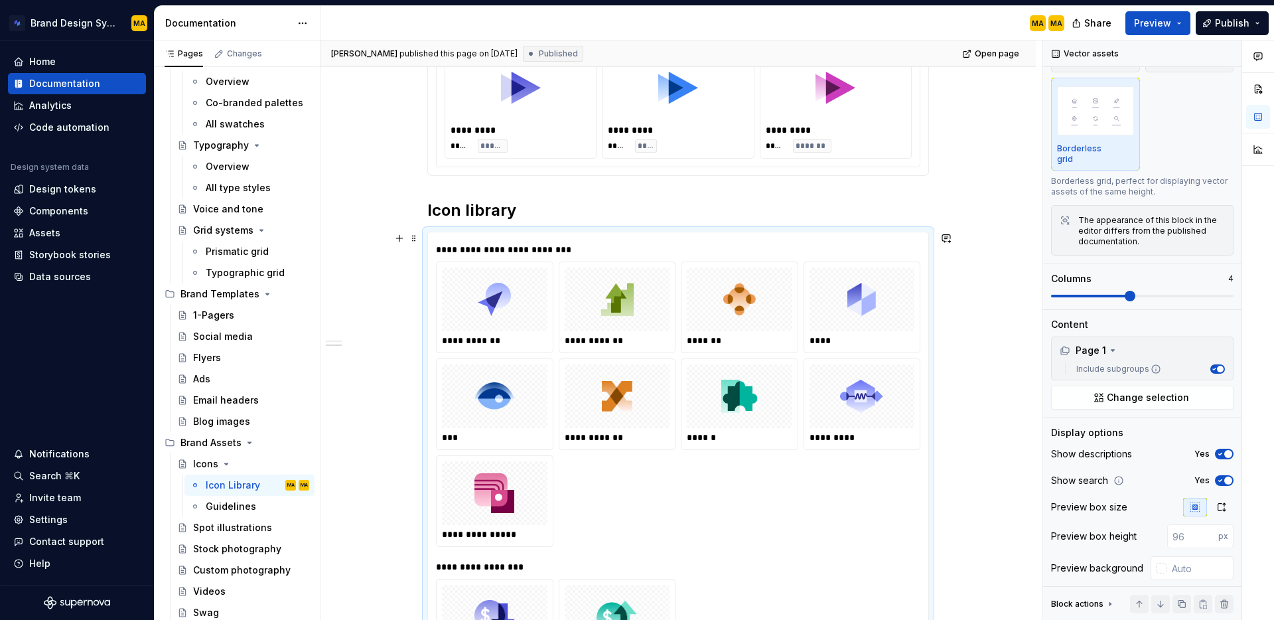
click at [1144, 21] on span "Preview" at bounding box center [1152, 23] width 37 height 13
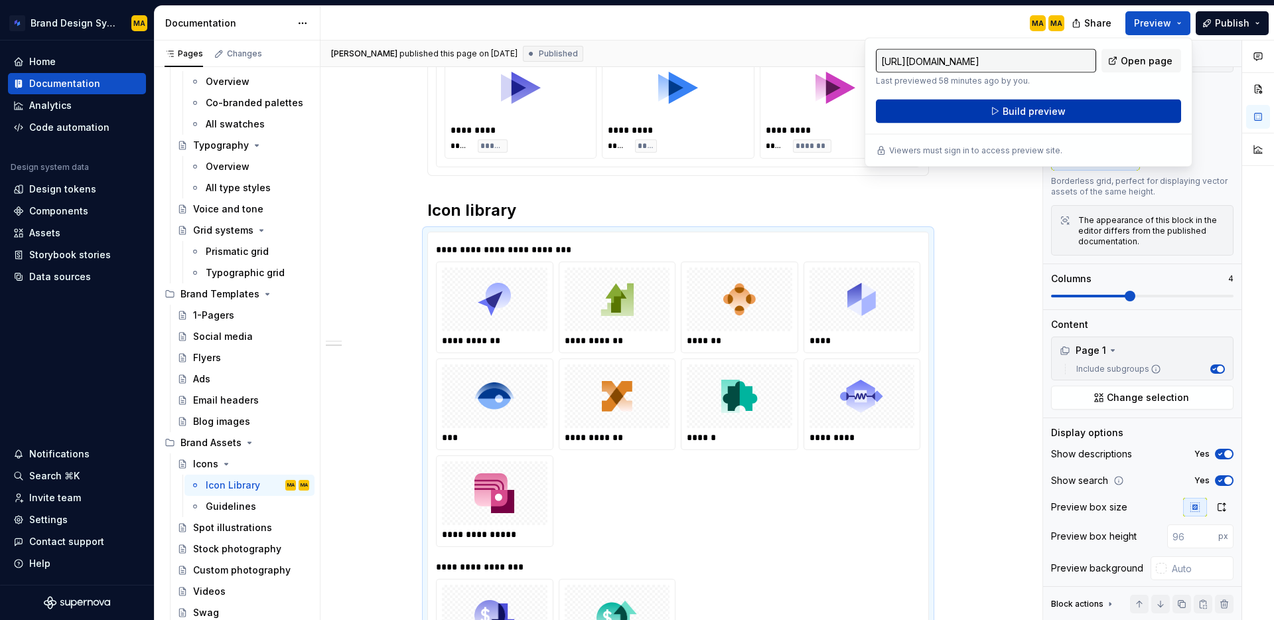
click at [1028, 116] on span "Build preview" at bounding box center [1034, 111] width 63 height 13
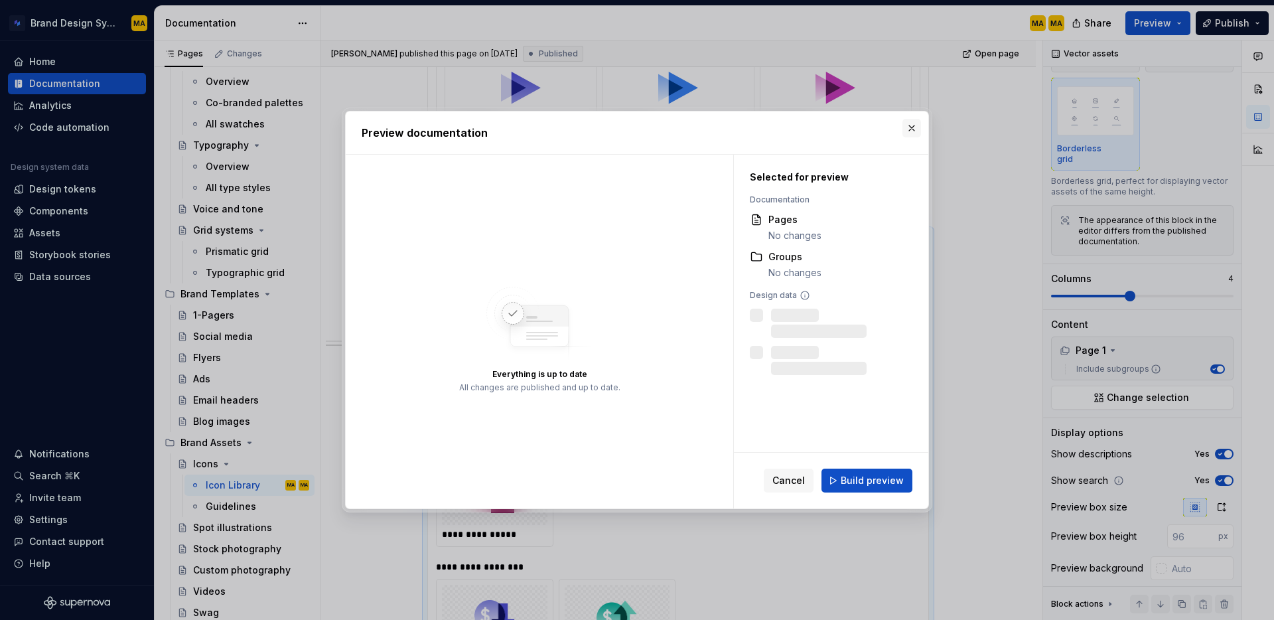
click at [910, 129] on button "button" at bounding box center [912, 128] width 19 height 19
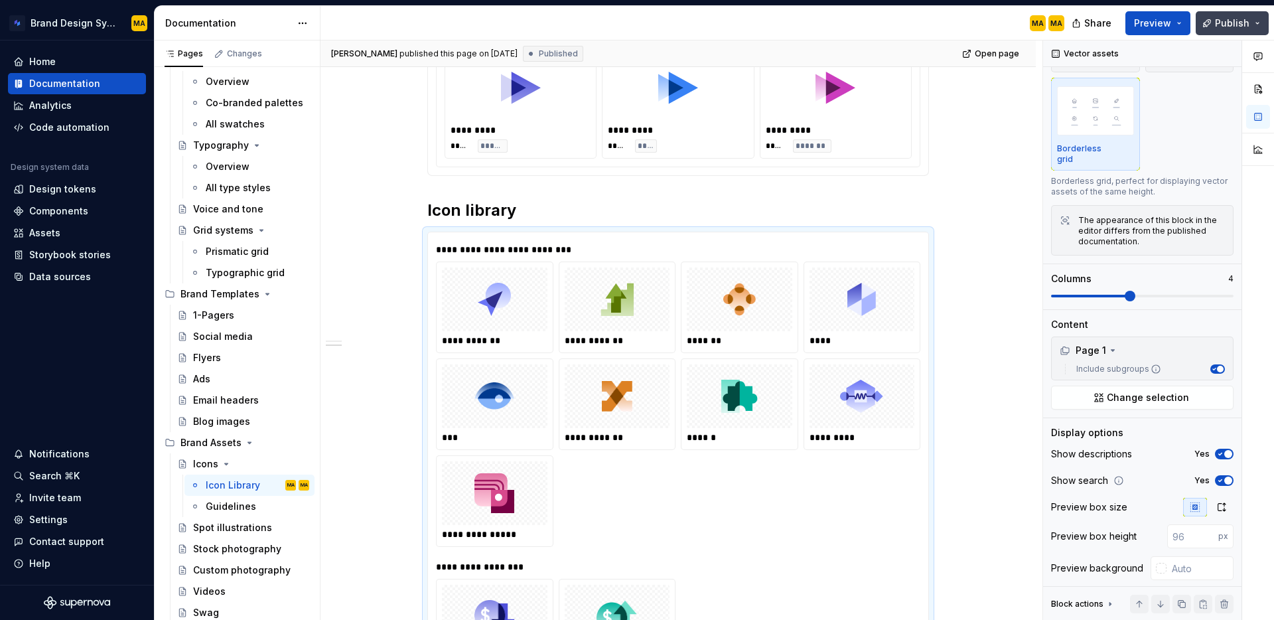
click at [1234, 25] on span "Publish" at bounding box center [1232, 23] width 35 height 13
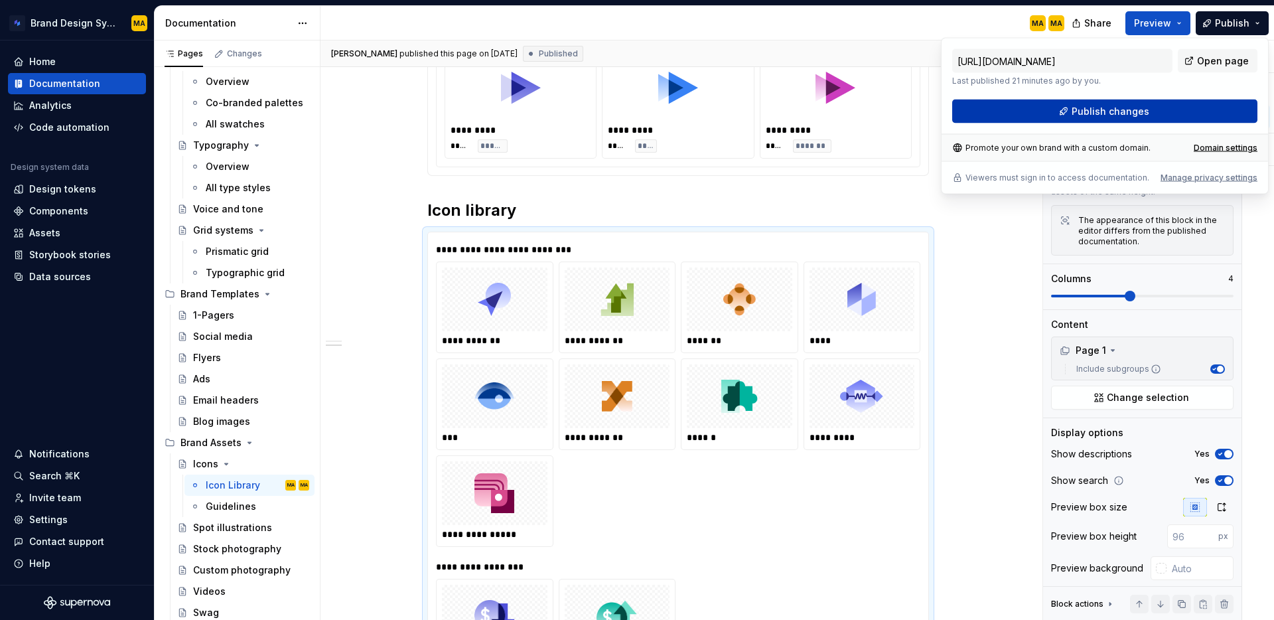
click at [1097, 107] on span "Publish changes" at bounding box center [1111, 111] width 78 height 13
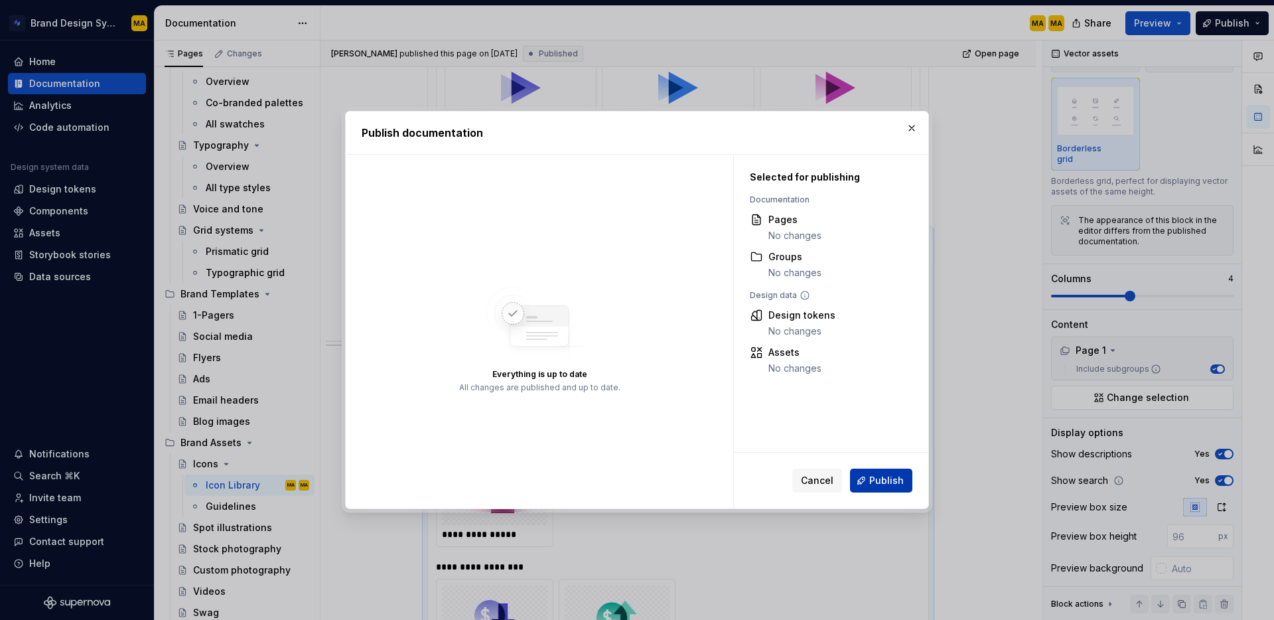
click at [872, 481] on span "Publish" at bounding box center [887, 480] width 35 height 13
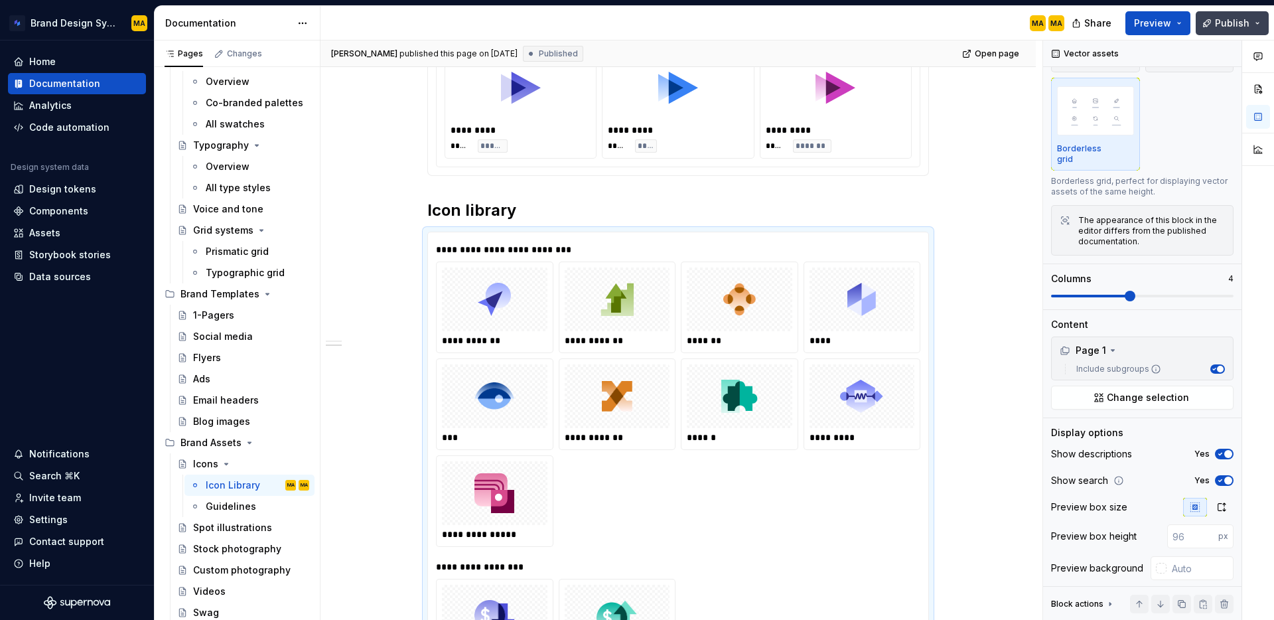
click at [1253, 25] on button "Publish" at bounding box center [1232, 23] width 73 height 24
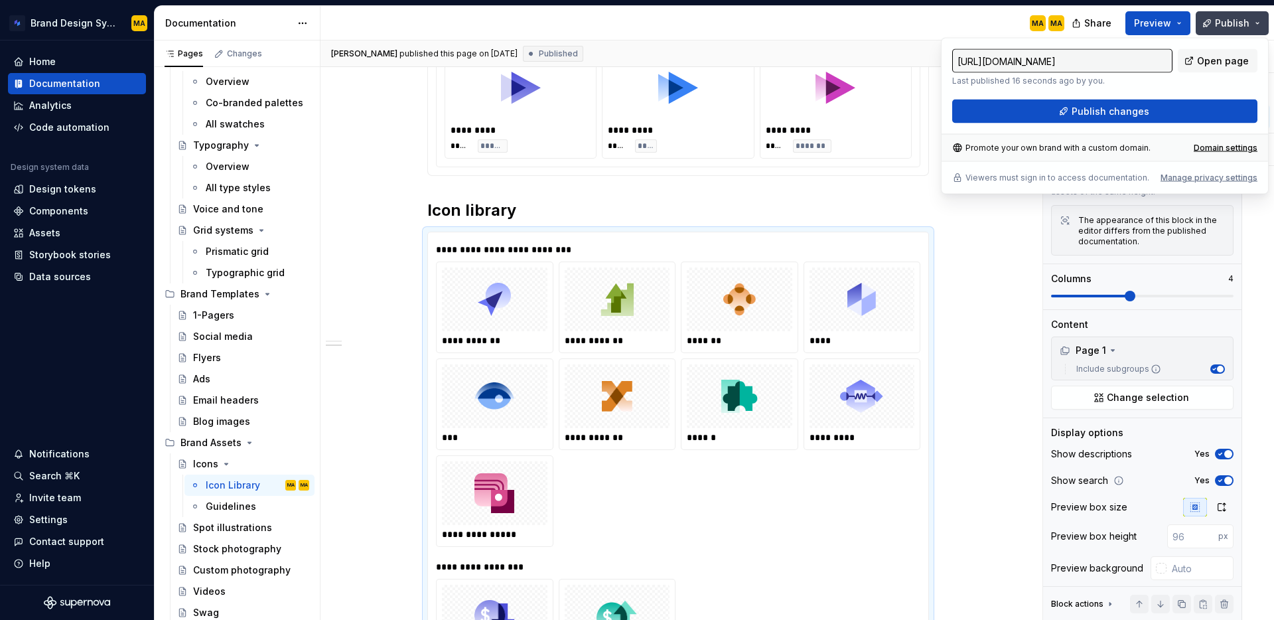
click at [1253, 25] on button "Publish" at bounding box center [1232, 23] width 73 height 24
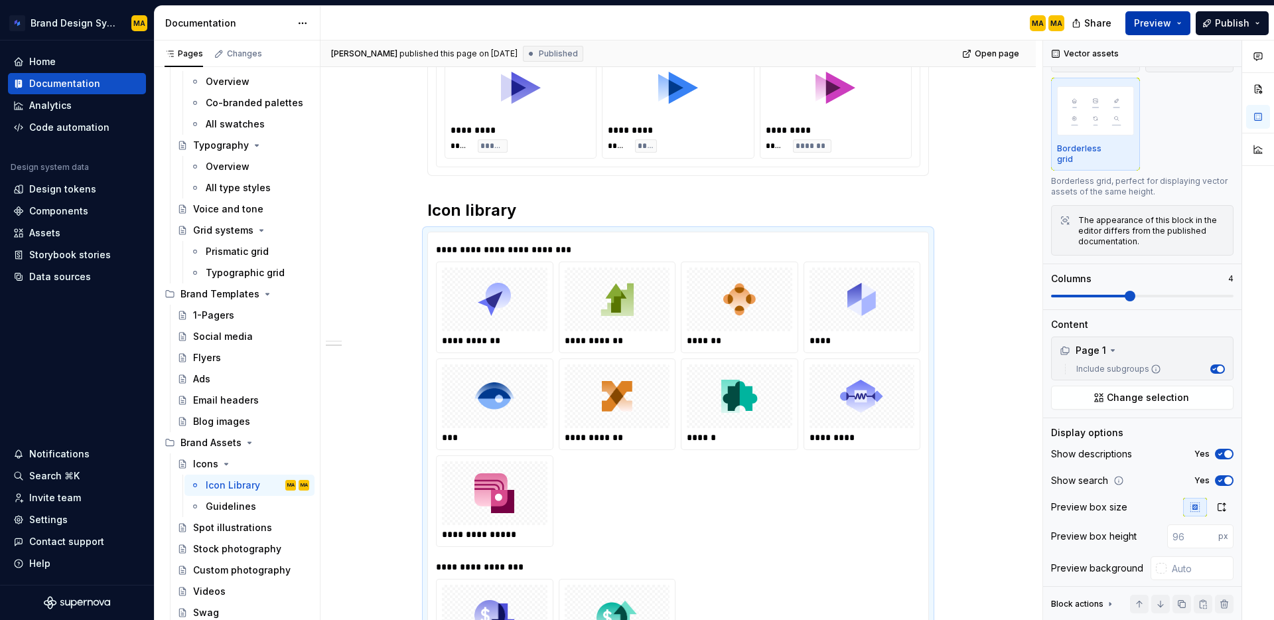
click at [1174, 27] on button "Preview" at bounding box center [1158, 23] width 65 height 24
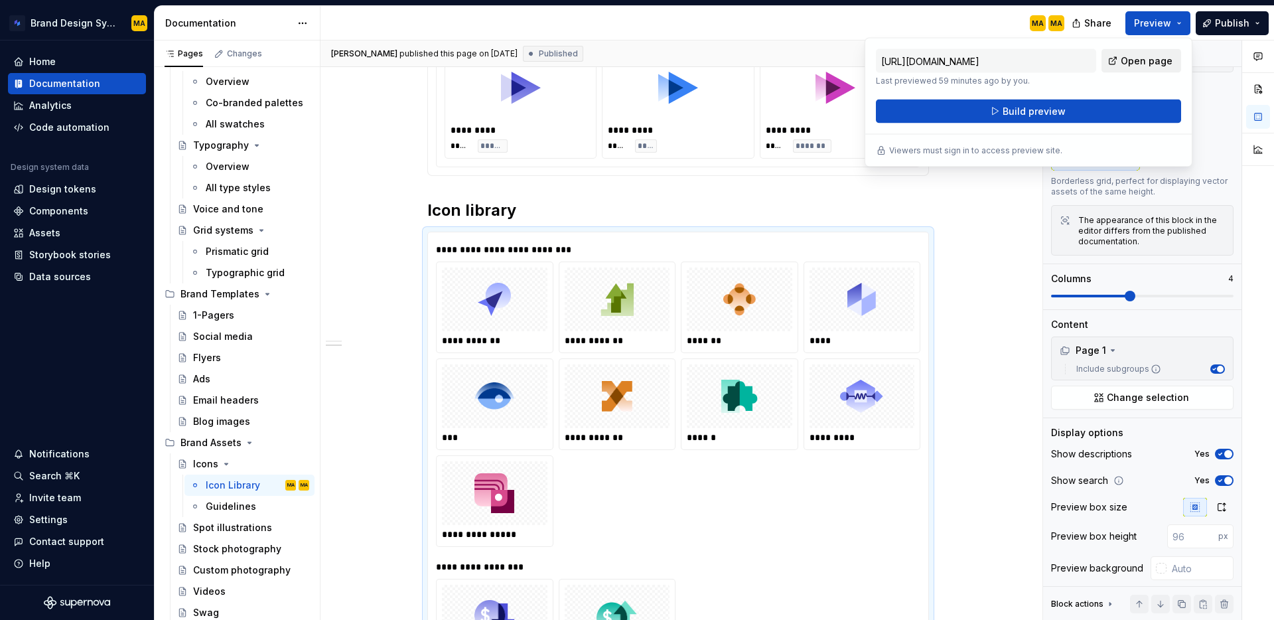
click at [1134, 58] on span "Open page" at bounding box center [1147, 60] width 52 height 13
click at [814, 418] on div at bounding box center [863, 396] width 106 height 64
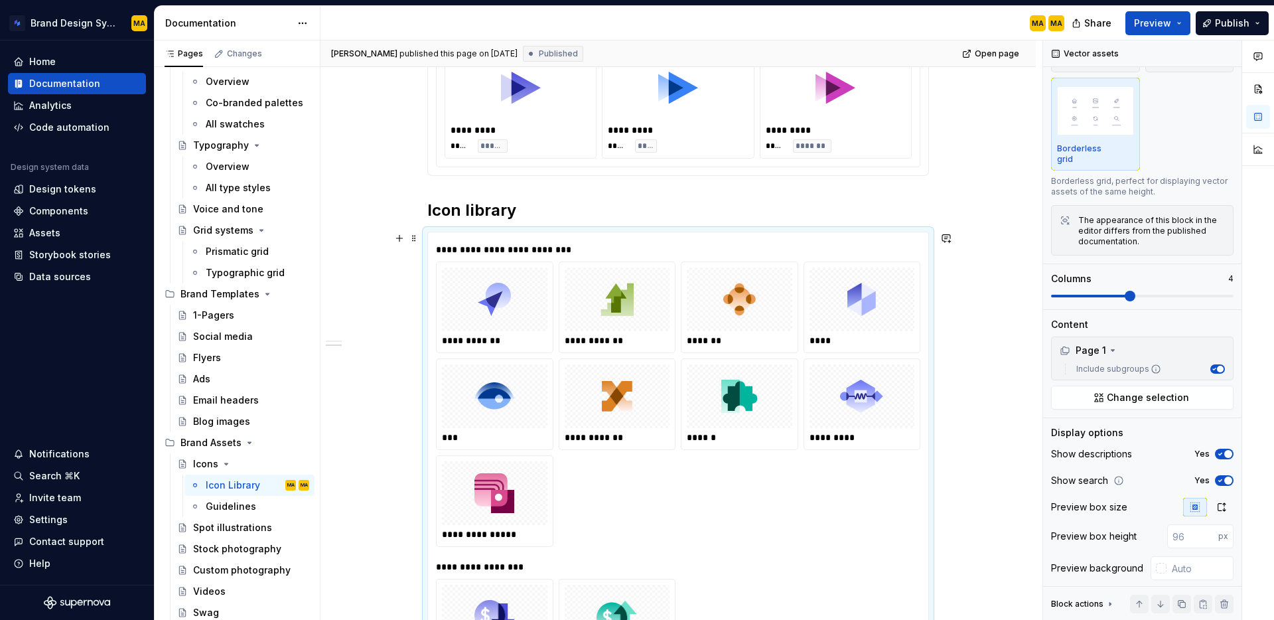
click at [819, 502] on div "**********" at bounding box center [678, 404] width 485 height 285
click at [472, 286] on div at bounding box center [495, 299] width 106 height 64
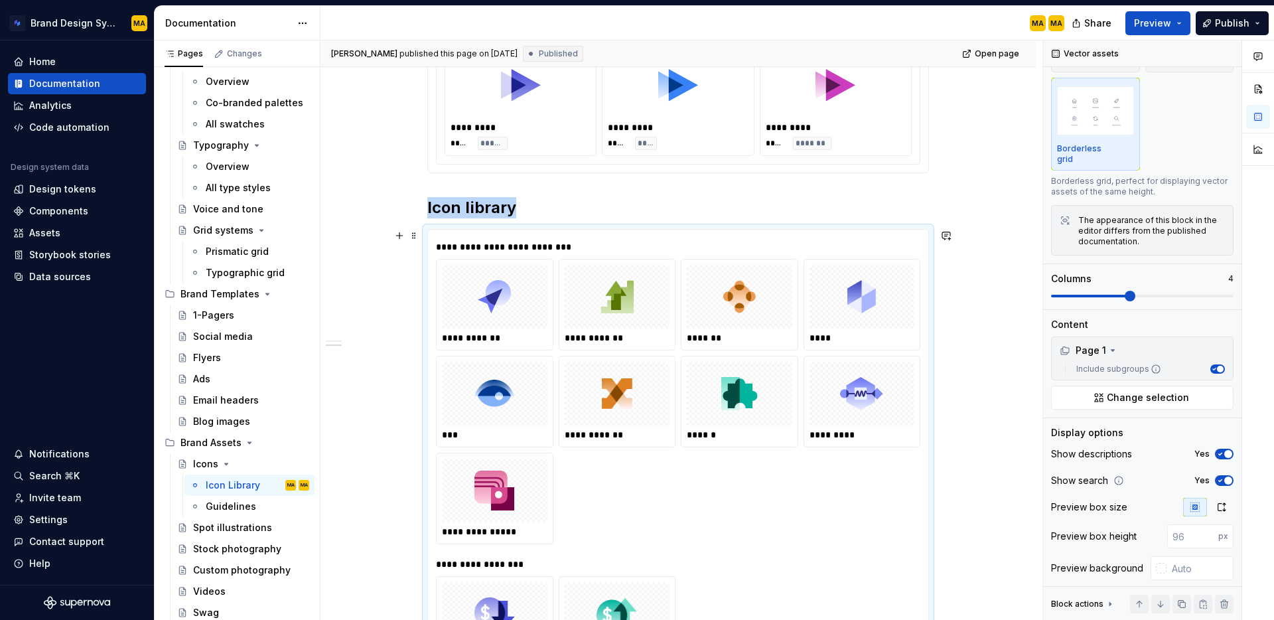
click at [491, 318] on img at bounding box center [494, 296] width 33 height 53
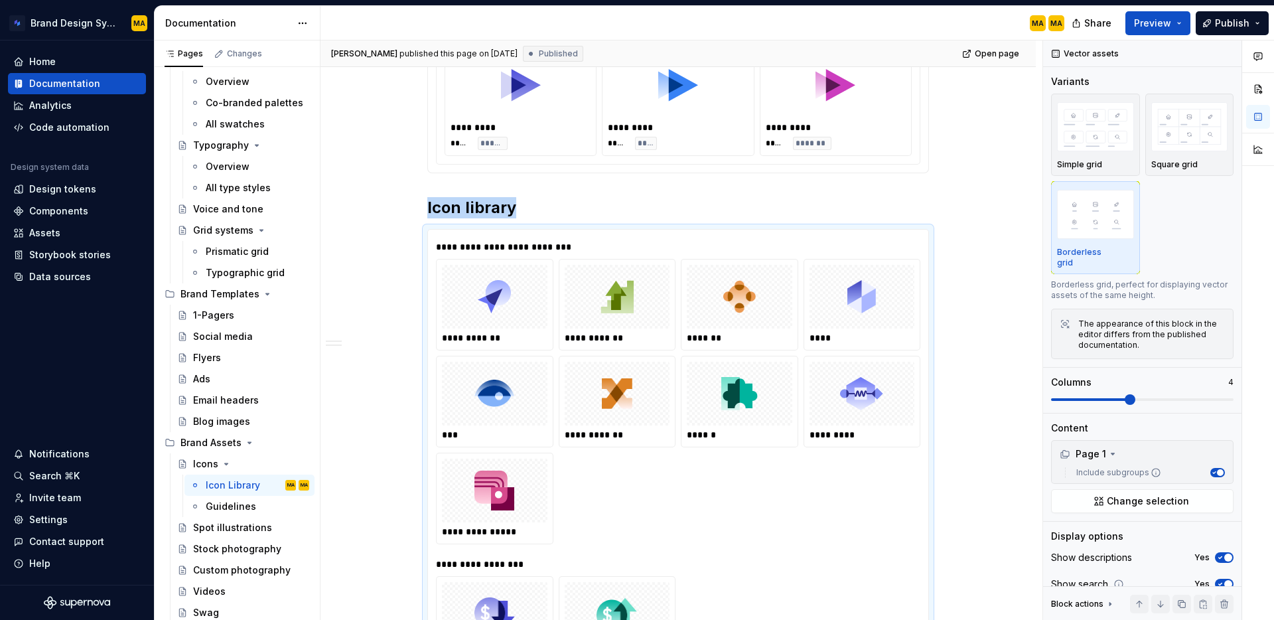
scroll to position [0, 0]
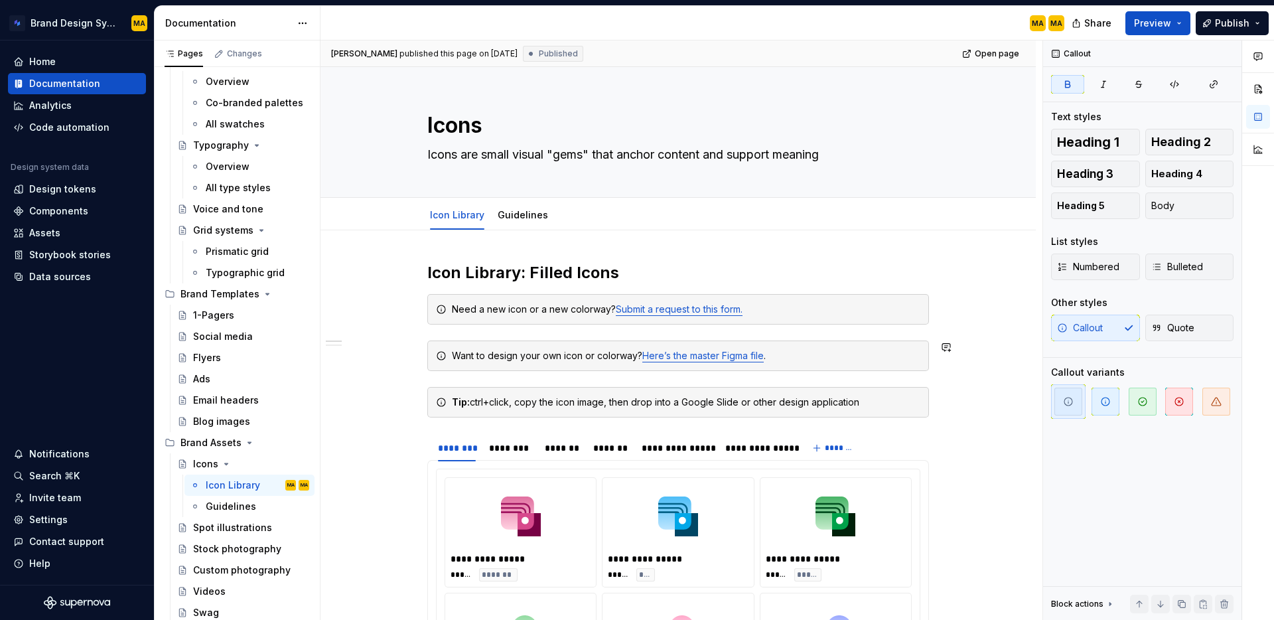
drag, startPoint x: 404, startPoint y: 383, endPoint x: 404, endPoint y: 375, distance: 8.0
drag, startPoint x: 404, startPoint y: 375, endPoint x: 446, endPoint y: 412, distance: 56.0
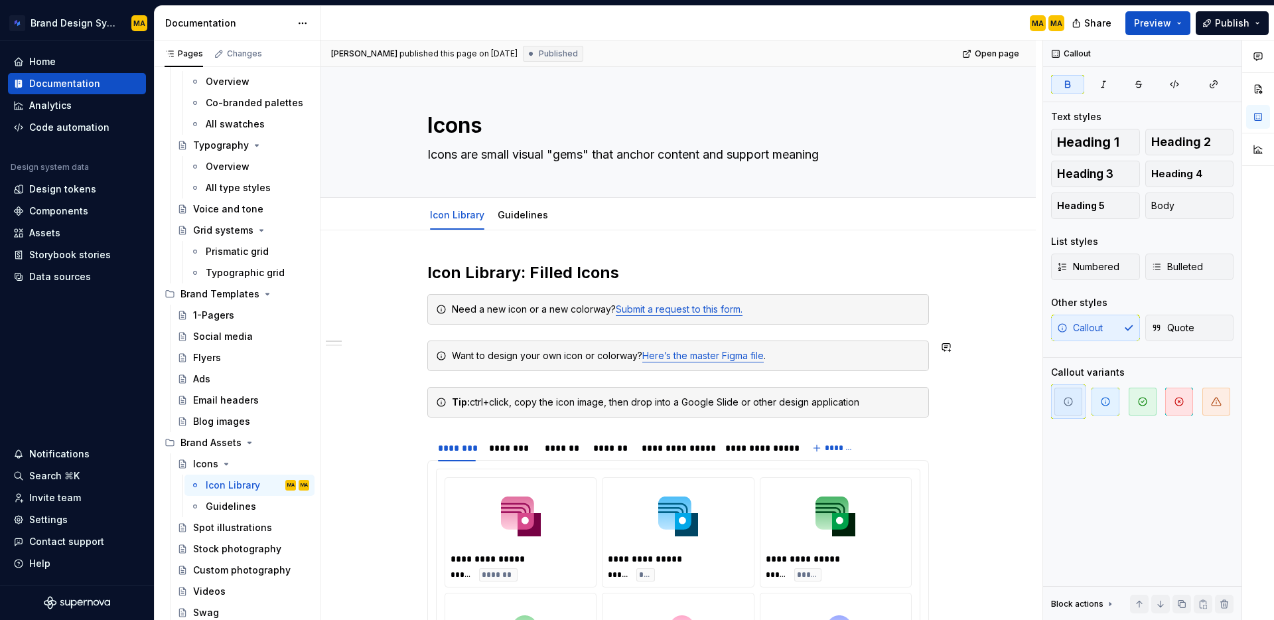
click at [404, 374] on div "**********" at bounding box center [682, 330] width 722 height 580
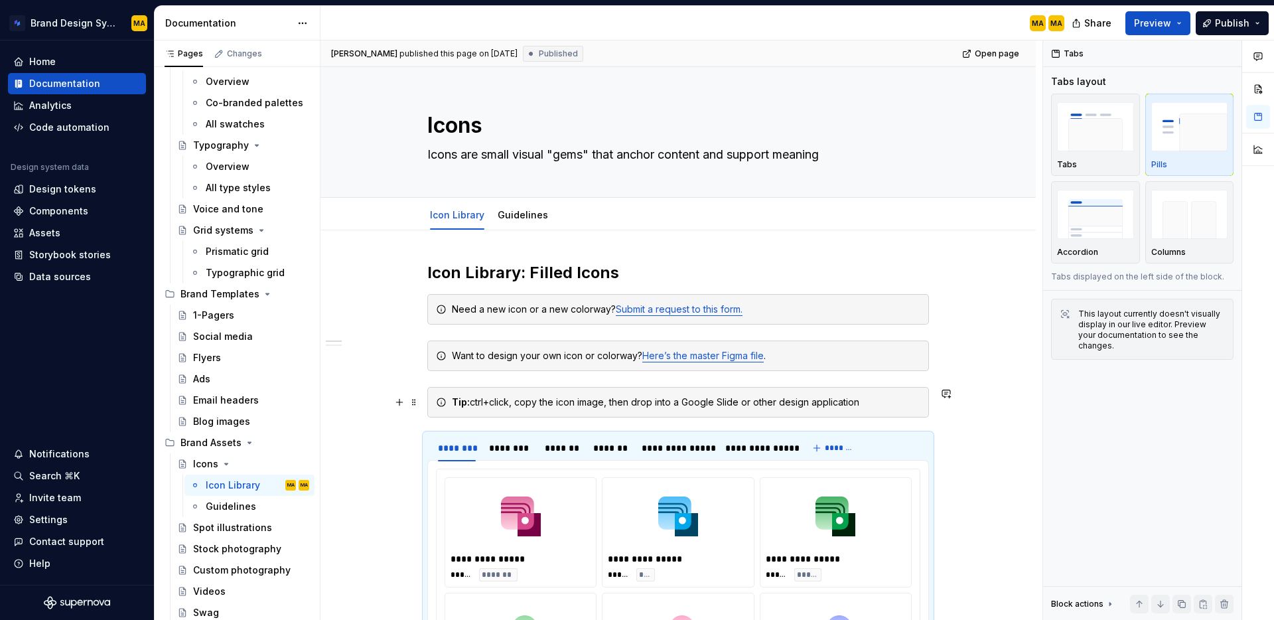
click at [447, 403] on icon at bounding box center [441, 402] width 11 height 11
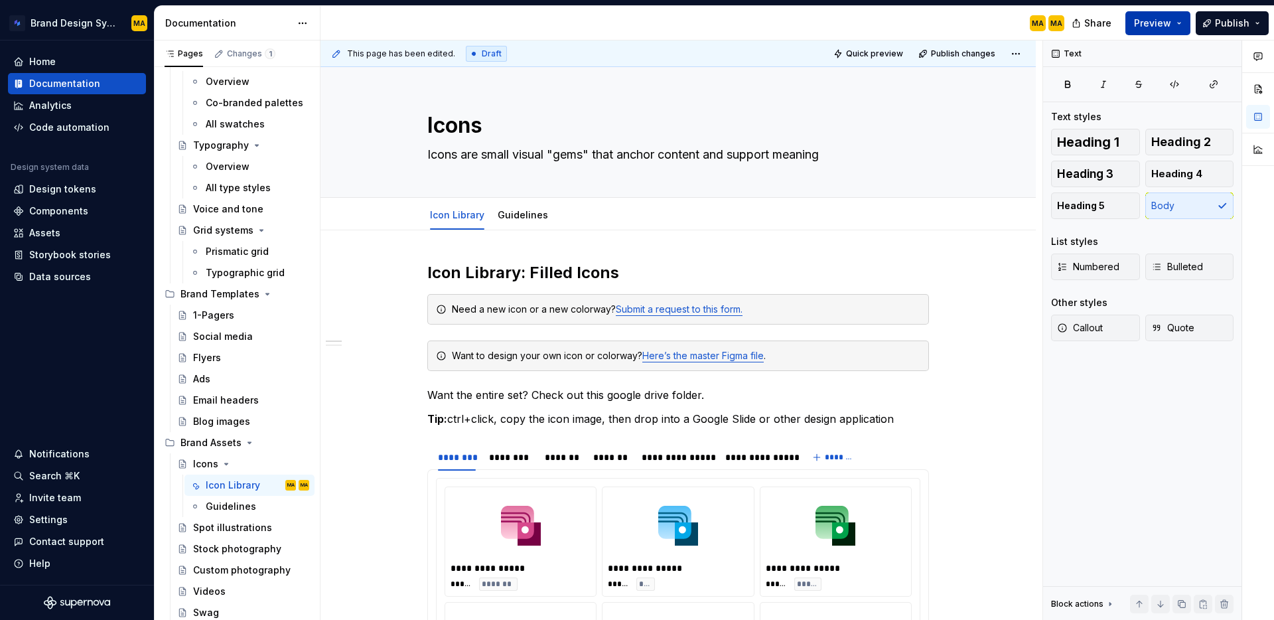
click at [1167, 29] on button "Preview" at bounding box center [1158, 23] width 65 height 24
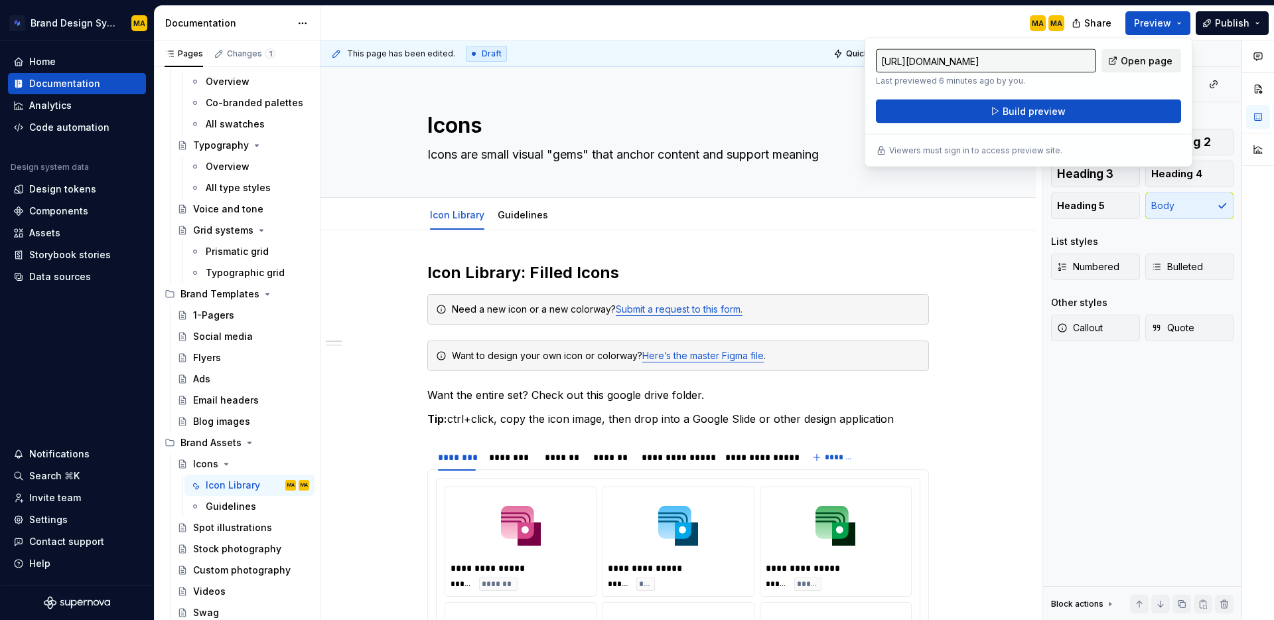
click at [1149, 59] on span "Open page" at bounding box center [1147, 60] width 52 height 13
drag, startPoint x: 445, startPoint y: 569, endPoint x: 1083, endPoint y: 63, distance: 813.6
click at [485, 528] on div at bounding box center [521, 526] width 140 height 66
click at [818, 512] on div at bounding box center [836, 526] width 140 height 66
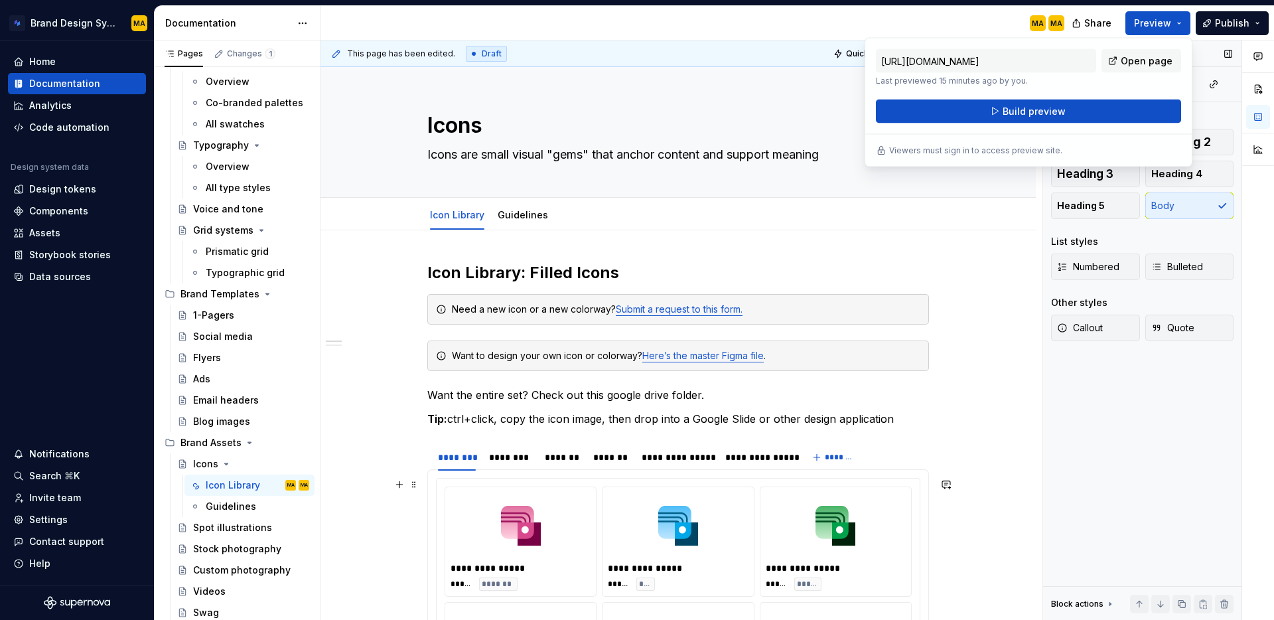
click at [864, 525] on div at bounding box center [836, 526] width 140 height 66
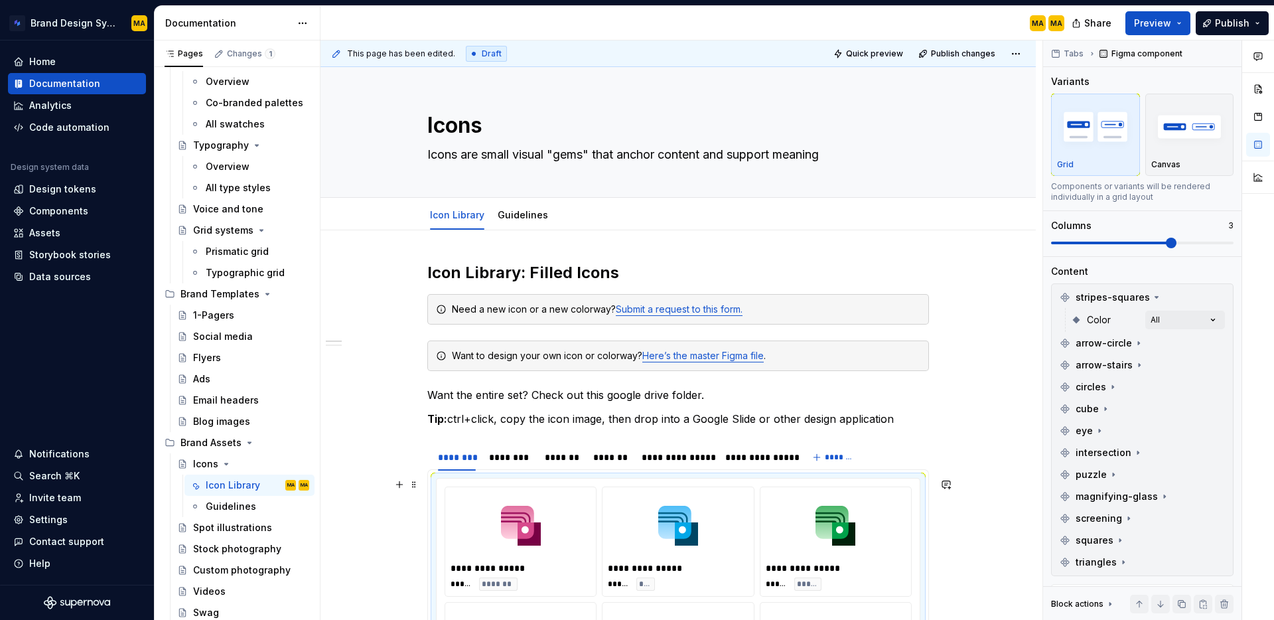
click at [748, 575] on div "**********" at bounding box center [678, 576] width 140 height 29
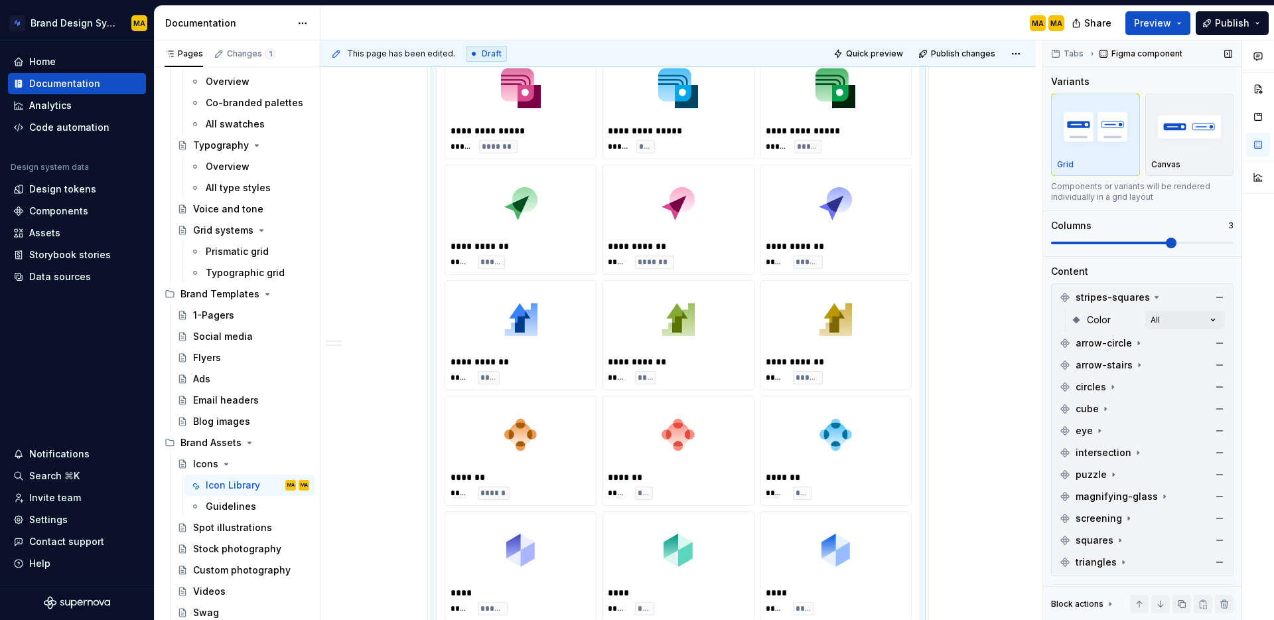
click at [1174, 248] on span at bounding box center [1171, 243] width 11 height 11
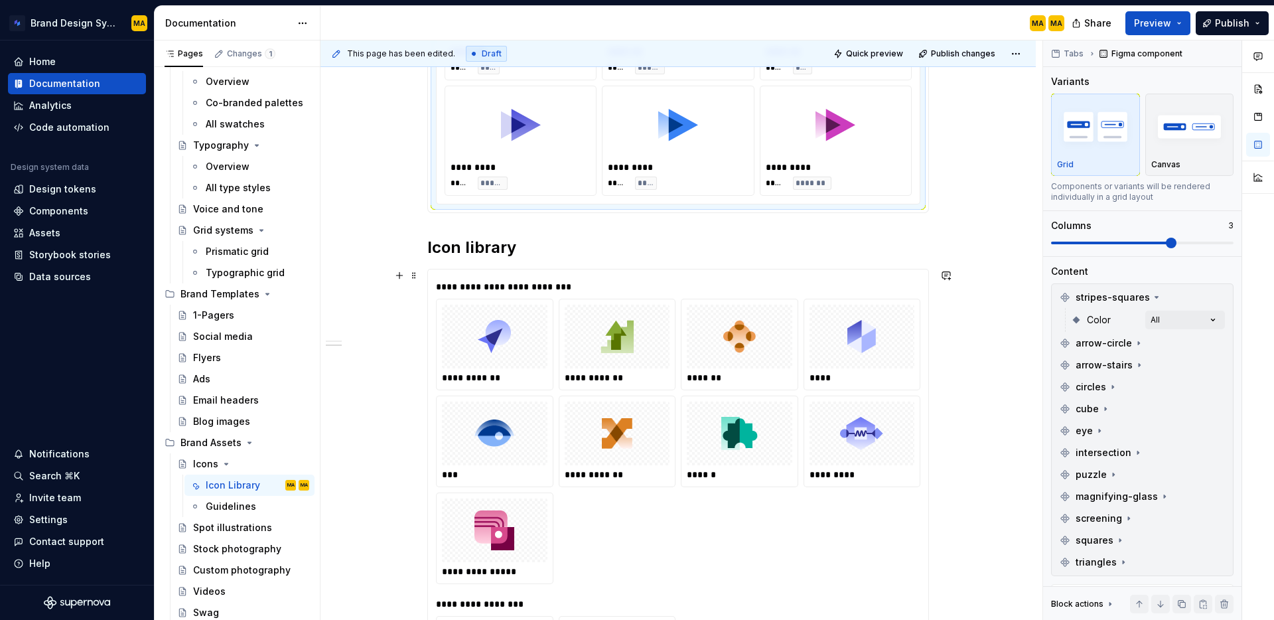
scroll to position [1671, 0]
click at [479, 383] on div "**********" at bounding box center [495, 378] width 106 height 13
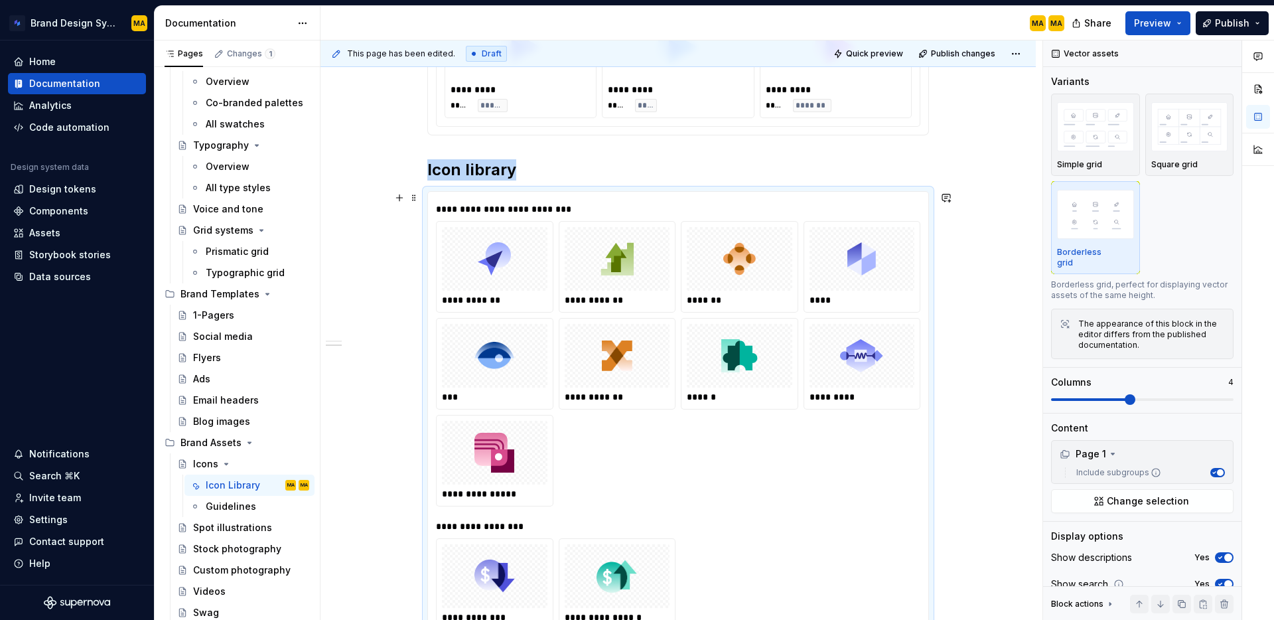
scroll to position [1776, 0]
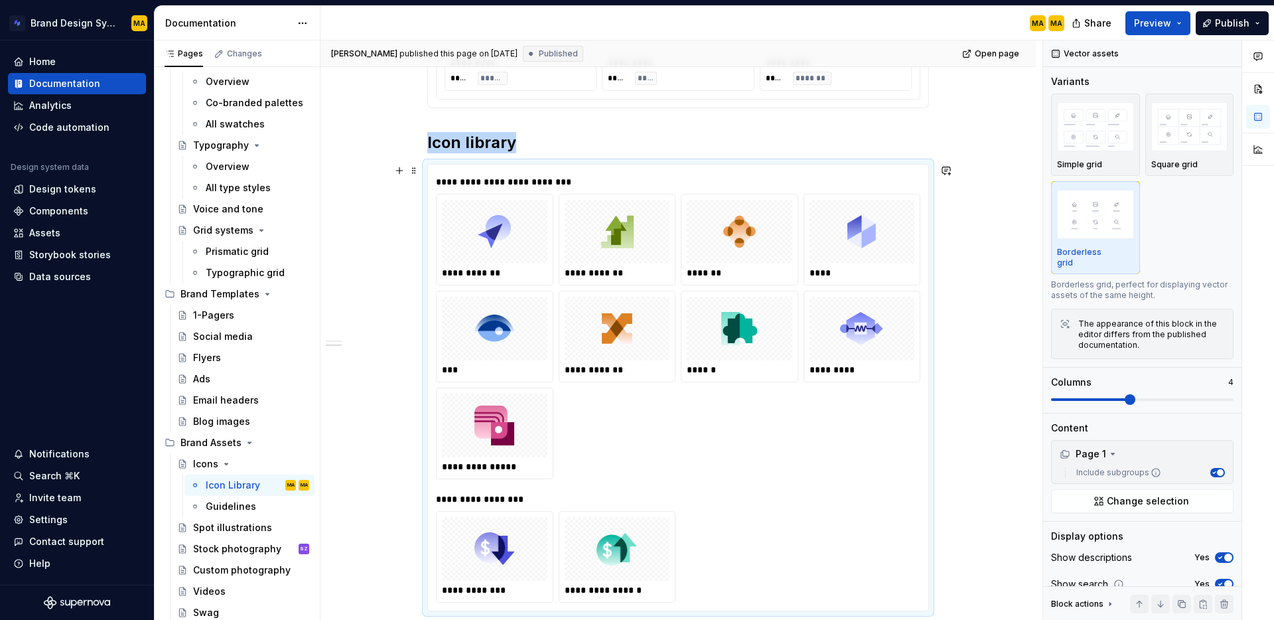
click at [524, 132] on h2 "Icon library" at bounding box center [678, 142] width 502 height 21
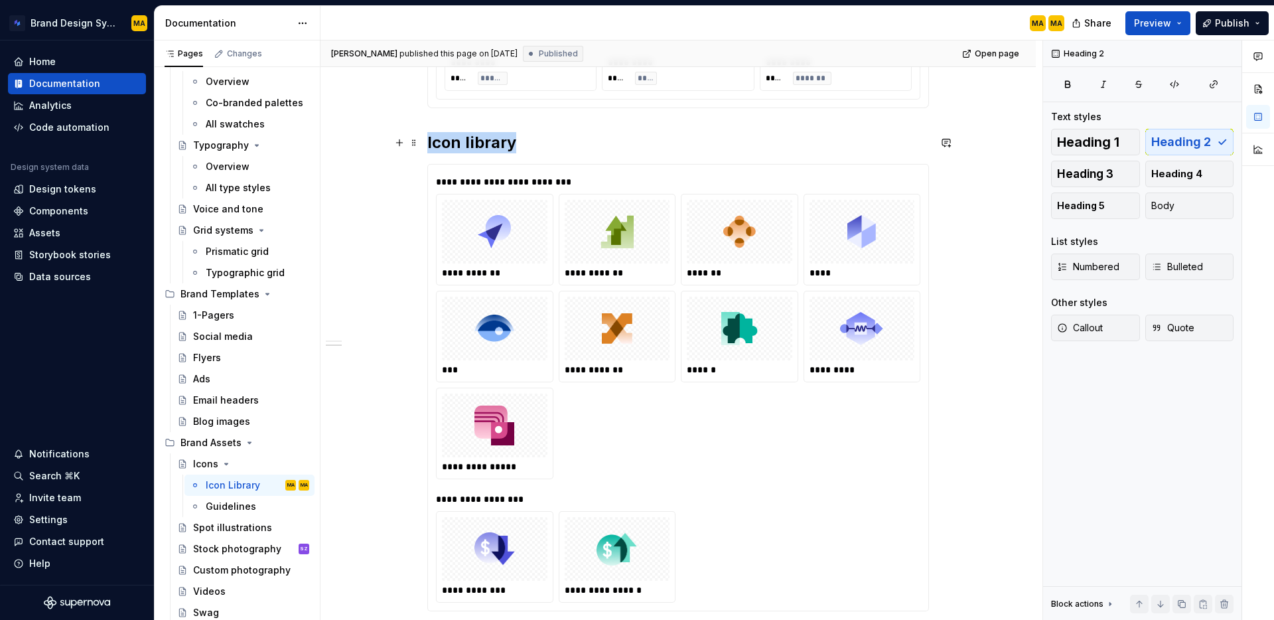
click at [529, 153] on h2 "Icon library" at bounding box center [678, 142] width 502 height 21
click at [495, 141] on h2 "Icon library" at bounding box center [678, 142] width 502 height 21
click at [530, 143] on h2 "Icon library" at bounding box center [678, 142] width 502 height 21
drag, startPoint x: 541, startPoint y: 143, endPoint x: 513, endPoint y: 138, distance: 28.3
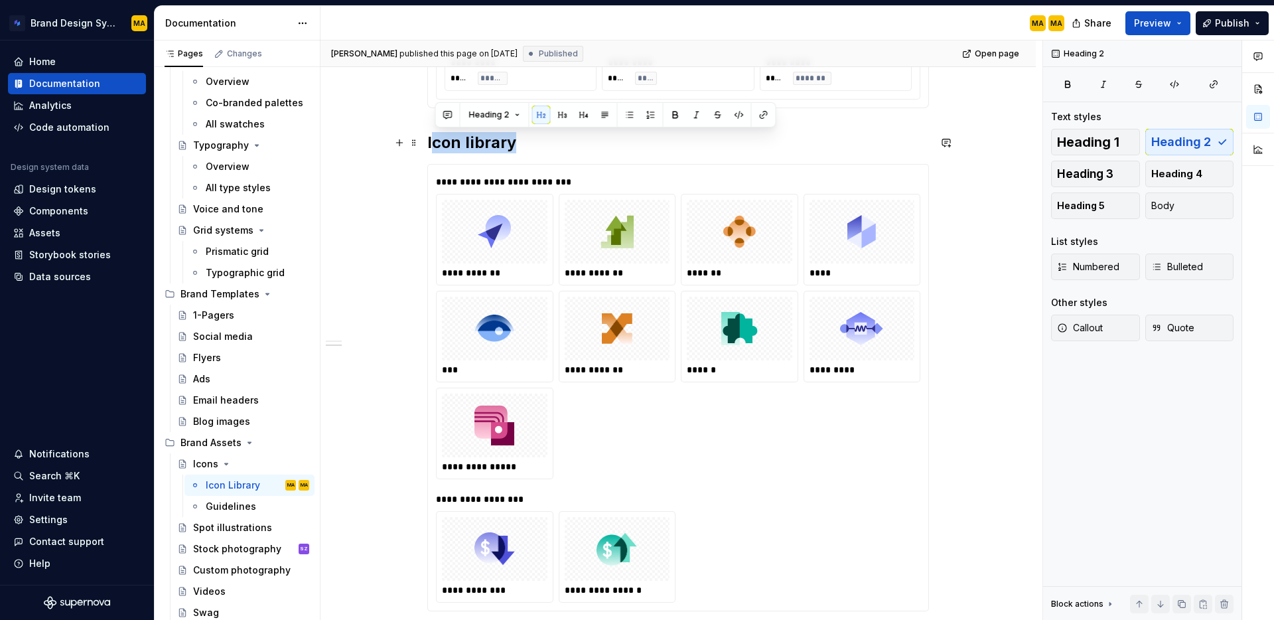
click at [465, 145] on h2 "Icon library" at bounding box center [678, 142] width 502 height 21
drag, startPoint x: 555, startPoint y: 145, endPoint x: 425, endPoint y: 145, distance: 129.4
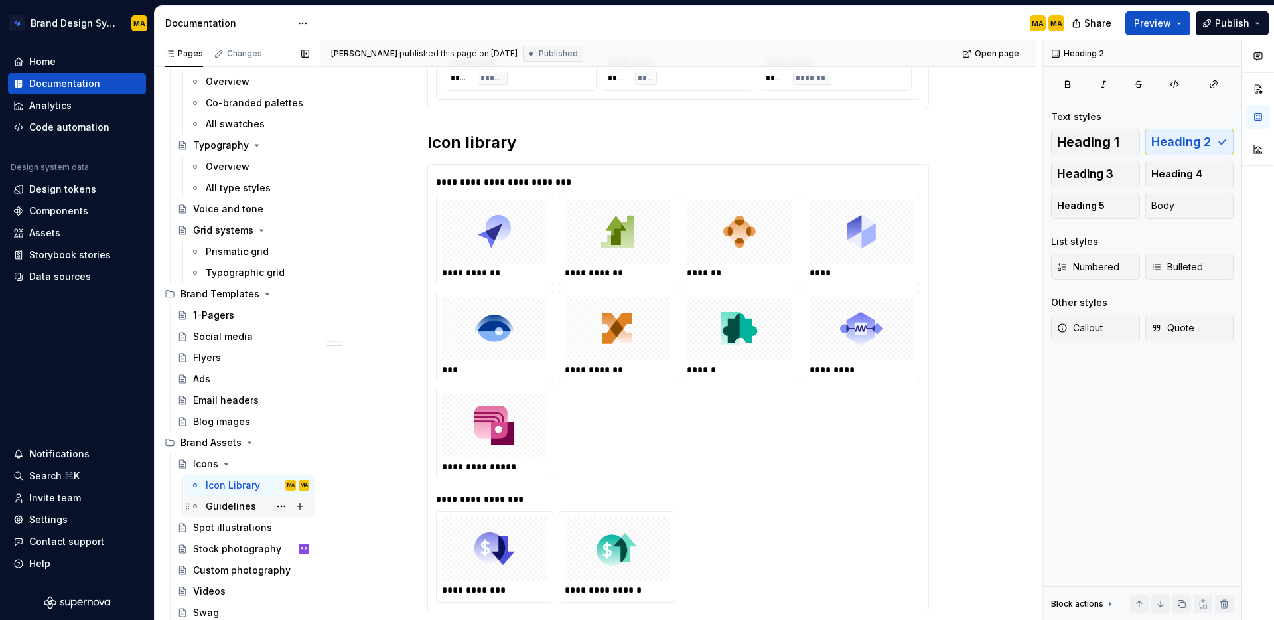
click at [221, 510] on div "Guidelines" at bounding box center [231, 506] width 50 height 13
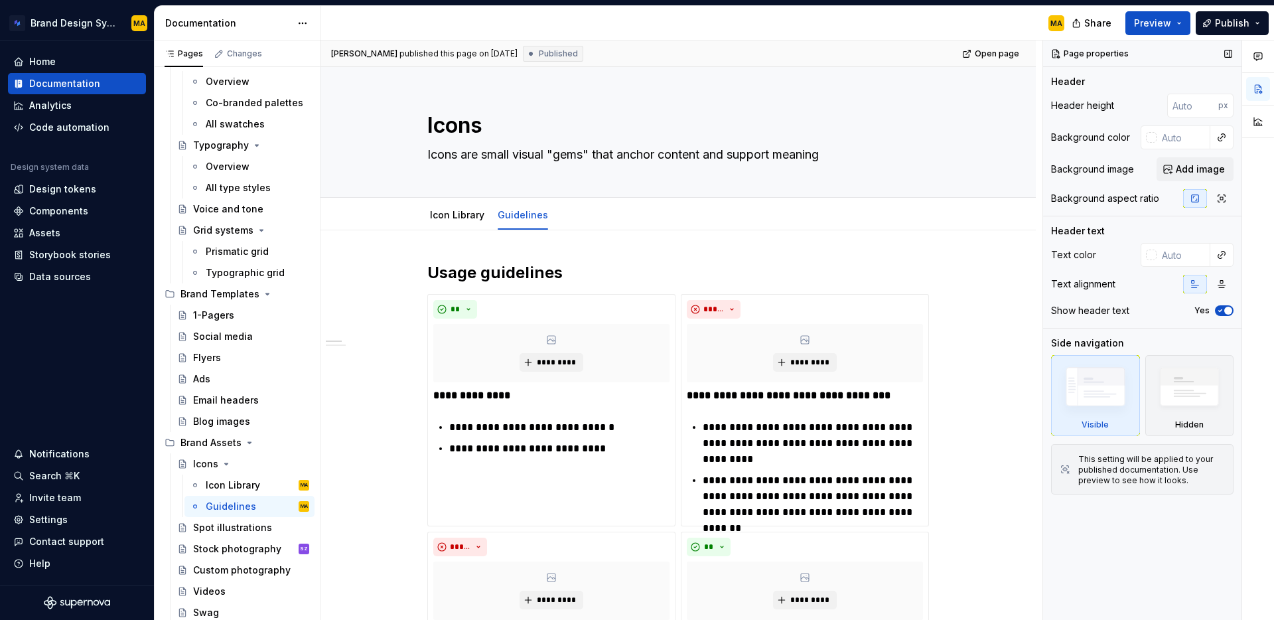
type textarea "*"
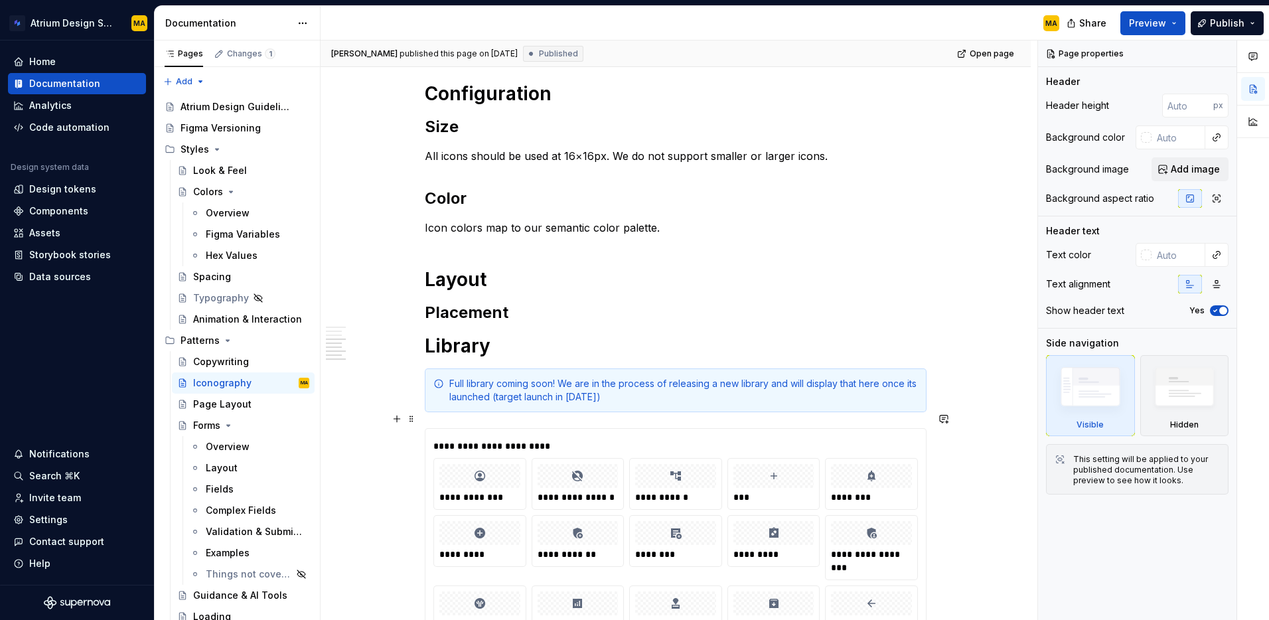
scroll to position [862, 0]
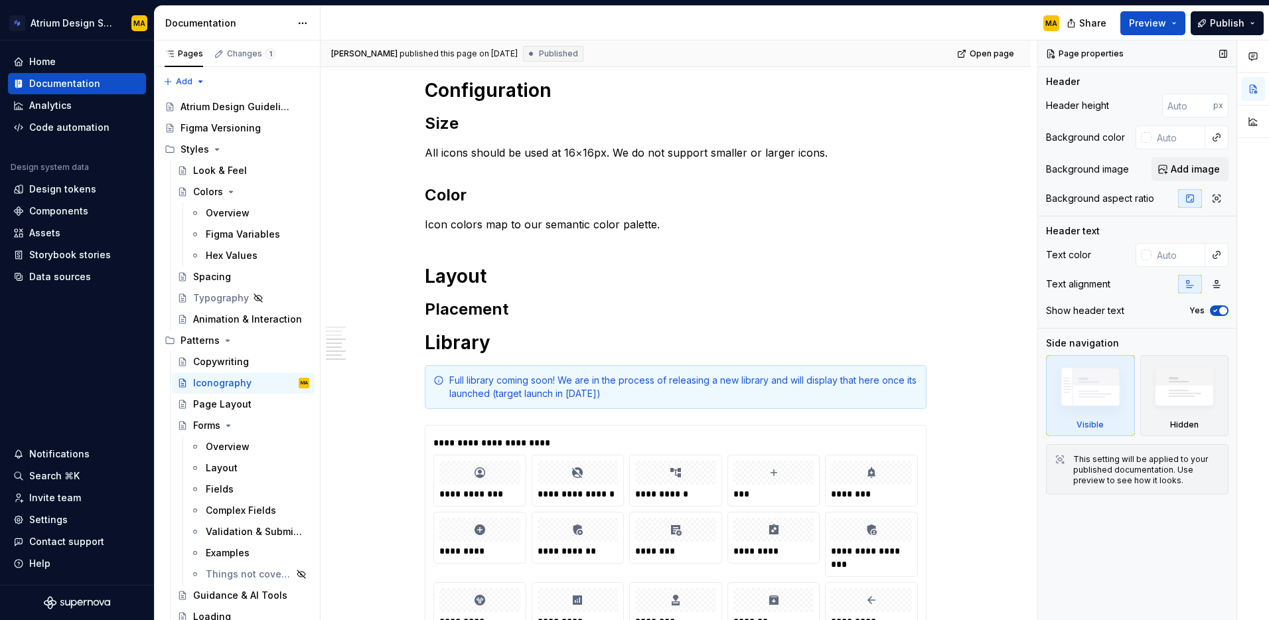
click at [1140, 581] on div "Page properties Header Header height px Background color Background image Add i…" at bounding box center [1137, 330] width 198 height 580
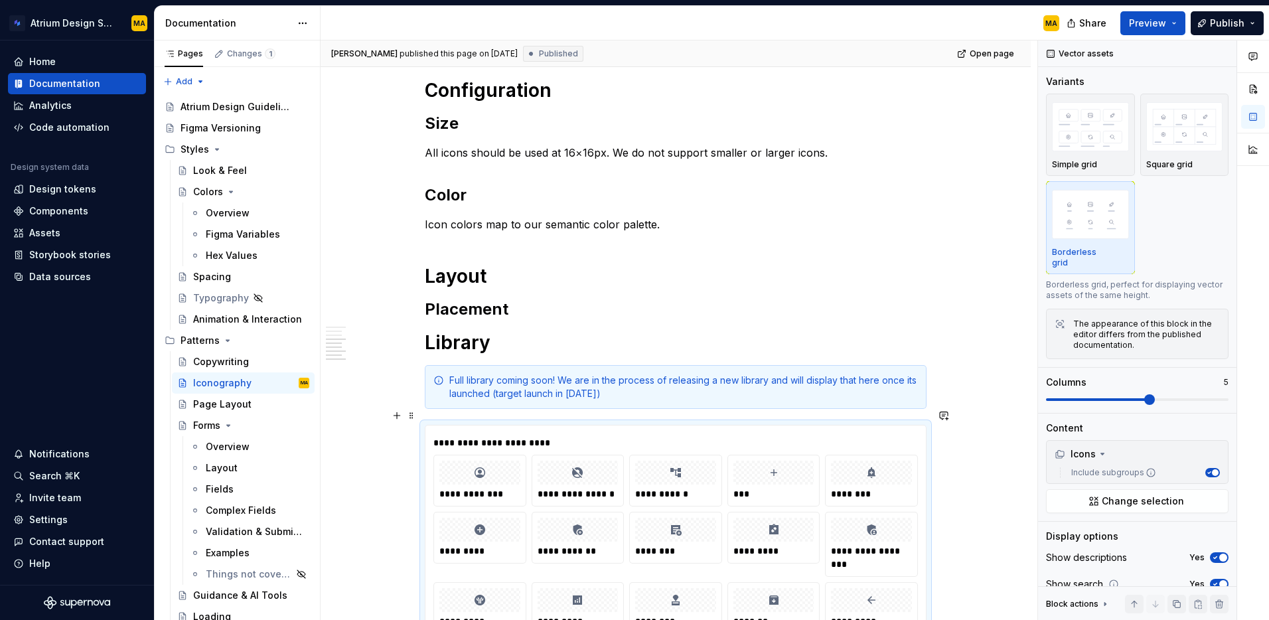
click at [497, 466] on div at bounding box center [479, 473] width 81 height 24
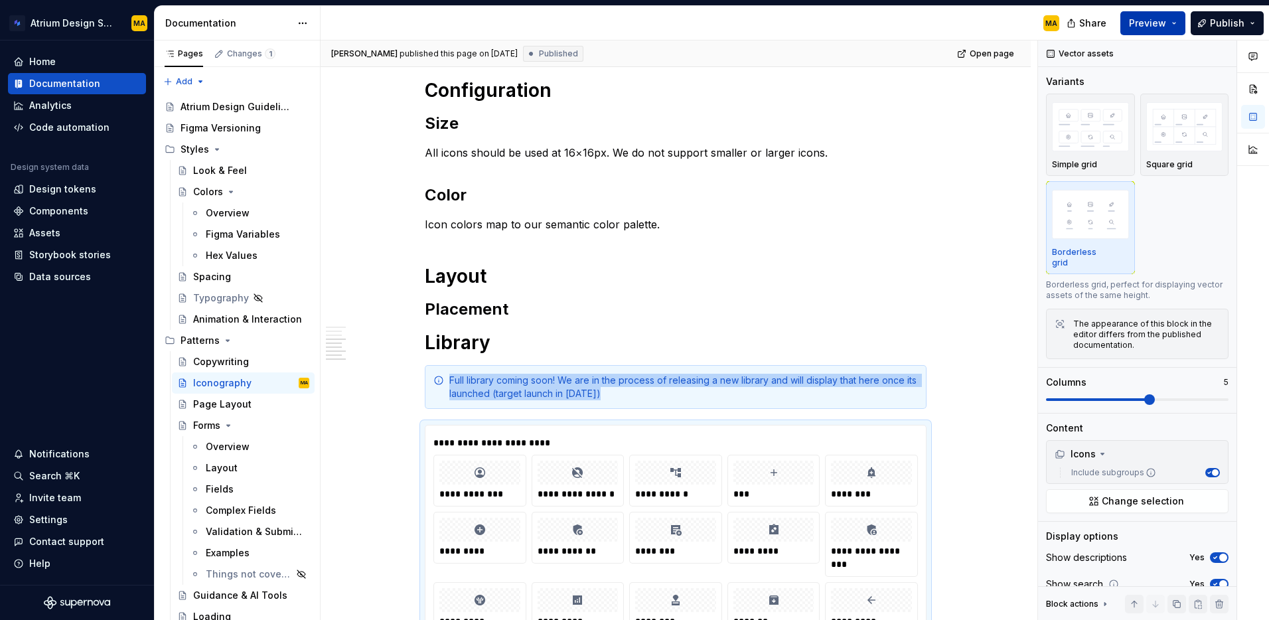
click at [1140, 29] on span "Preview" at bounding box center [1147, 23] width 37 height 13
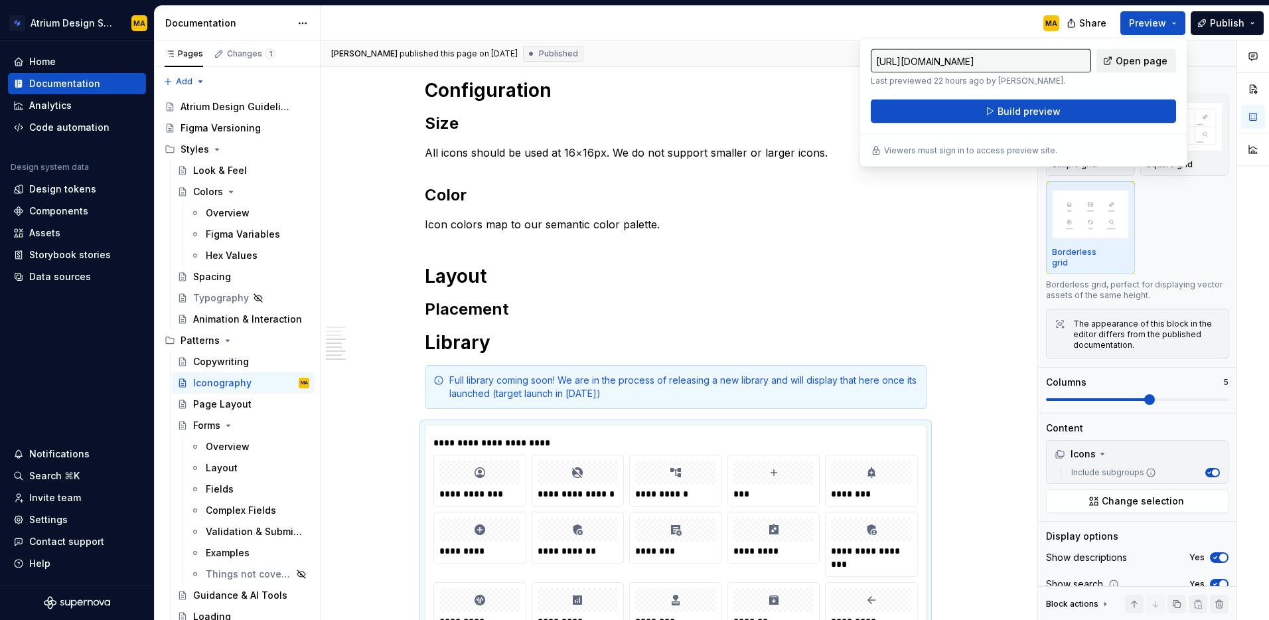
click at [1134, 56] on span "Open page" at bounding box center [1142, 60] width 52 height 13
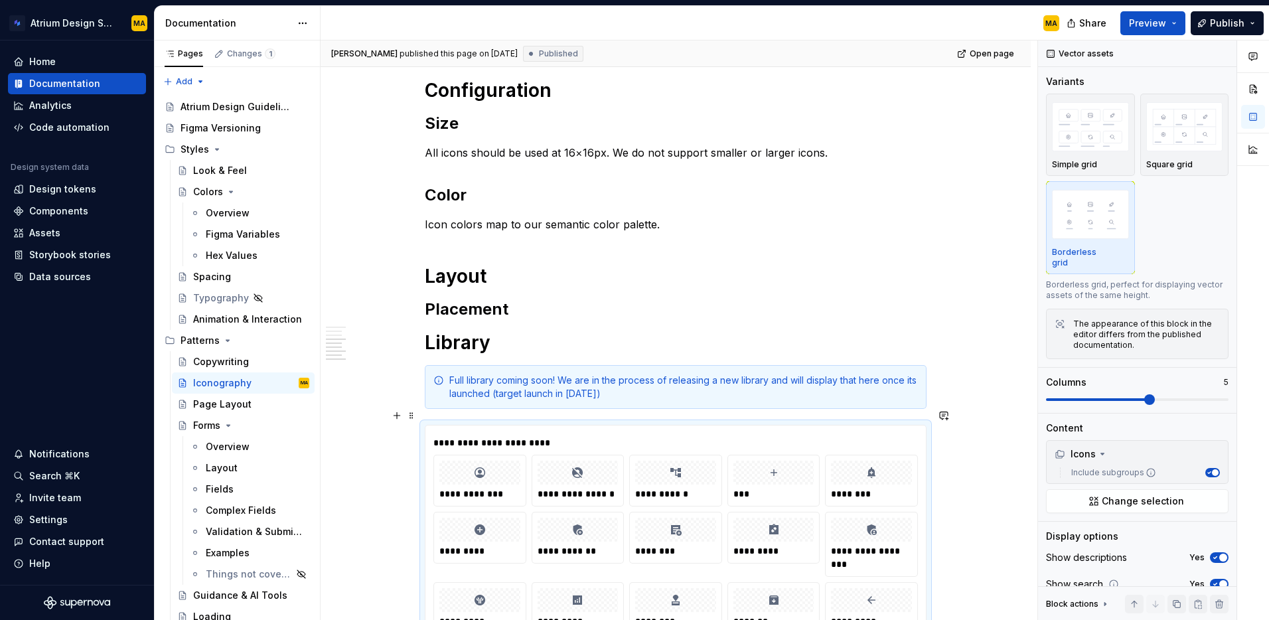
click at [814, 436] on div "**********" at bounding box center [675, 442] width 485 height 13
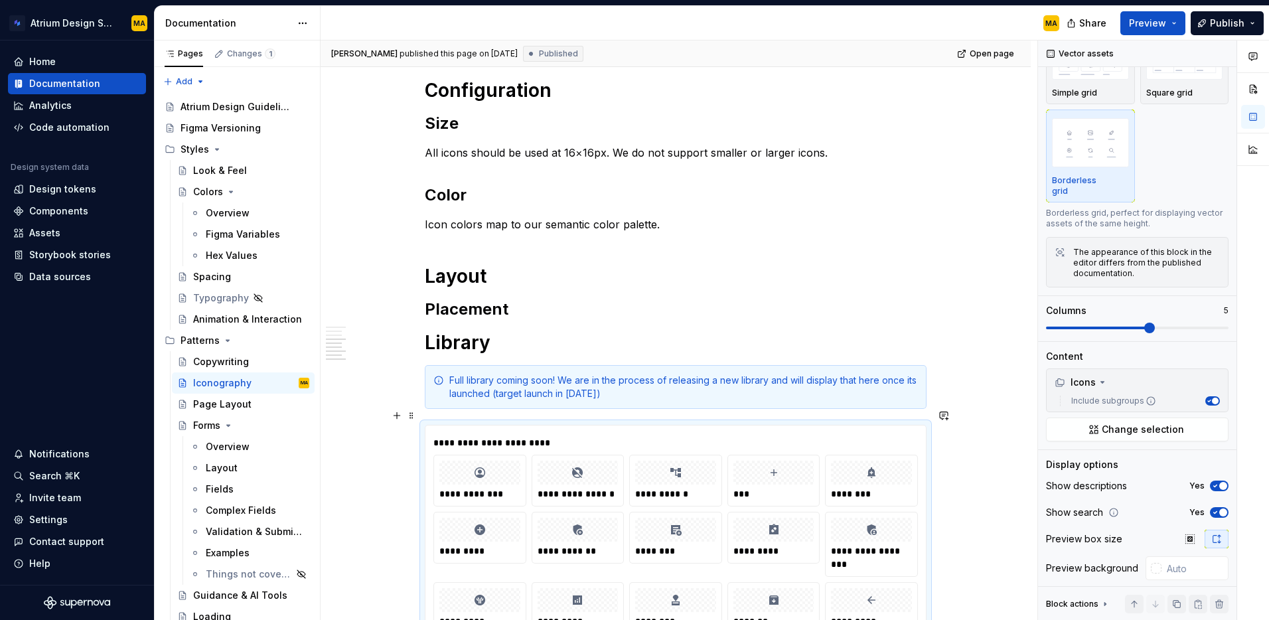
click at [533, 436] on div "**********" at bounding box center [675, 442] width 485 height 13
click at [1077, 376] on div "Icons" at bounding box center [1075, 382] width 41 height 13
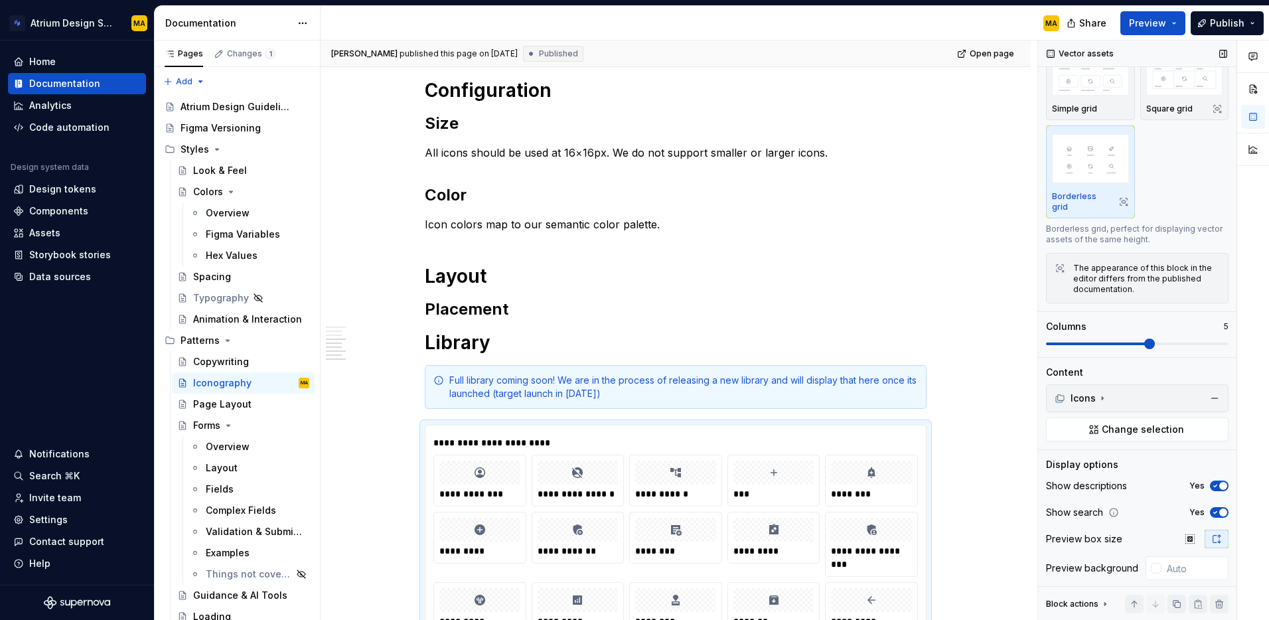
click at [1072, 392] on div "Icons" at bounding box center [1075, 398] width 41 height 13
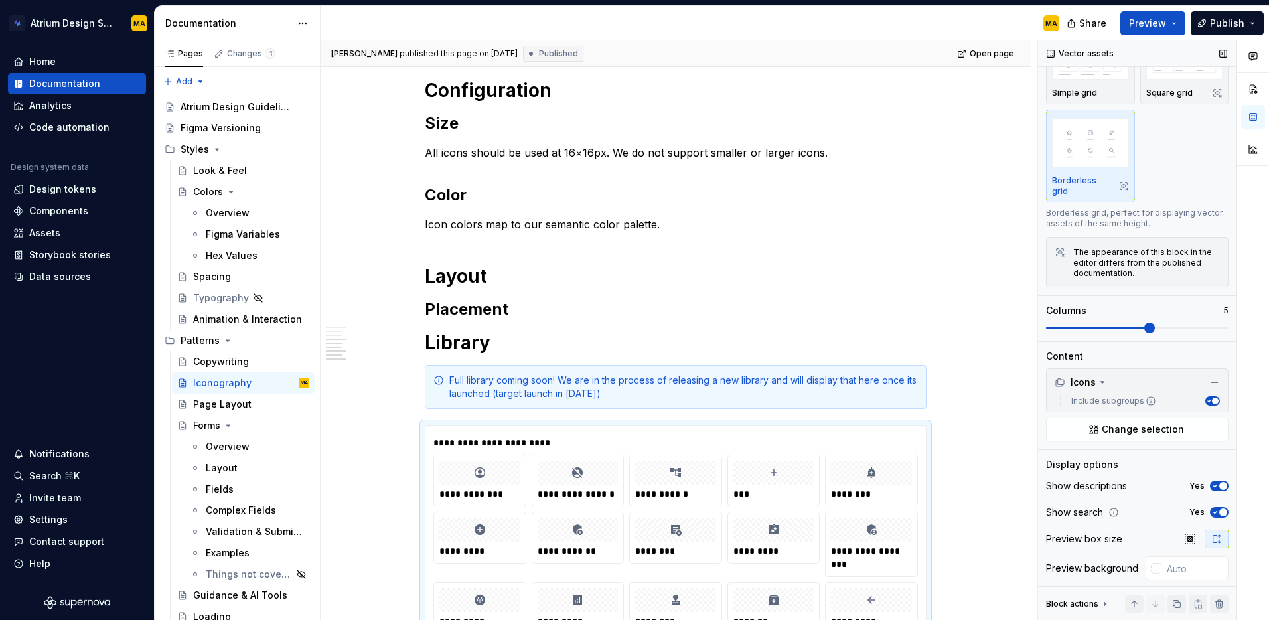
click at [1107, 396] on label "Include subgroups" at bounding box center [1111, 401] width 90 height 11
click at [1205, 396] on button "Include subgroups" at bounding box center [1212, 400] width 15 height 9
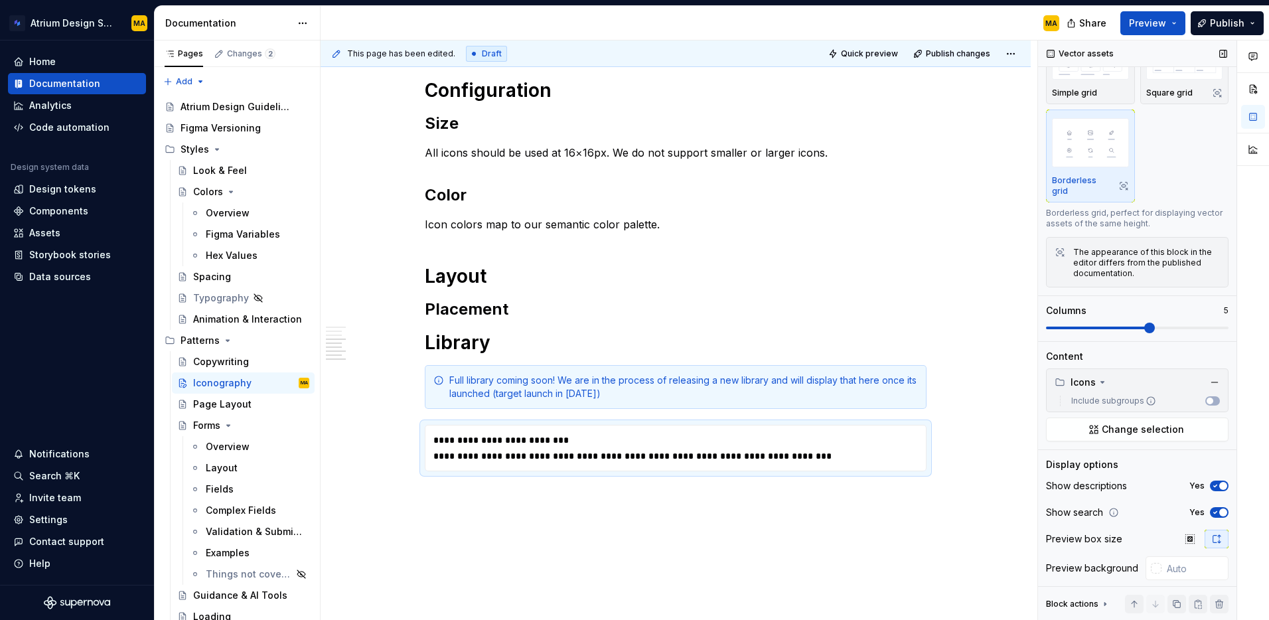
click at [1107, 396] on label "Include subgroups" at bounding box center [1111, 401] width 90 height 11
click at [1205, 396] on button "Include subgroups" at bounding box center [1212, 400] width 15 height 9
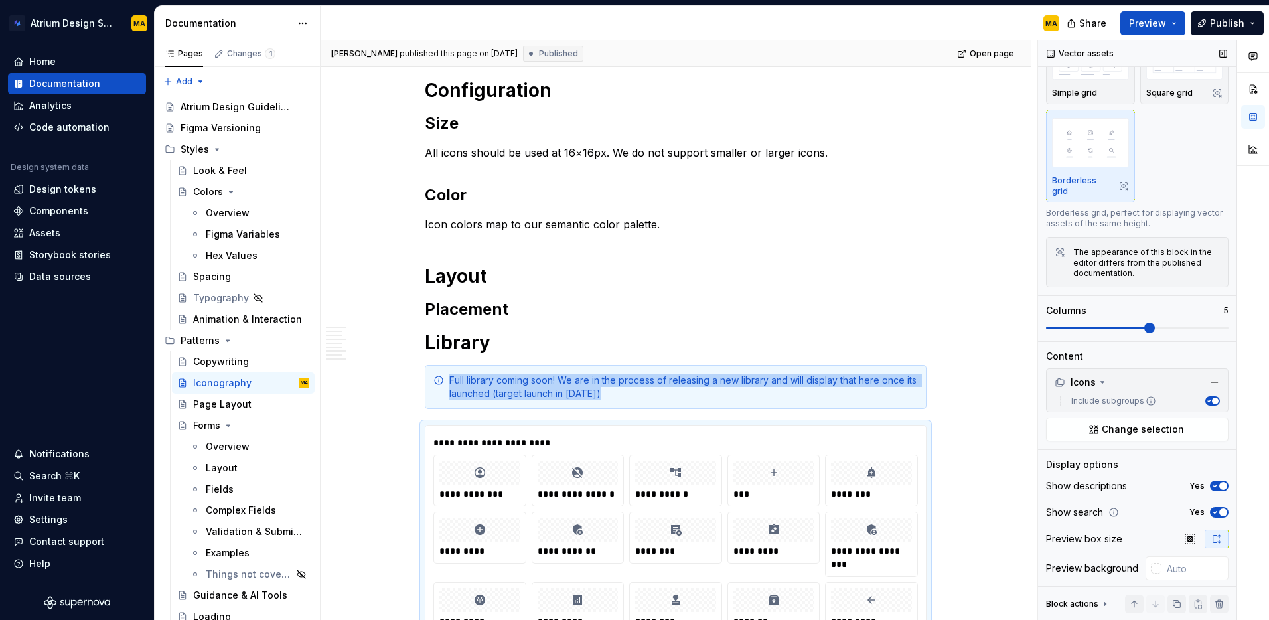
scroll to position [1230, 0]
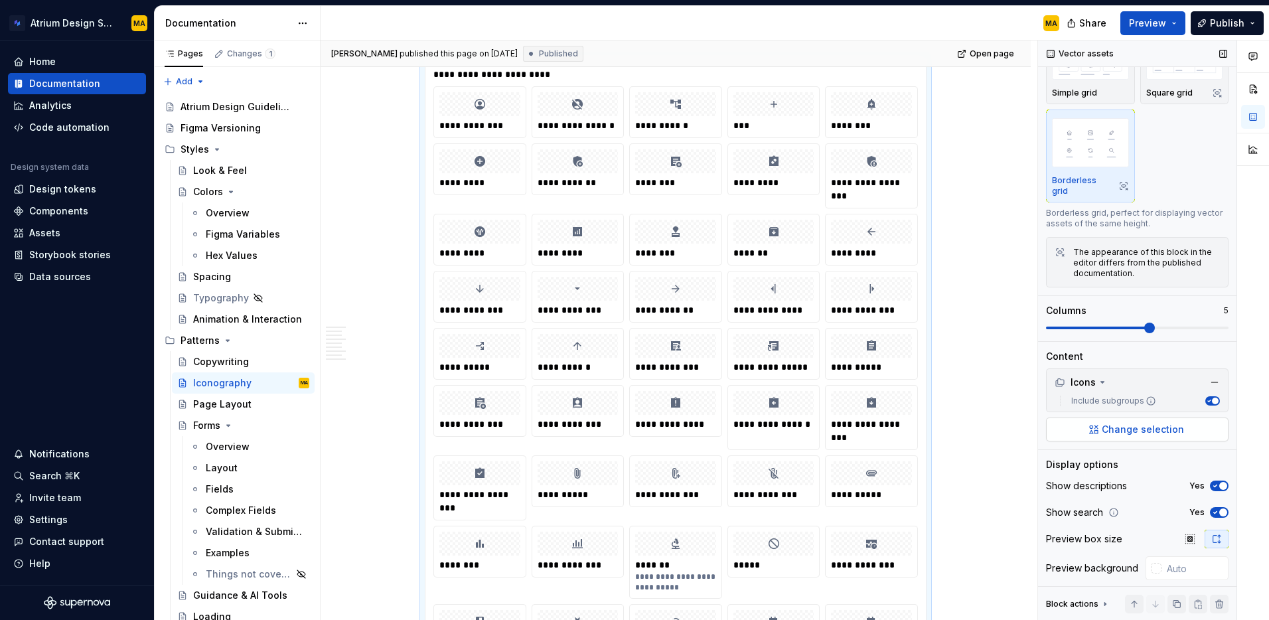
click at [1124, 423] on span "Change selection" at bounding box center [1143, 429] width 82 height 13
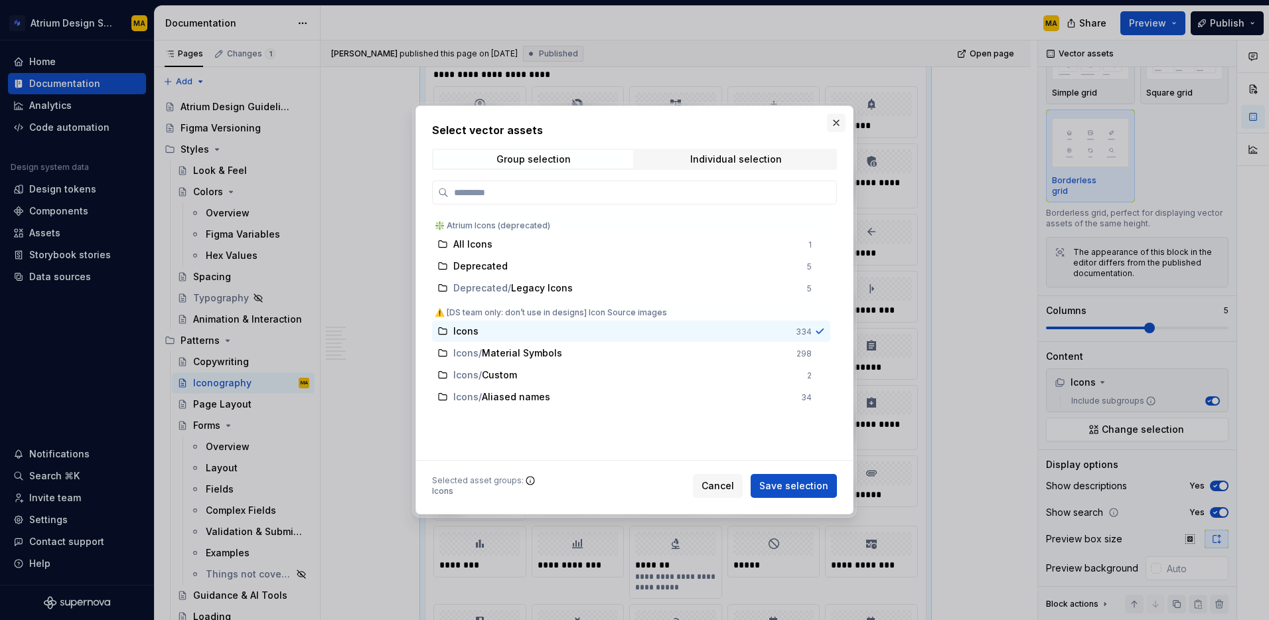
click at [835, 123] on button "button" at bounding box center [836, 123] width 19 height 19
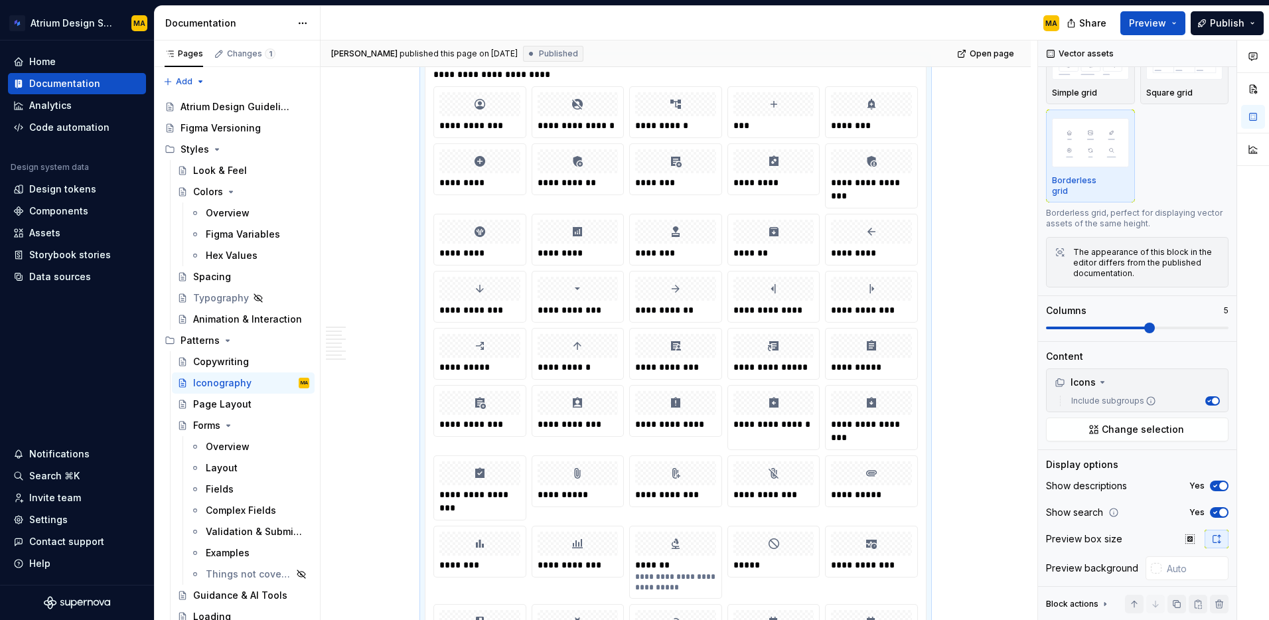
type textarea "*"
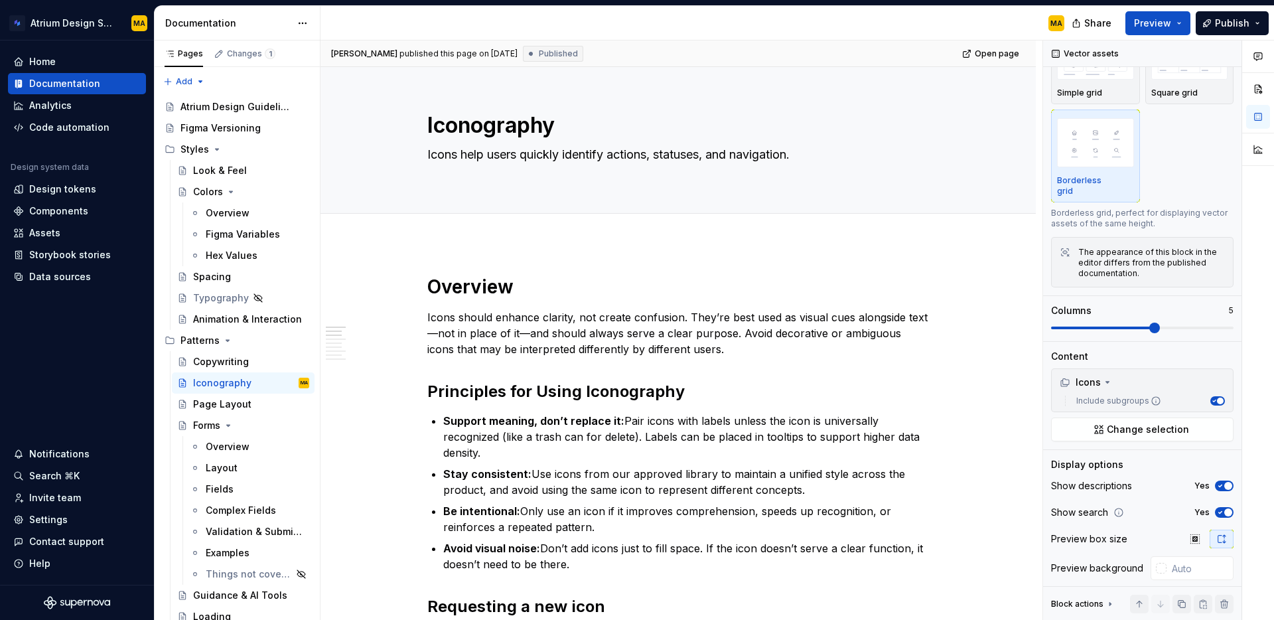
click at [418, 34] on div "MA" at bounding box center [698, 23] width 755 height 35
click at [230, 422] on icon "Page tree" at bounding box center [228, 425] width 11 height 11
click at [265, 510] on icon "Page tree" at bounding box center [264, 510] width 3 height 1
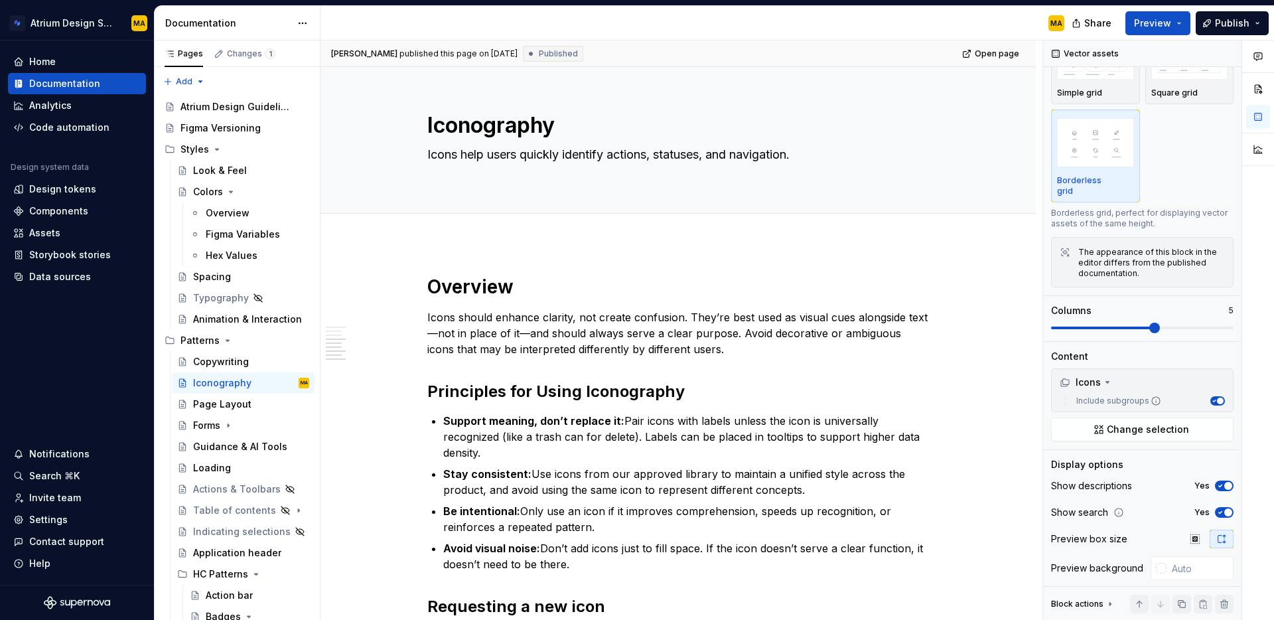
scroll to position [921, 0]
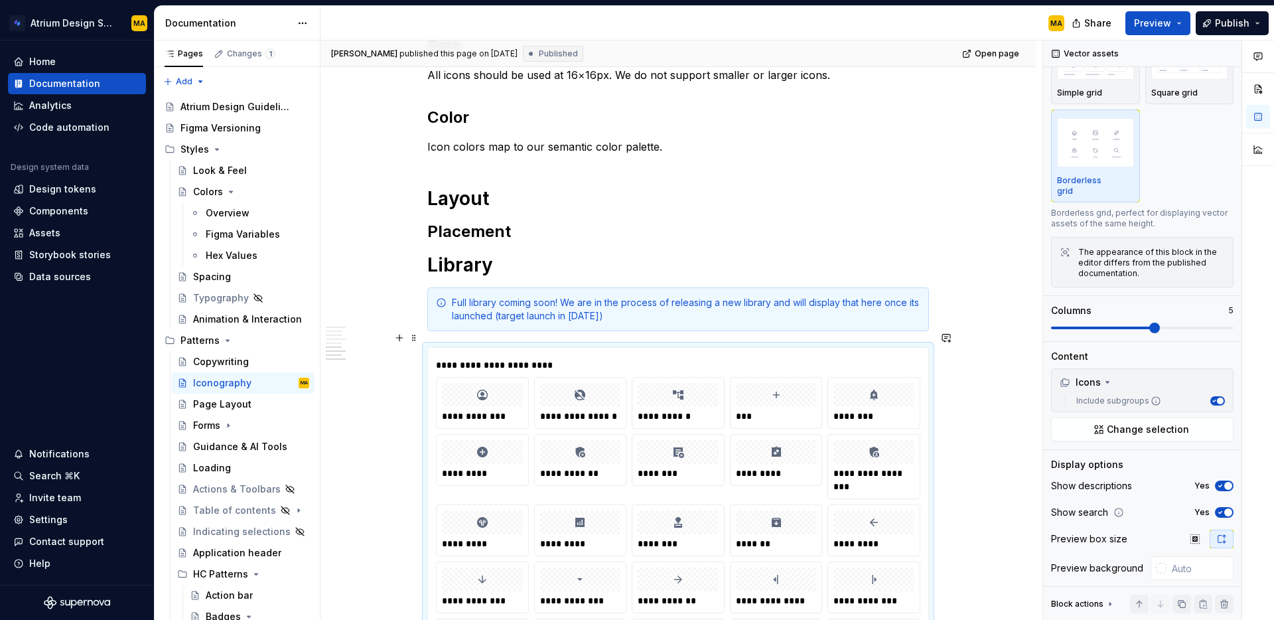
click at [417, 337] on span at bounding box center [414, 338] width 11 height 19
click at [1055, 55] on div "Vector assets" at bounding box center [1086, 53] width 78 height 19
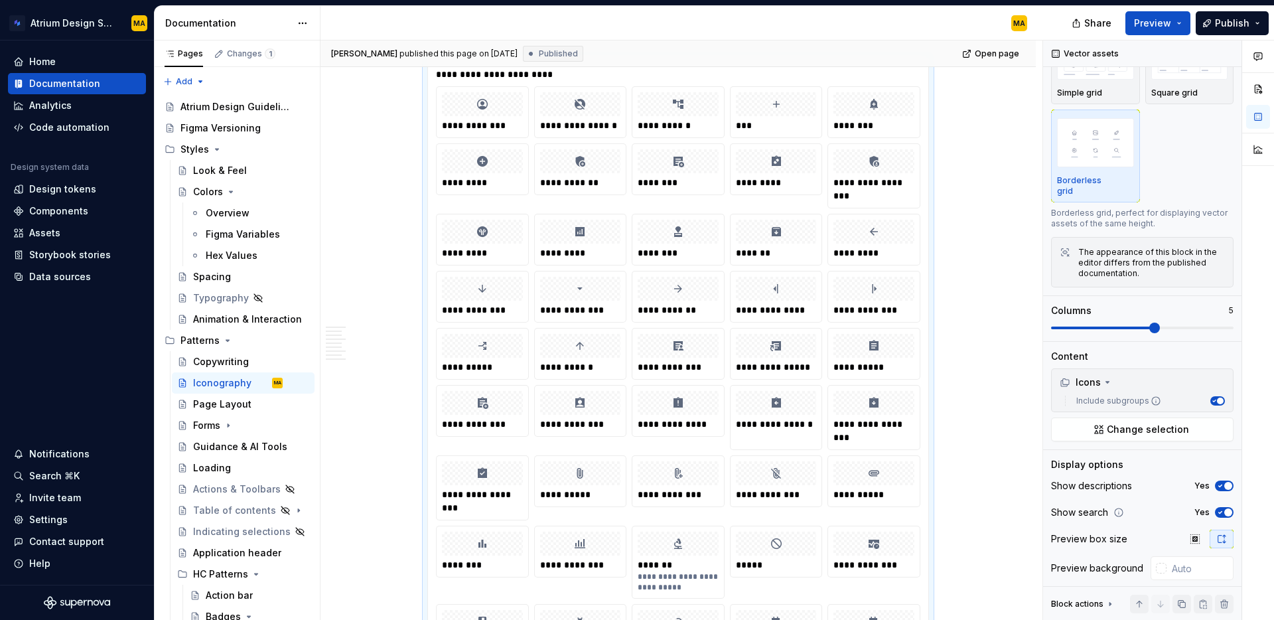
type textarea "*"
